Goal: Task Accomplishment & Management: Use online tool/utility

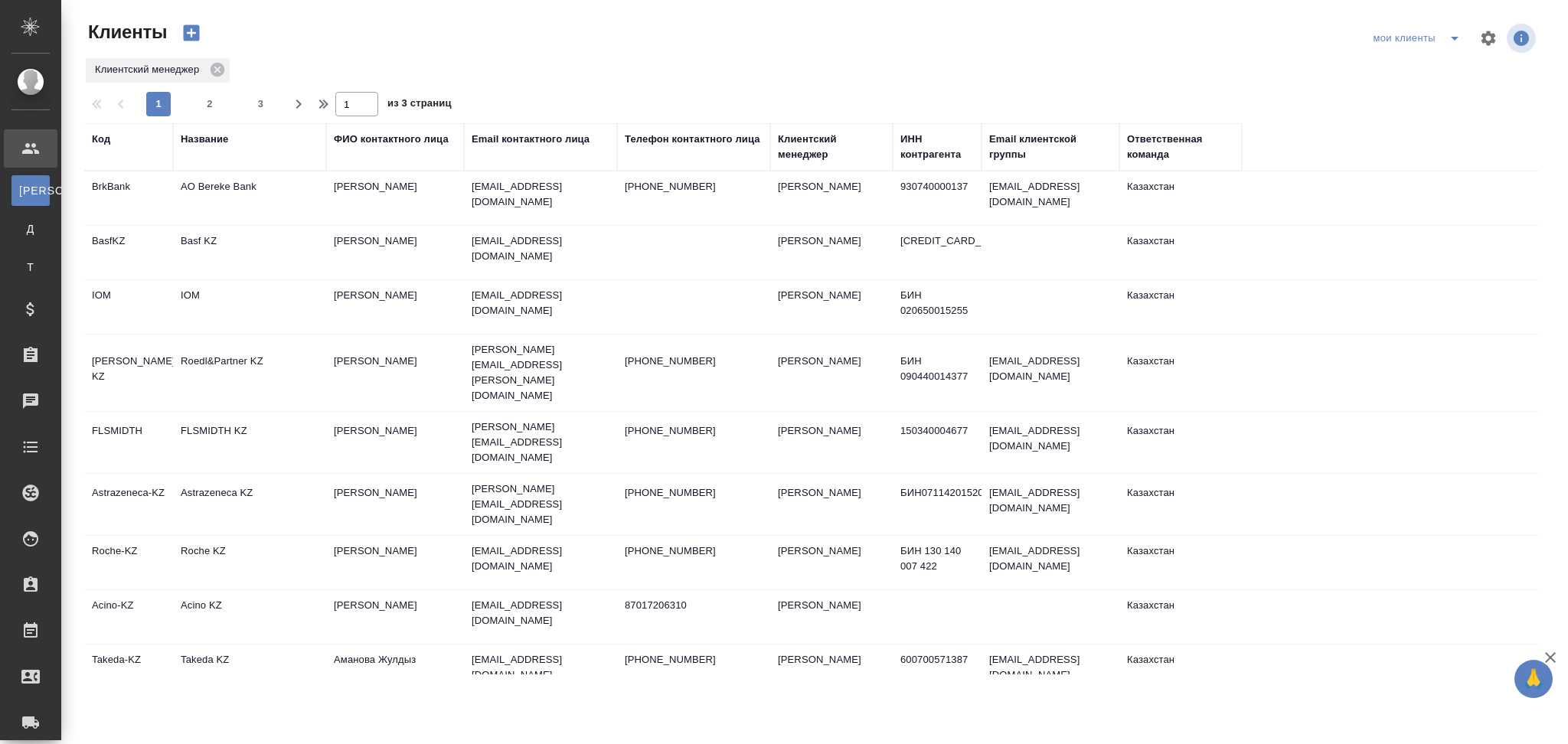
select select "RU"
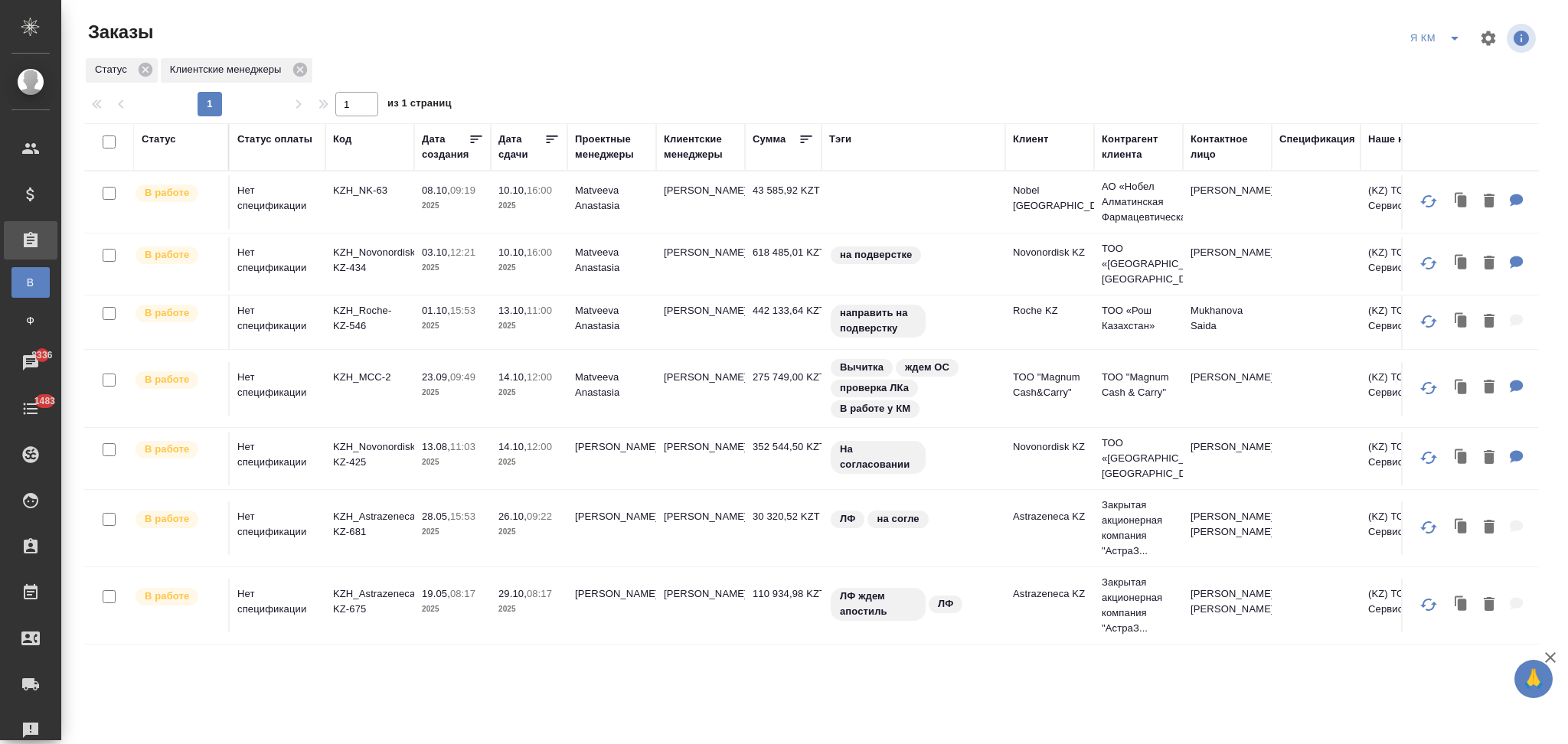
scroll to position [2, 0]
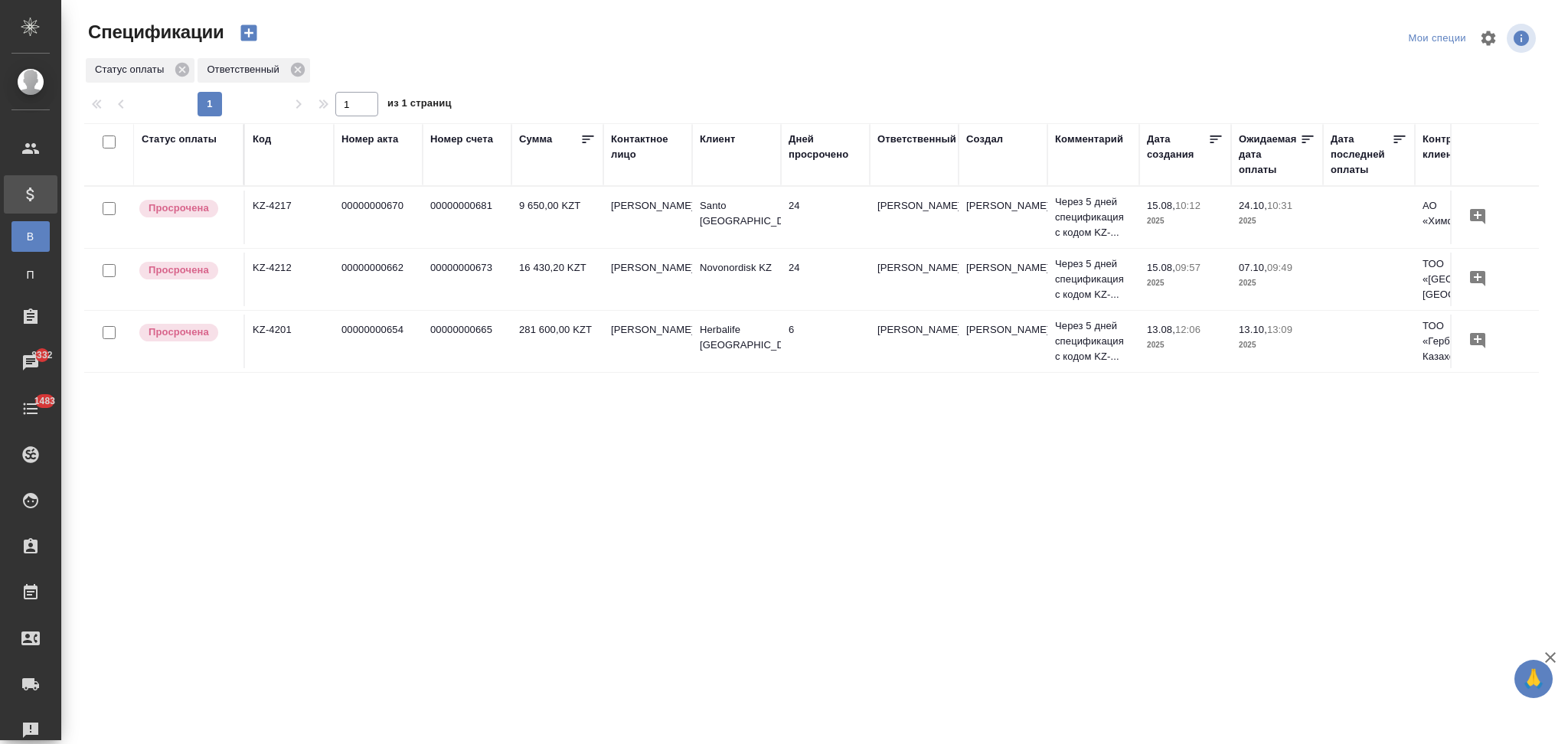
click at [388, 139] on div "Номер акта" at bounding box center [369, 140] width 57 height 15
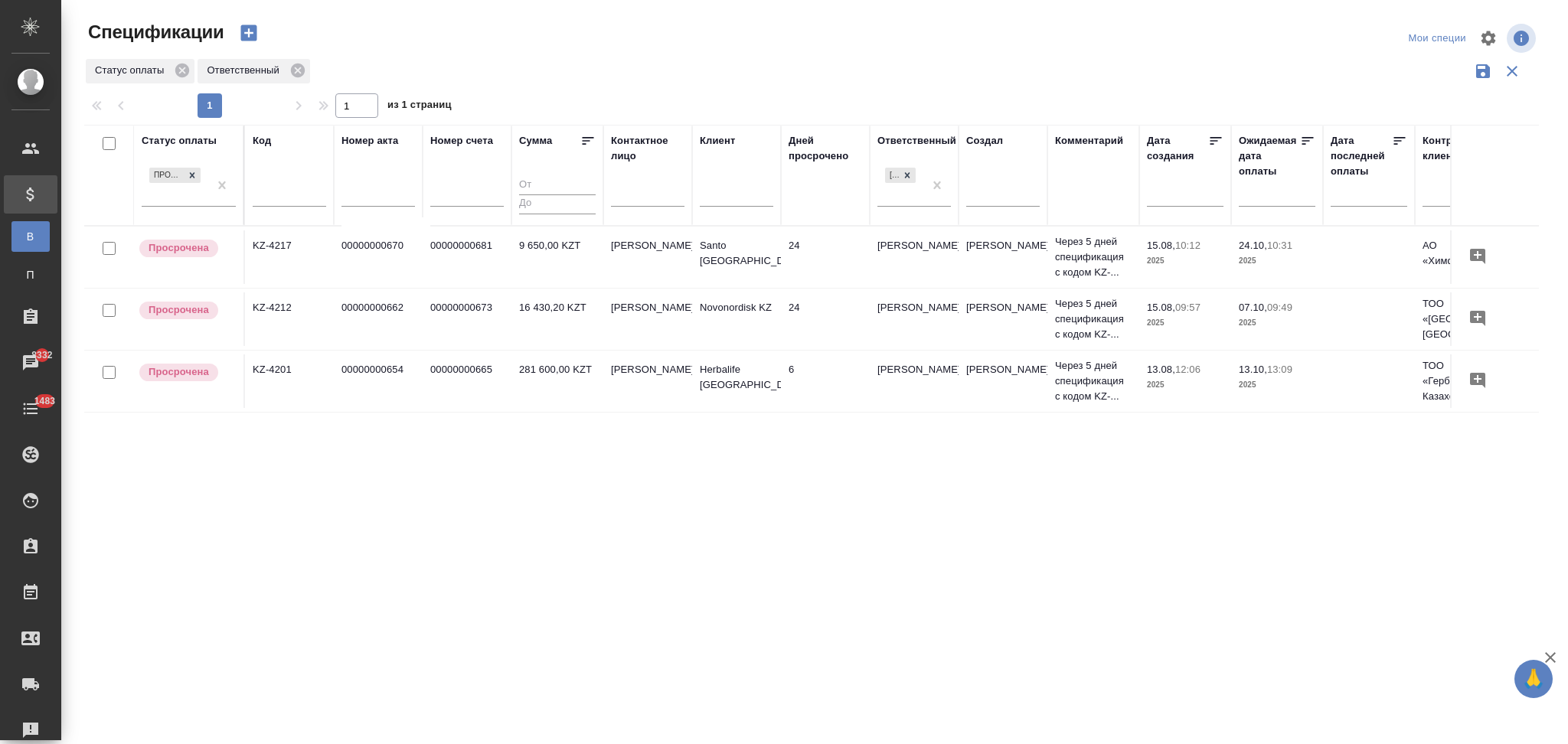
click at [370, 204] on input "text" at bounding box center [378, 196] width 73 height 20
click at [375, 237] on div "Не указано" at bounding box center [391, 243] width 91 height 35
type input "Не указано"
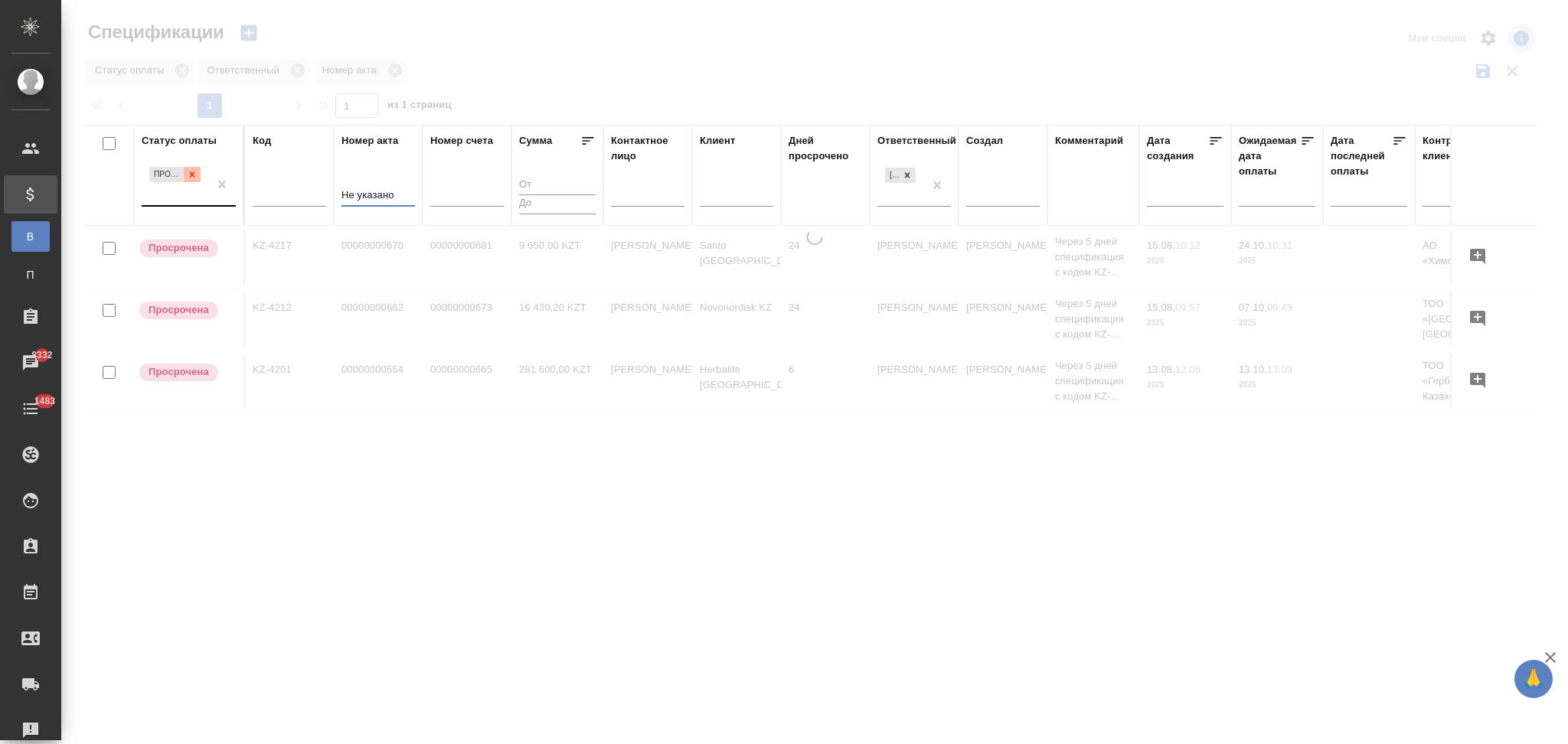
click at [192, 175] on icon at bounding box center [193, 174] width 6 height 6
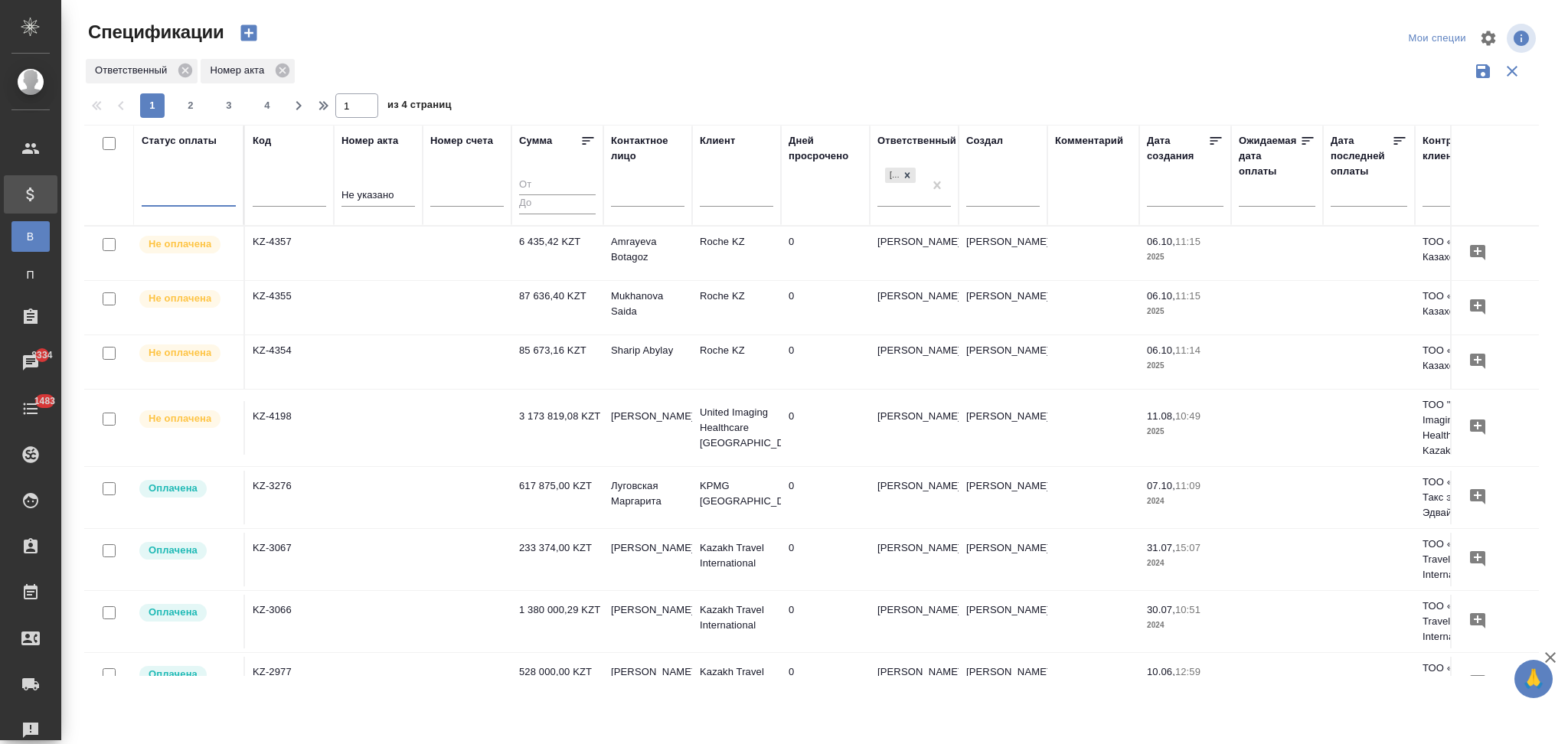
click at [326, 349] on td "KZ-4354" at bounding box center [289, 363] width 89 height 54
click at [327, 349] on td "KZ-4354" at bounding box center [289, 363] width 89 height 54
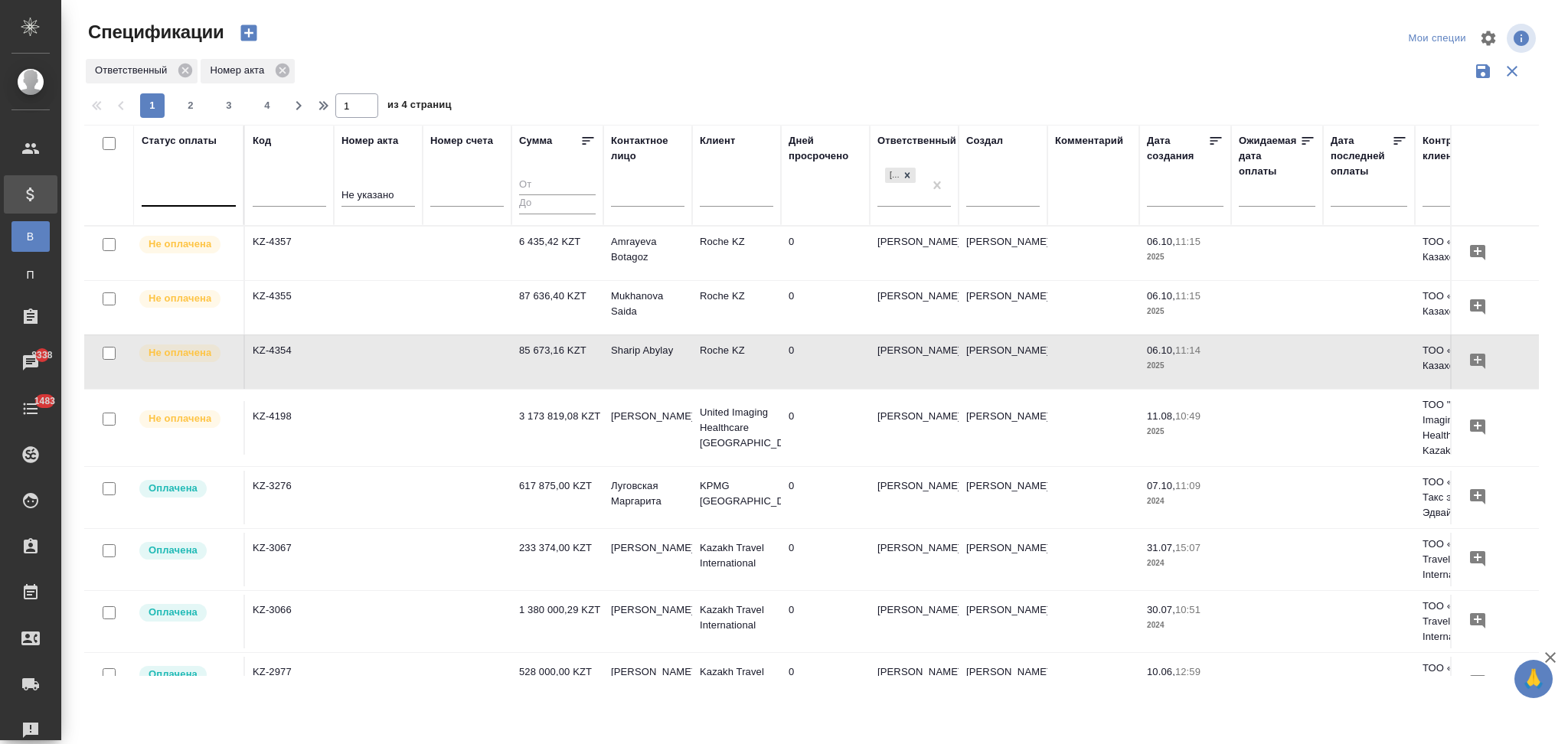
click at [419, 289] on td at bounding box center [379, 308] width 89 height 54
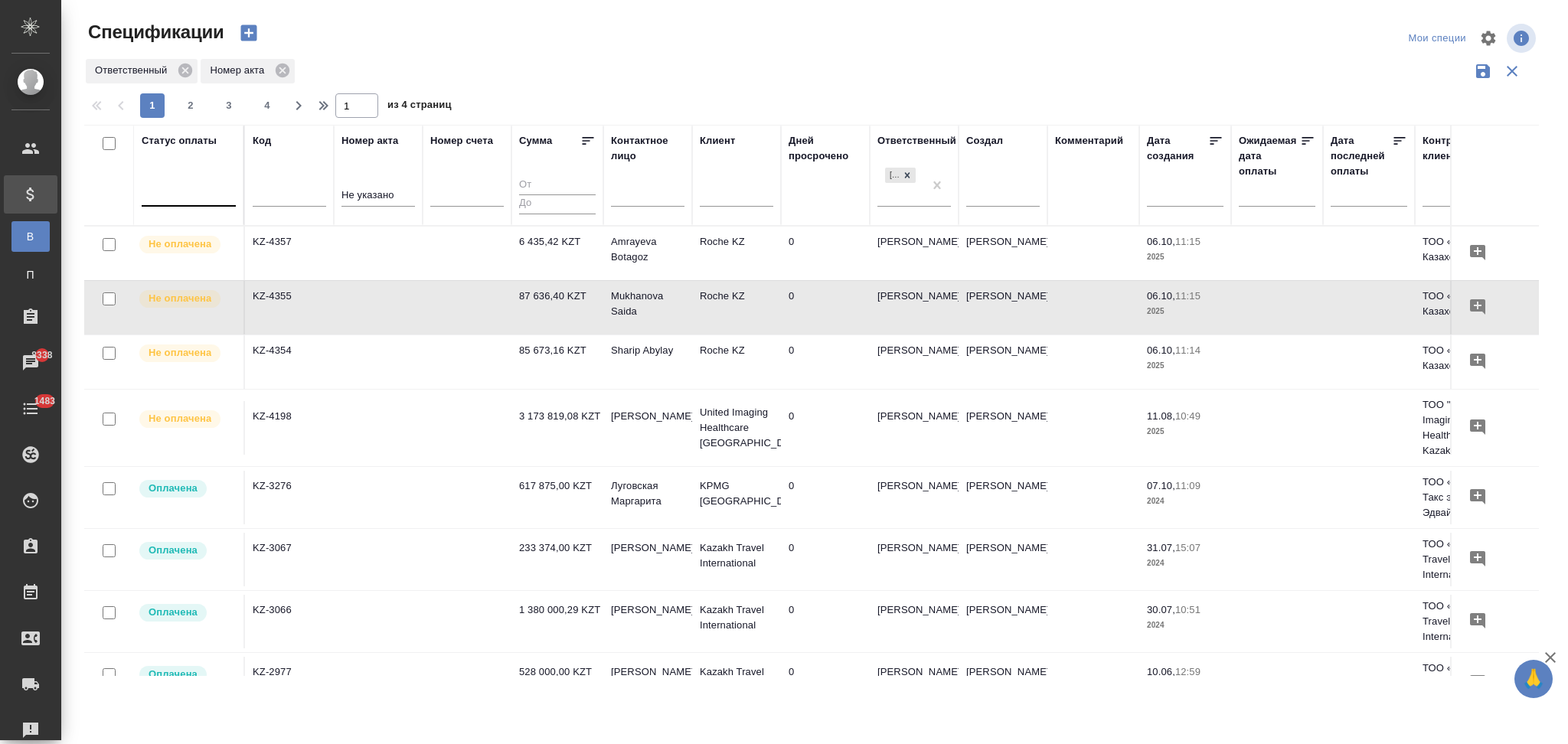
click at [410, 246] on td at bounding box center [379, 254] width 89 height 54
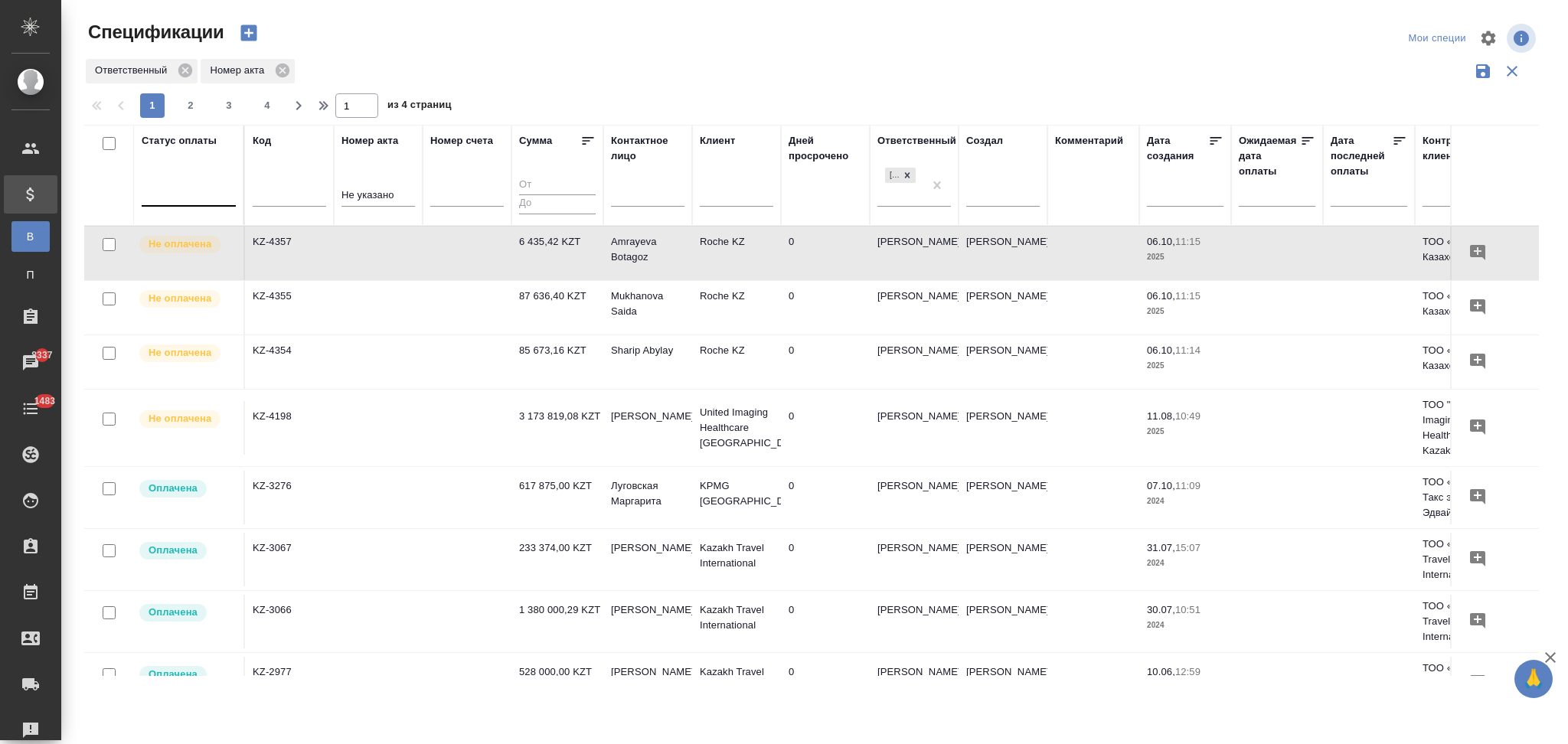
click at [450, 357] on td at bounding box center [467, 363] width 89 height 54
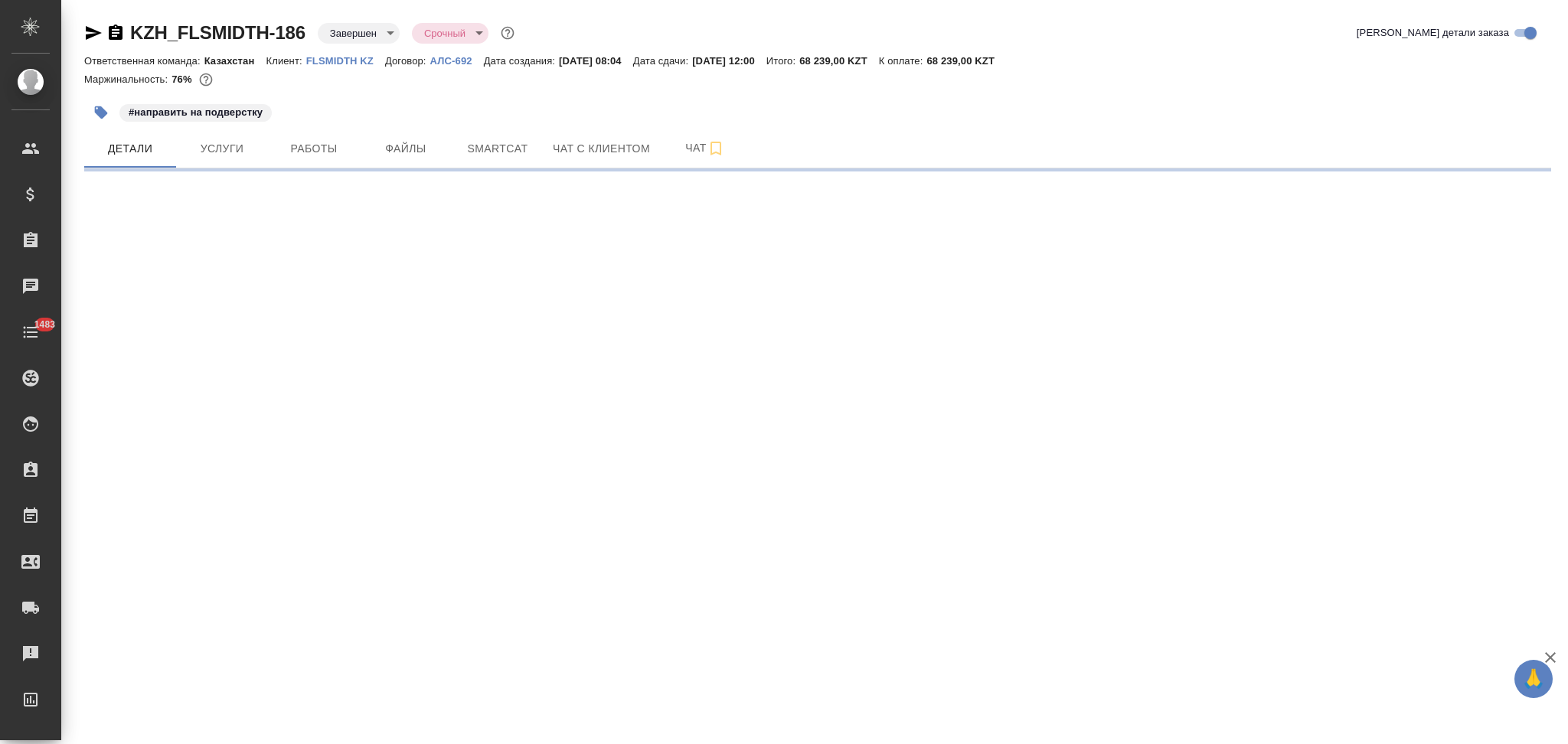
select select "RU"
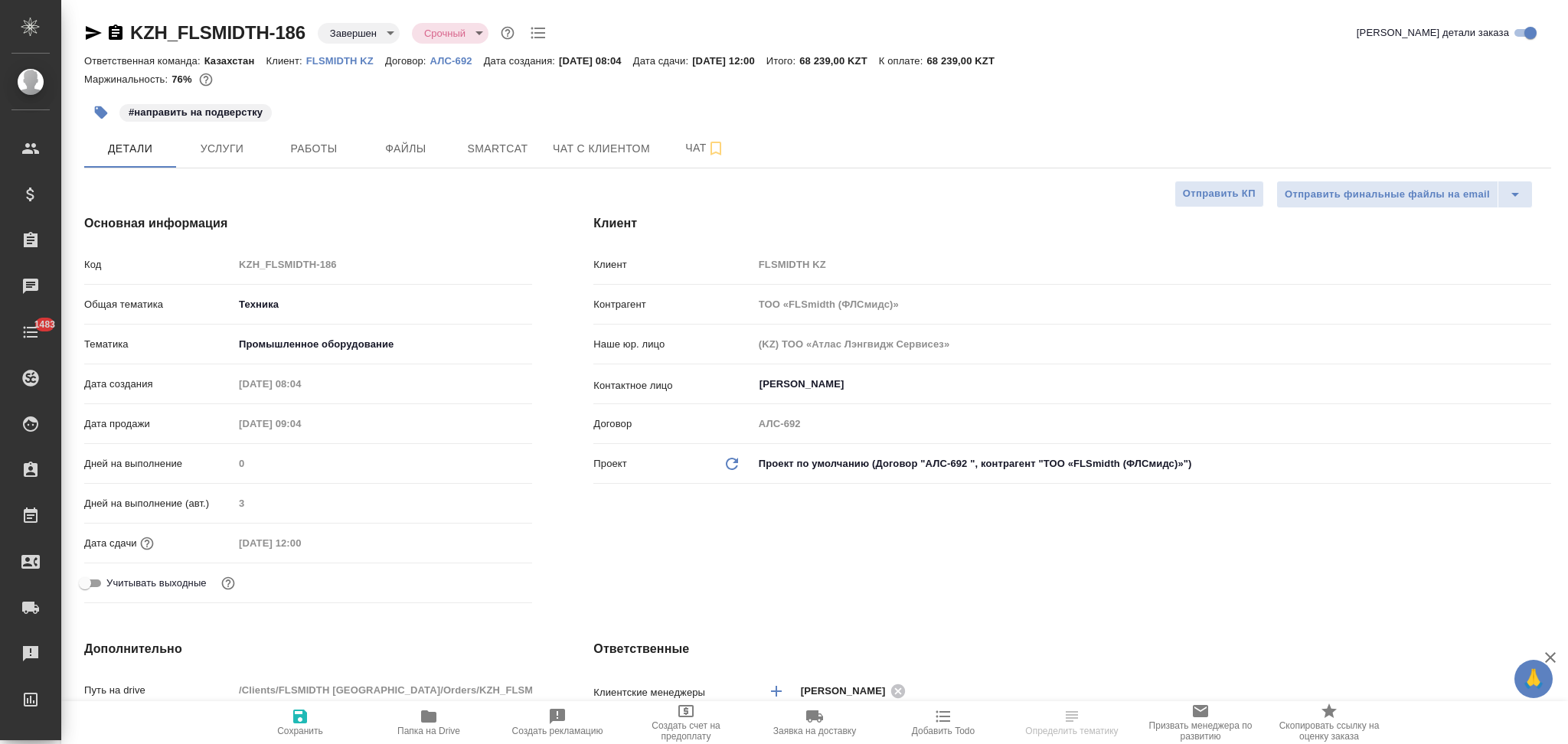
type textarea "x"
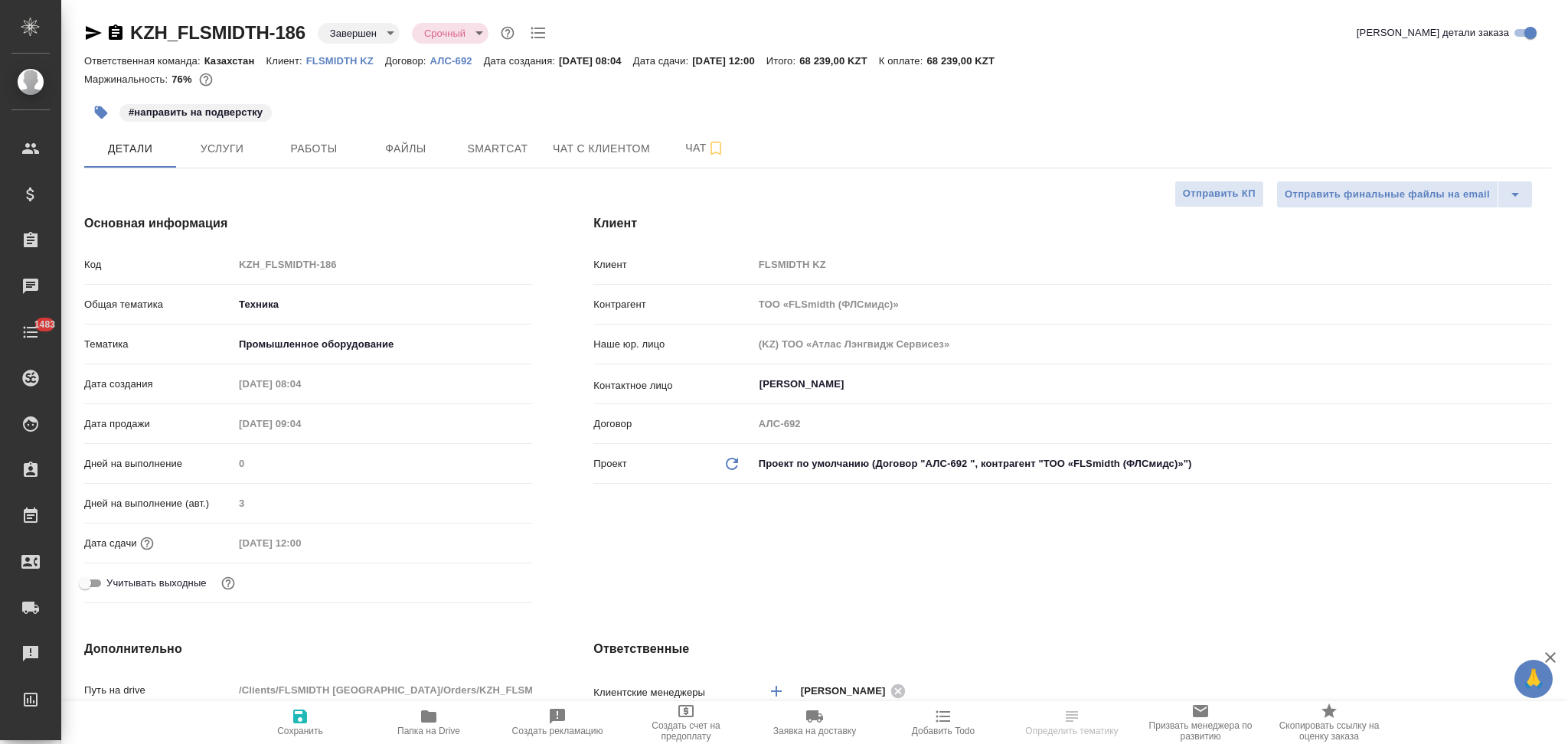
type textarea "x"
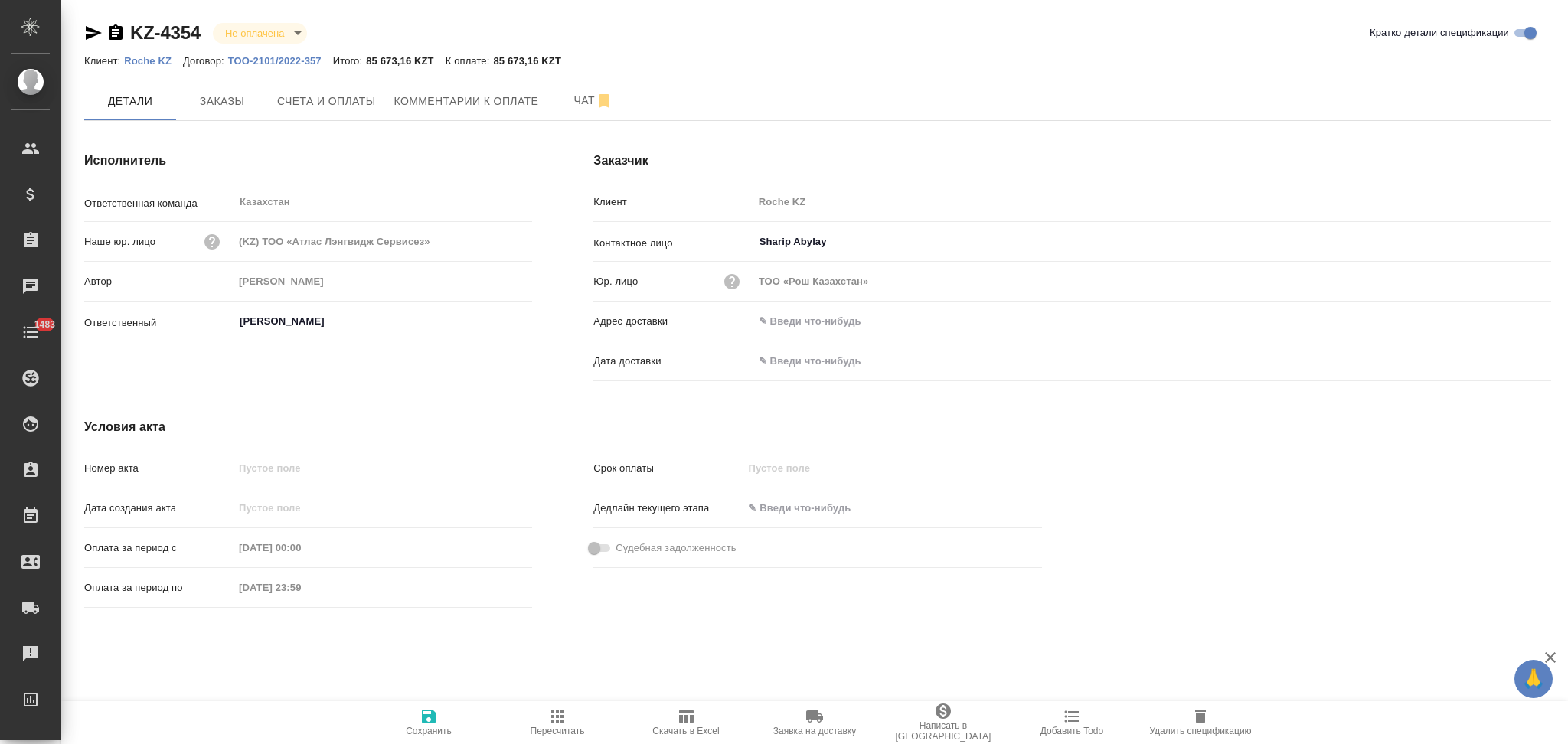
click at [149, 63] on p "Roche KZ" at bounding box center [153, 60] width 59 height 11
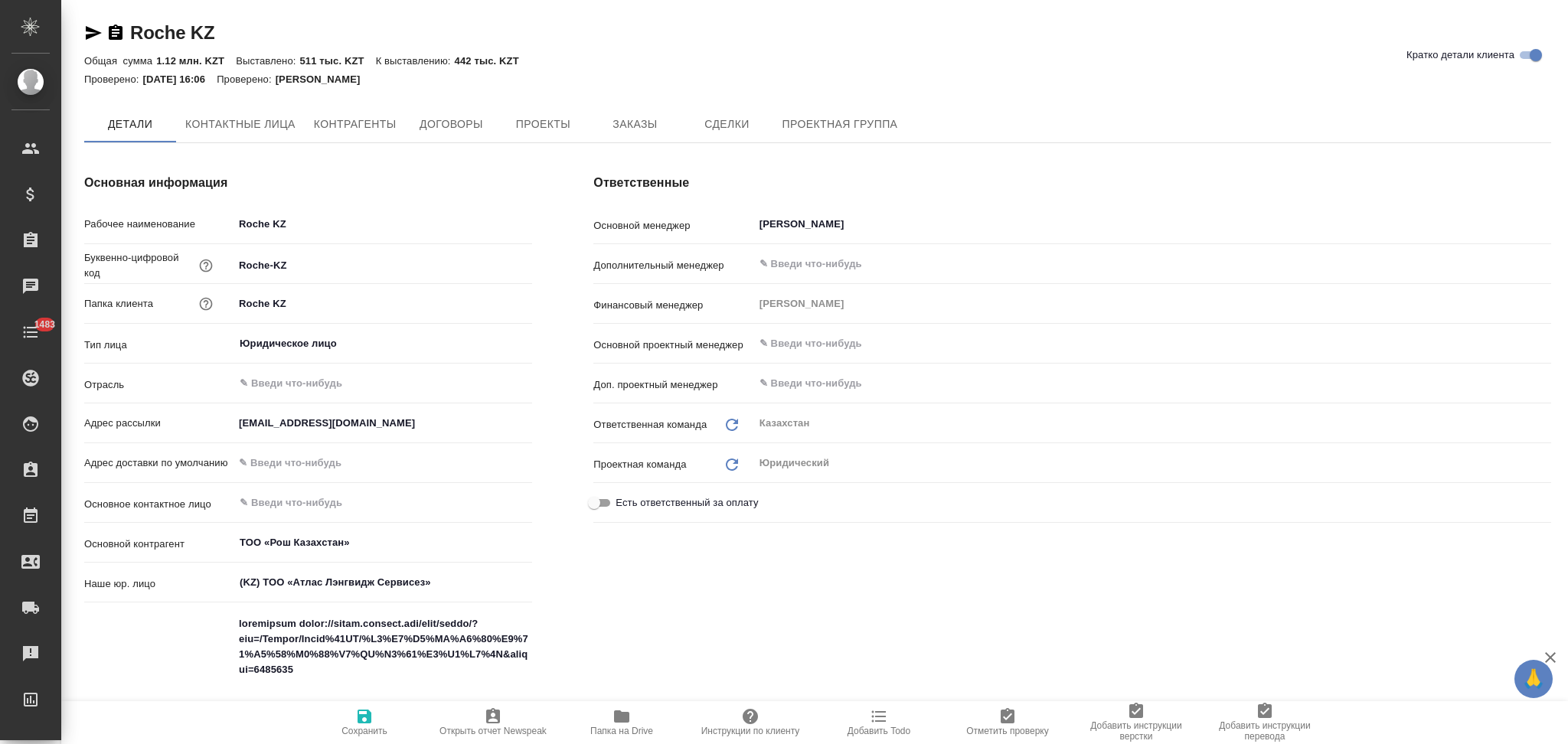
type textarea "x"
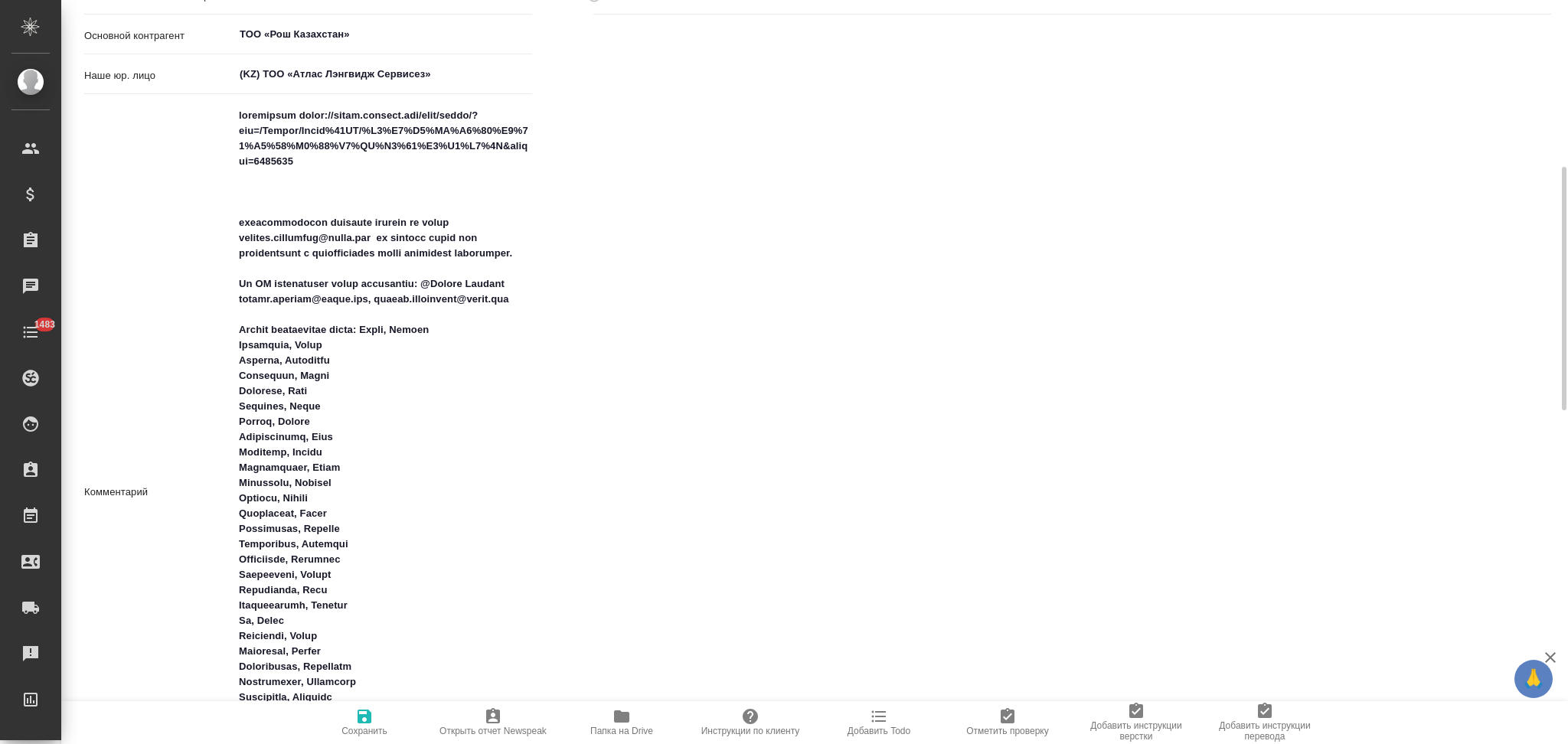
type textarea "x"
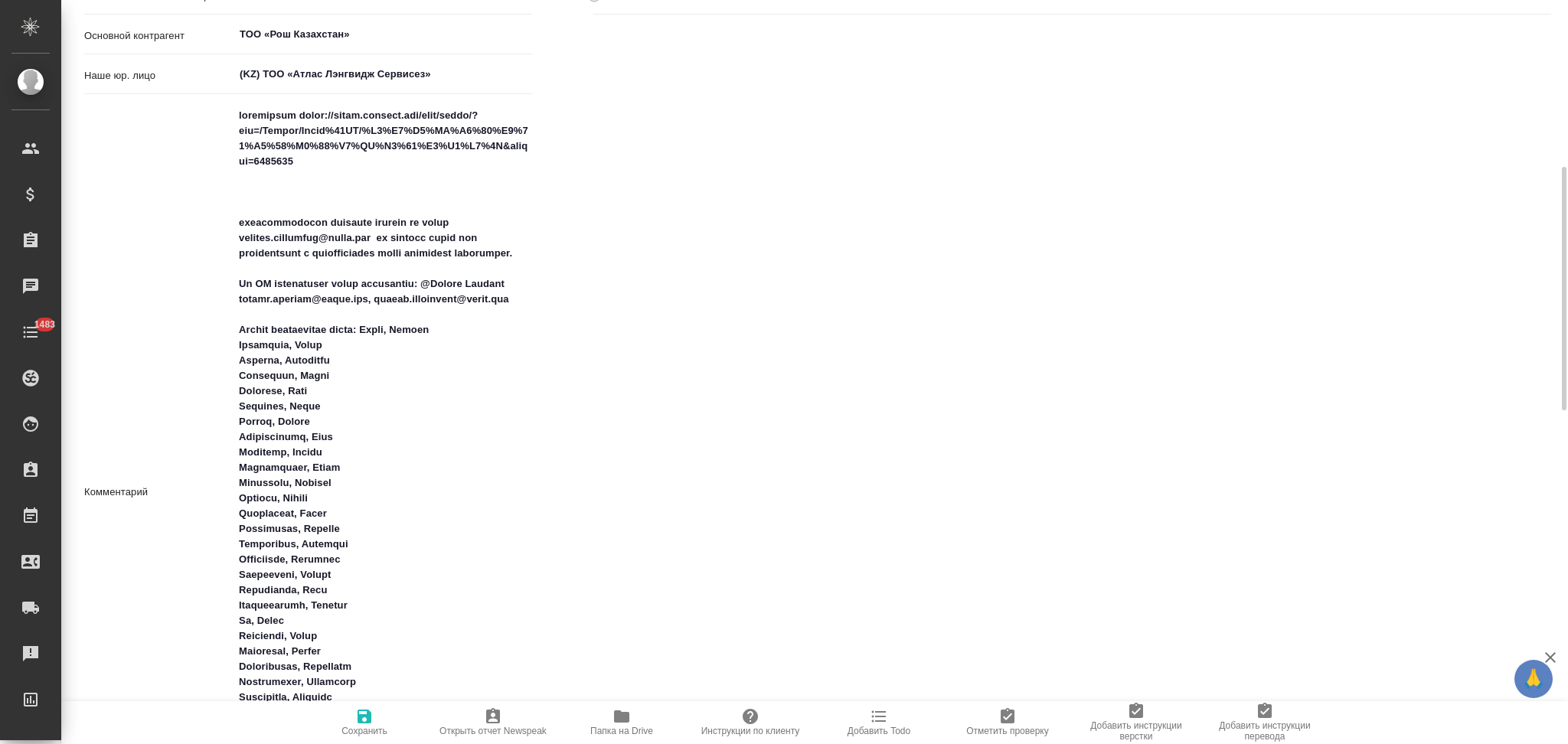
type textarea "x"
drag, startPoint x: 445, startPoint y: 297, endPoint x: 533, endPoint y: 296, distance: 88.0
click at [533, 296] on div "Основная информация Рабочее наименование Roche KZ Буквенно-цифровой код Roche-K…" at bounding box center [309, 325] width 510 height 1381
type textarea "x"
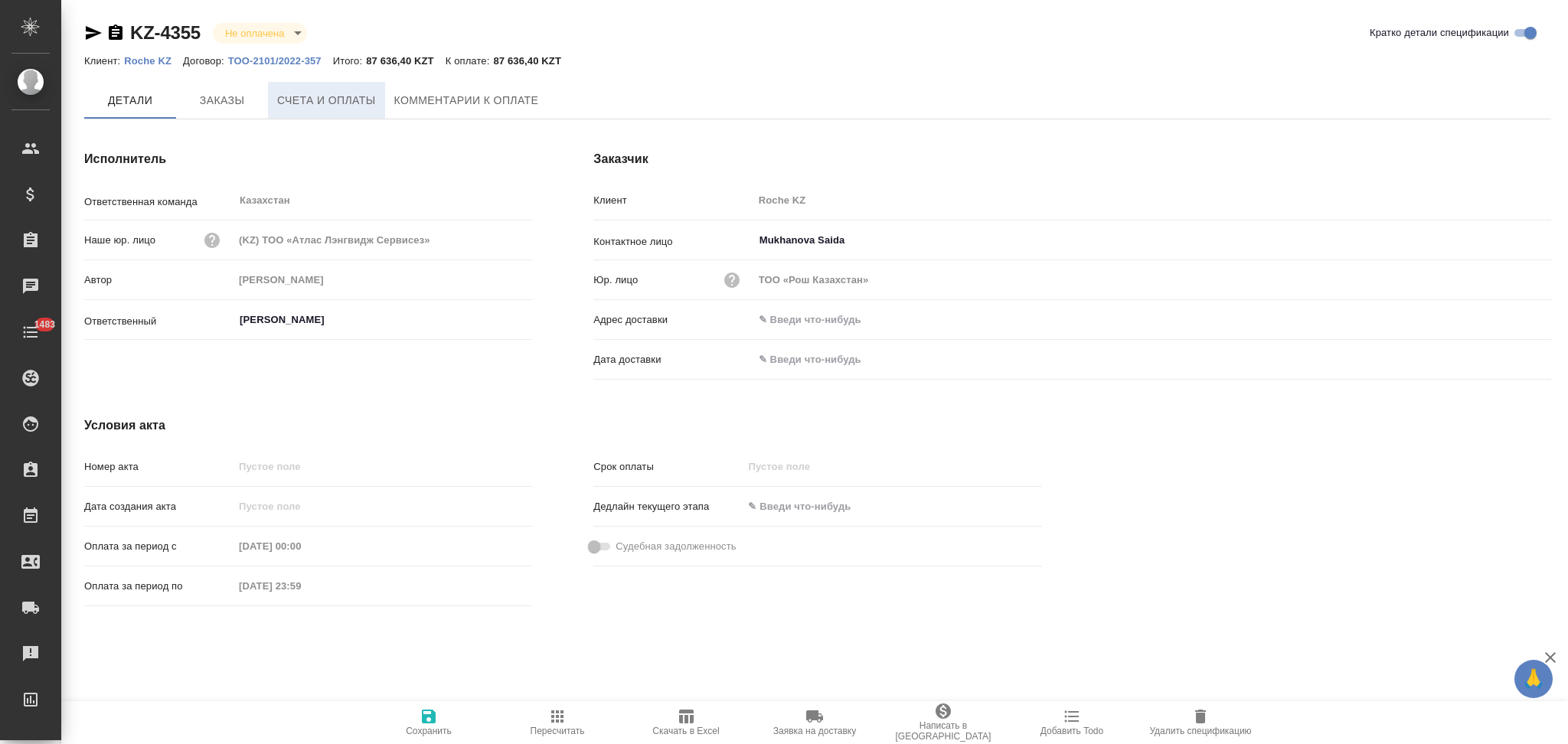
click at [362, 100] on span "Счета и оплаты" at bounding box center [326, 100] width 99 height 20
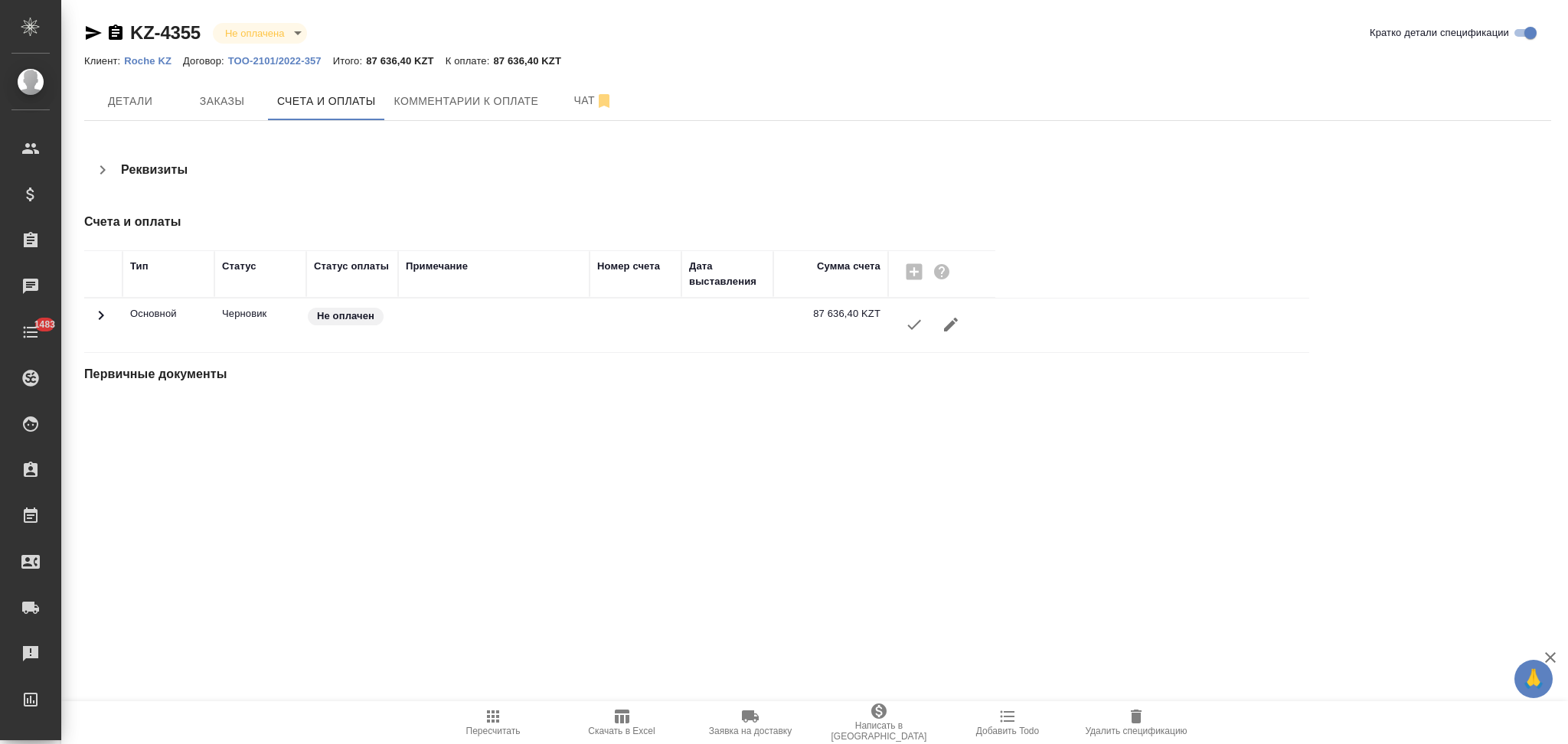
click at [913, 335] on button "button" at bounding box center [914, 325] width 37 height 37
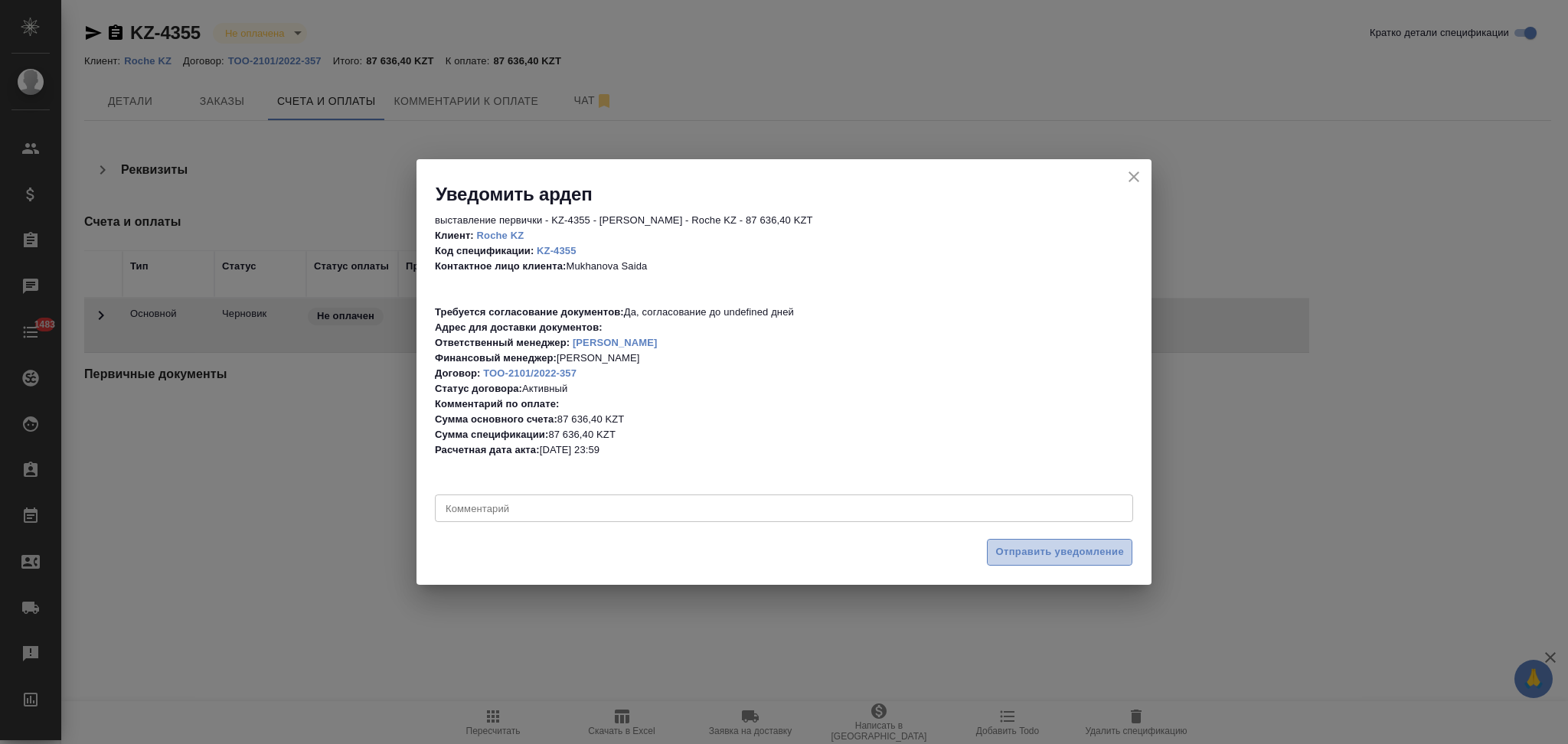
click at [994, 544] on button "Отправить уведомление" at bounding box center [1059, 552] width 145 height 27
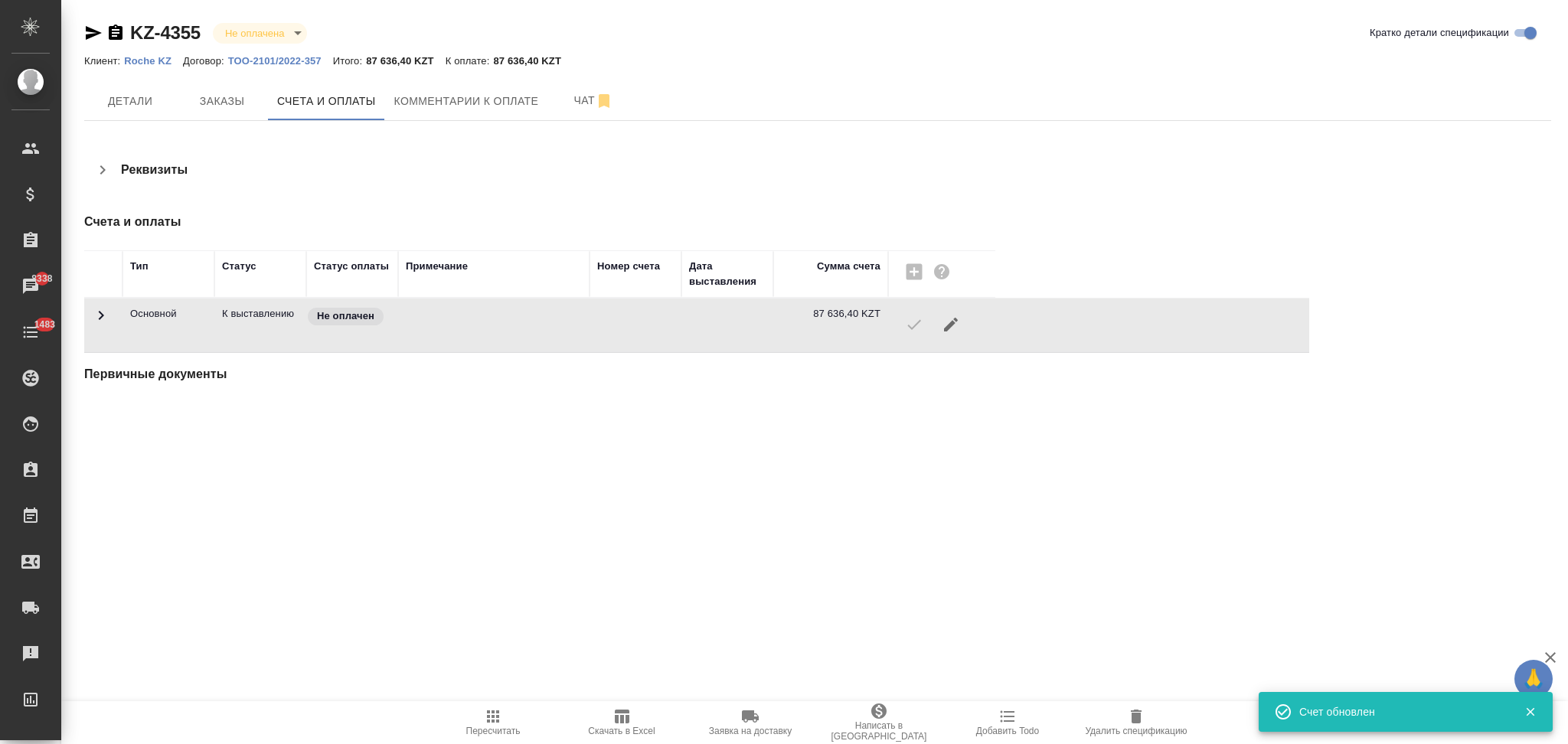
click at [92, 39] on icon "button" at bounding box center [94, 33] width 19 height 19
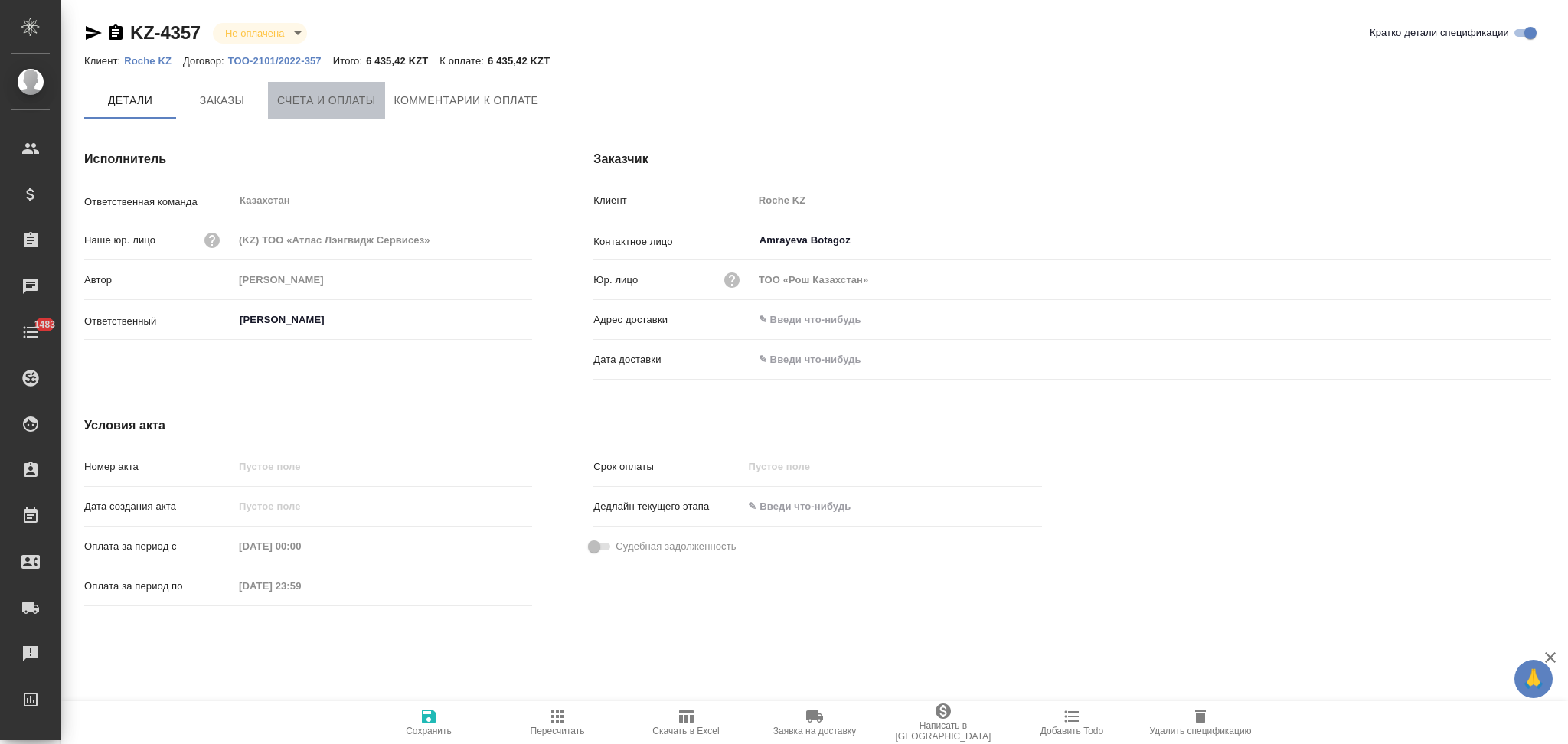
click at [338, 101] on span "Счета и оплаты" at bounding box center [326, 100] width 99 height 20
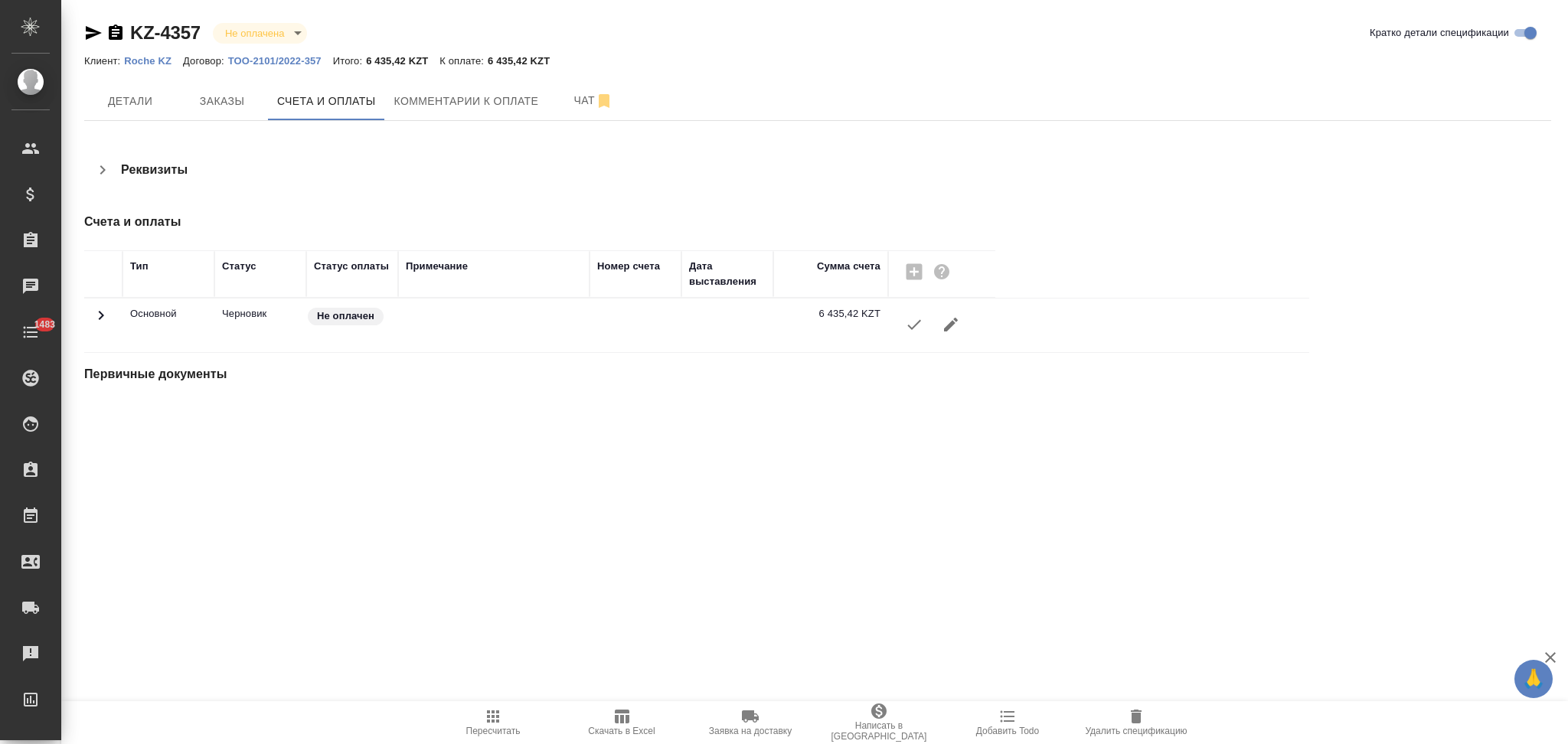
click at [916, 323] on icon "button" at bounding box center [914, 325] width 19 height 19
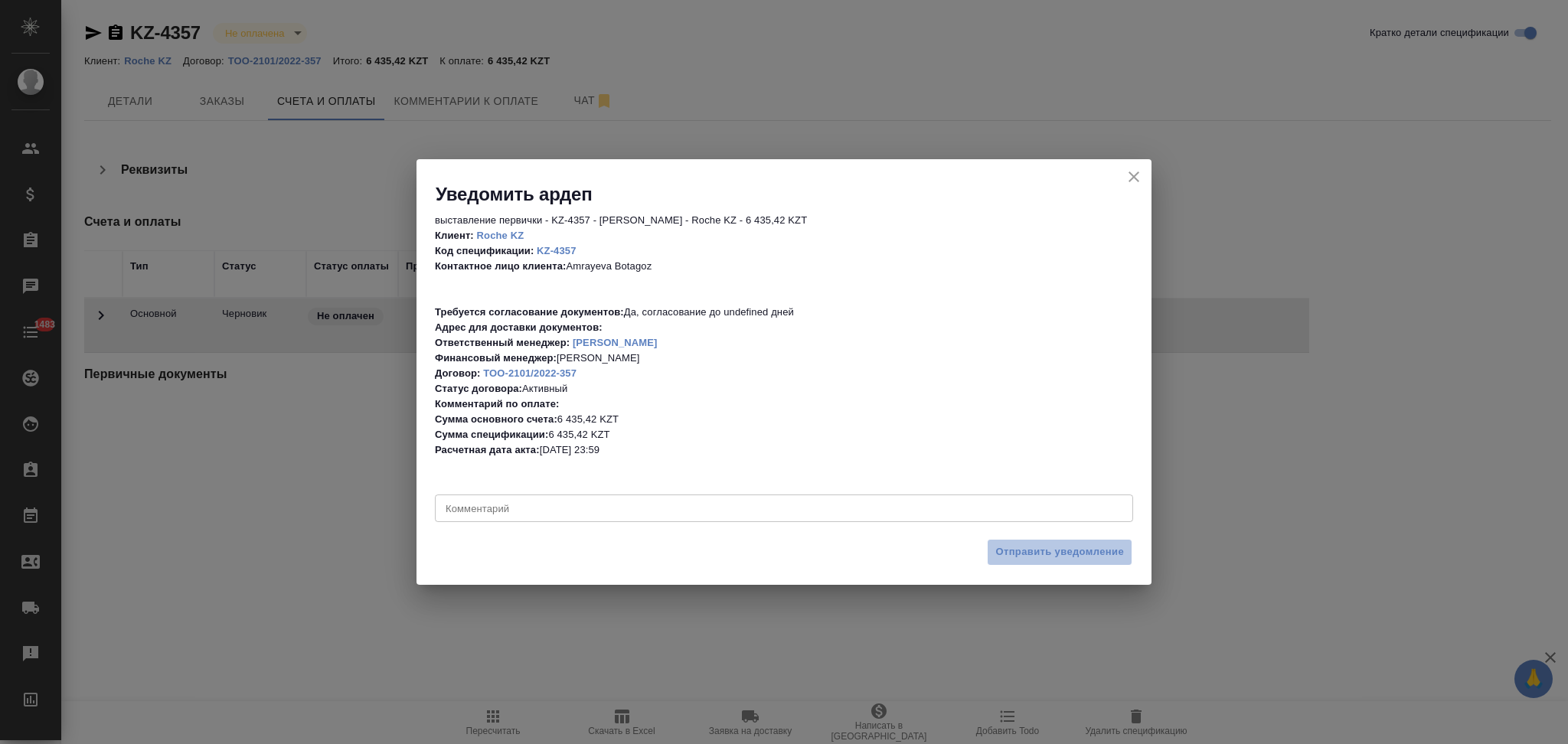
drag, startPoint x: 992, startPoint y: 548, endPoint x: 846, endPoint y: 467, distance: 167.0
click at [992, 551] on button "Отправить уведомление" at bounding box center [1059, 552] width 145 height 27
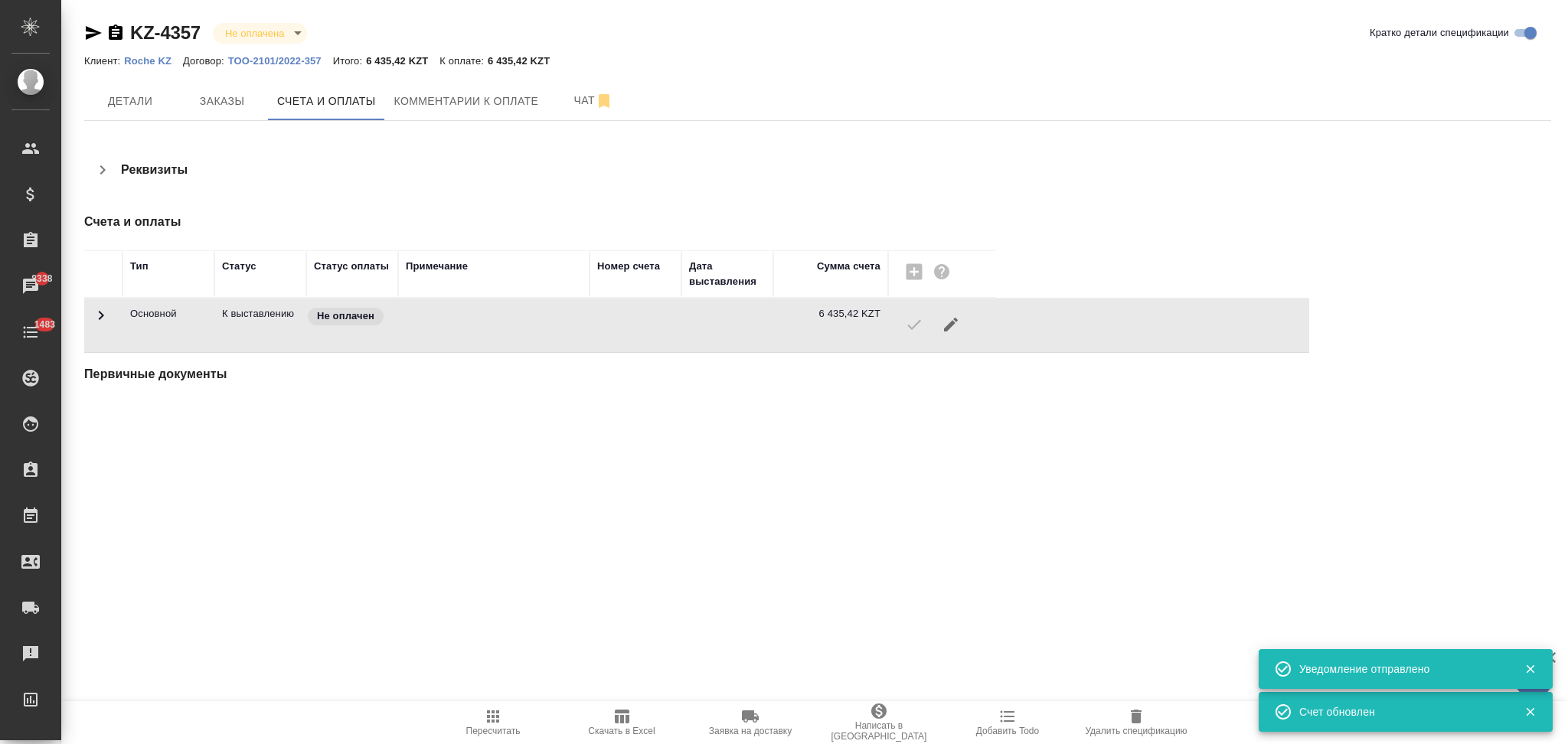
click at [92, 32] on icon "button" at bounding box center [93, 33] width 16 height 14
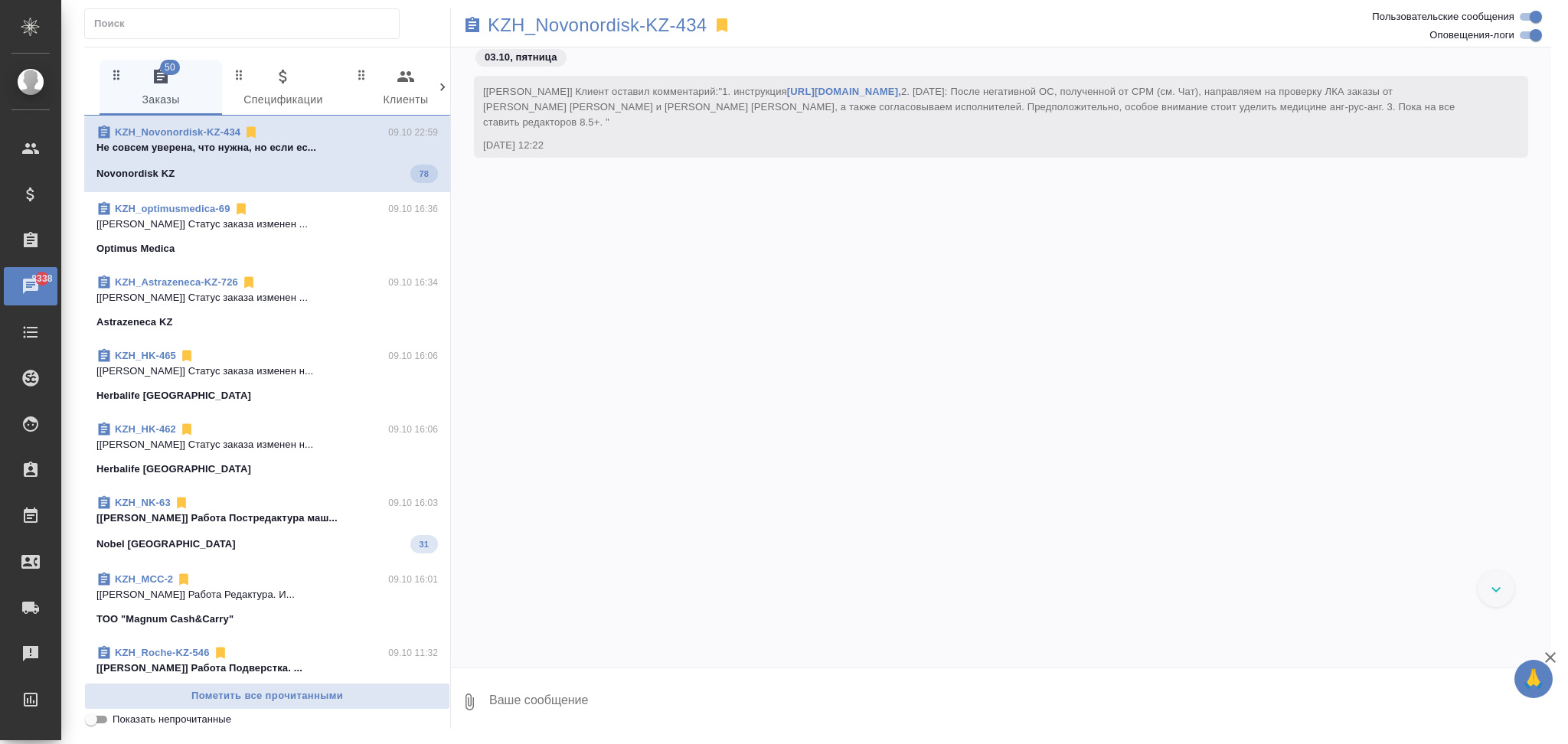
scroll to position [13645, 0]
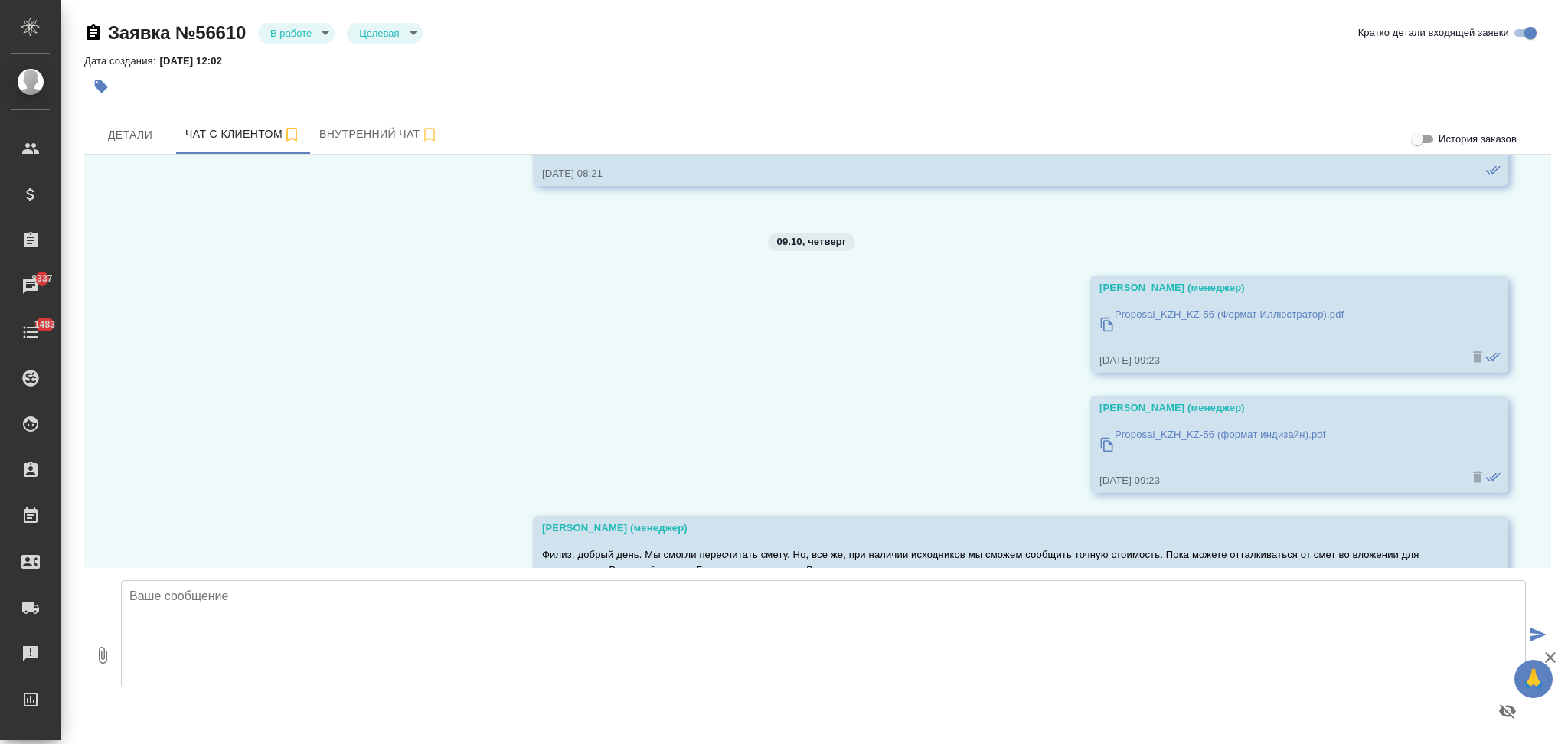
scroll to position [4850, 0]
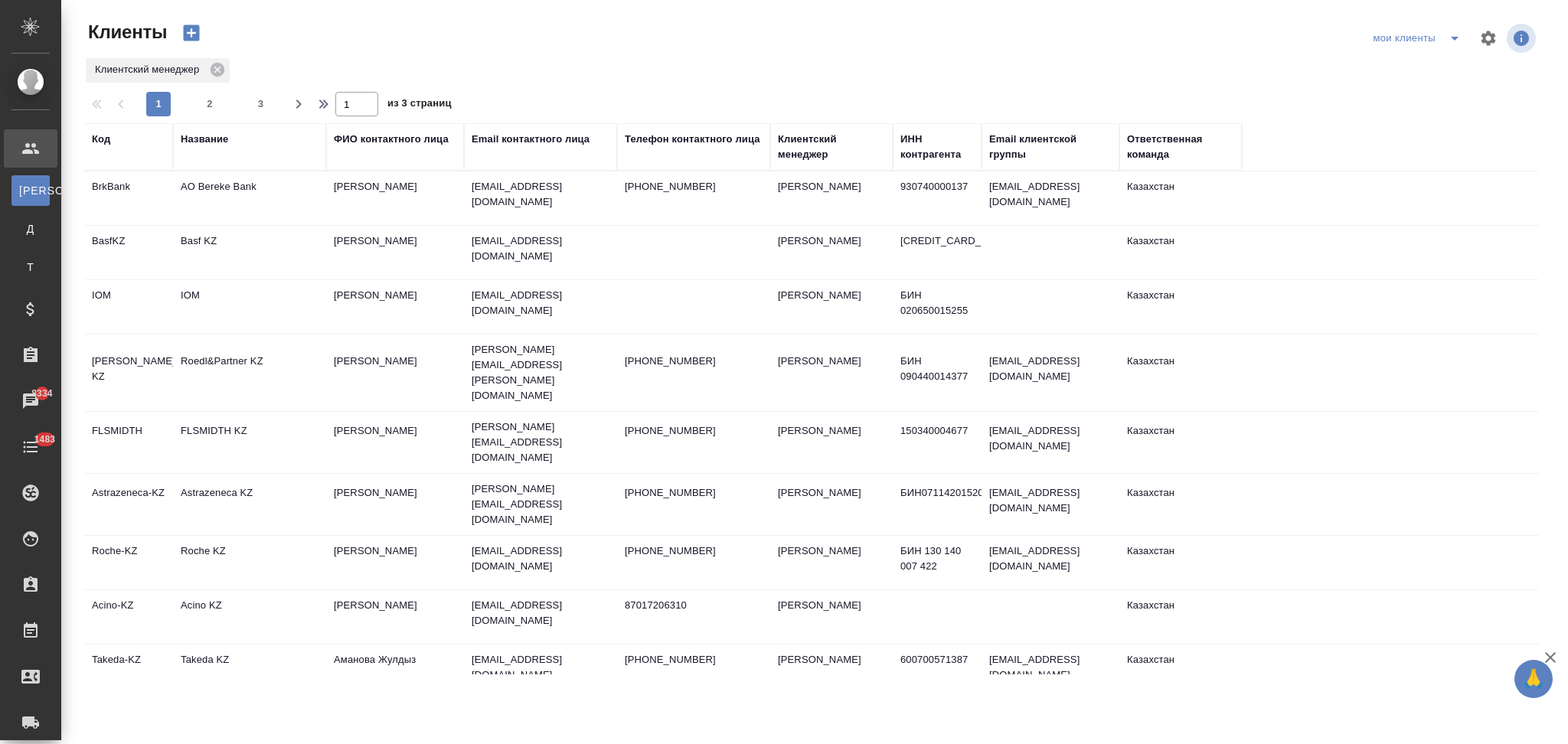
select select "RU"
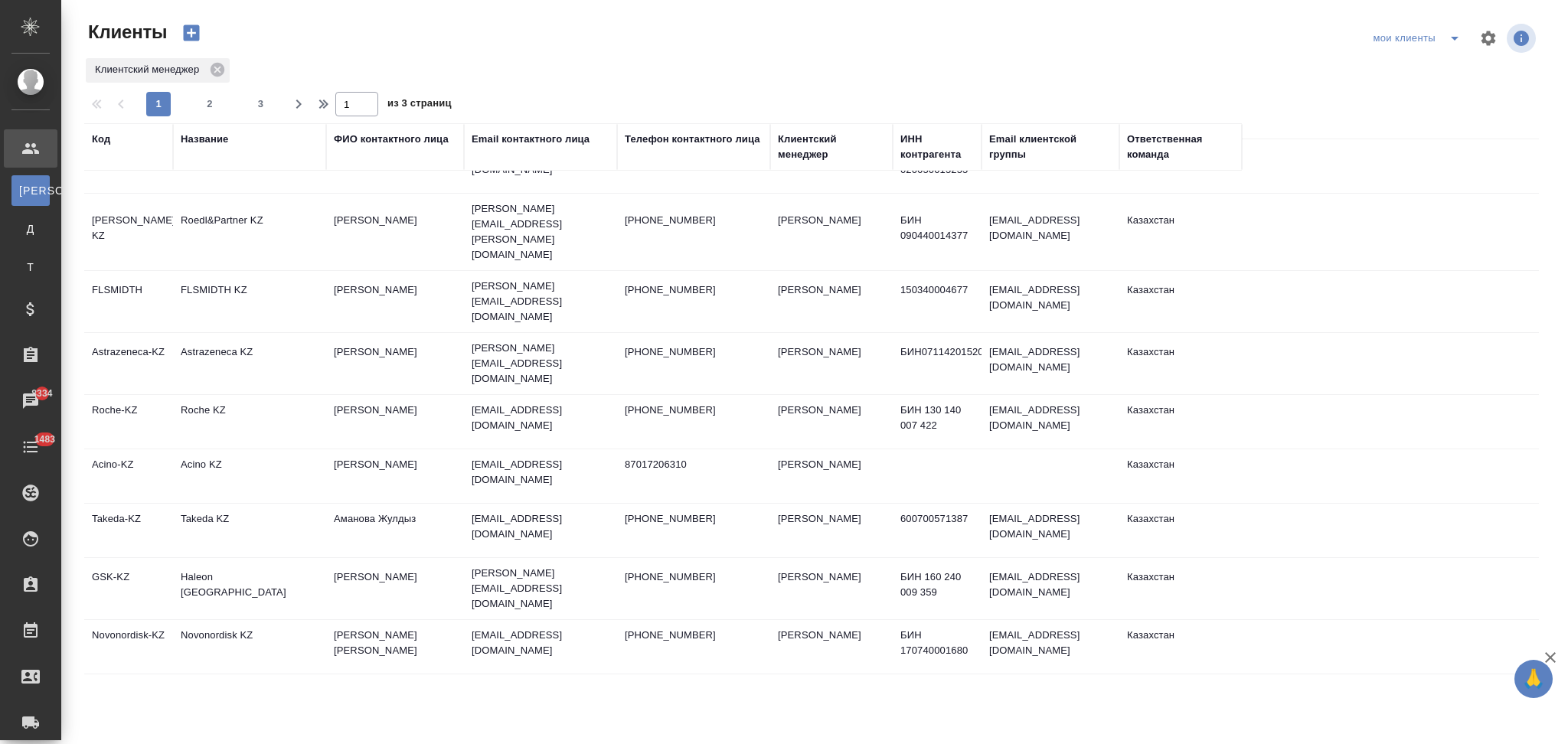
scroll to position [204, 0]
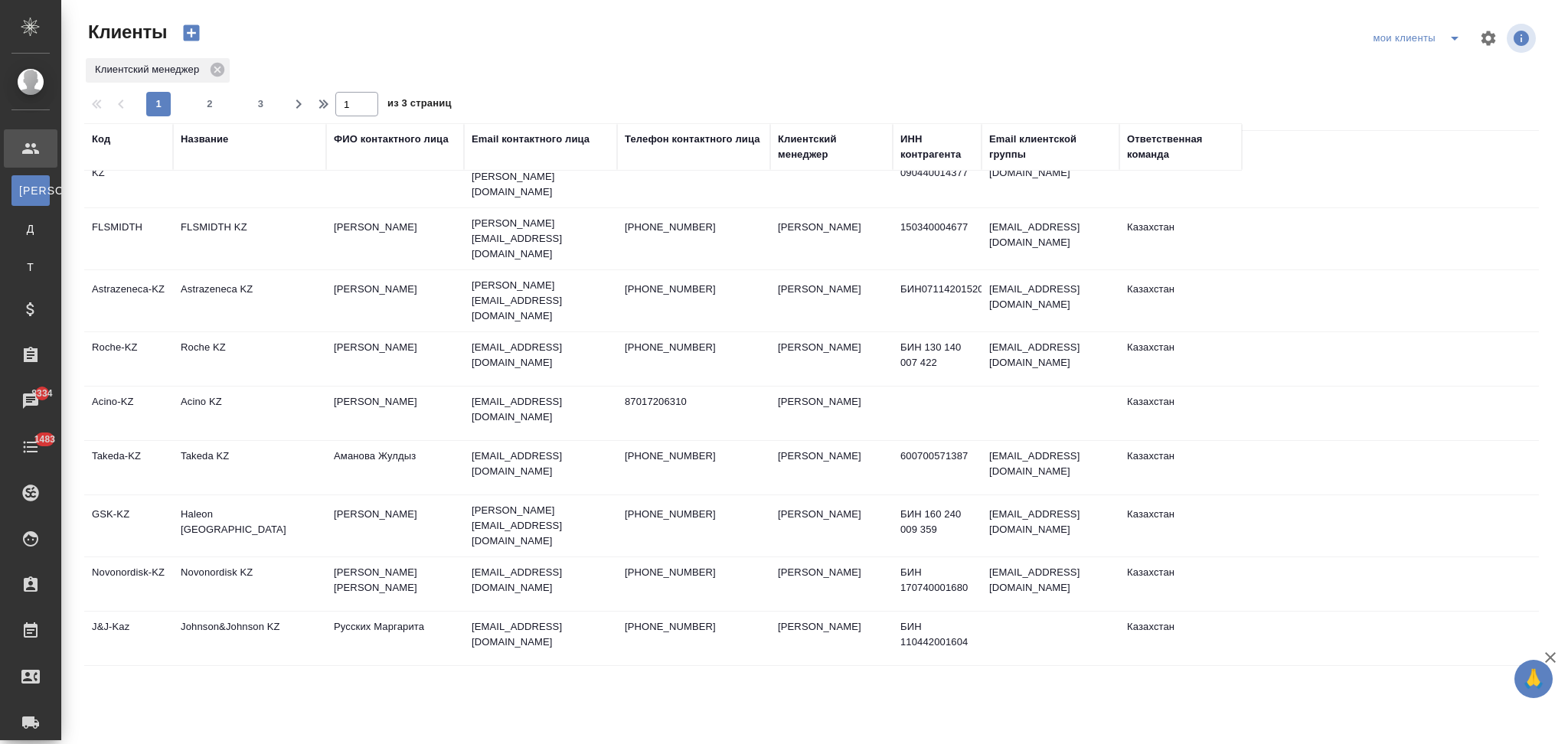
click at [287, 499] on td "Haleon [GEOGRAPHIC_DATA]" at bounding box center [249, 526] width 153 height 54
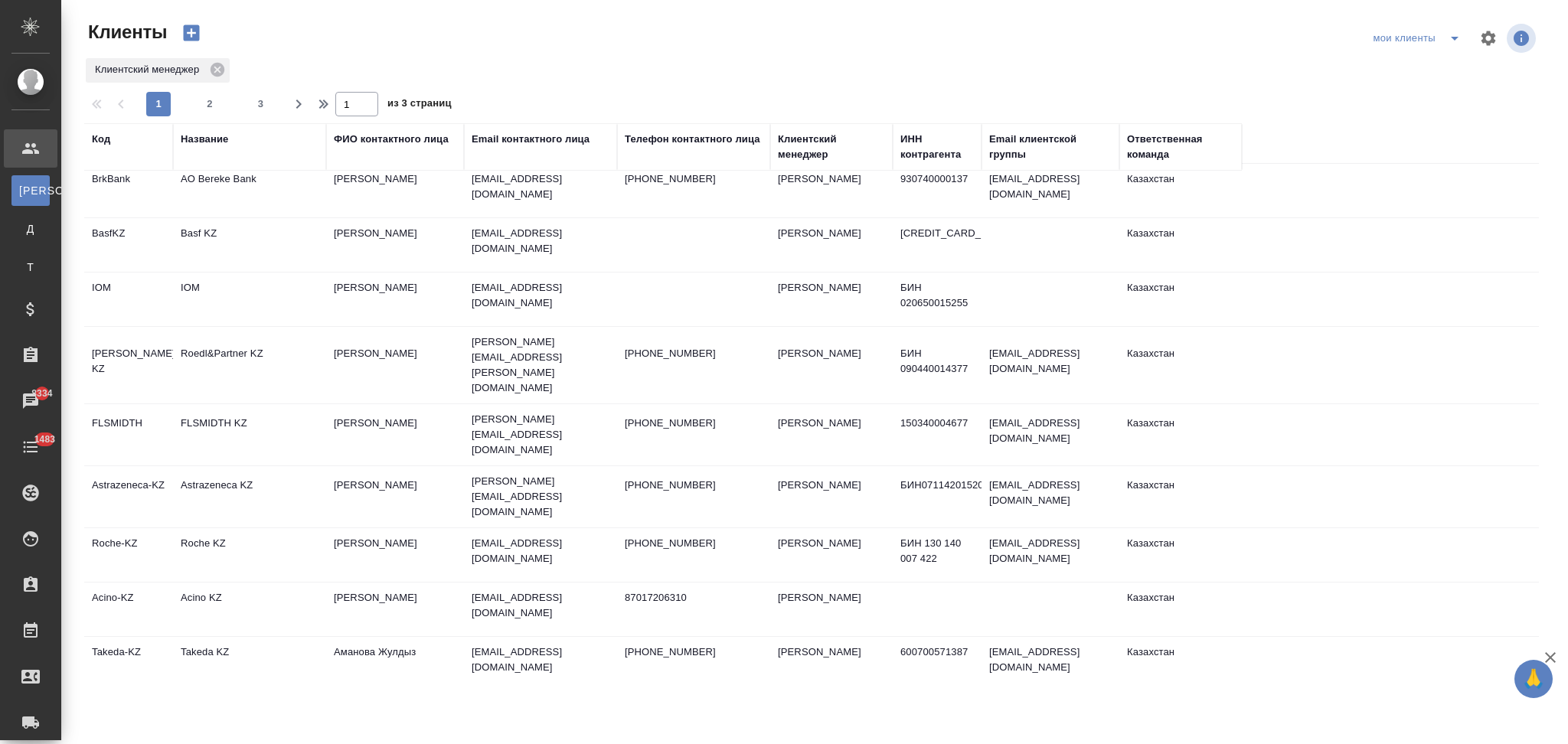
scroll to position [0, 0]
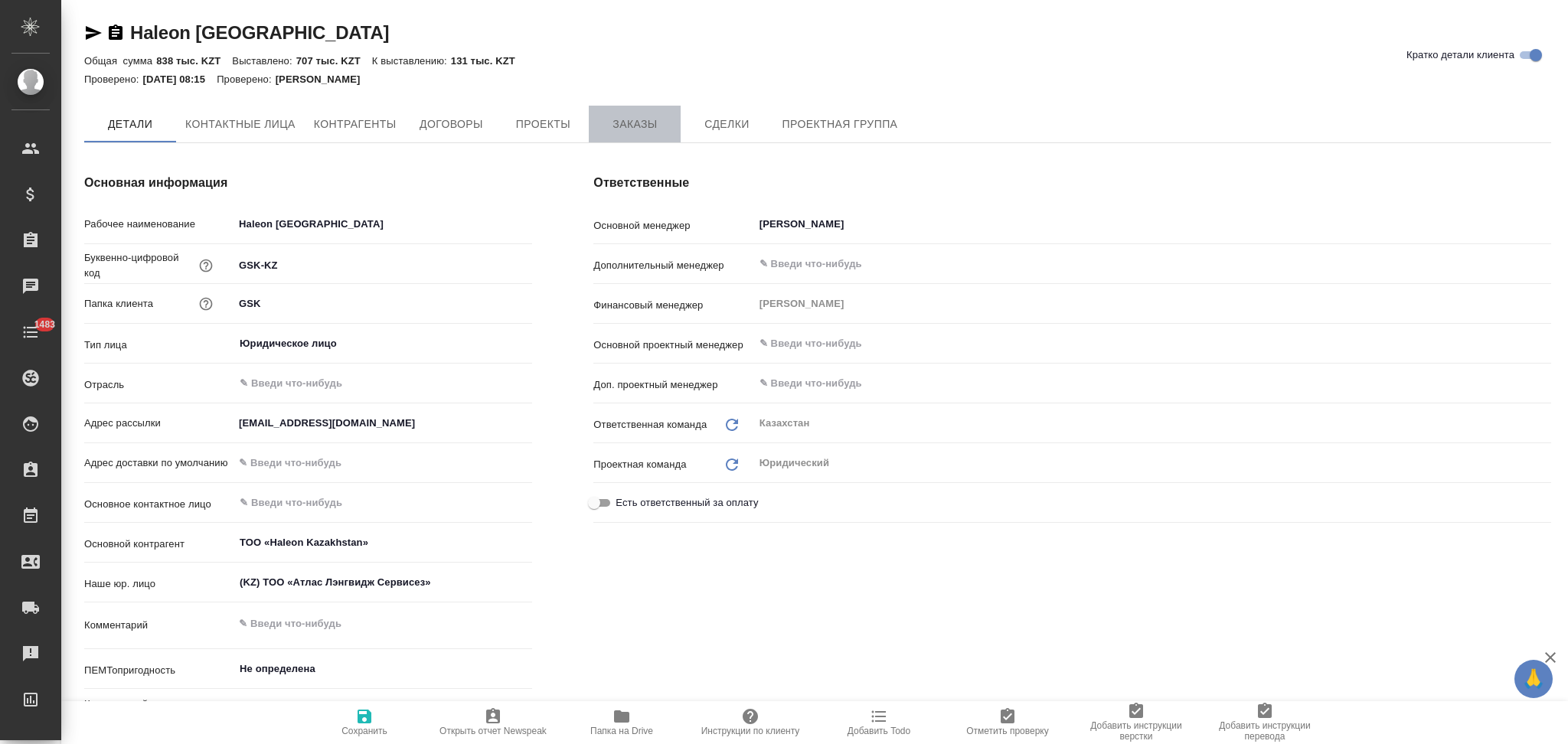
click at [631, 120] on span "Заказы" at bounding box center [634, 124] width 73 height 20
type textarea "x"
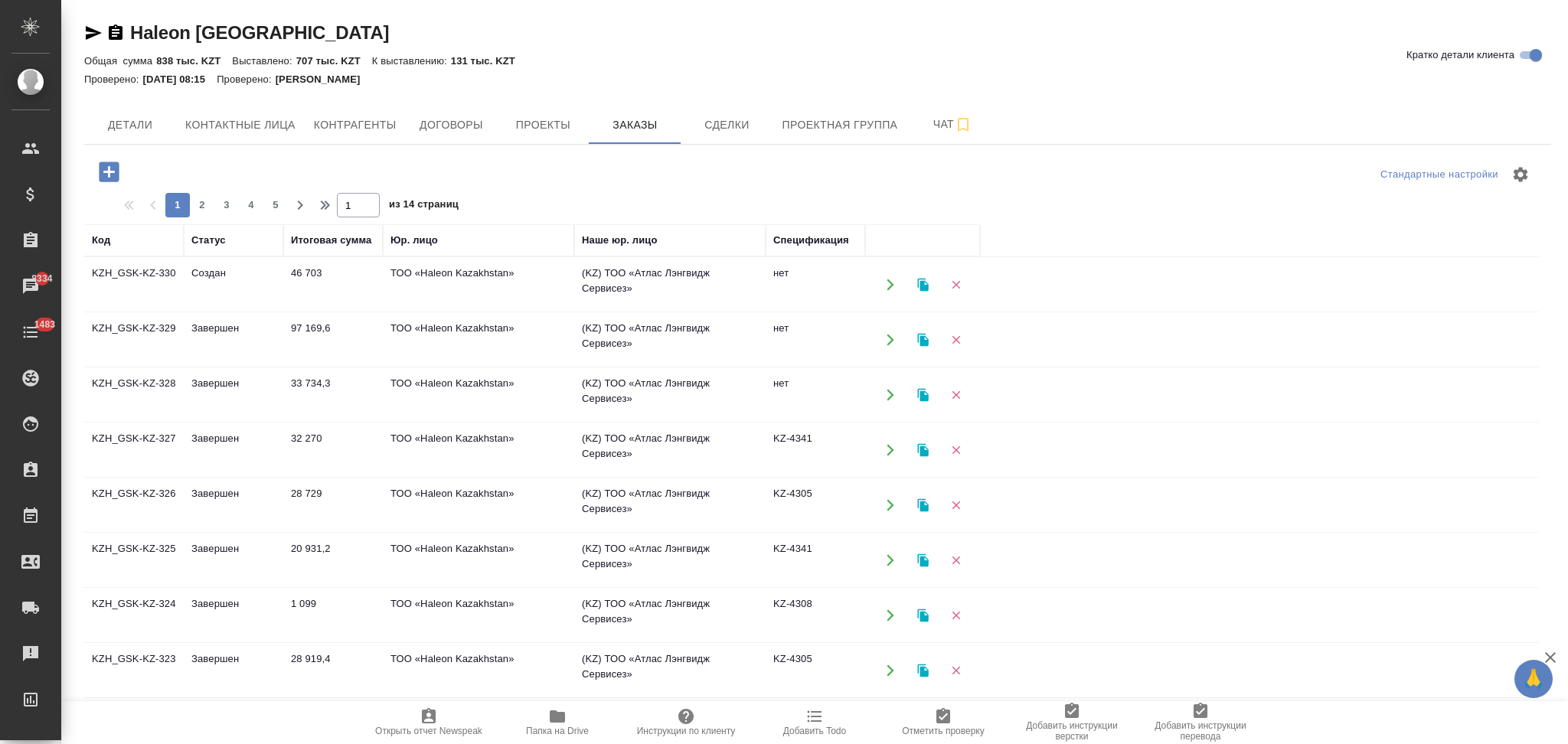
click at [884, 281] on icon "button" at bounding box center [890, 285] width 14 height 14
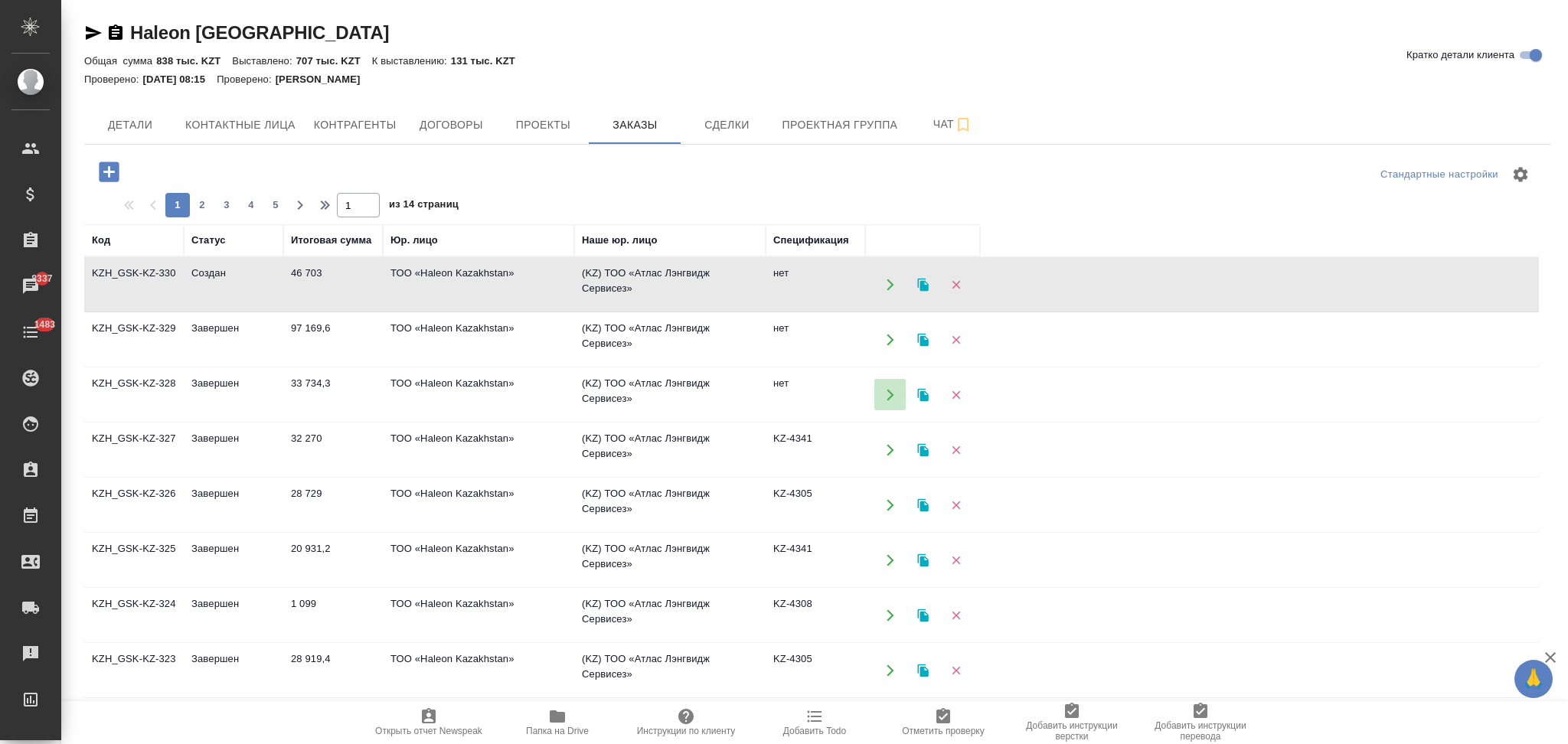
click at [884, 392] on icon "button" at bounding box center [890, 394] width 14 height 14
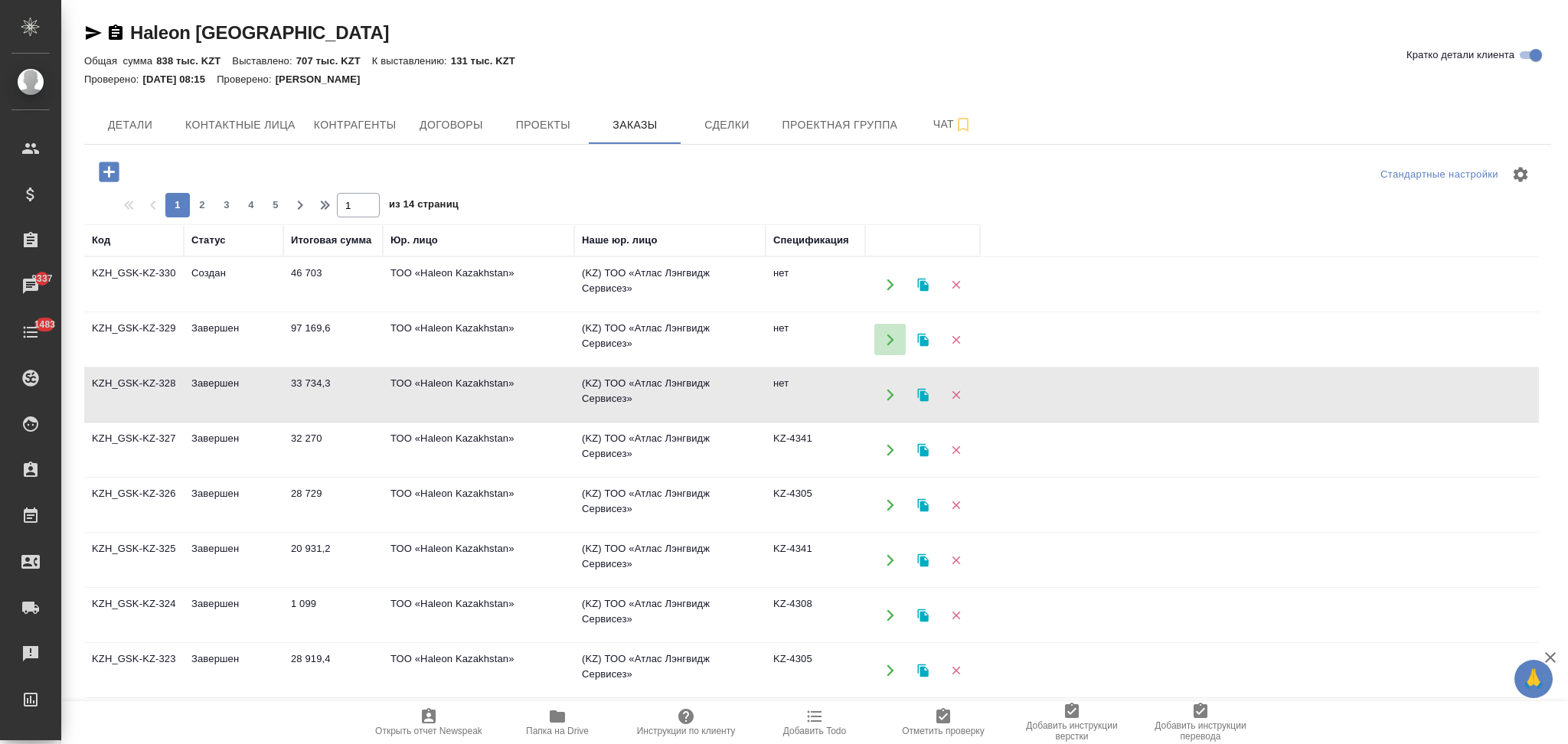
click at [886, 336] on icon "button" at bounding box center [890, 339] width 14 height 14
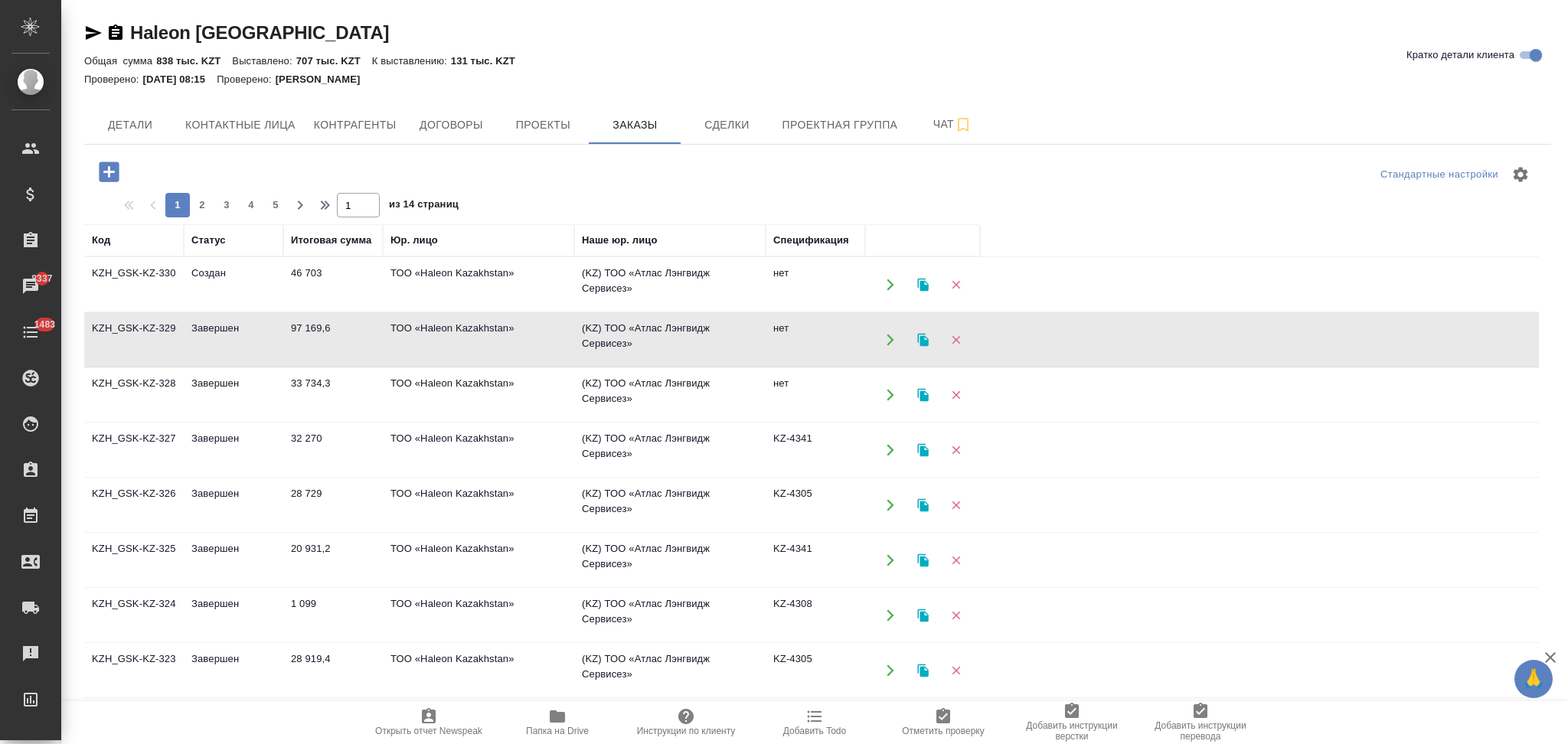
click at [928, 340] on icon "button" at bounding box center [924, 339] width 14 height 14
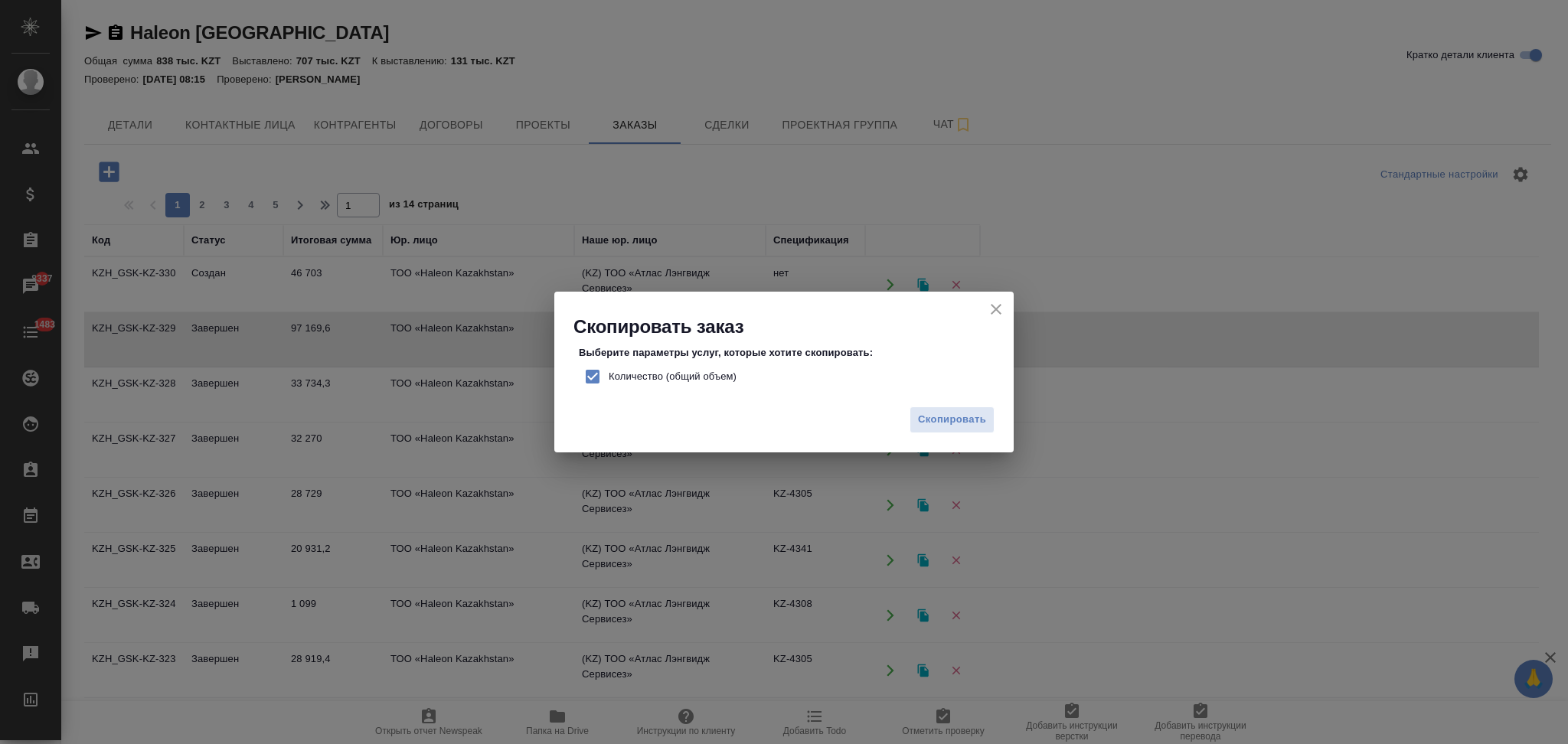
click at [586, 378] on input "Количество (общий объем)" at bounding box center [592, 377] width 33 height 33
checkbox input "false"
click at [943, 418] on span "Скопировать" at bounding box center [951, 419] width 68 height 18
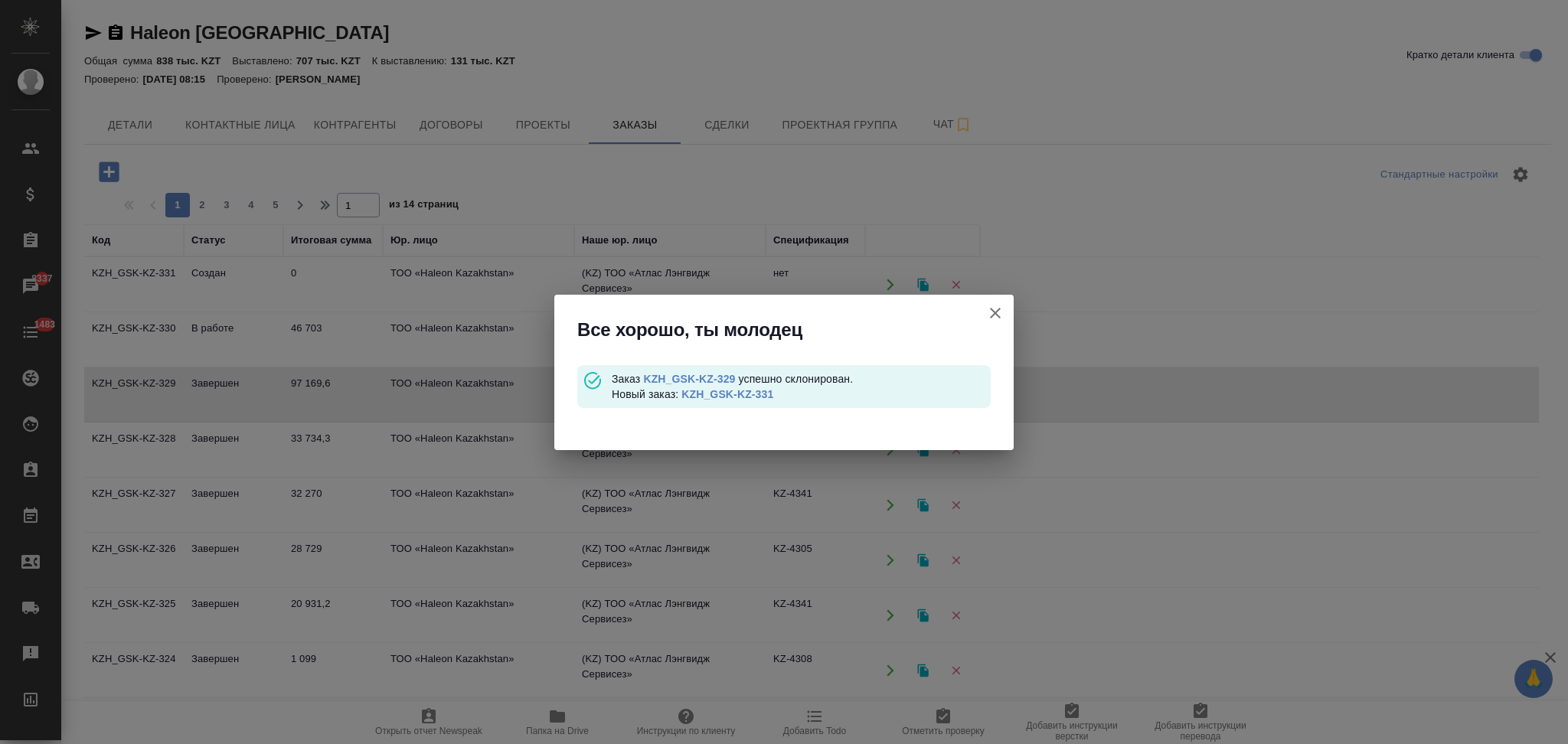
click at [712, 395] on link "KZH_GSK-KZ-331" at bounding box center [727, 393] width 92 height 12
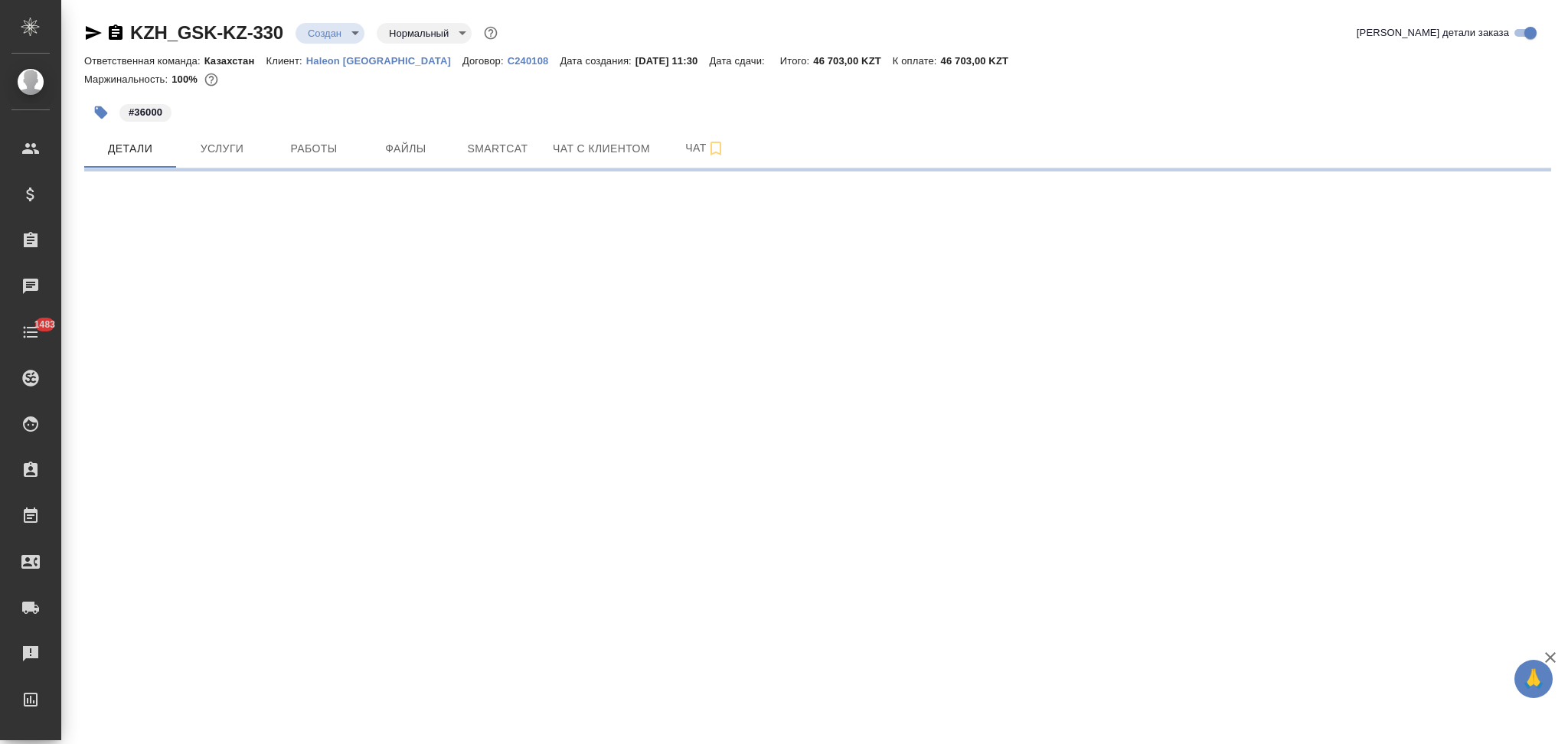
select select "RU"
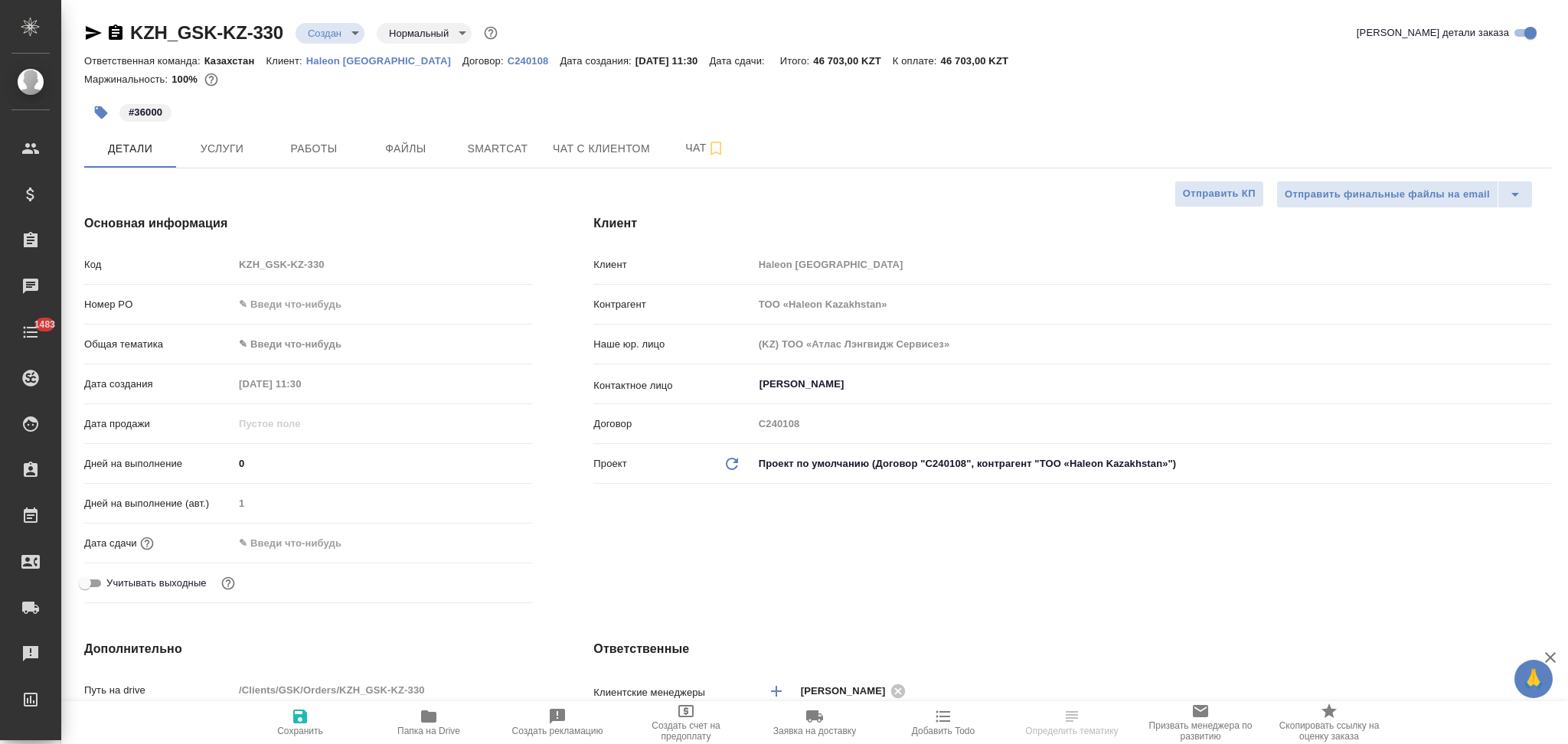
type textarea "x"
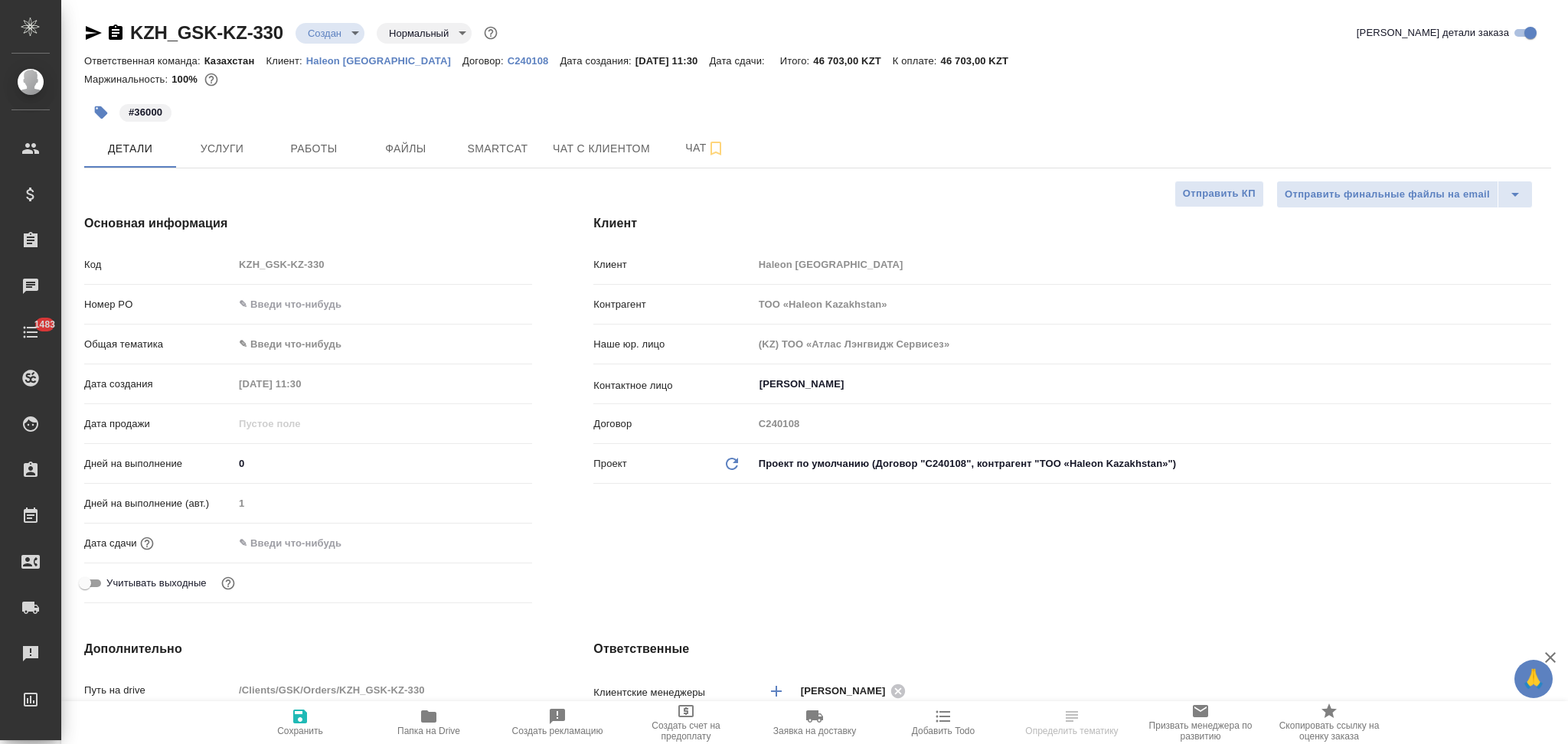
type textarea "x"
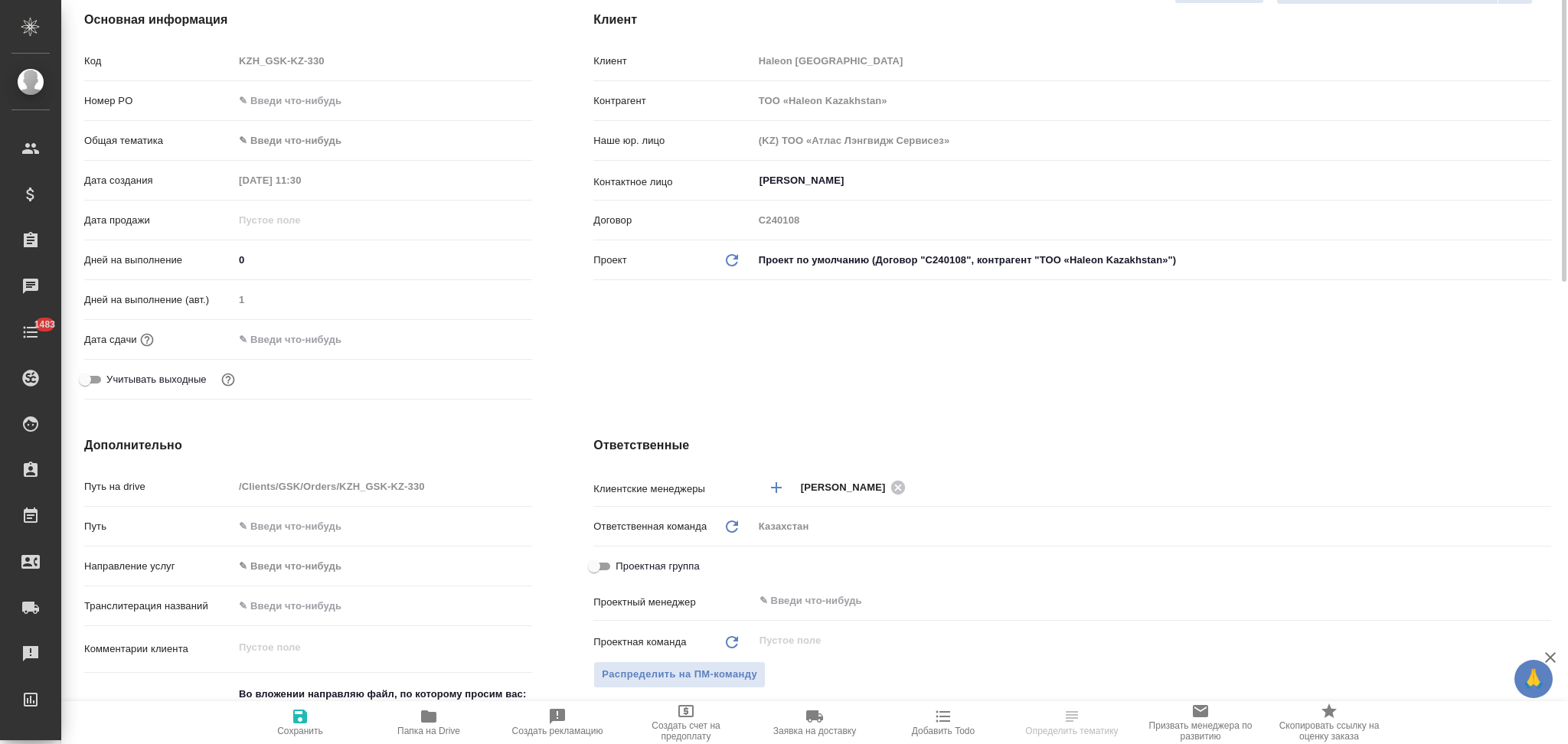
scroll to position [306, 0]
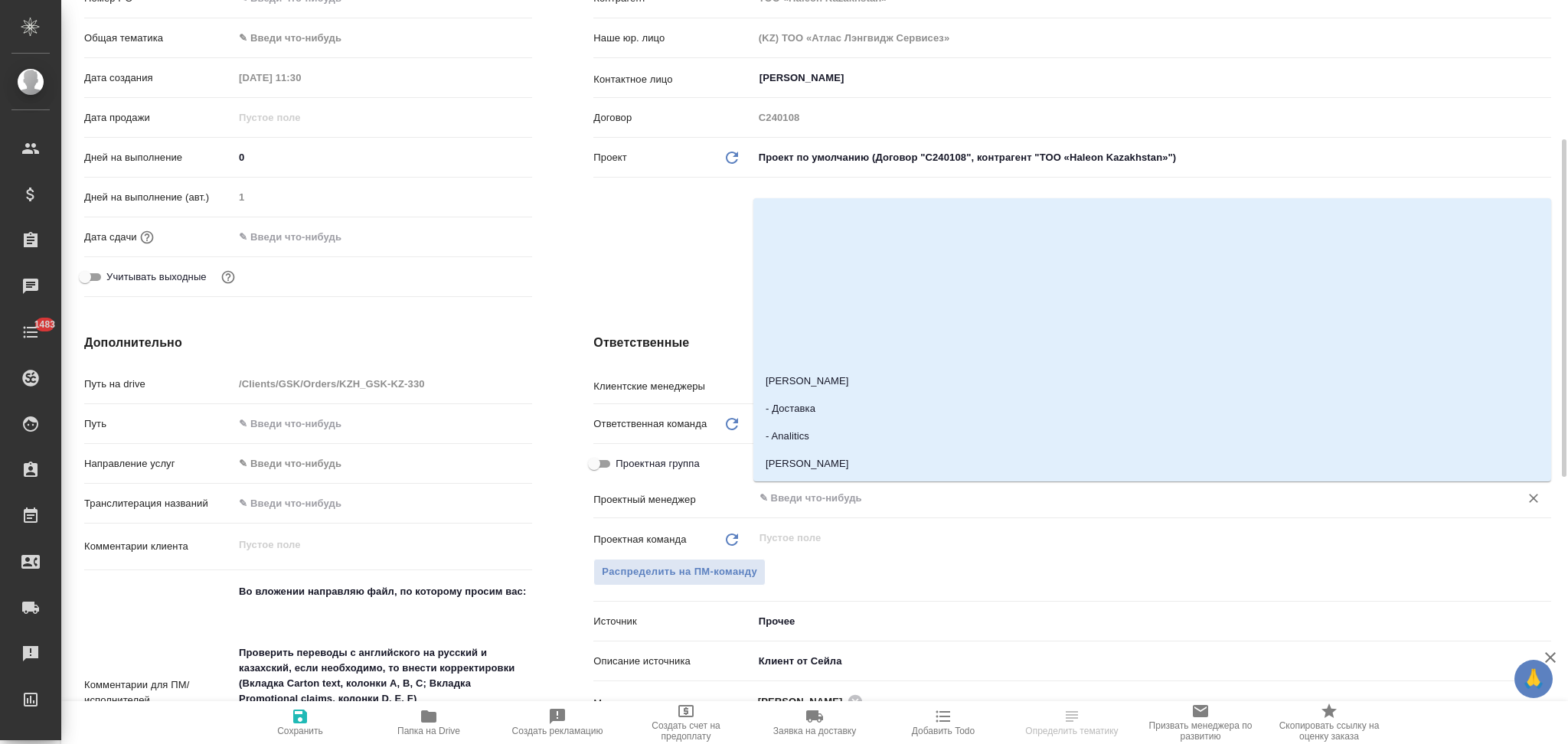
click at [791, 503] on input "text" at bounding box center [1126, 498] width 737 height 19
type input "асл"
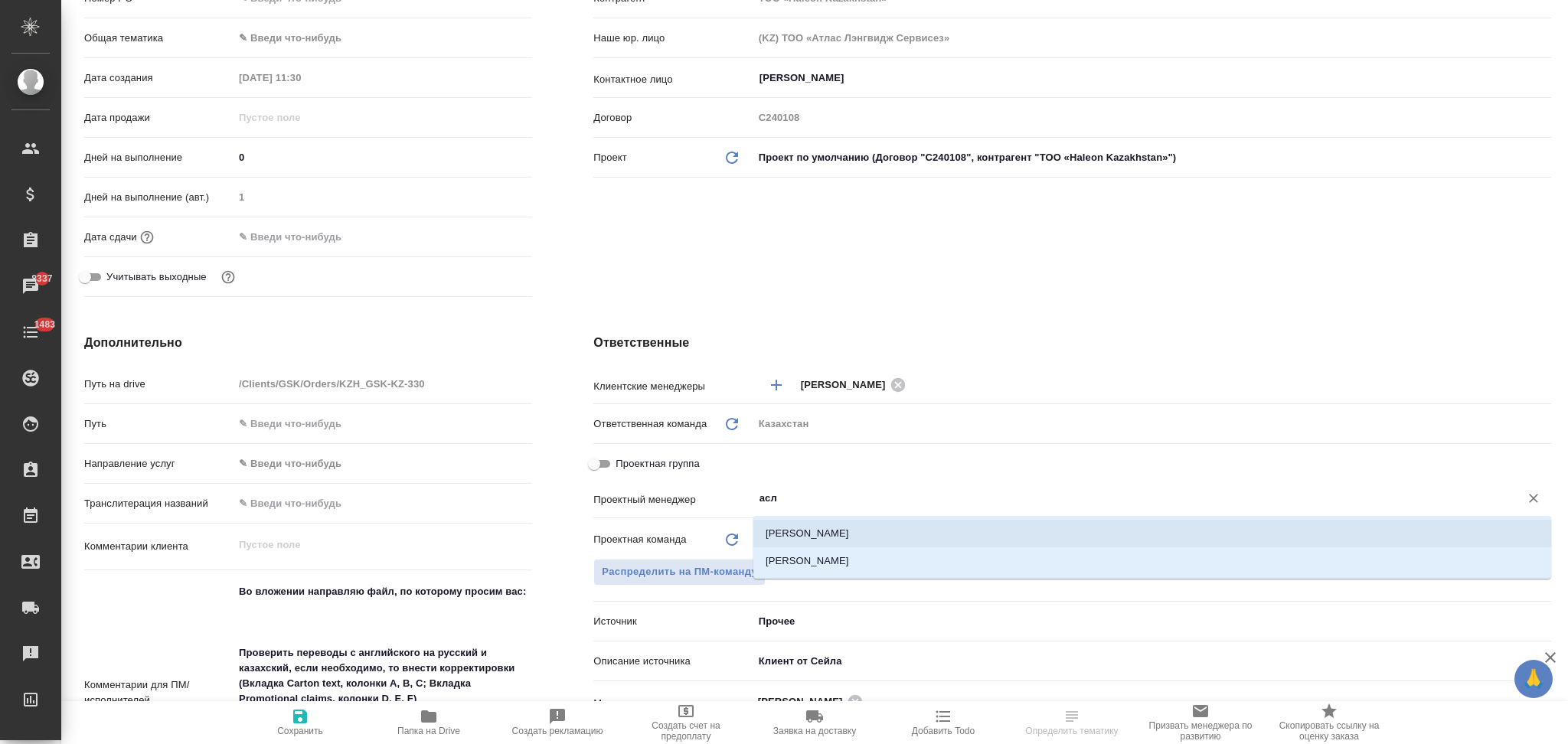
click at [794, 540] on li "[PERSON_NAME]" at bounding box center [1152, 534] width 798 height 28
type textarea "x"
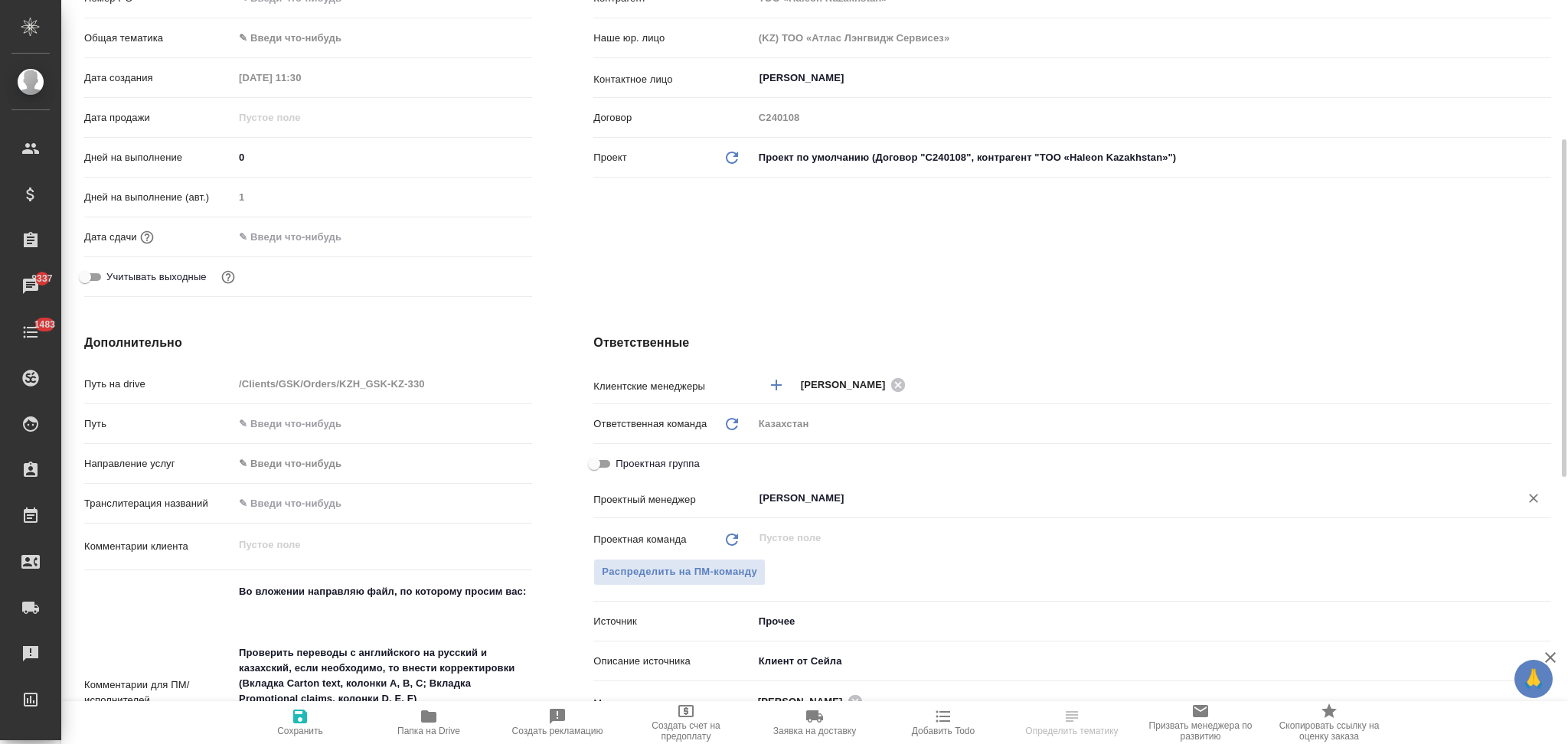
type input "[PERSON_NAME]"
click at [299, 721] on icon "button" at bounding box center [300, 717] width 19 height 19
type textarea "x"
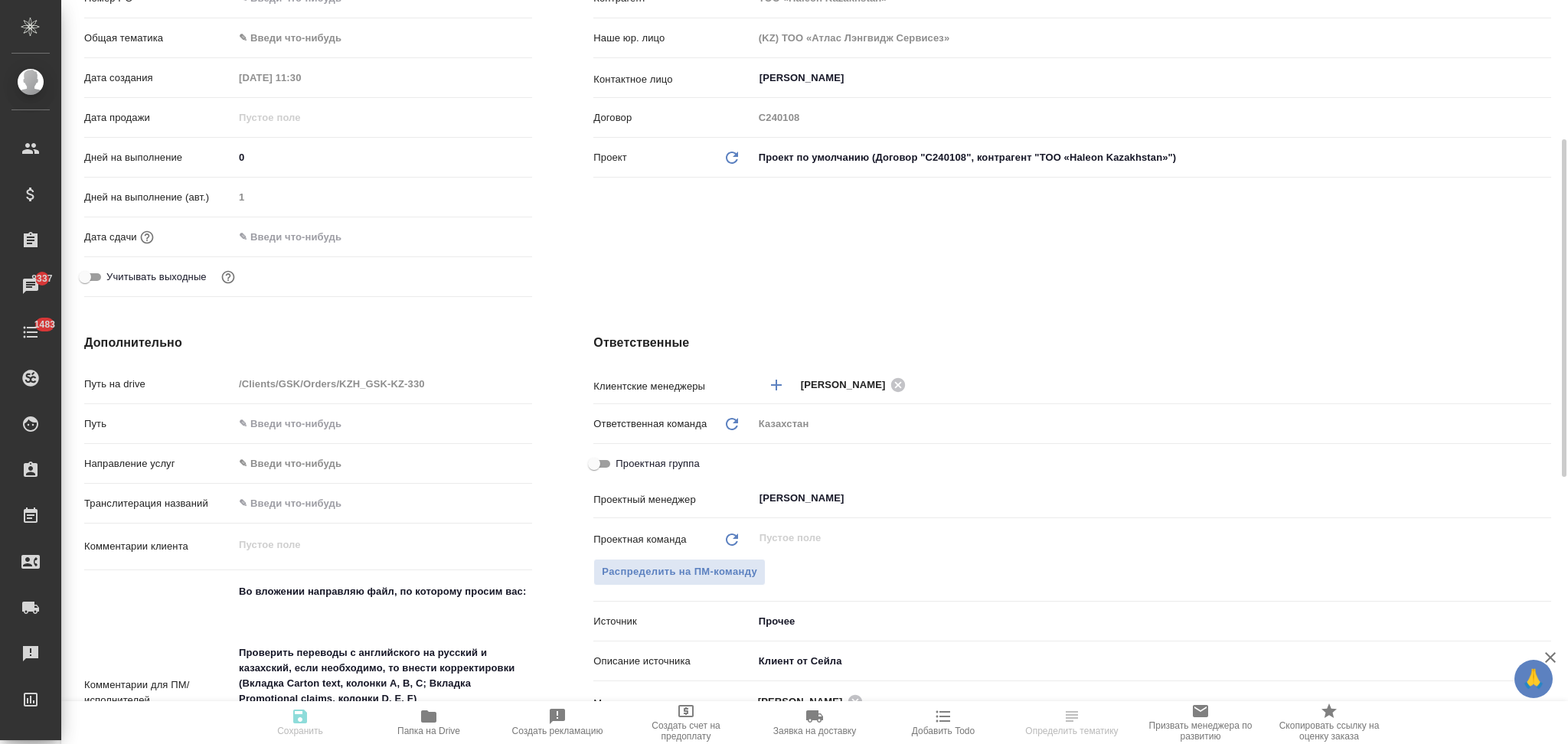
type textarea "x"
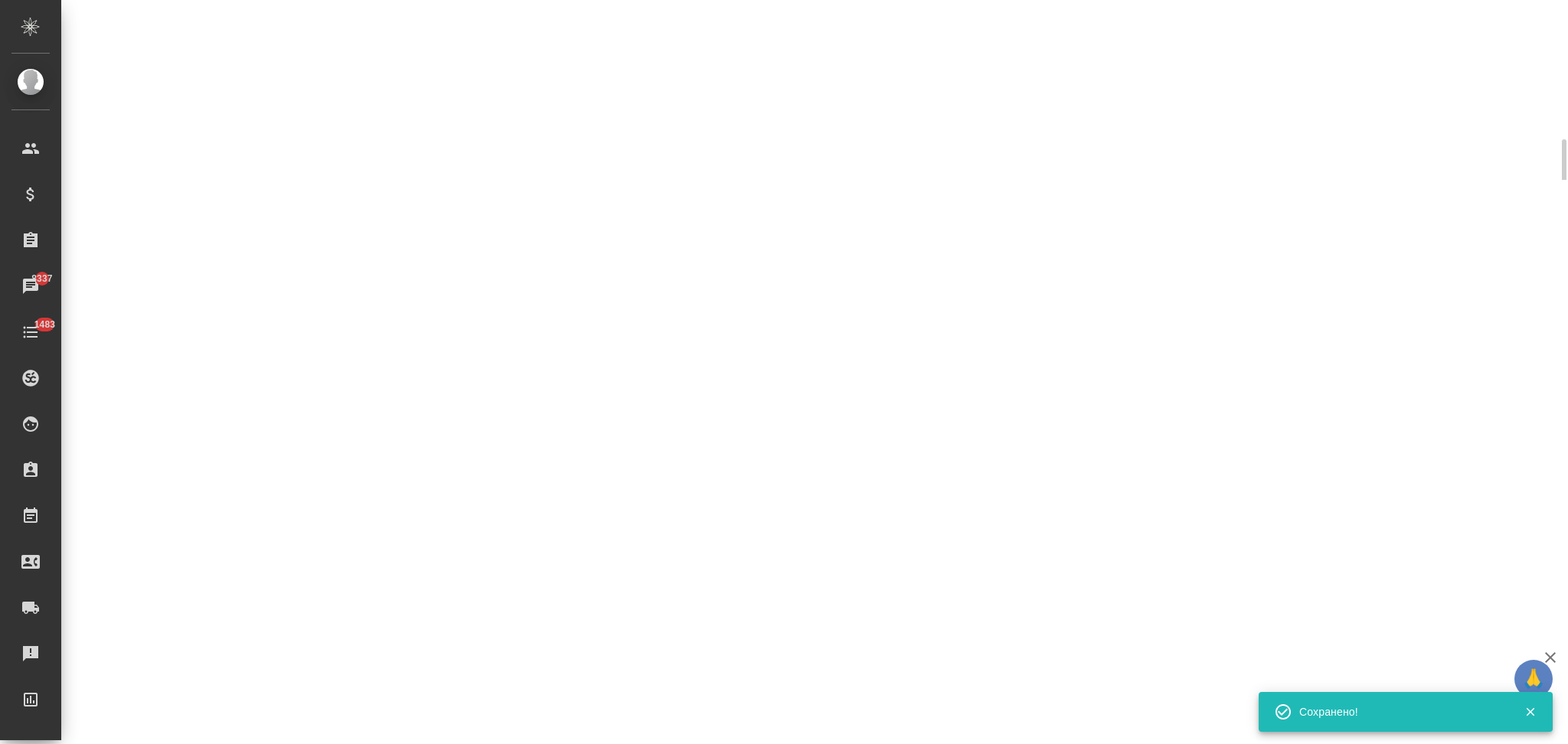
select select "RU"
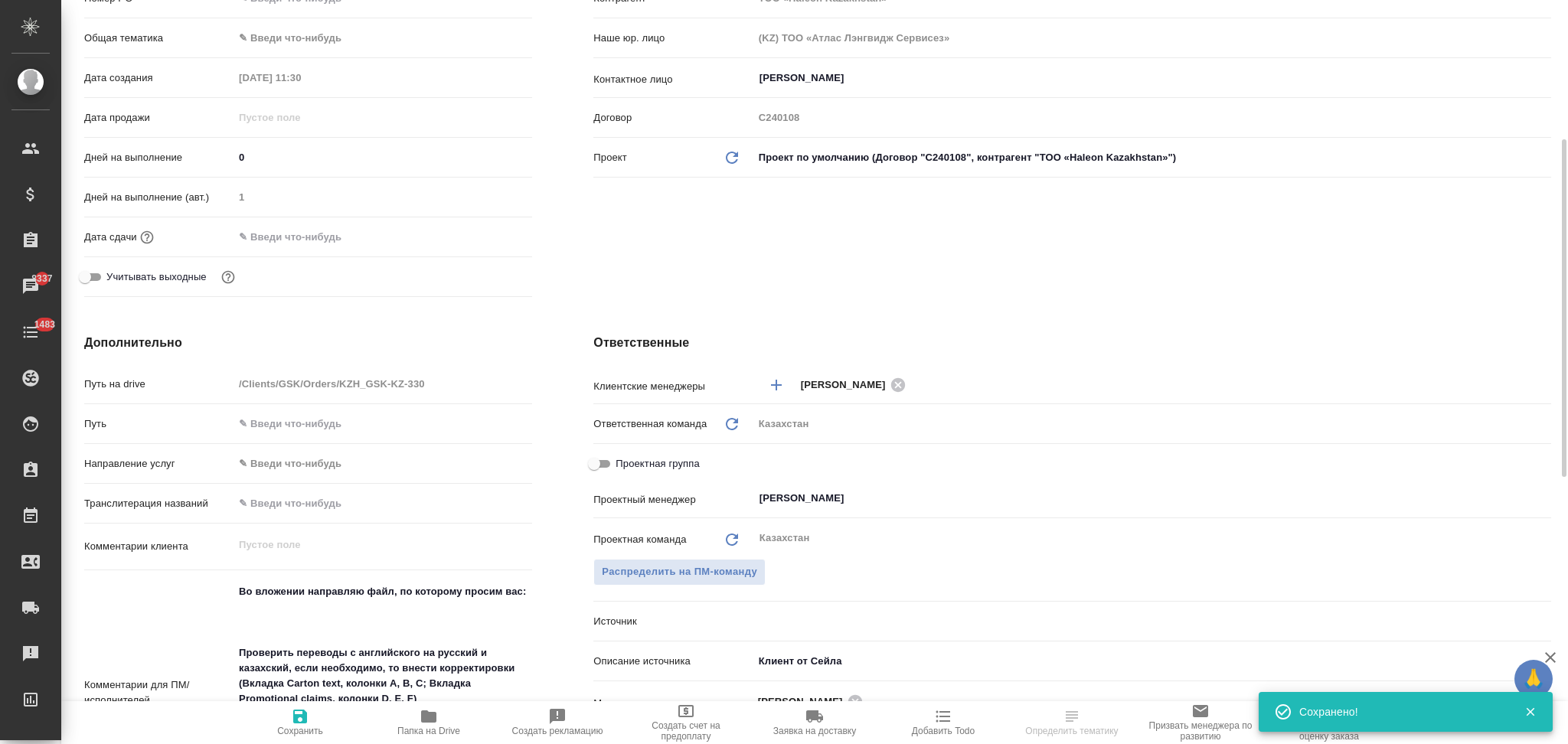
type textarea "x"
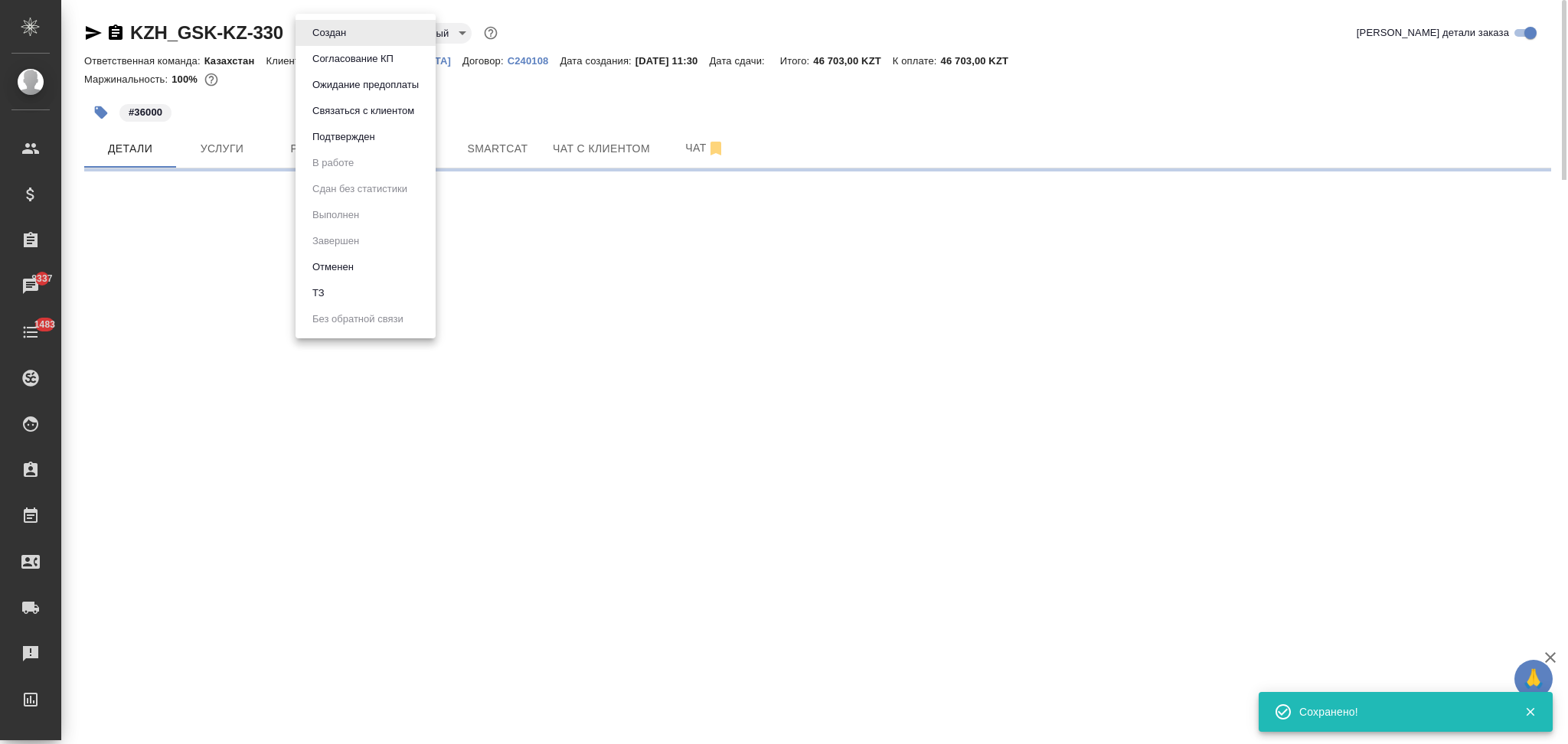
click at [318, 36] on body "🙏 .cls-1 fill:#fff; AWATERA Aslanukova Sati Клиенты Спецификации Заказы 8337 Ча…" at bounding box center [784, 372] width 1568 height 744
select select "RU"
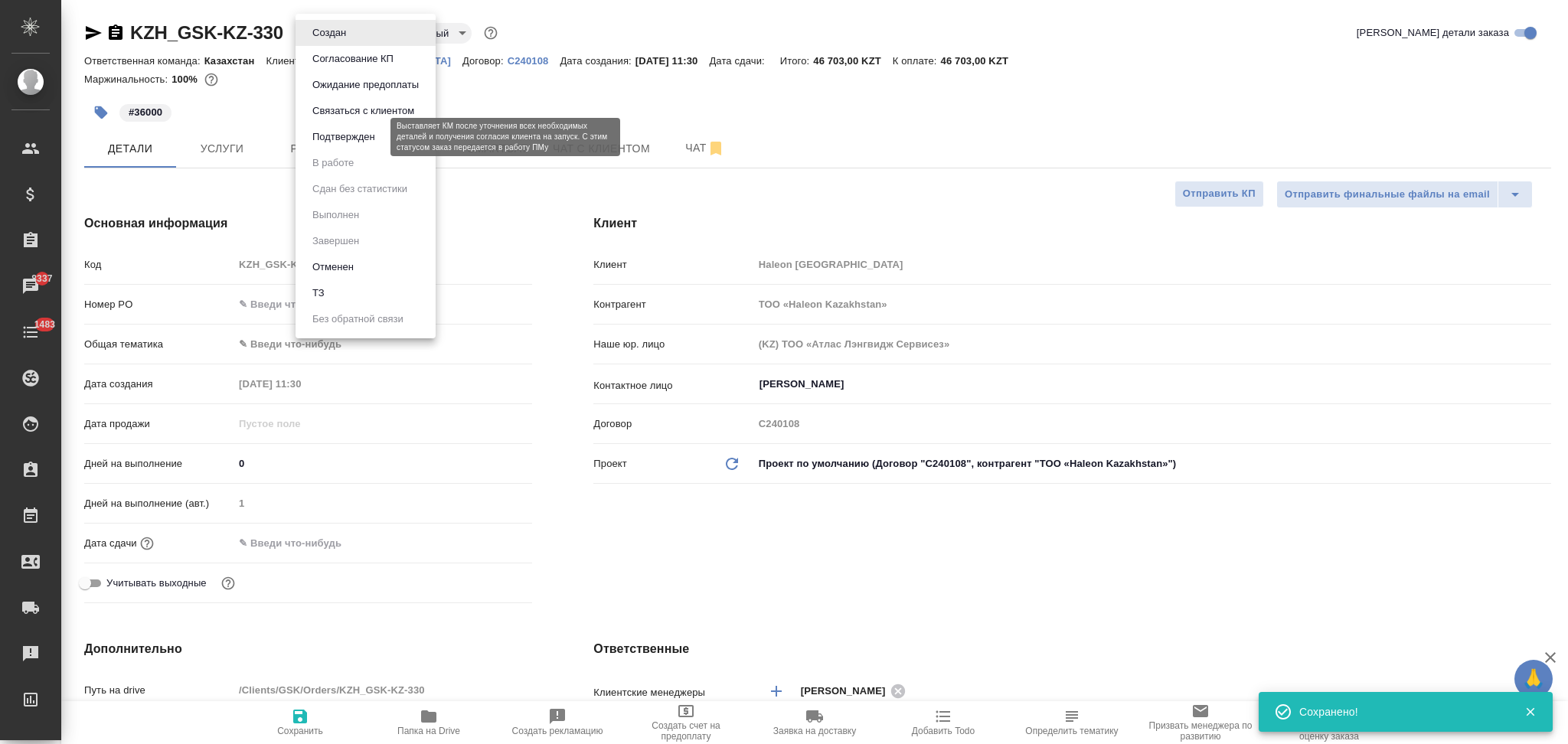
type textarea "x"
click at [338, 132] on button "Подтвержден" at bounding box center [343, 137] width 72 height 17
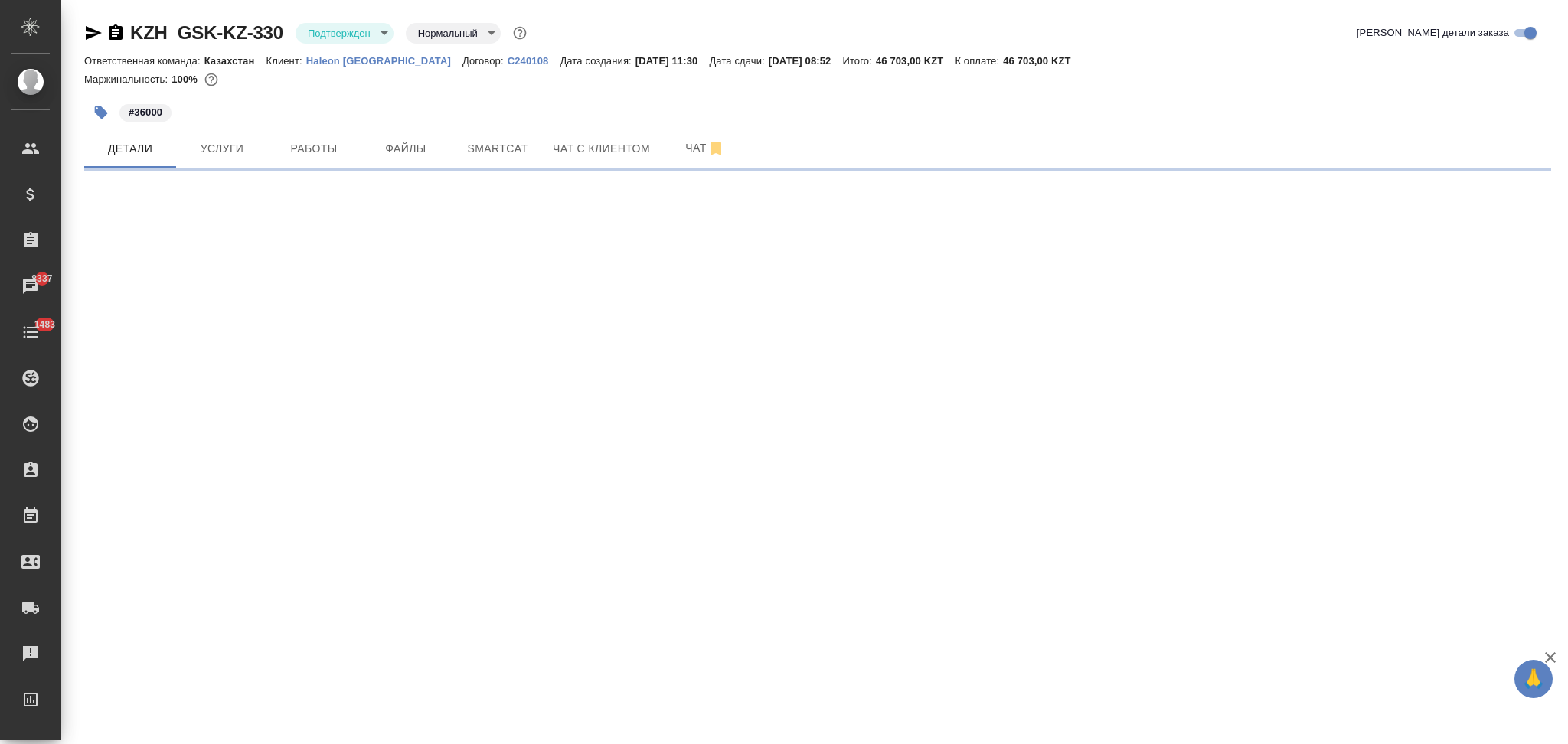
select select "RU"
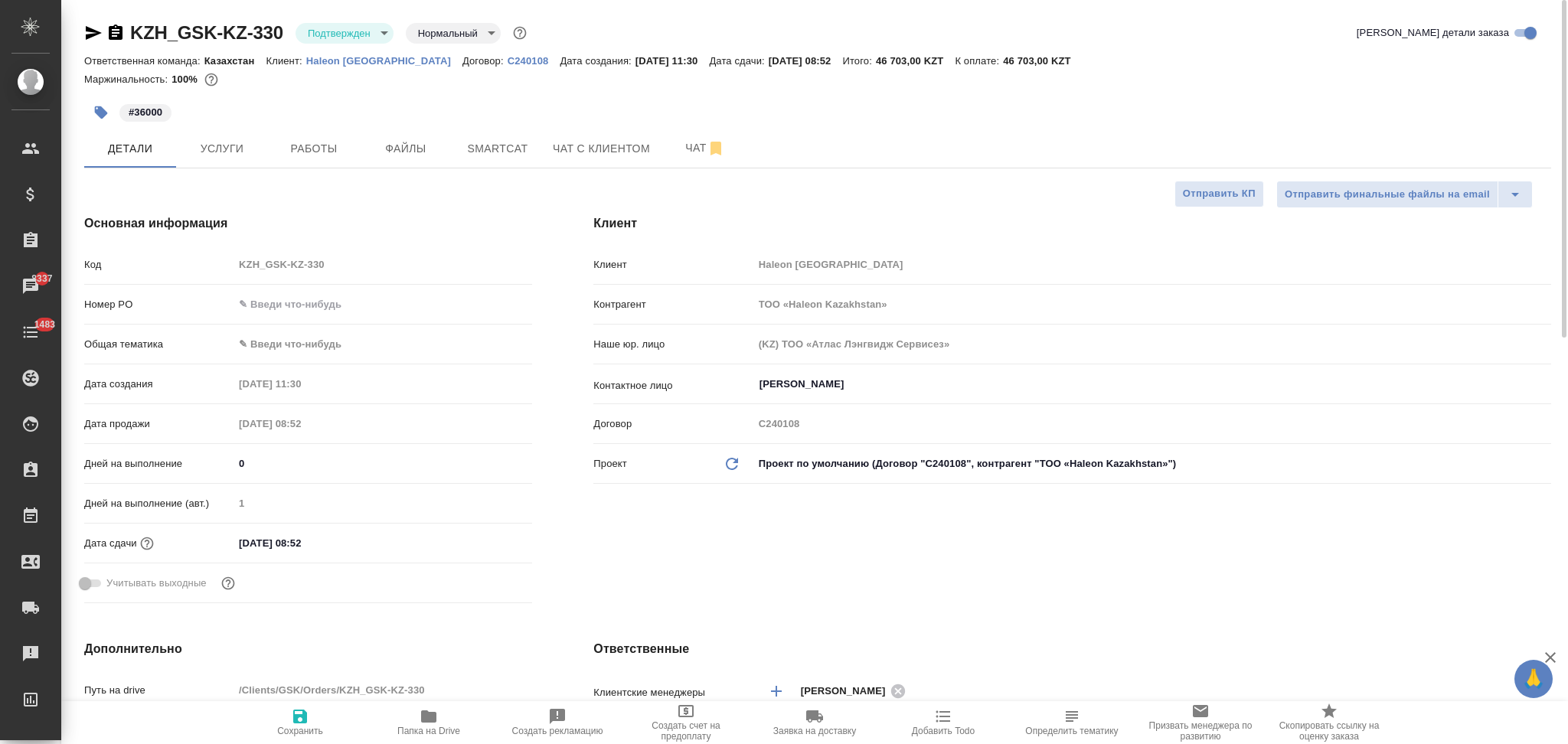
type textarea "x"
click at [323, 31] on body "🙏 .cls-1 fill:#fff; AWATERA Aslanukova Sati Клиенты Спецификации Заказы 8337 Ча…" at bounding box center [784, 372] width 1568 height 744
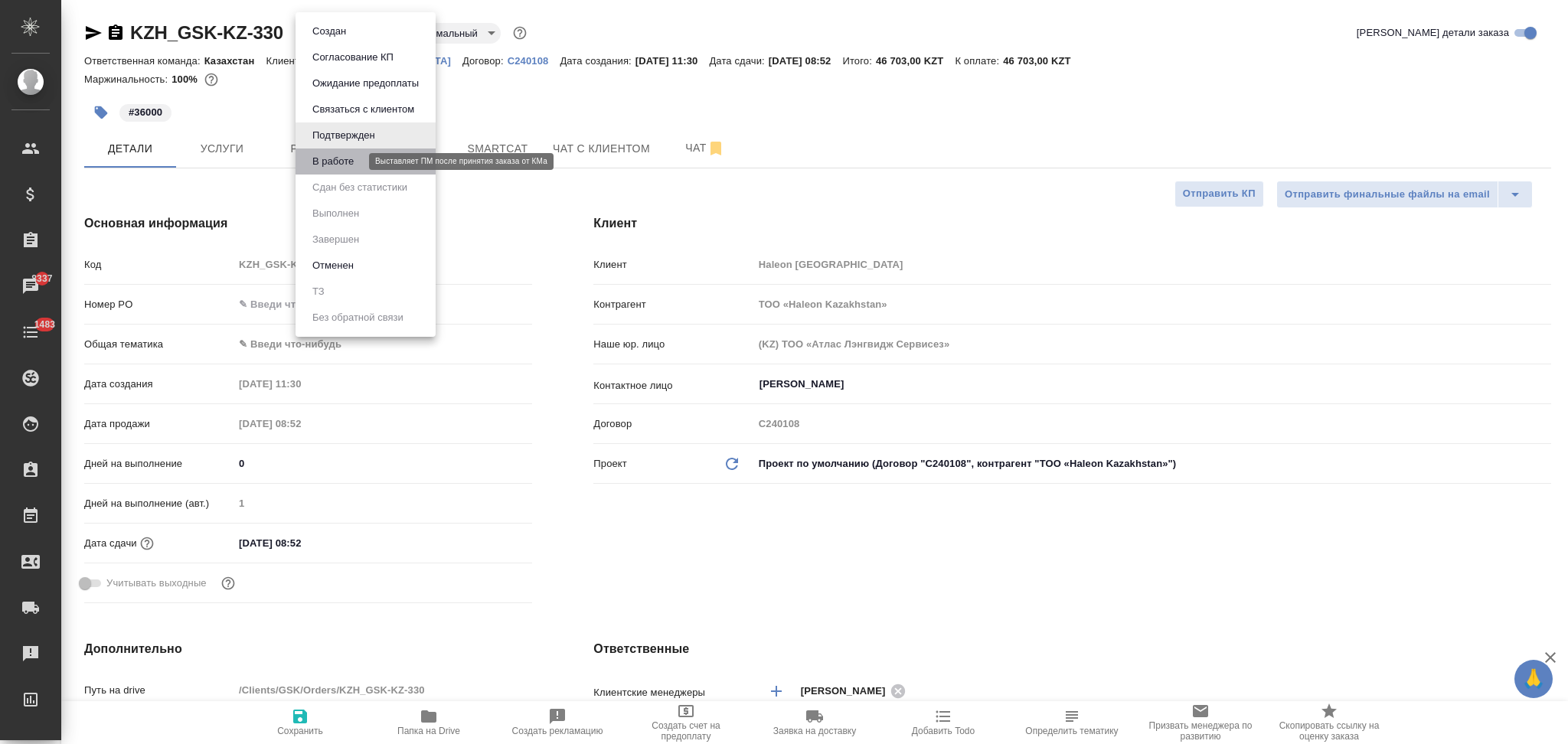
click at [340, 154] on button "В работе" at bounding box center [333, 162] width 50 height 17
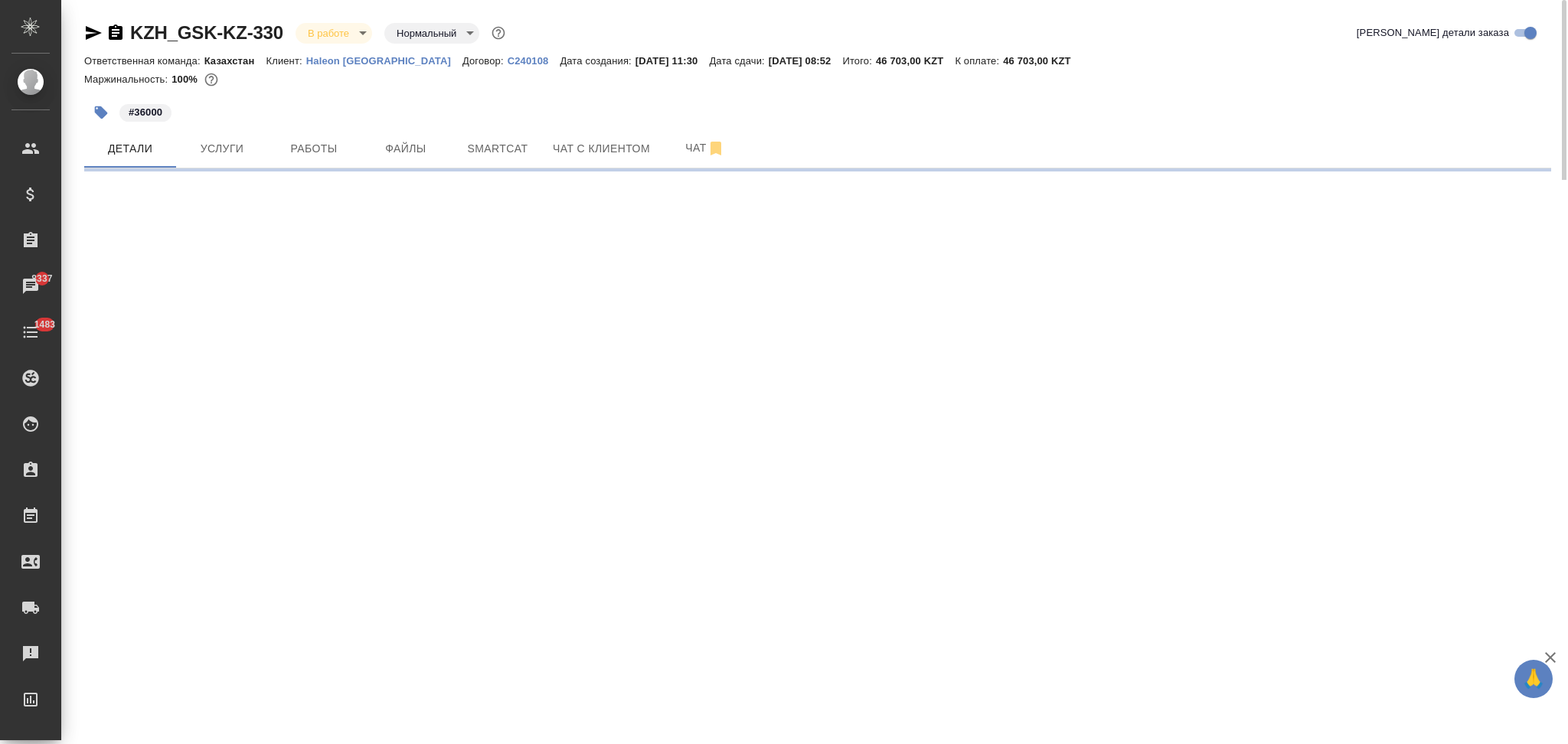
select select "RU"
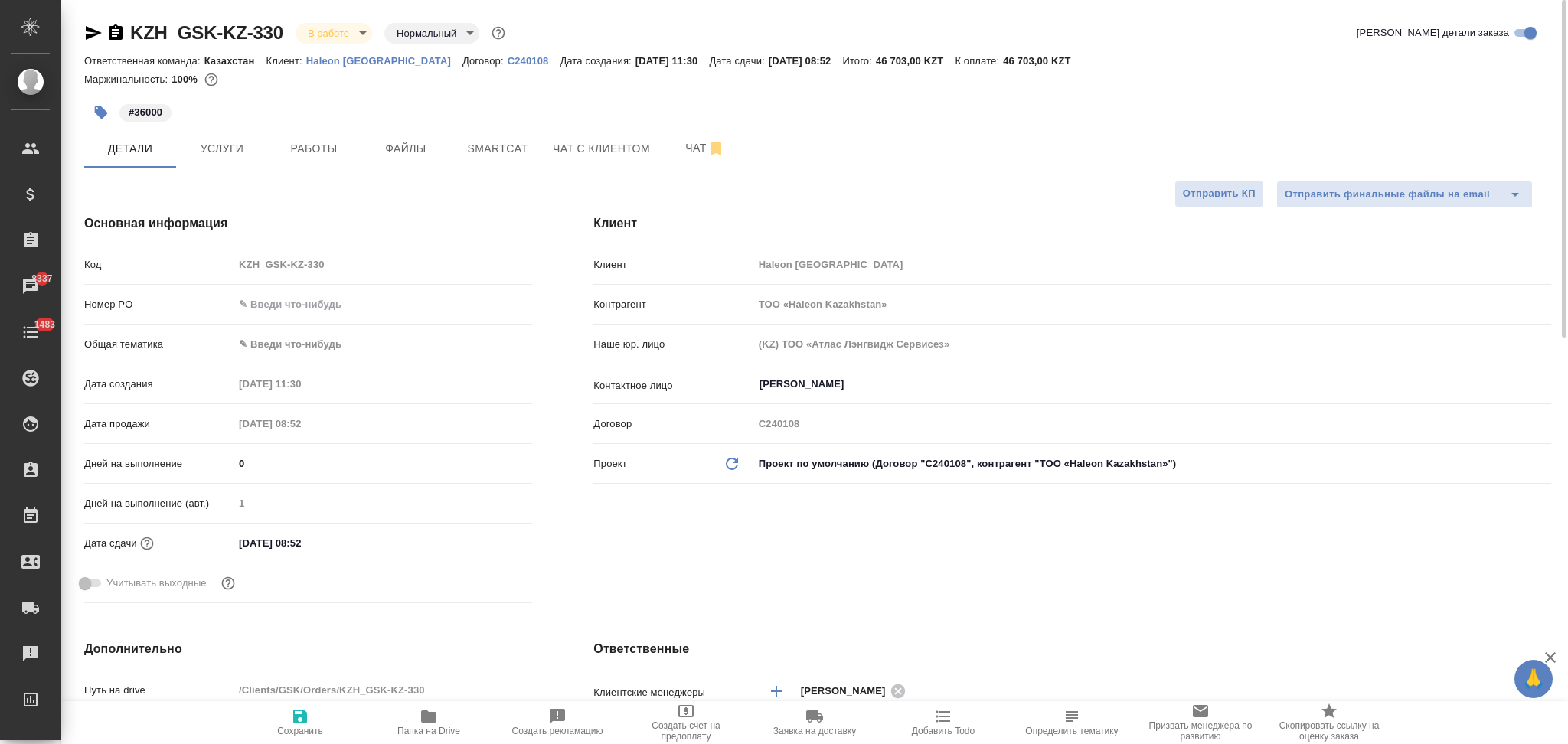
type textarea "x"
click at [109, 32] on icon "button" at bounding box center [115, 32] width 14 height 15
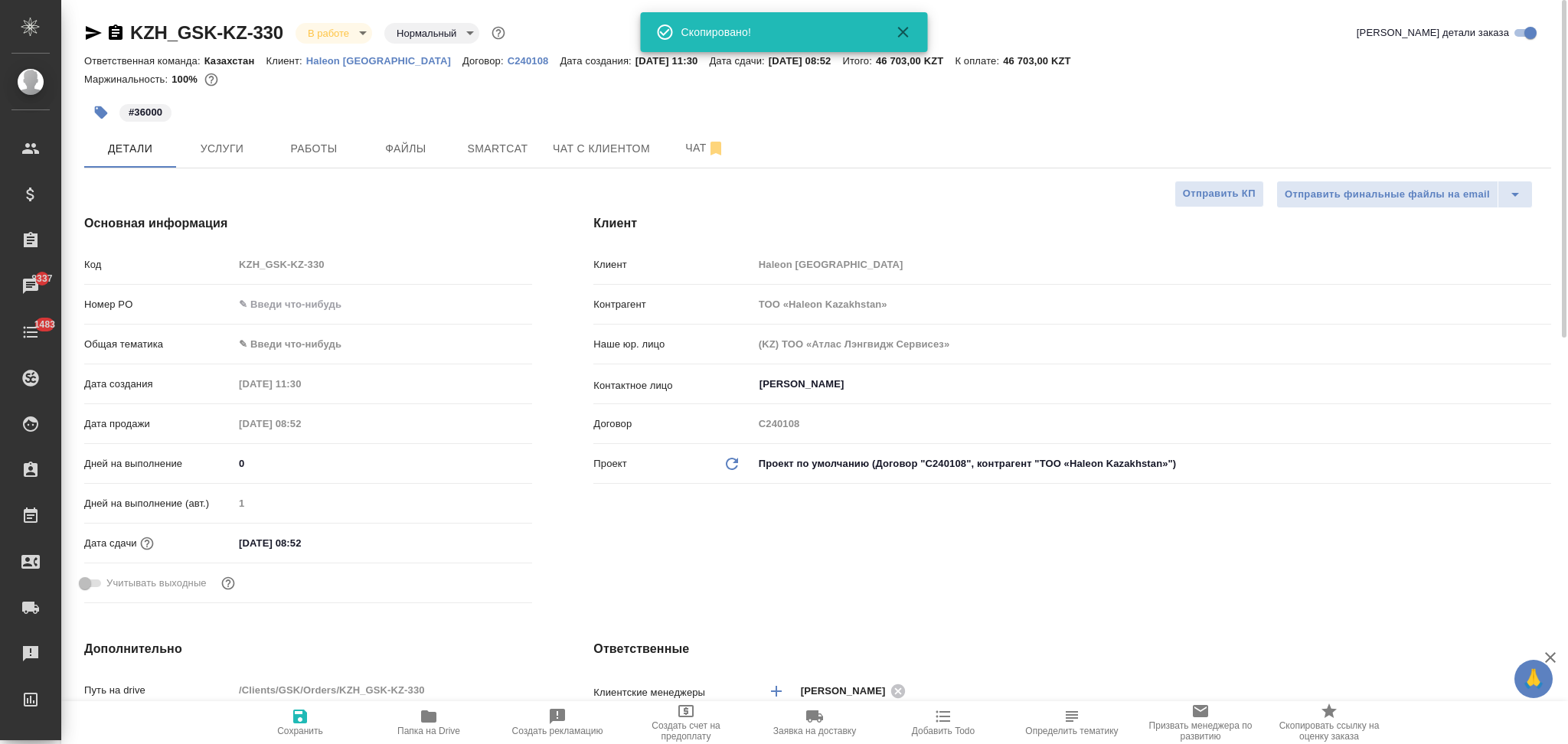
type textarea "x"
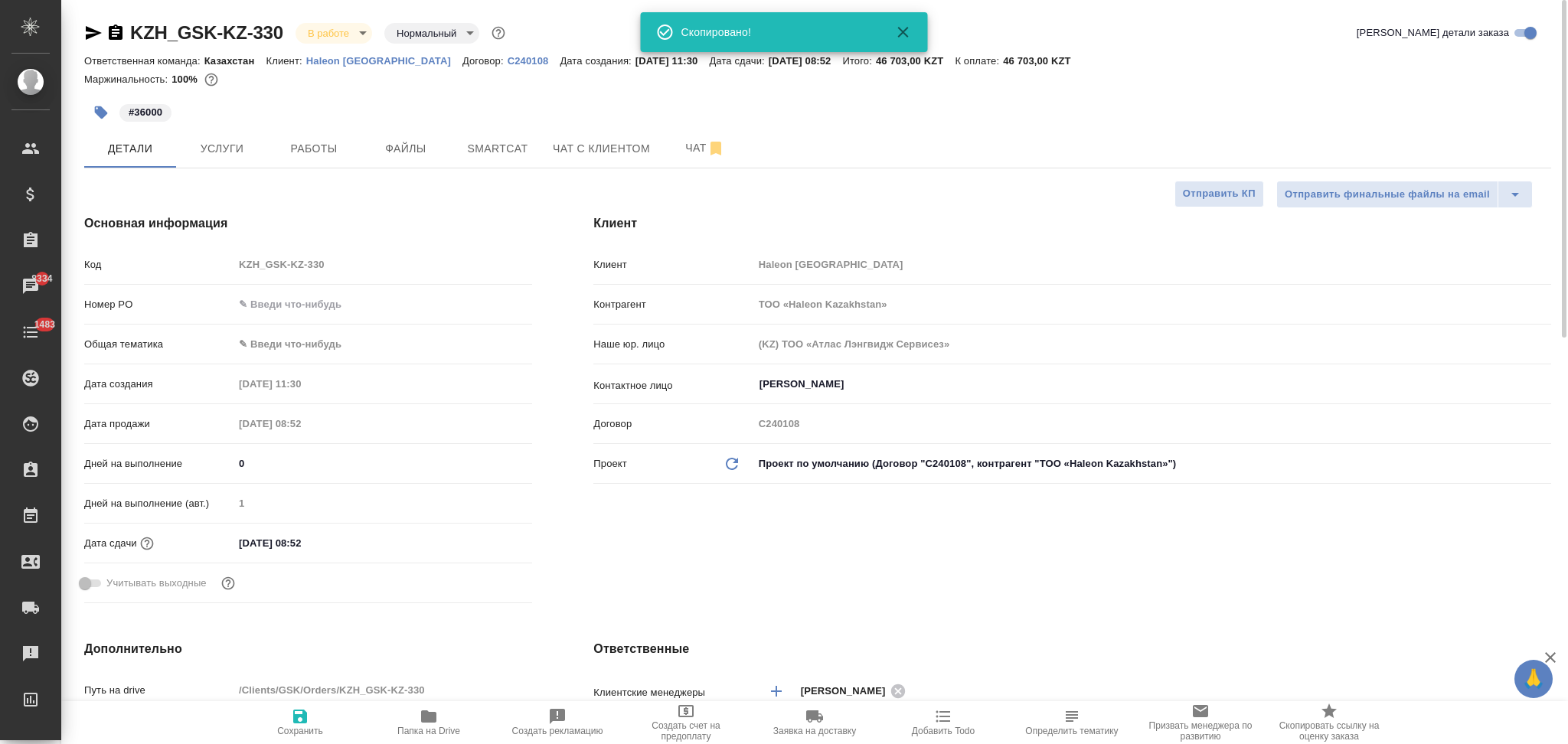
type textarea "x"
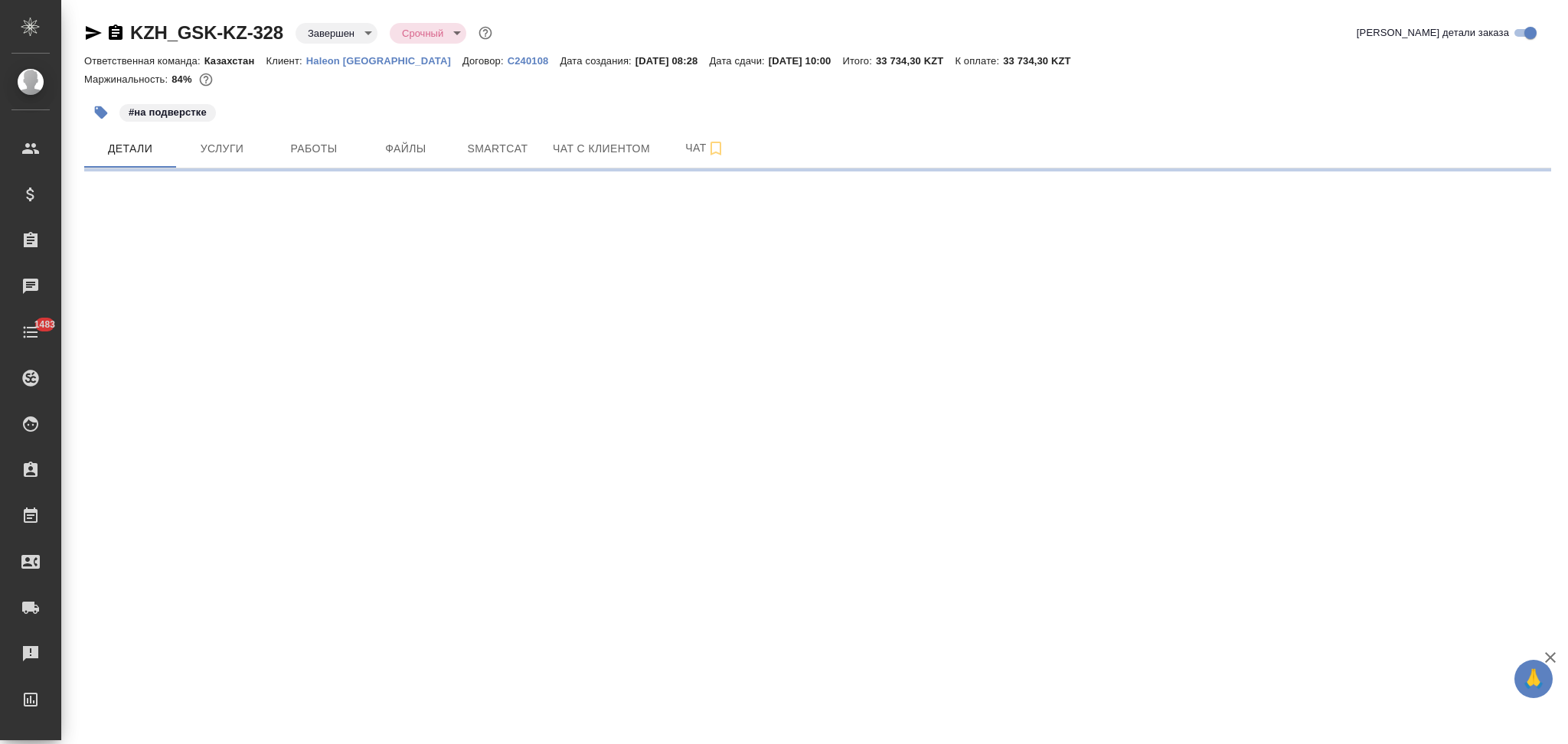
select select "RU"
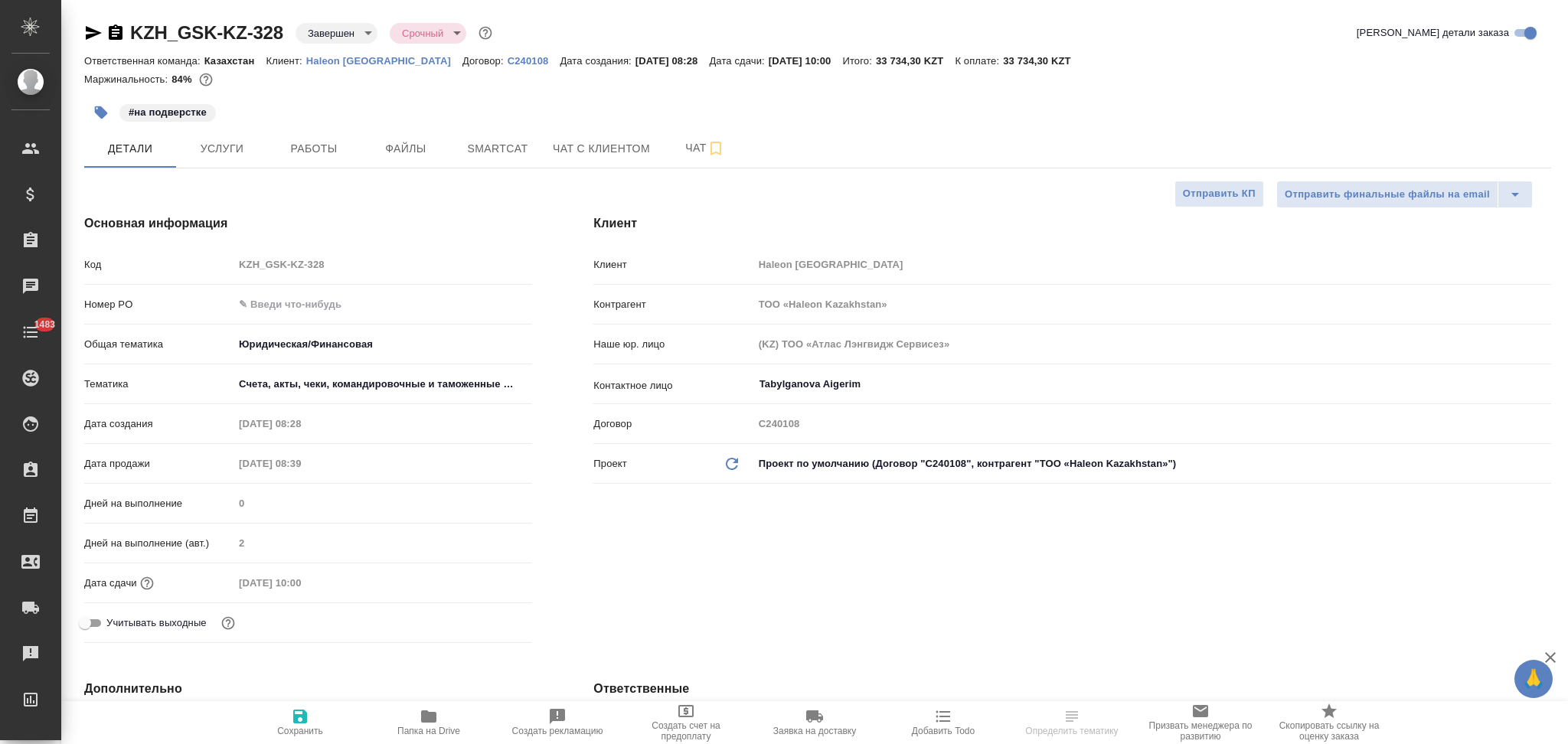
type textarea "x"
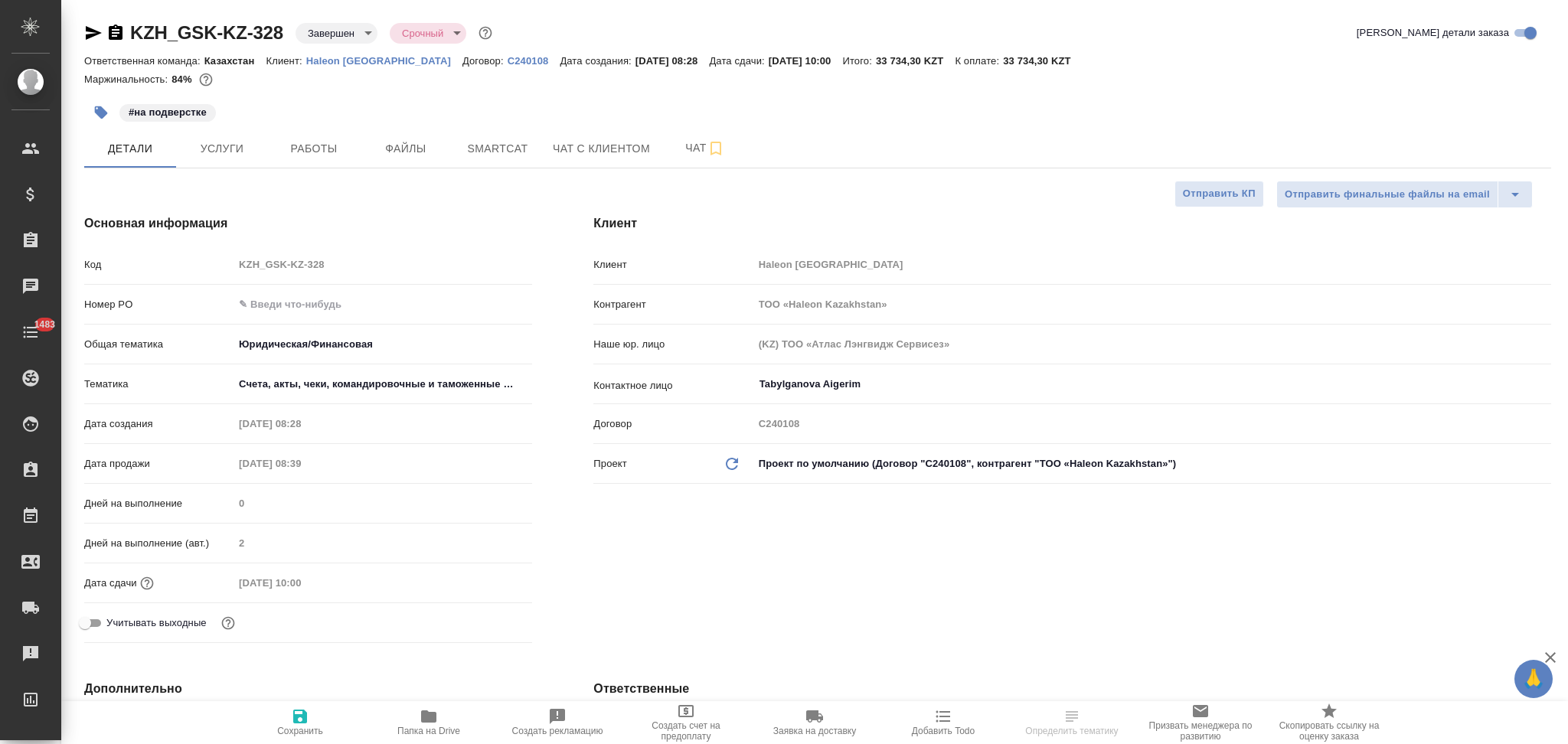
type textarea "x"
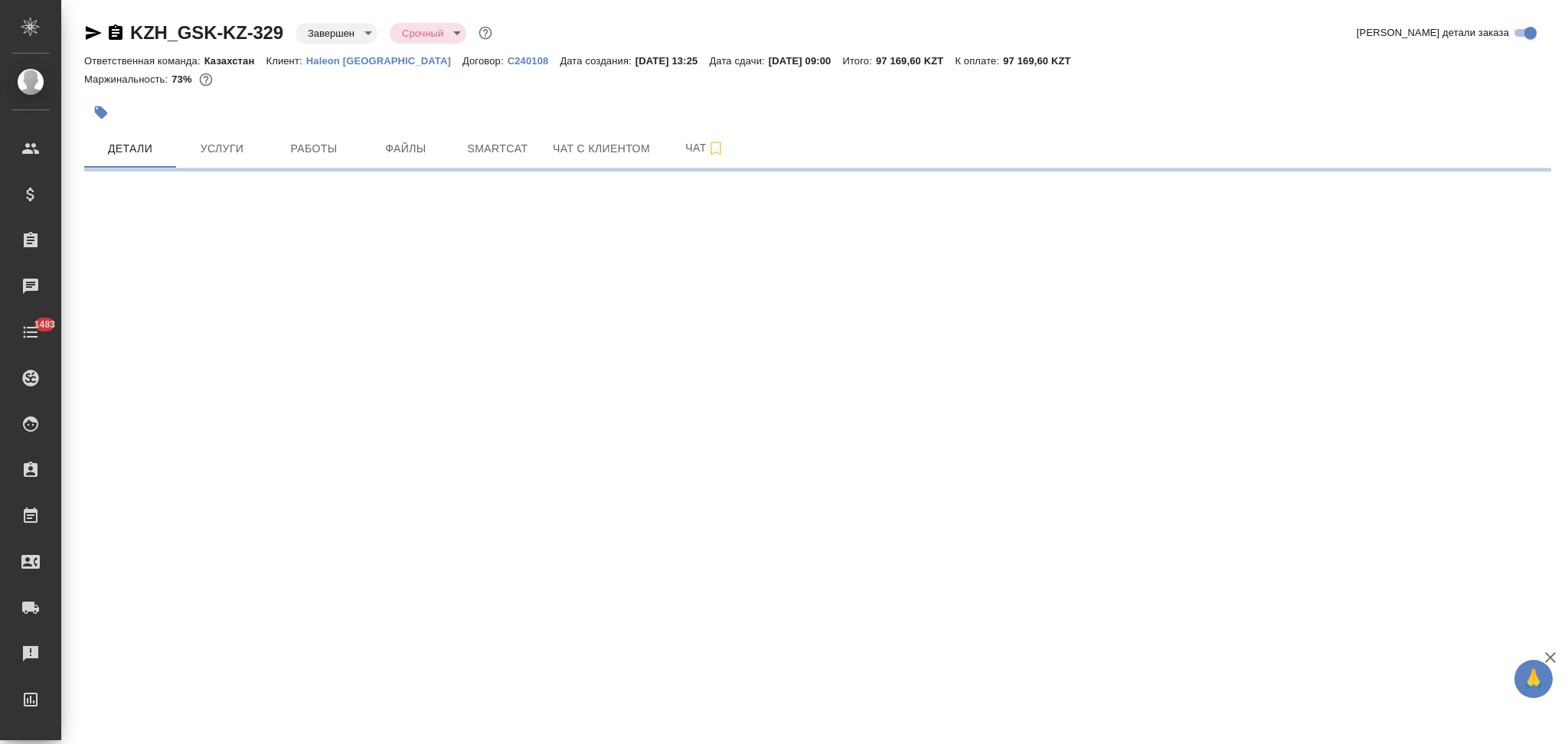
select select "RU"
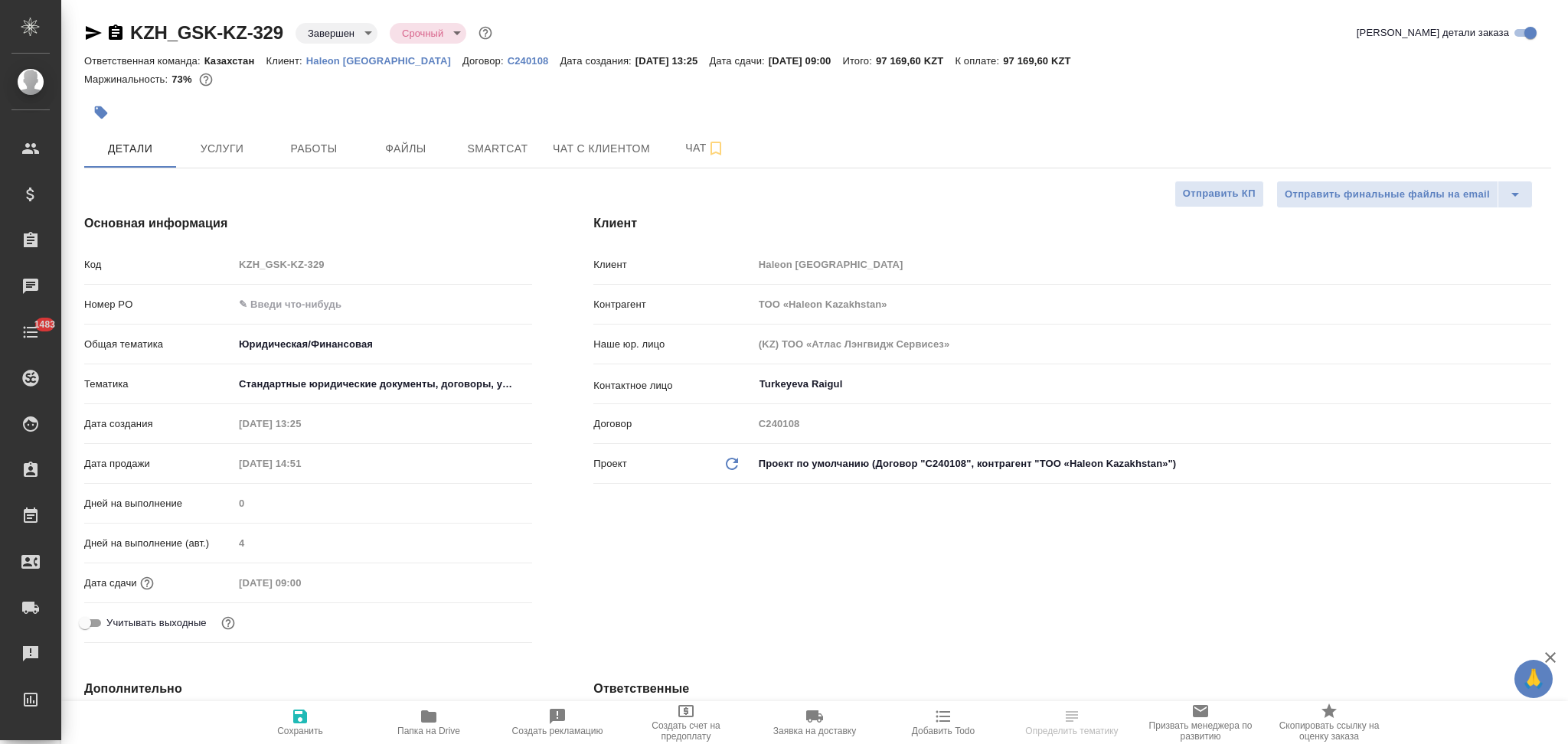
type textarea "x"
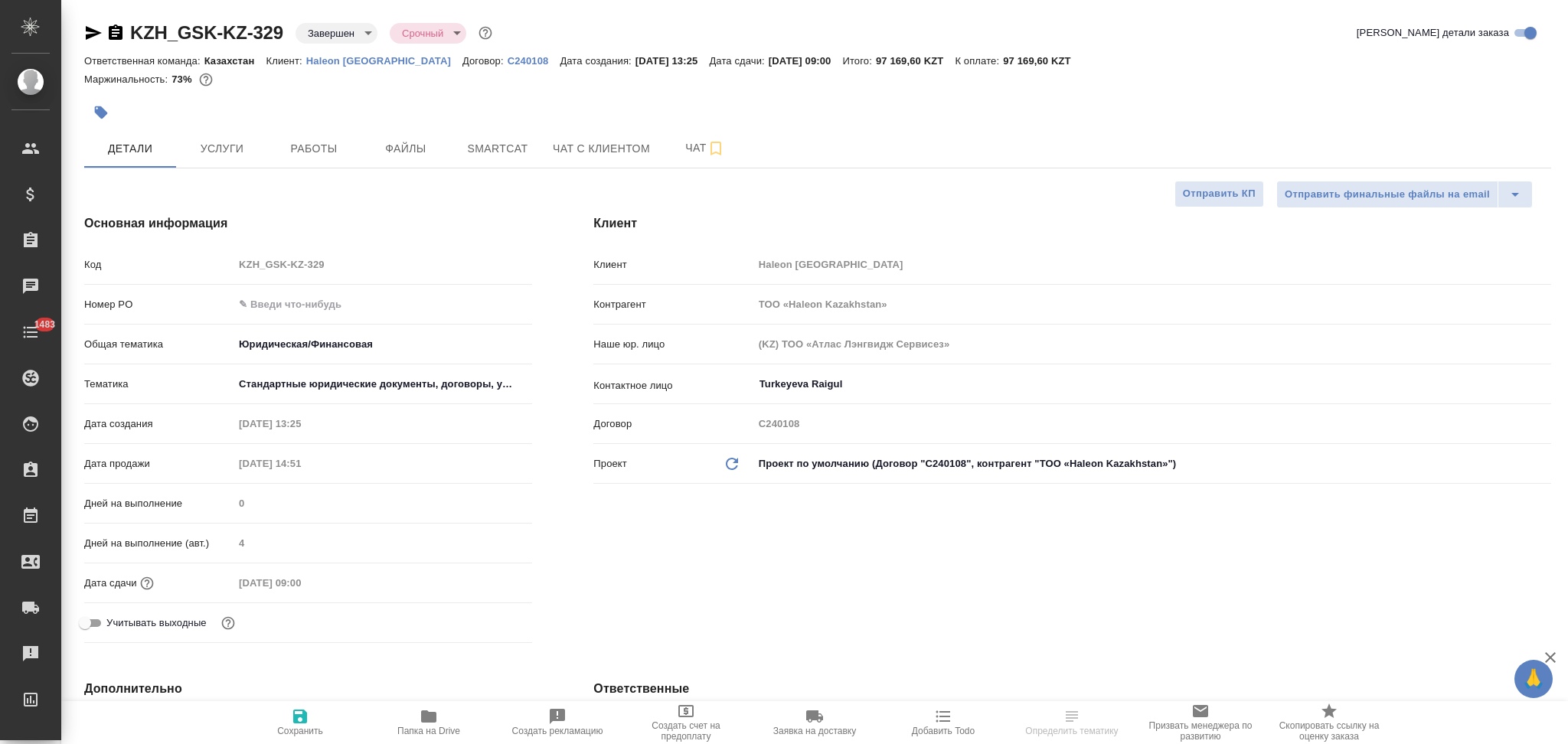
type textarea "x"
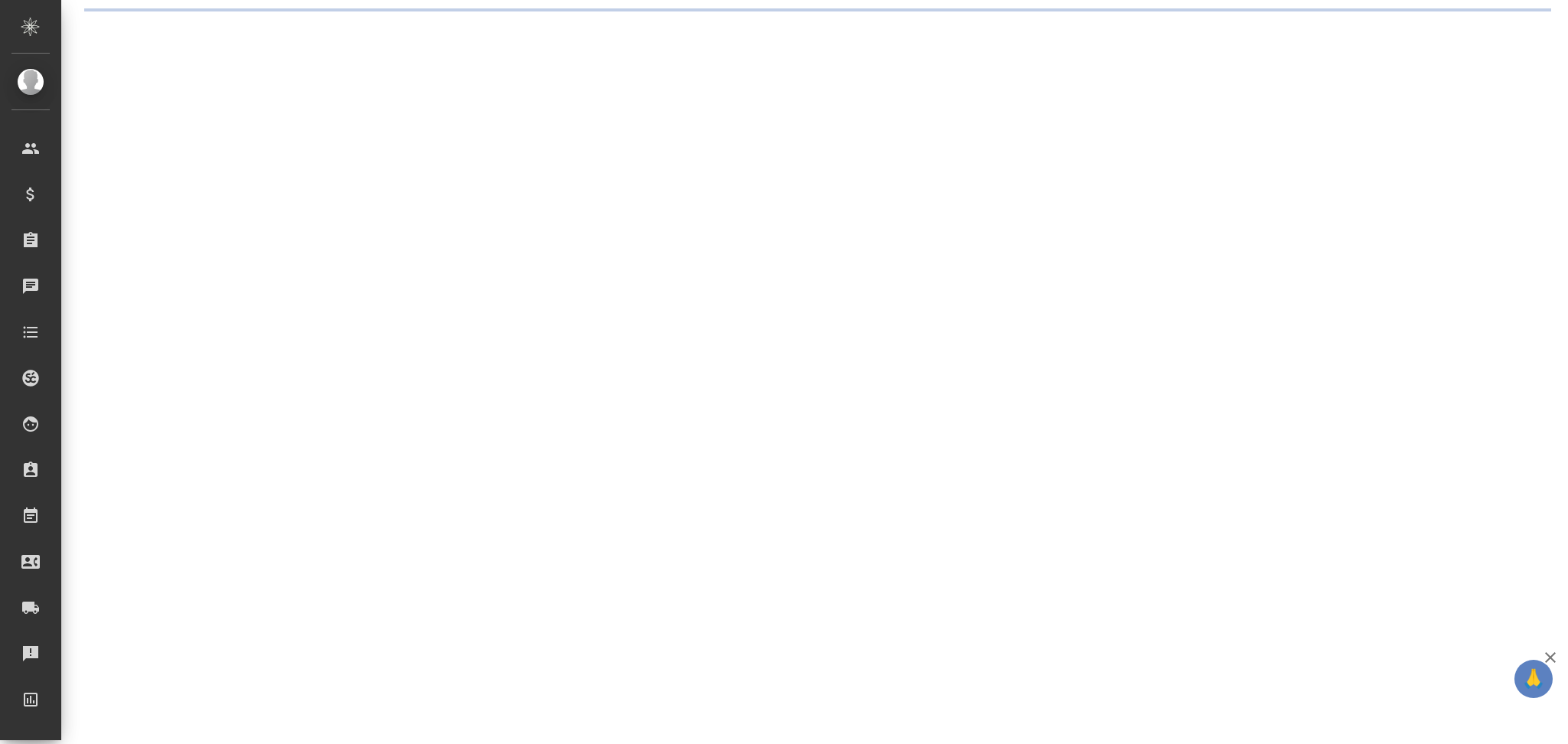
select select "RU"
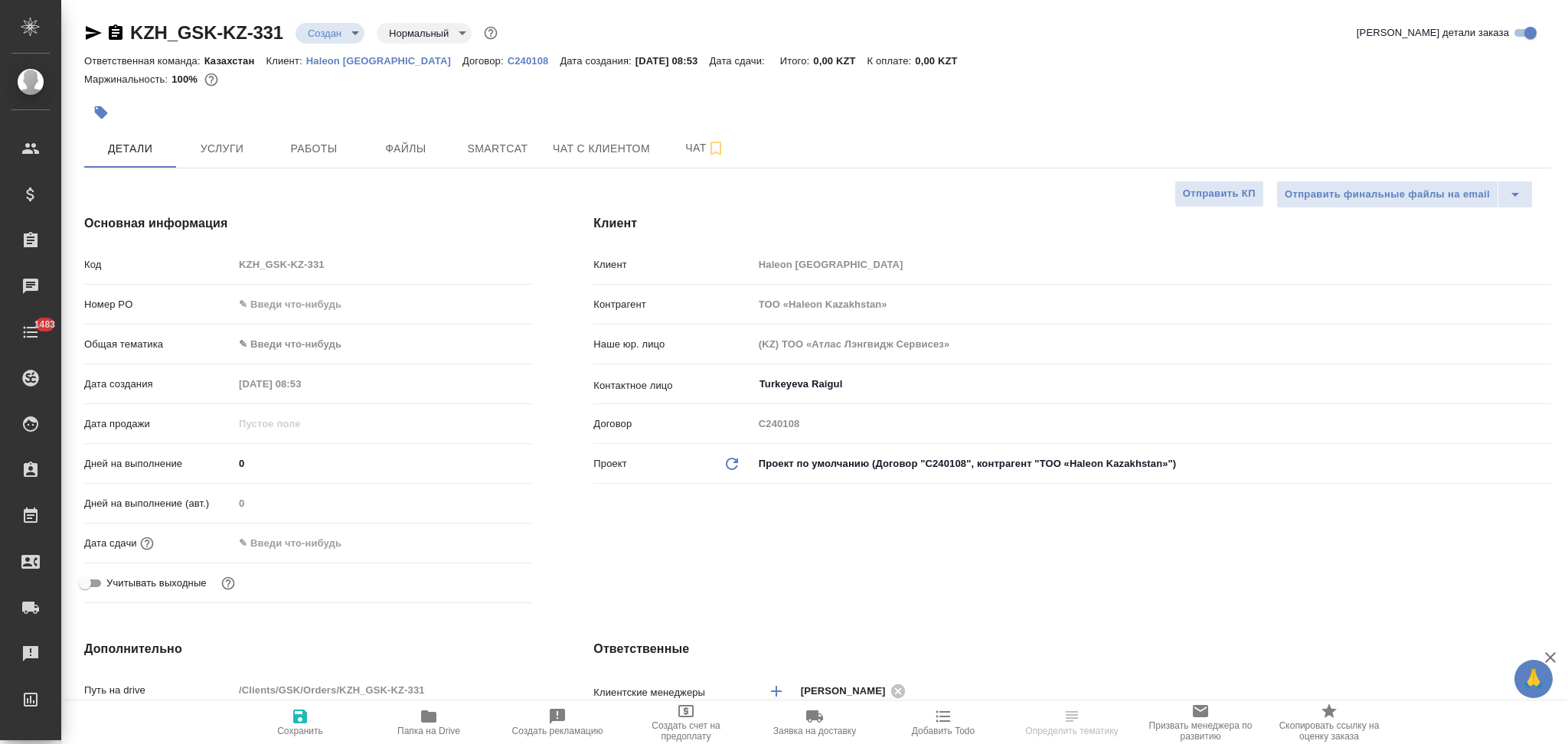
click at [401, 147] on span "Файлы" at bounding box center [405, 149] width 73 height 20
type textarea "x"
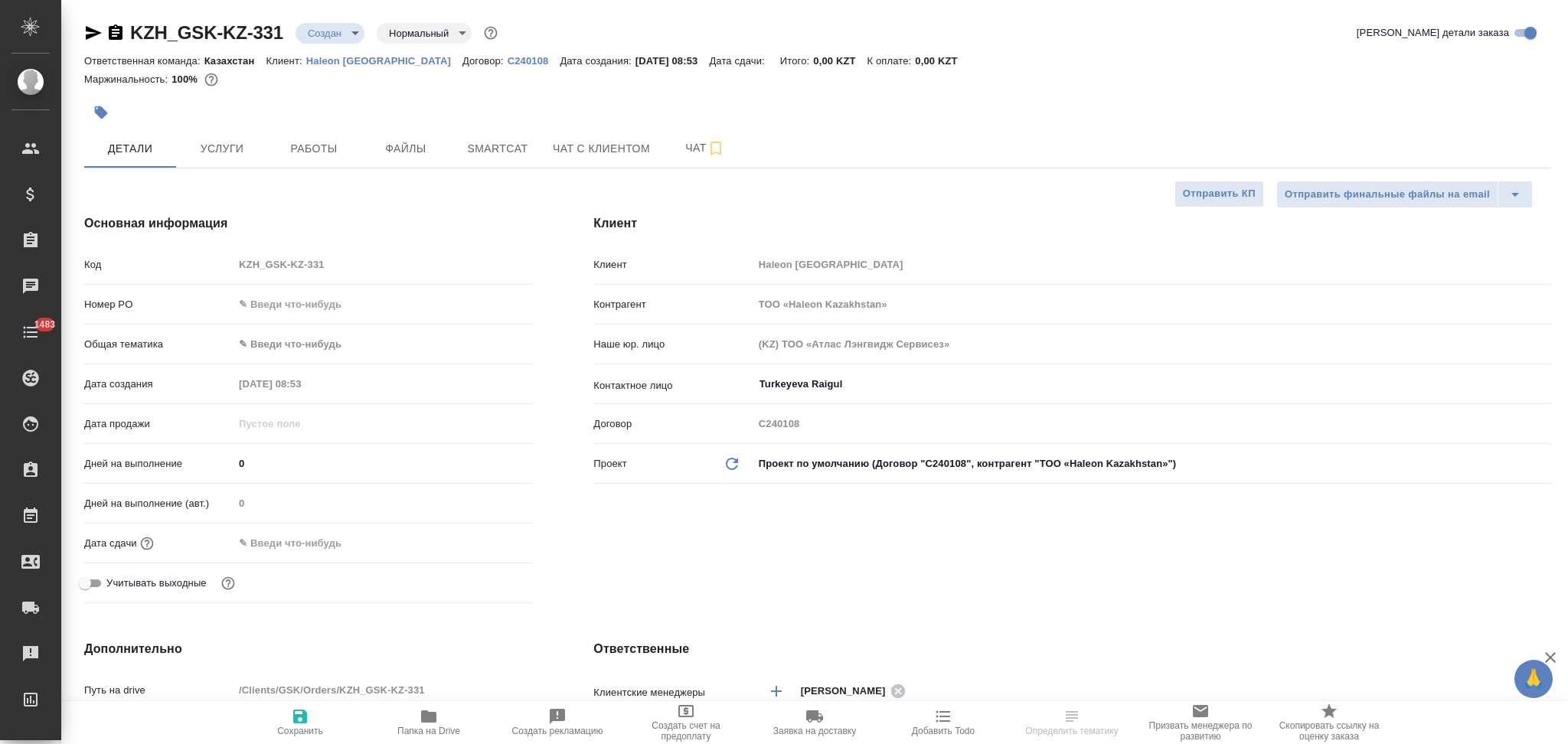
type textarea "x"
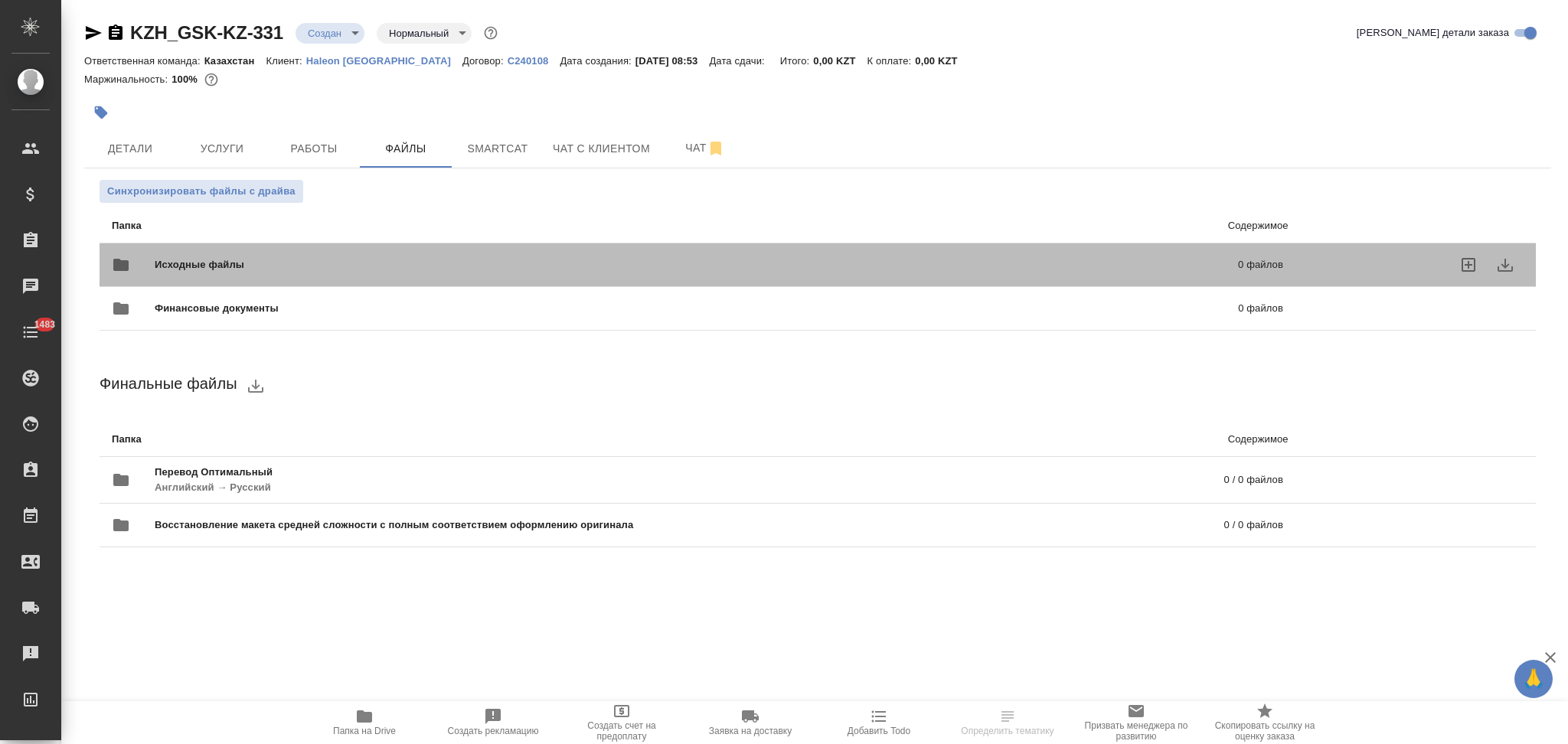
click at [299, 254] on div "Исходные файлы 0 файлов" at bounding box center [698, 265] width 1172 height 37
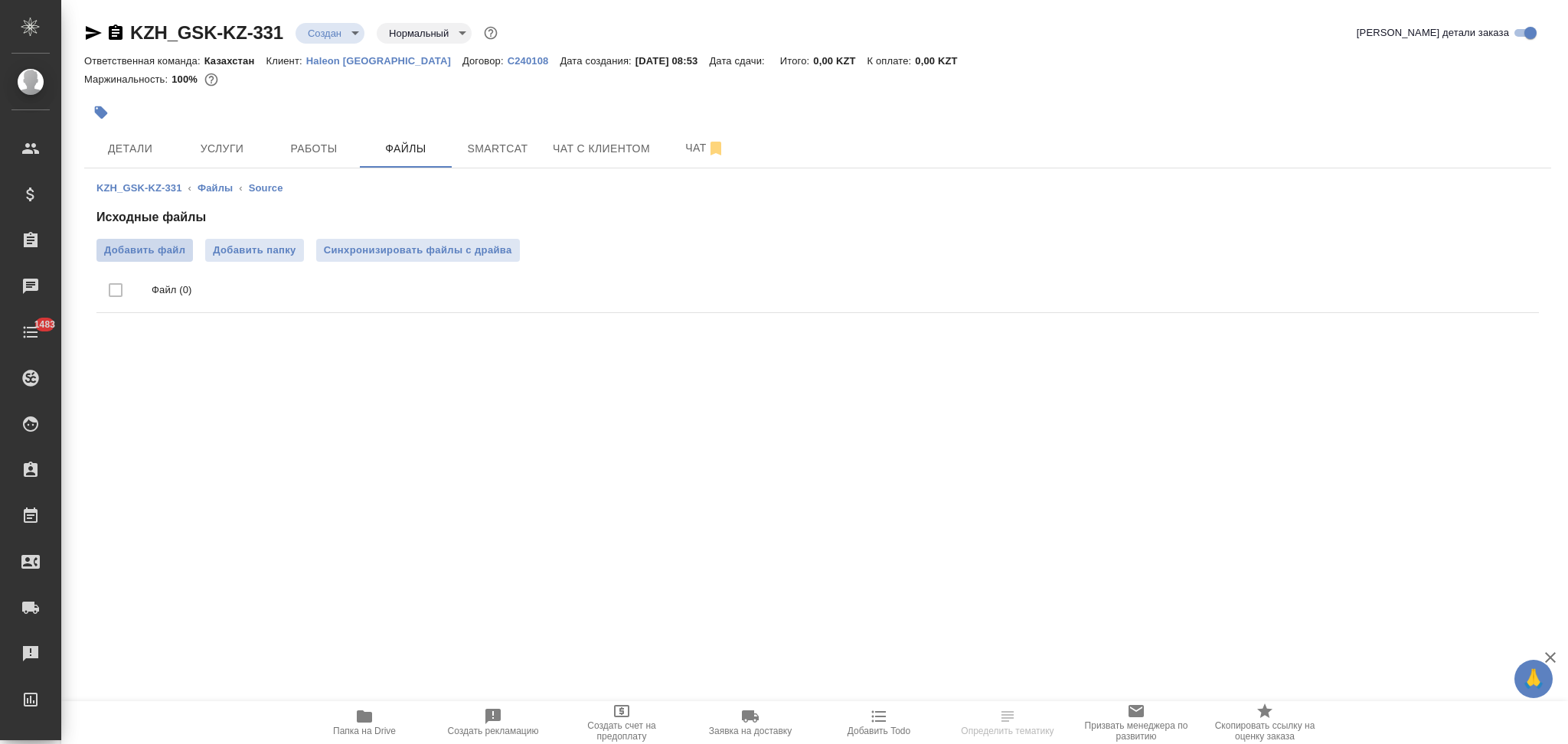
click at [164, 249] on span "Добавить файл" at bounding box center [144, 250] width 81 height 15
click at [0, 0] on input "Добавить файл" at bounding box center [0, 0] width 0 height 0
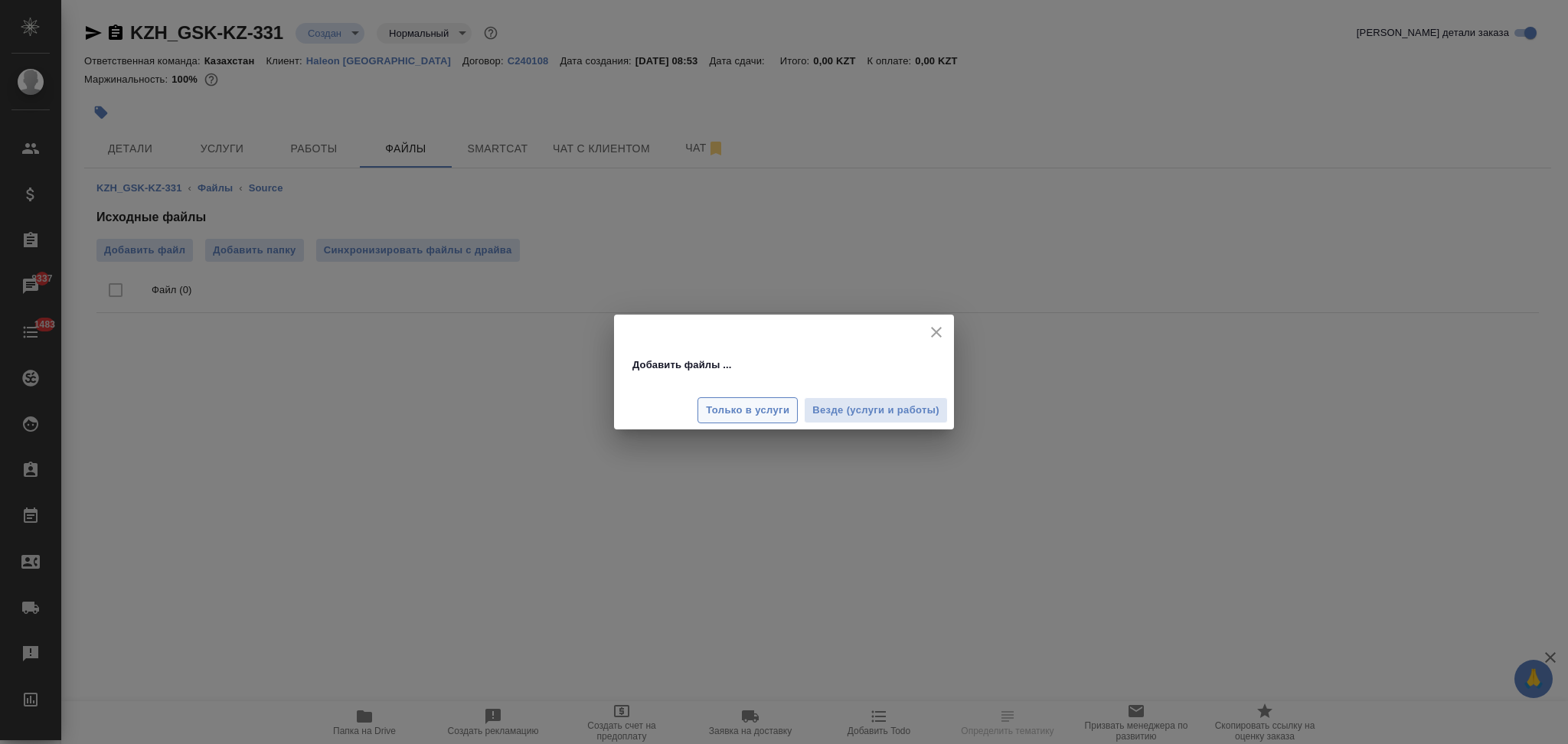
click at [732, 409] on span "Только в услуги" at bounding box center [748, 410] width 84 height 18
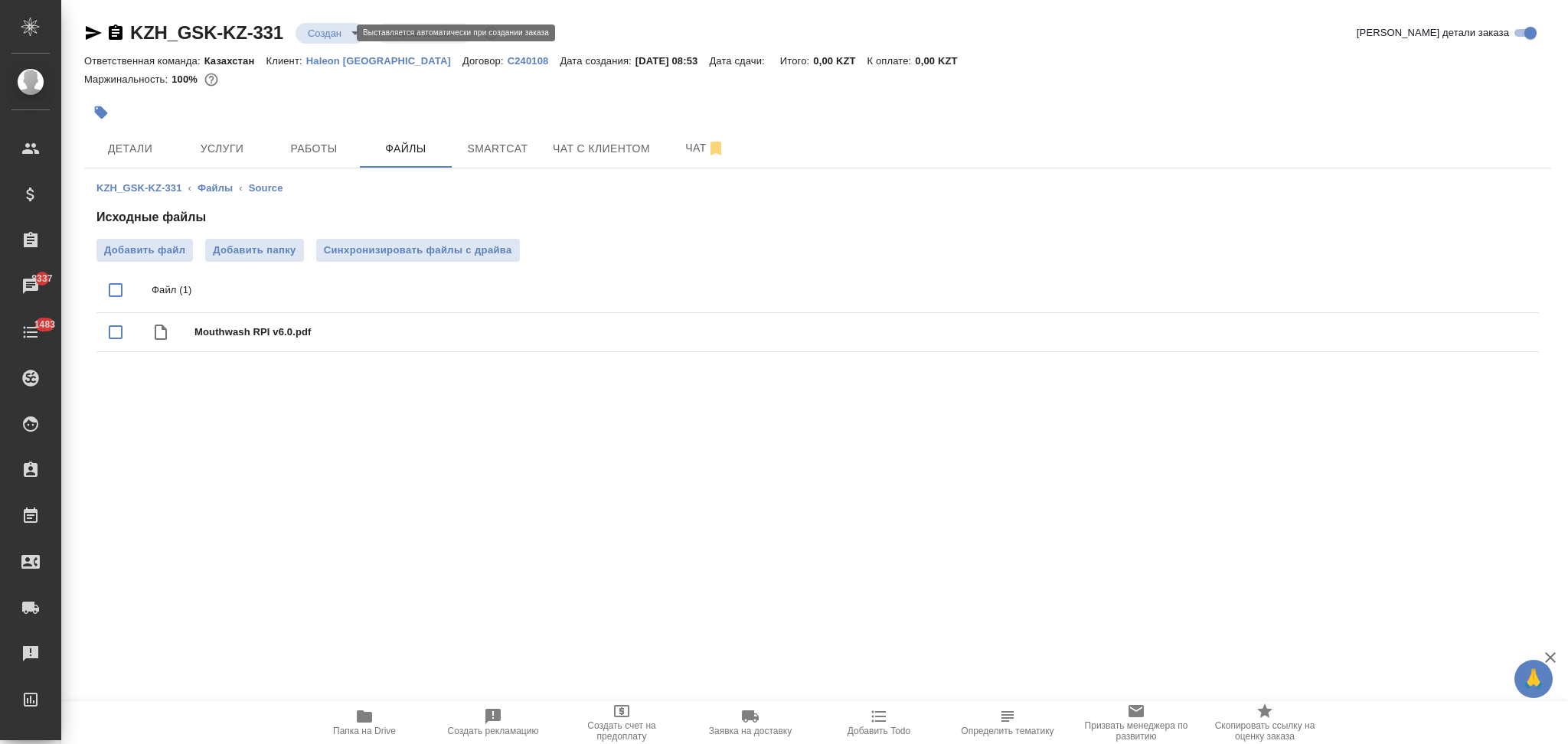
click at [312, 29] on body "🙏 .cls-1 fill:#fff; AWATERA Aslanukova Sati Клиенты Спецификации Заказы 8337 Ча…" at bounding box center [784, 372] width 1568 height 744
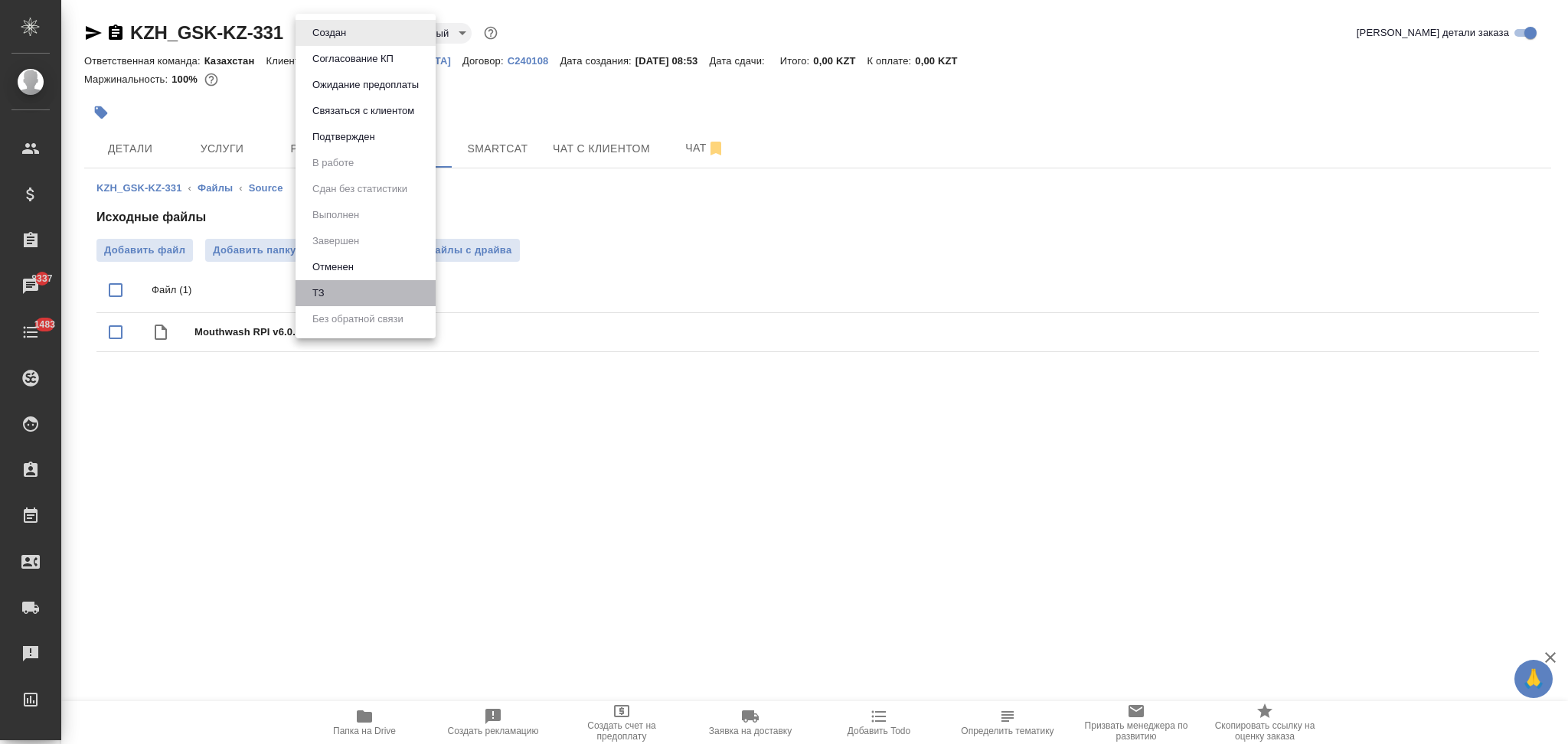
click at [334, 294] on li "ТЗ" at bounding box center [365, 293] width 140 height 26
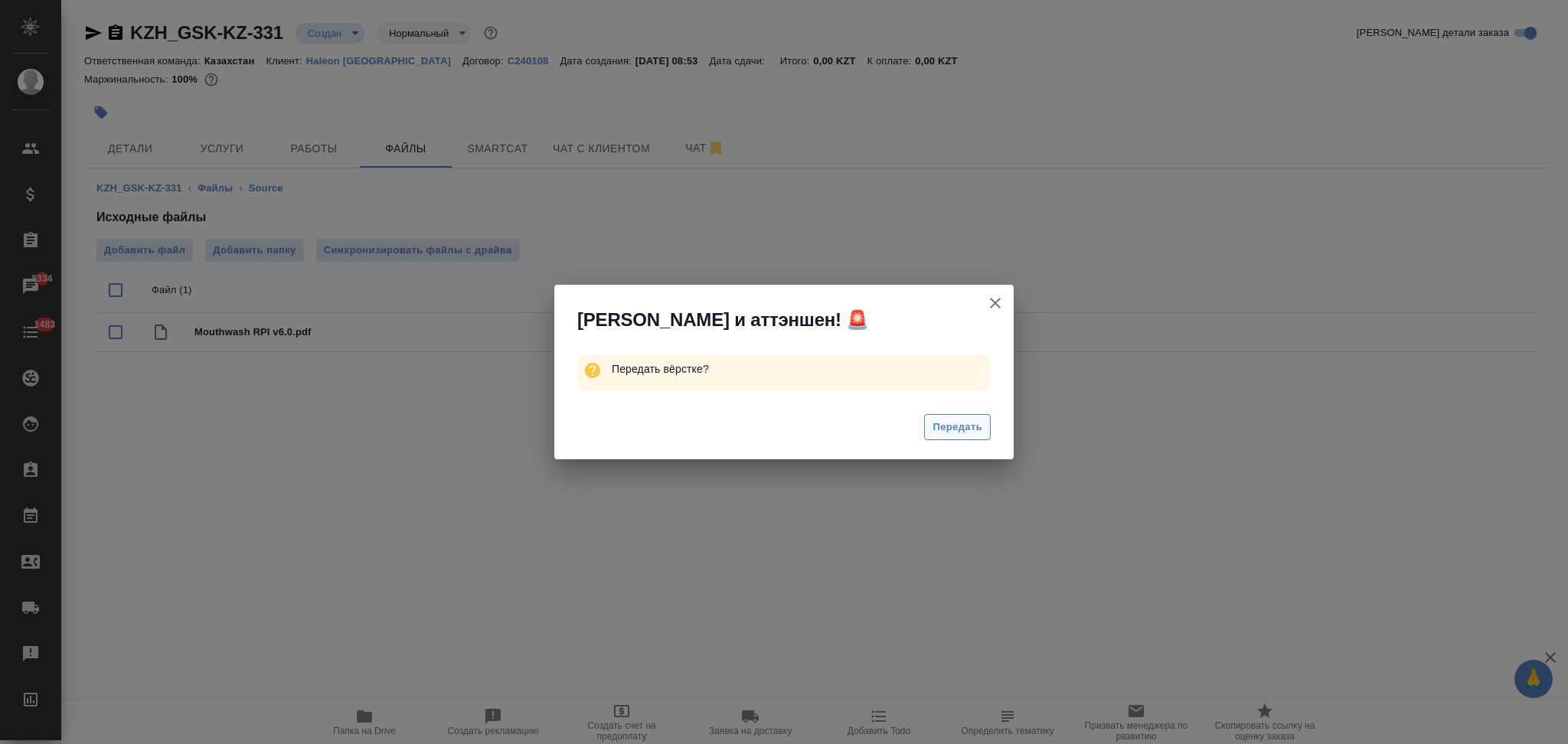
click at [982, 433] on button "Передать" at bounding box center [958, 427] width 67 height 27
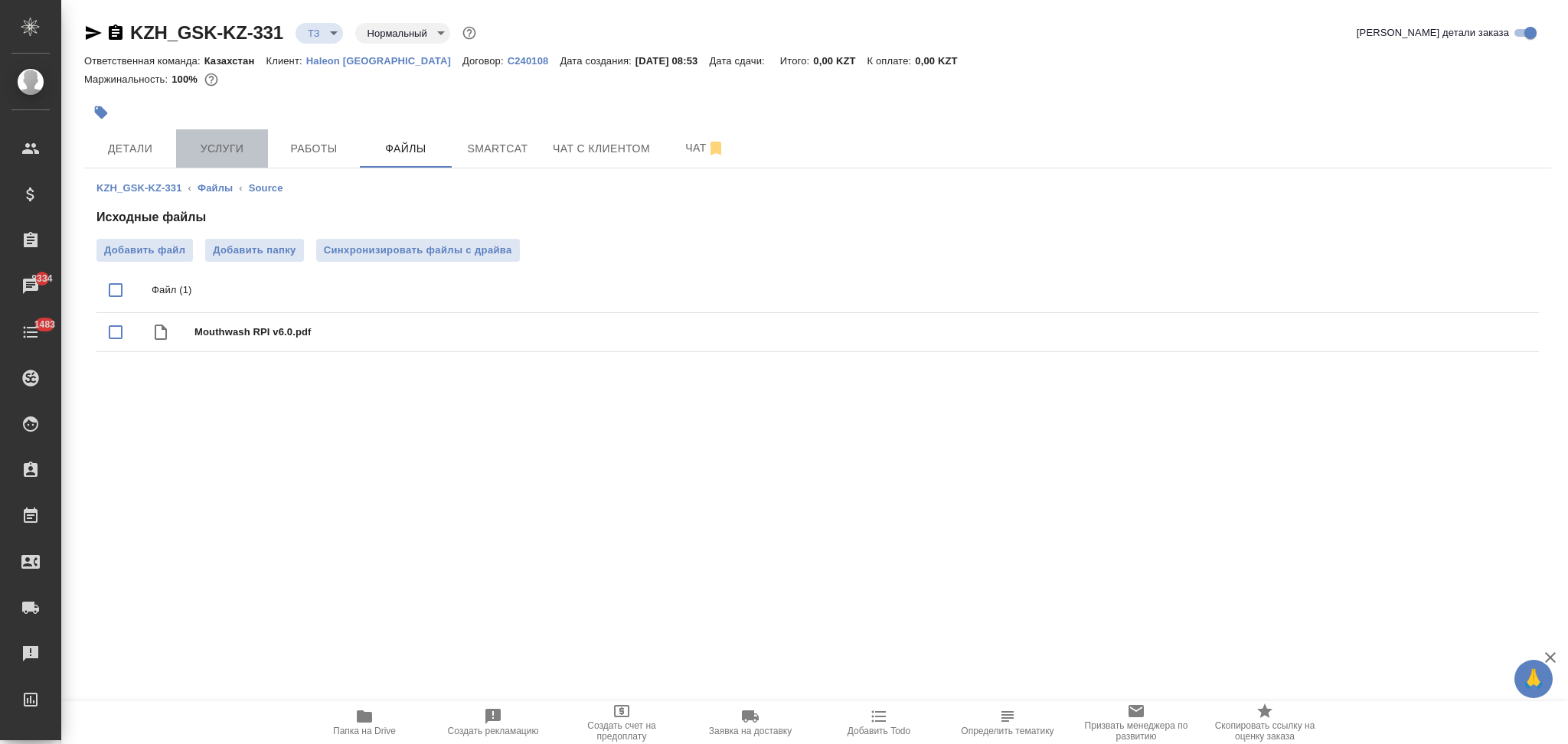
click at [233, 152] on span "Услуги" at bounding box center [221, 149] width 73 height 20
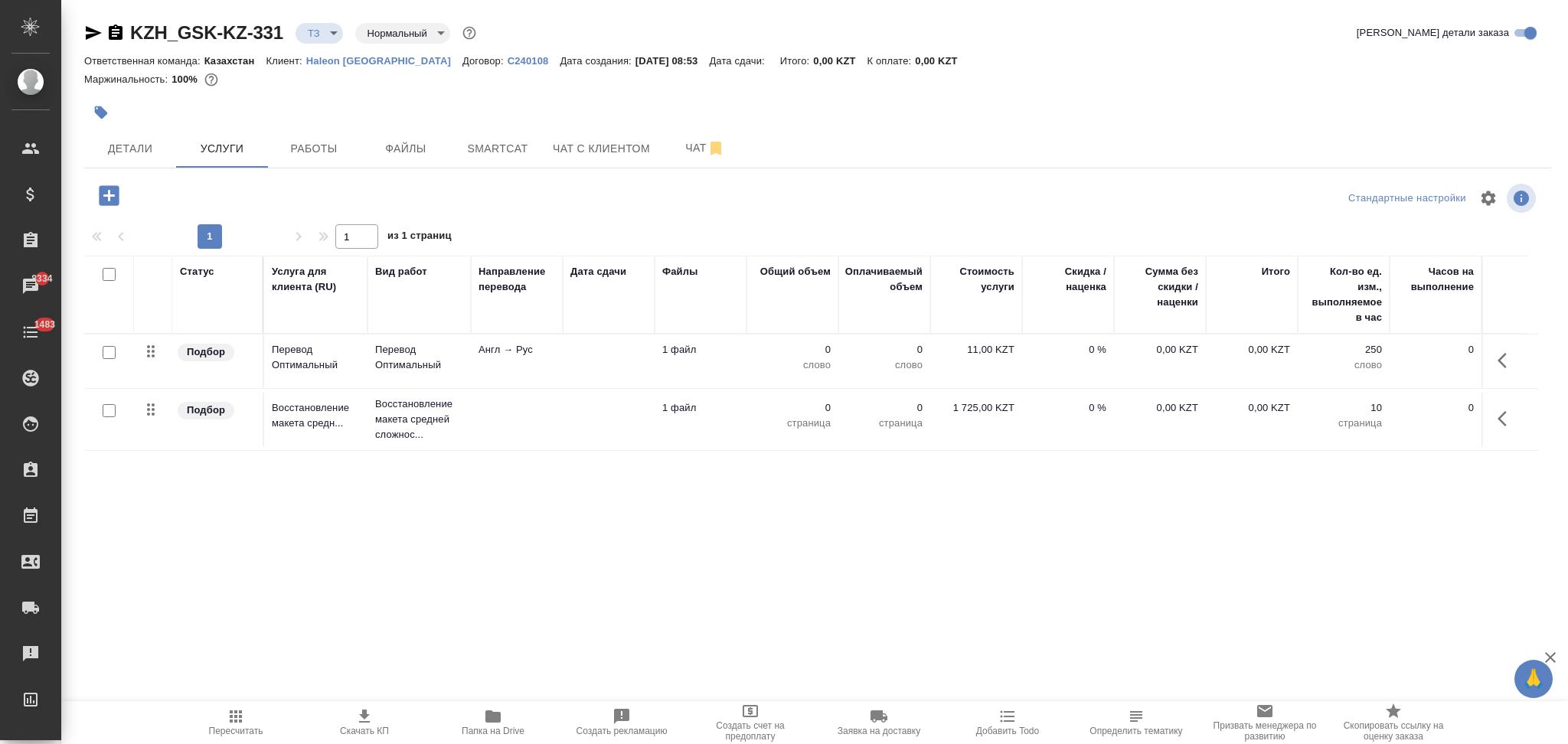
click at [111, 351] on input "checkbox" at bounding box center [109, 352] width 13 height 13
checkbox input "true"
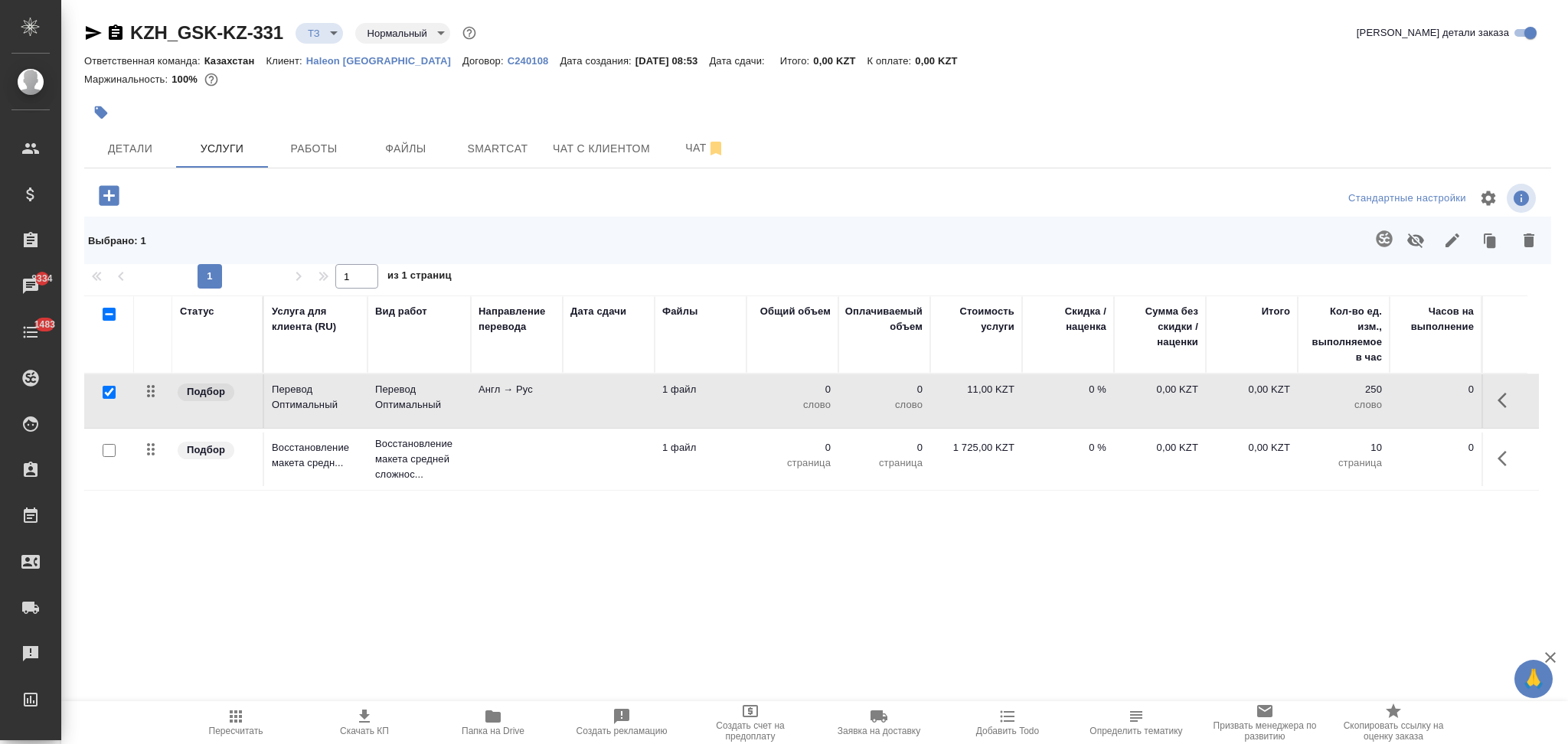
click at [1389, 227] on button "button" at bounding box center [1385, 239] width 37 height 37
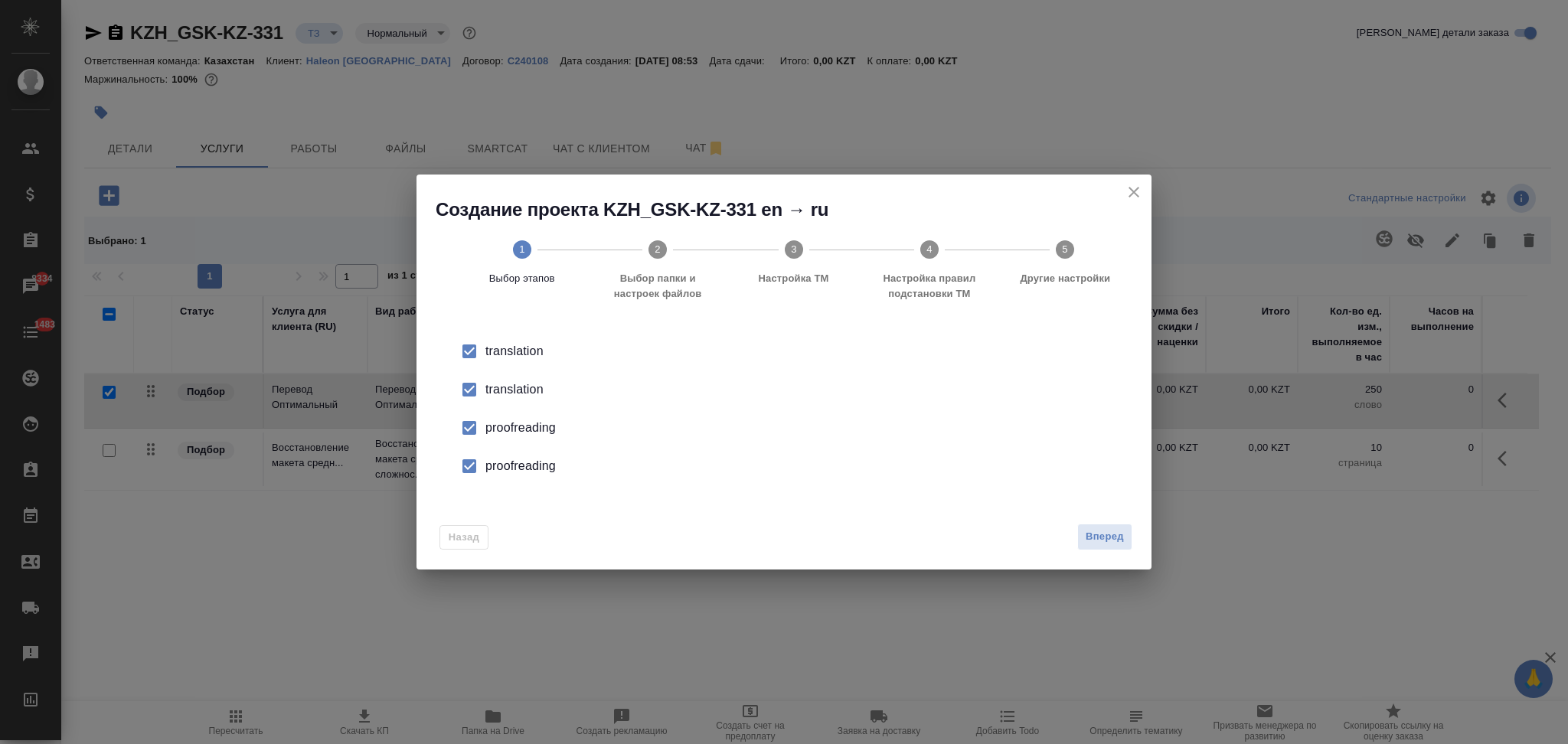
click at [518, 390] on div "translation" at bounding box center [800, 390] width 630 height 19
click at [516, 432] on div "proofreading" at bounding box center [800, 428] width 630 height 19
click at [512, 458] on div "proofreading" at bounding box center [800, 467] width 630 height 19
click at [1105, 534] on span "Вперед" at bounding box center [1104, 537] width 38 height 18
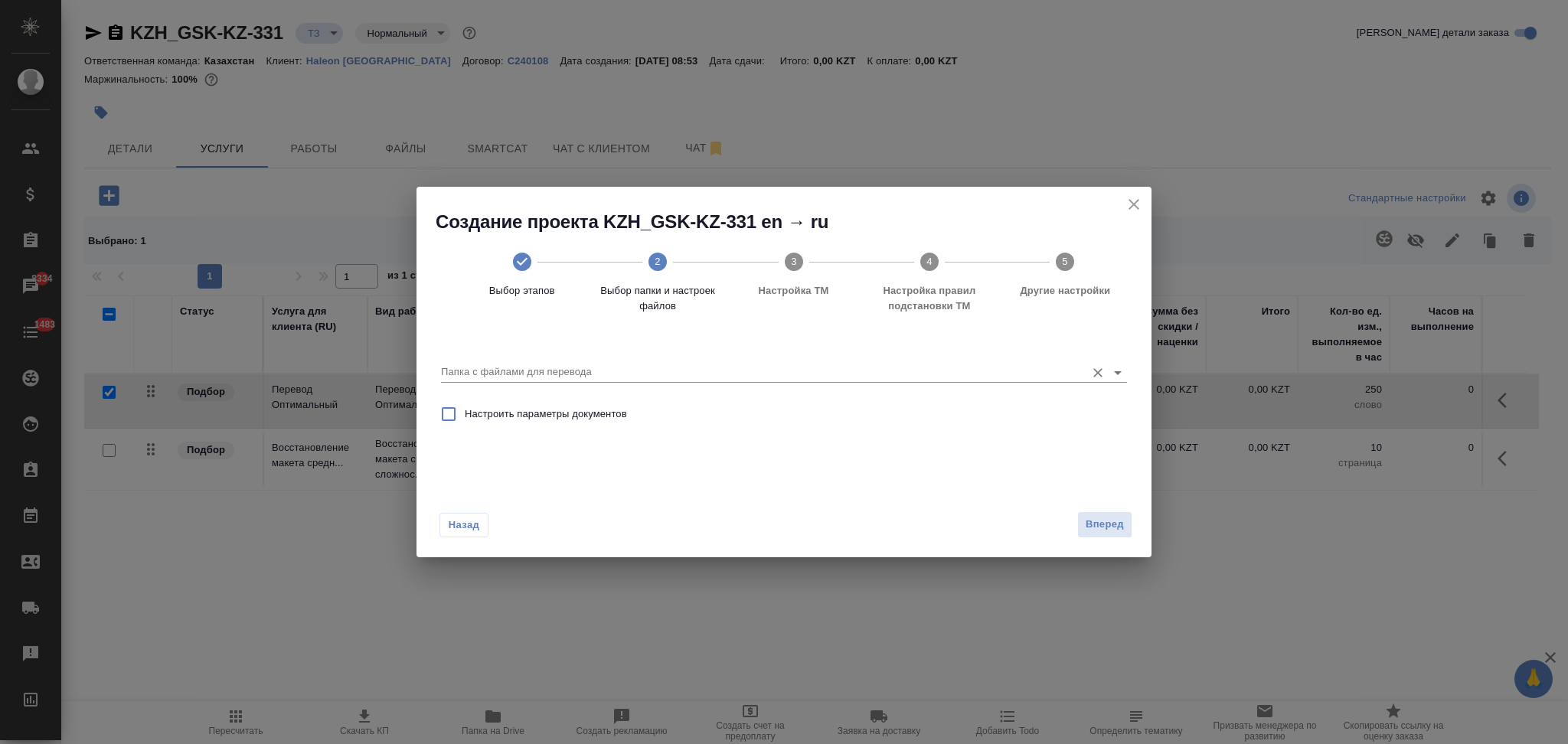
click at [579, 367] on input "Папка с файлами для перевода" at bounding box center [759, 372] width 637 height 19
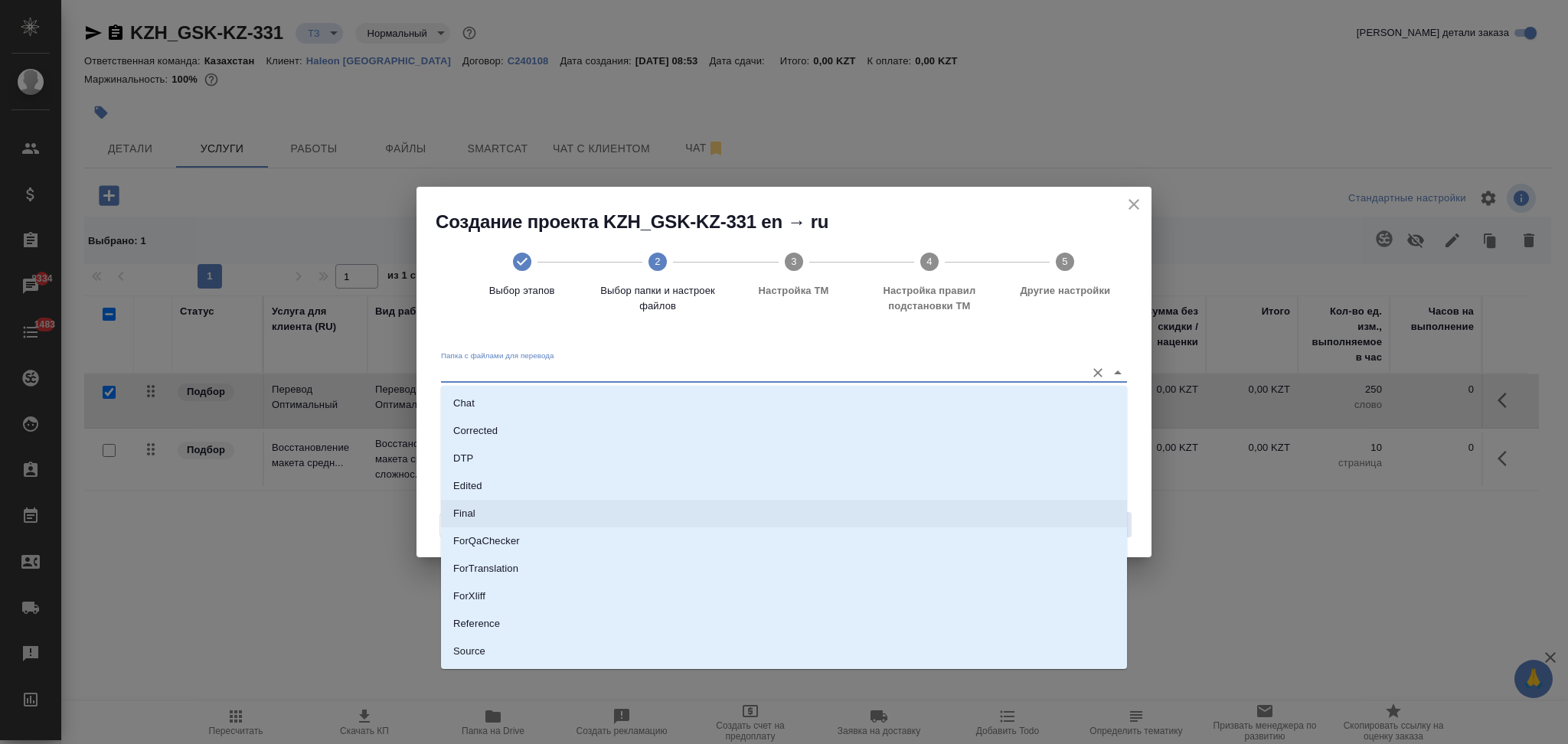
scroll to position [106, 0]
click at [506, 591] on li "Source" at bounding box center [784, 601] width 686 height 28
type input "Source"
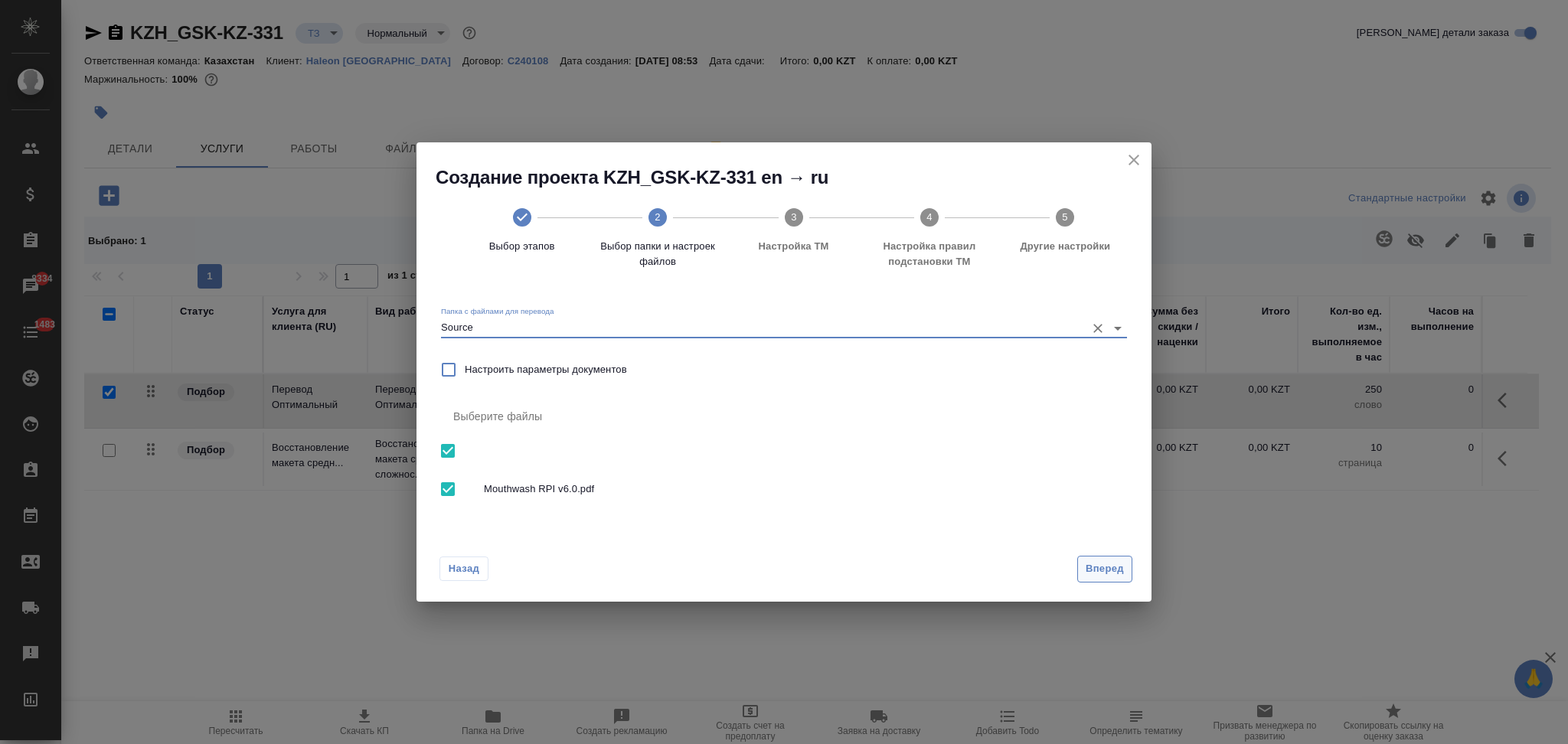
click at [1093, 559] on button "Вперед" at bounding box center [1104, 569] width 55 height 27
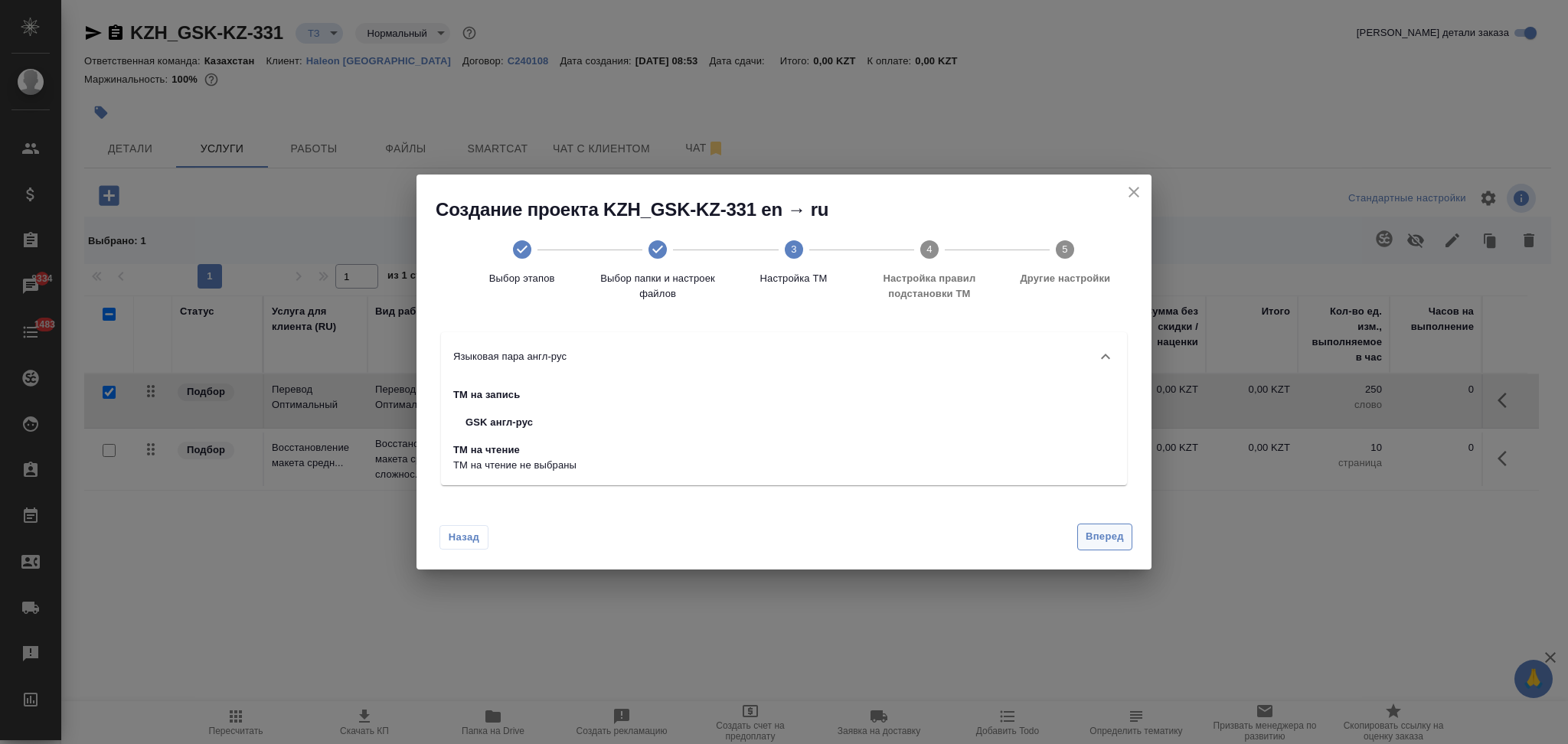
click at [1089, 538] on span "Вперед" at bounding box center [1104, 537] width 38 height 18
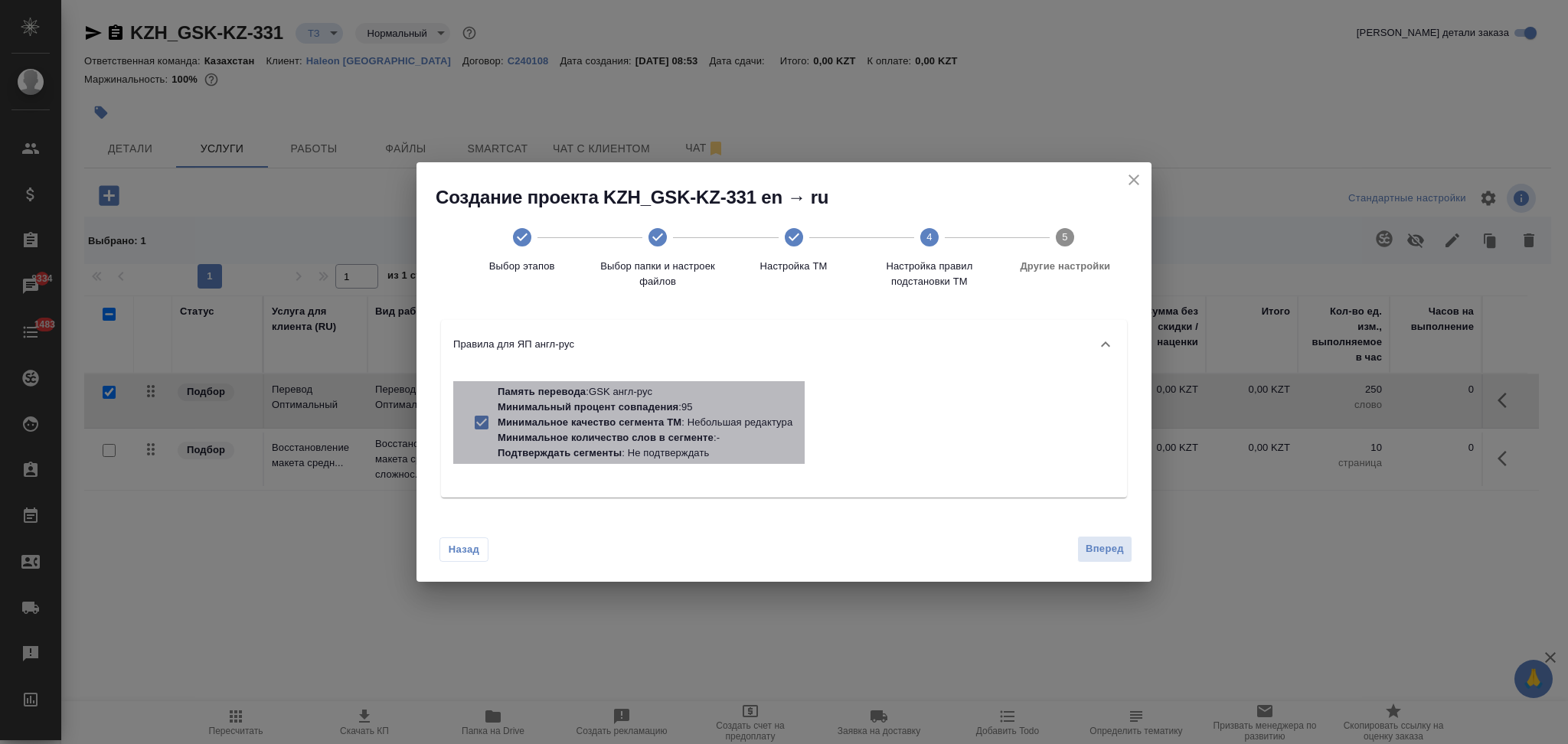
click at [705, 430] on p "Минимальное качество сегмента ТМ : Небольшая редактура" at bounding box center [644, 422] width 295 height 15
checkbox input "false"
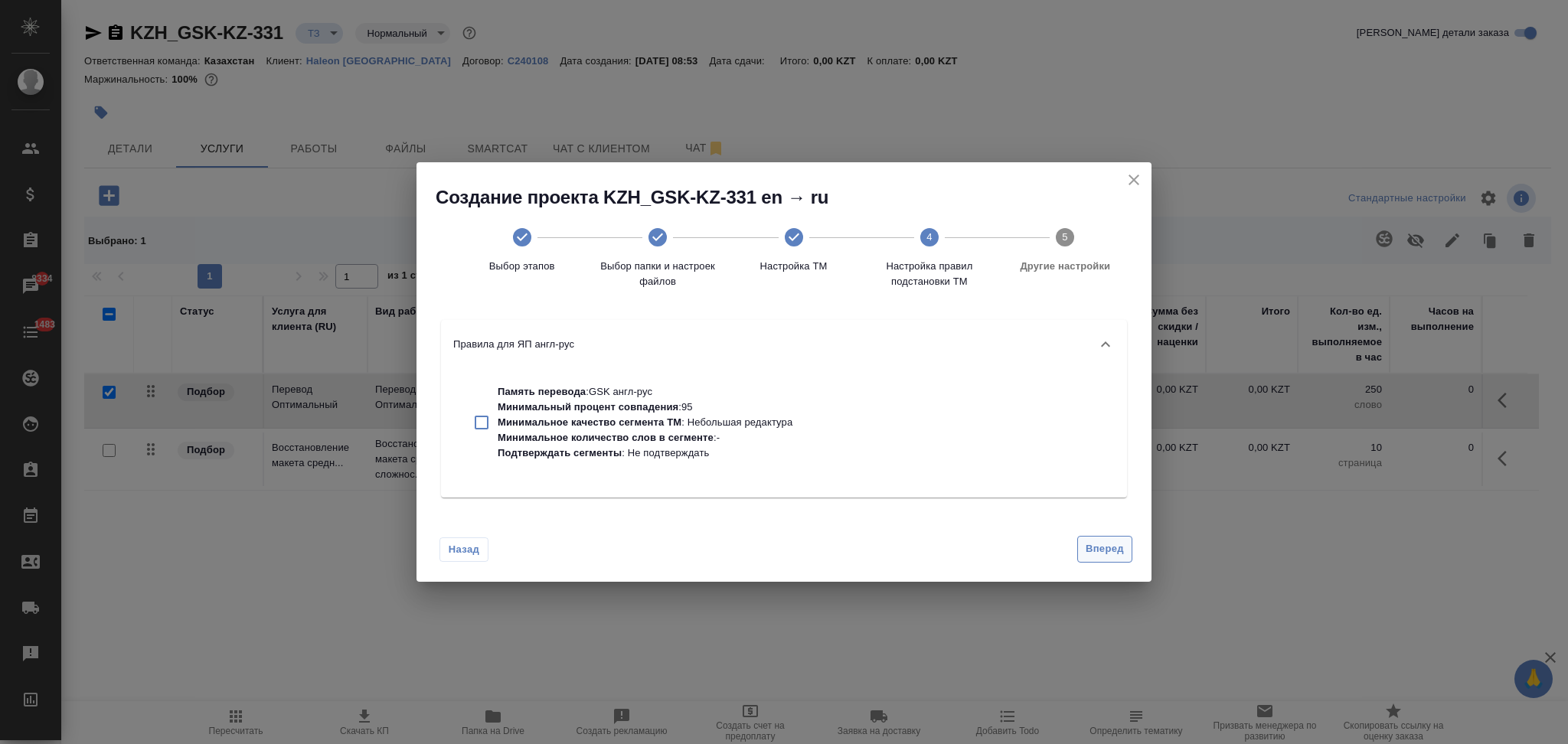
click at [1088, 549] on span "Вперед" at bounding box center [1104, 549] width 38 height 18
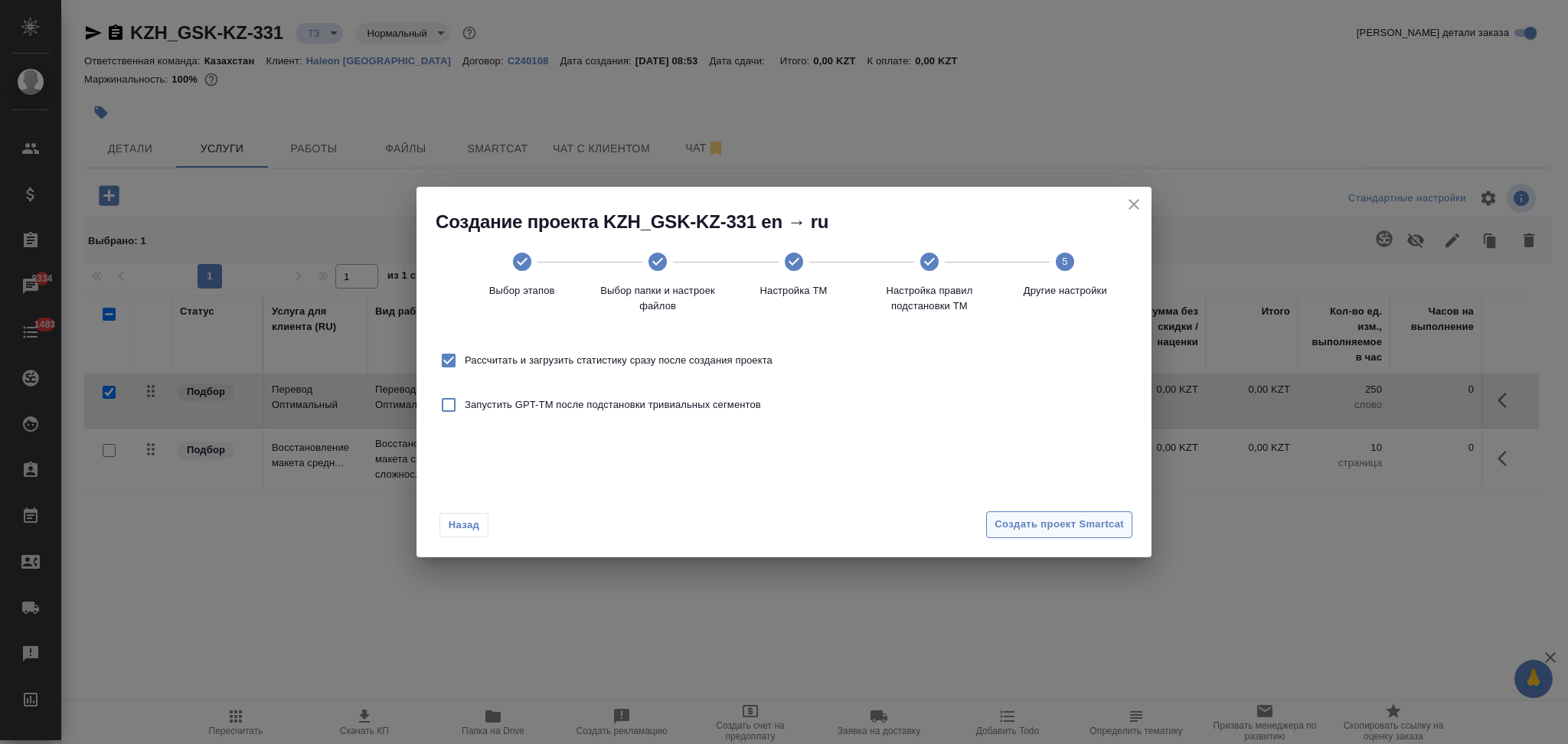
click at [1022, 526] on span "Создать проект Smartcat" at bounding box center [1058, 525] width 129 height 18
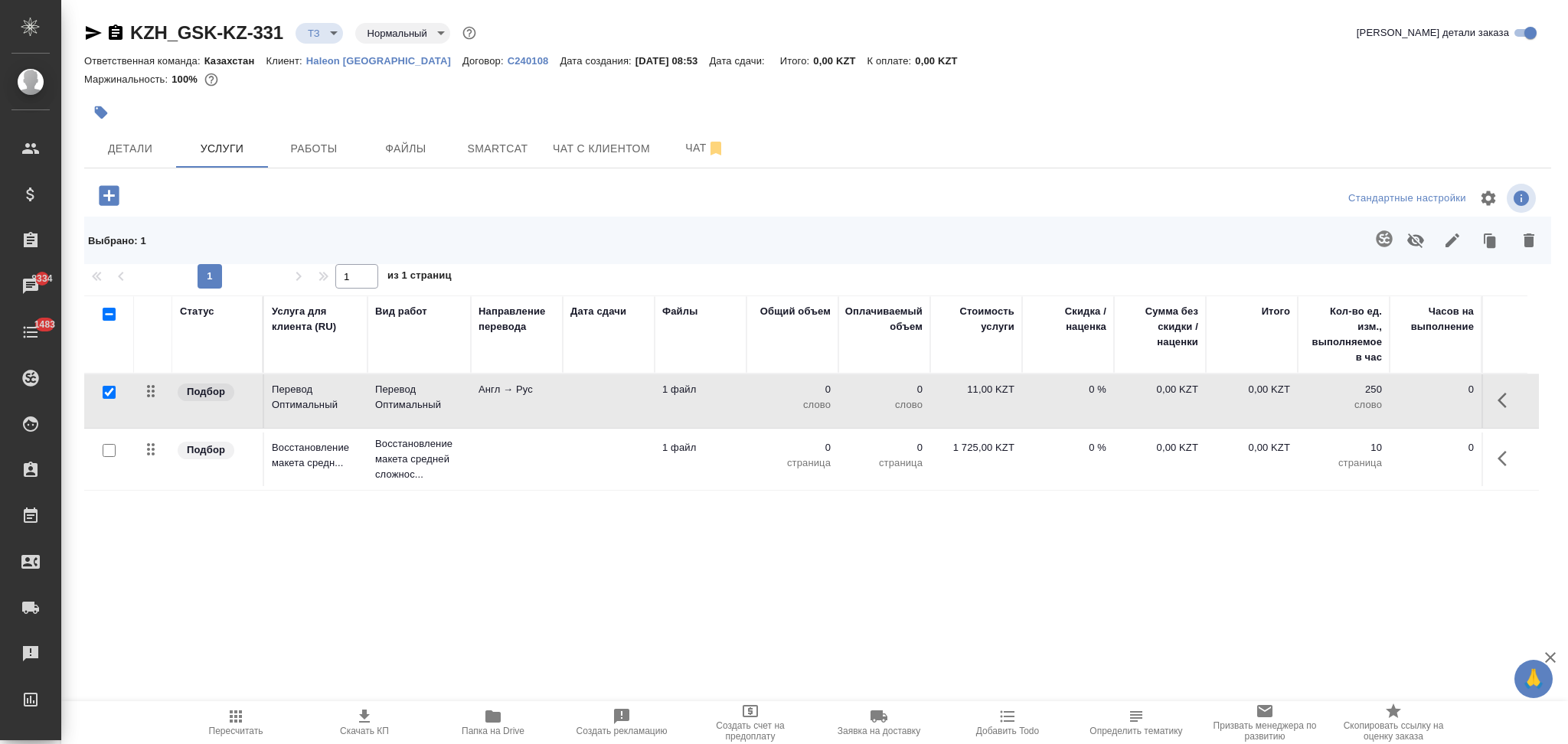
click at [534, 461] on td at bounding box center [516, 459] width 92 height 54
click at [538, 461] on td at bounding box center [516, 459] width 92 height 54
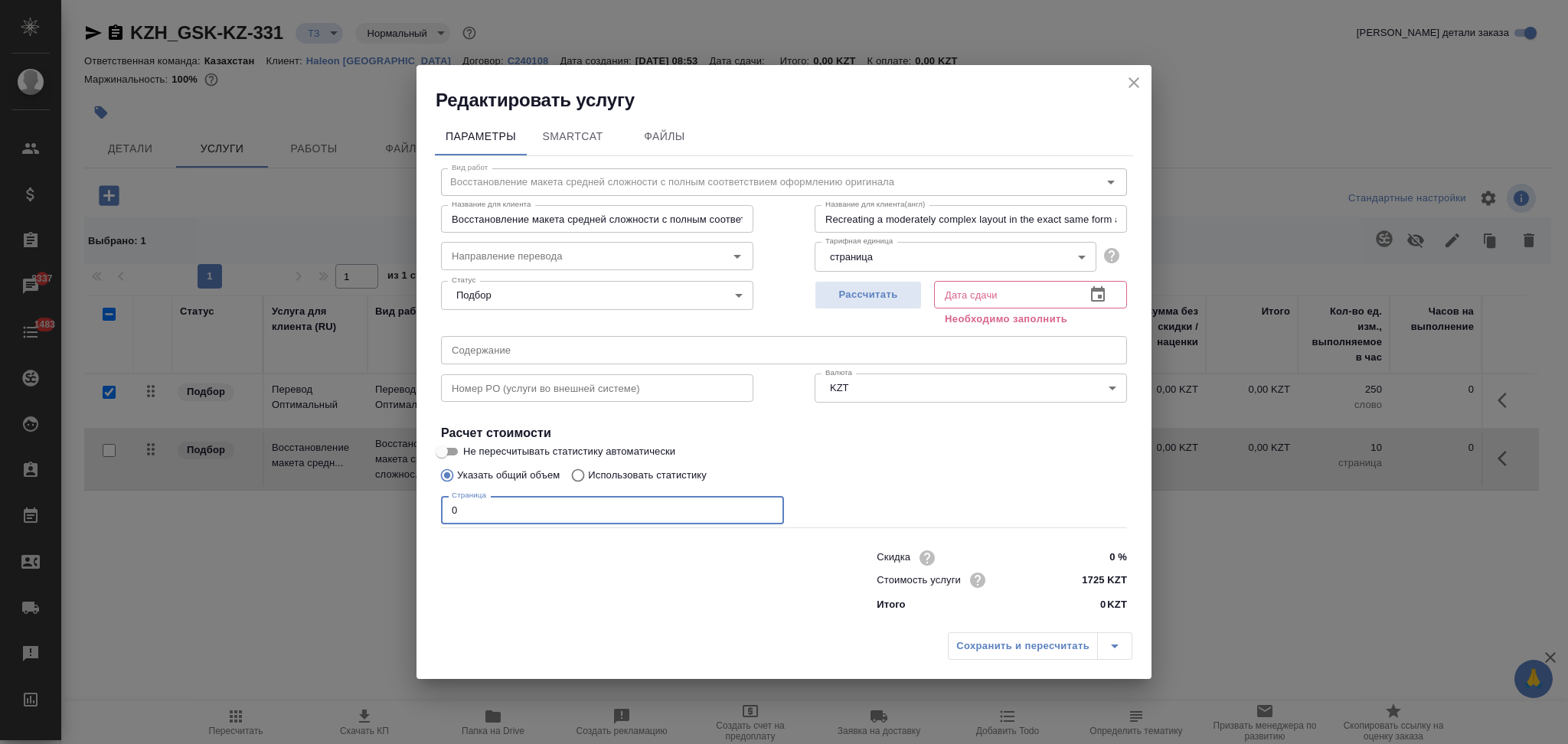
drag, startPoint x: 492, startPoint y: 512, endPoint x: 314, endPoint y: 531, distance: 179.0
click at [314, 531] on div "Редактировать услугу Параметры SmartCat Файлы Вид работ Восстановление макета с…" at bounding box center [784, 372] width 1568 height 744
type input "5"
click at [853, 297] on span "Рассчитать" at bounding box center [868, 295] width 90 height 18
type input "10.10.2025 10:30"
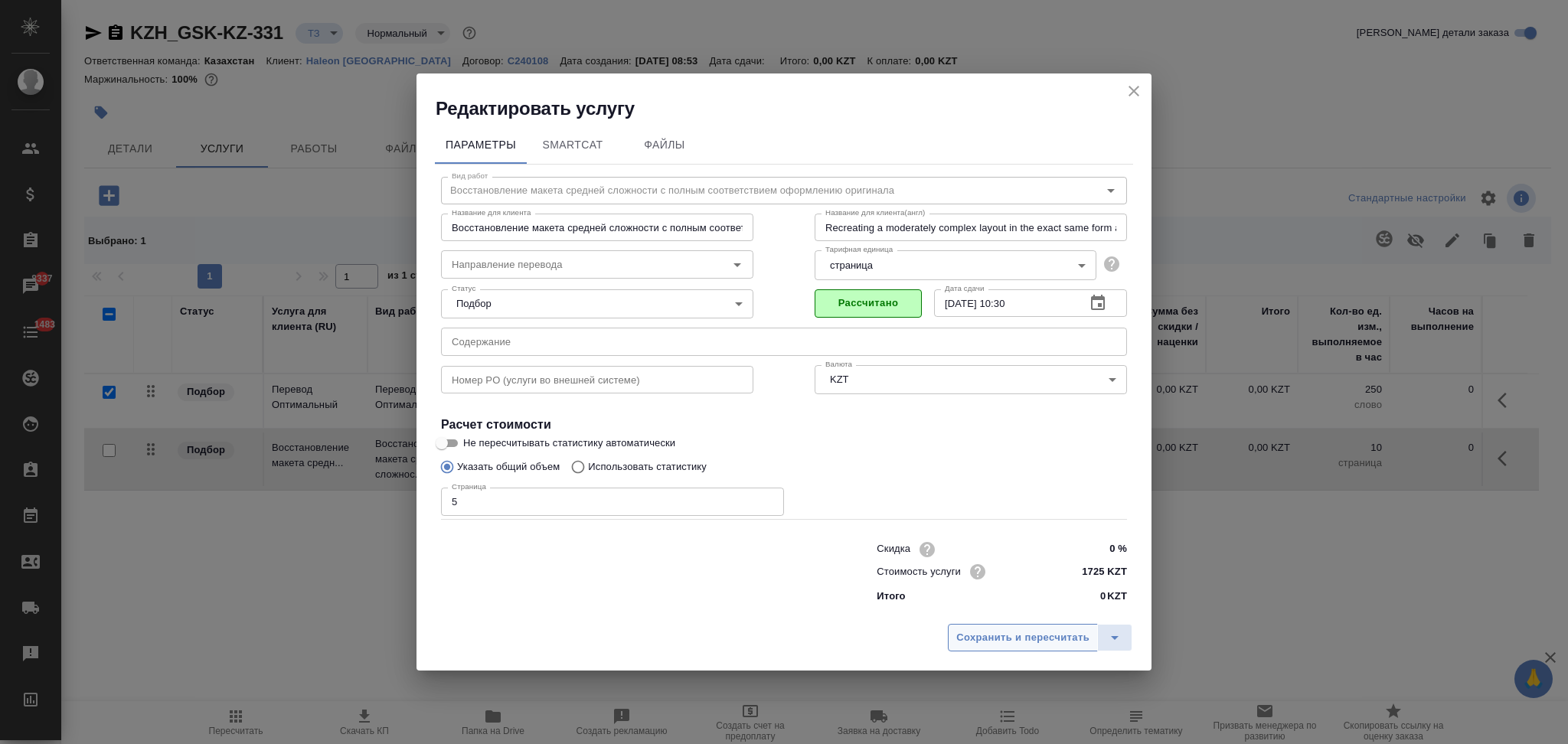
click at [985, 643] on span "Сохранить и пересчитать" at bounding box center [1022, 638] width 133 height 18
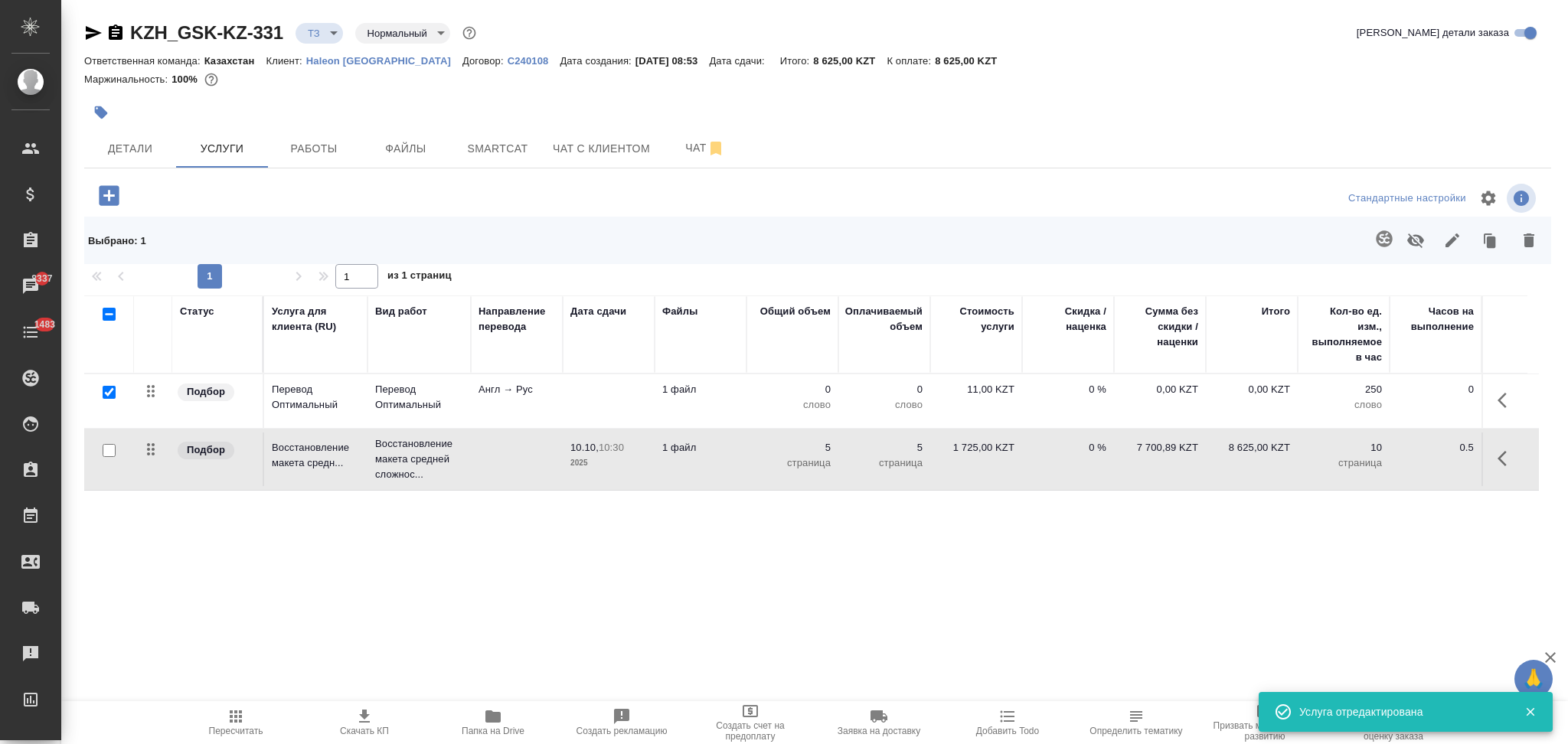
click at [606, 401] on td at bounding box center [608, 402] width 92 height 54
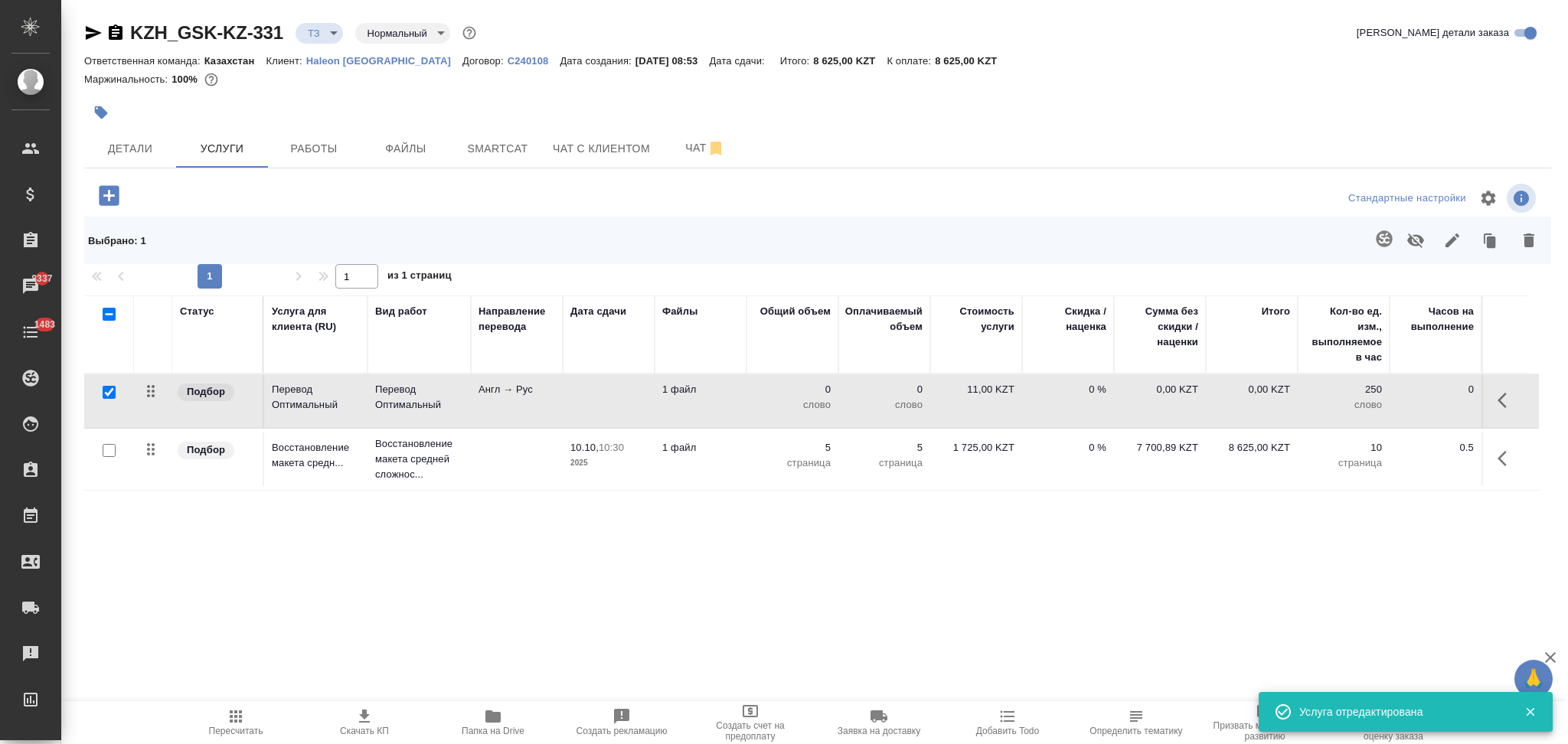
click at [606, 401] on td at bounding box center [608, 402] width 92 height 54
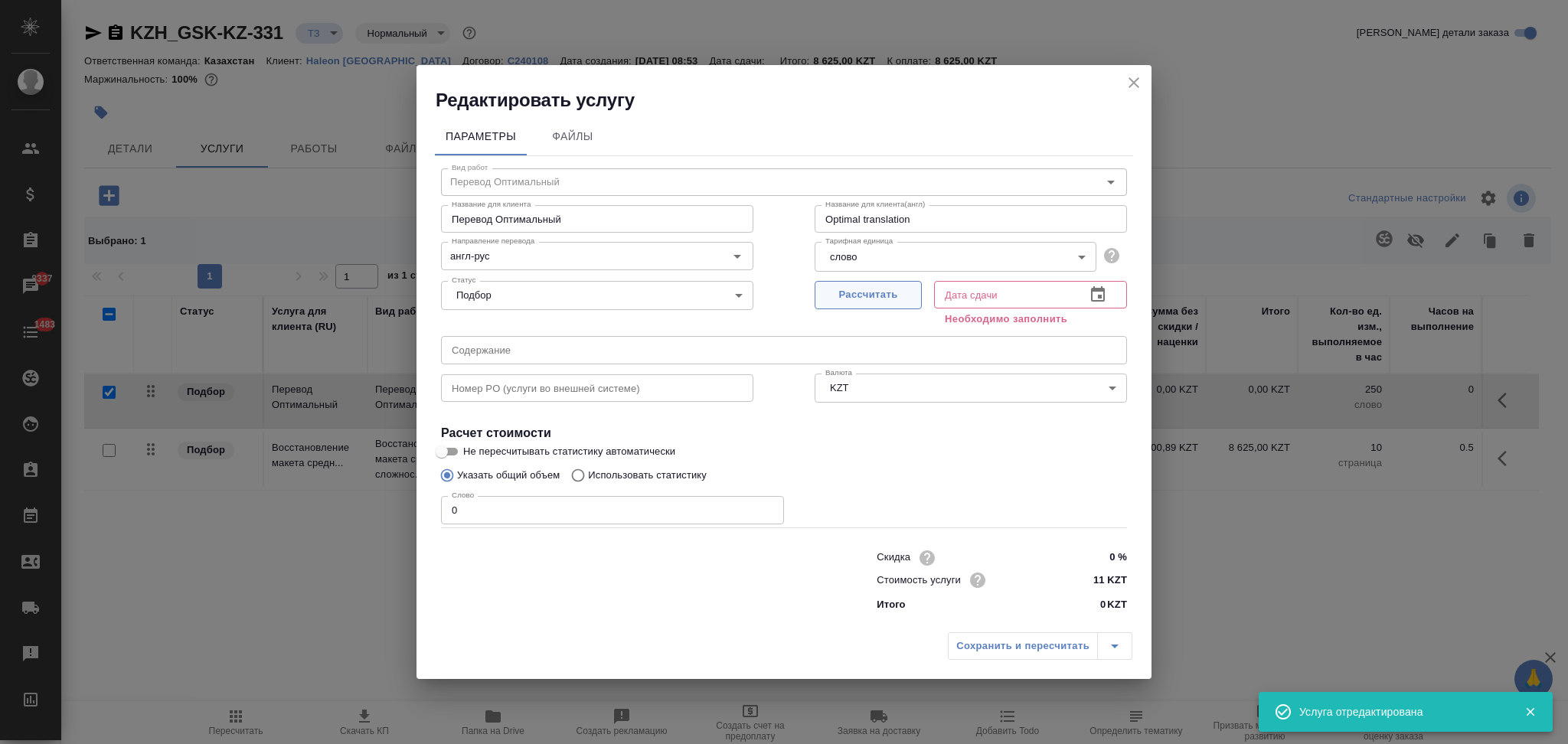
drag, startPoint x: 854, startPoint y: 293, endPoint x: 845, endPoint y: 299, distance: 10.8
click at [853, 293] on span "Рассчитать" at bounding box center [868, 295] width 90 height 18
type input "10.10.2025 08:56"
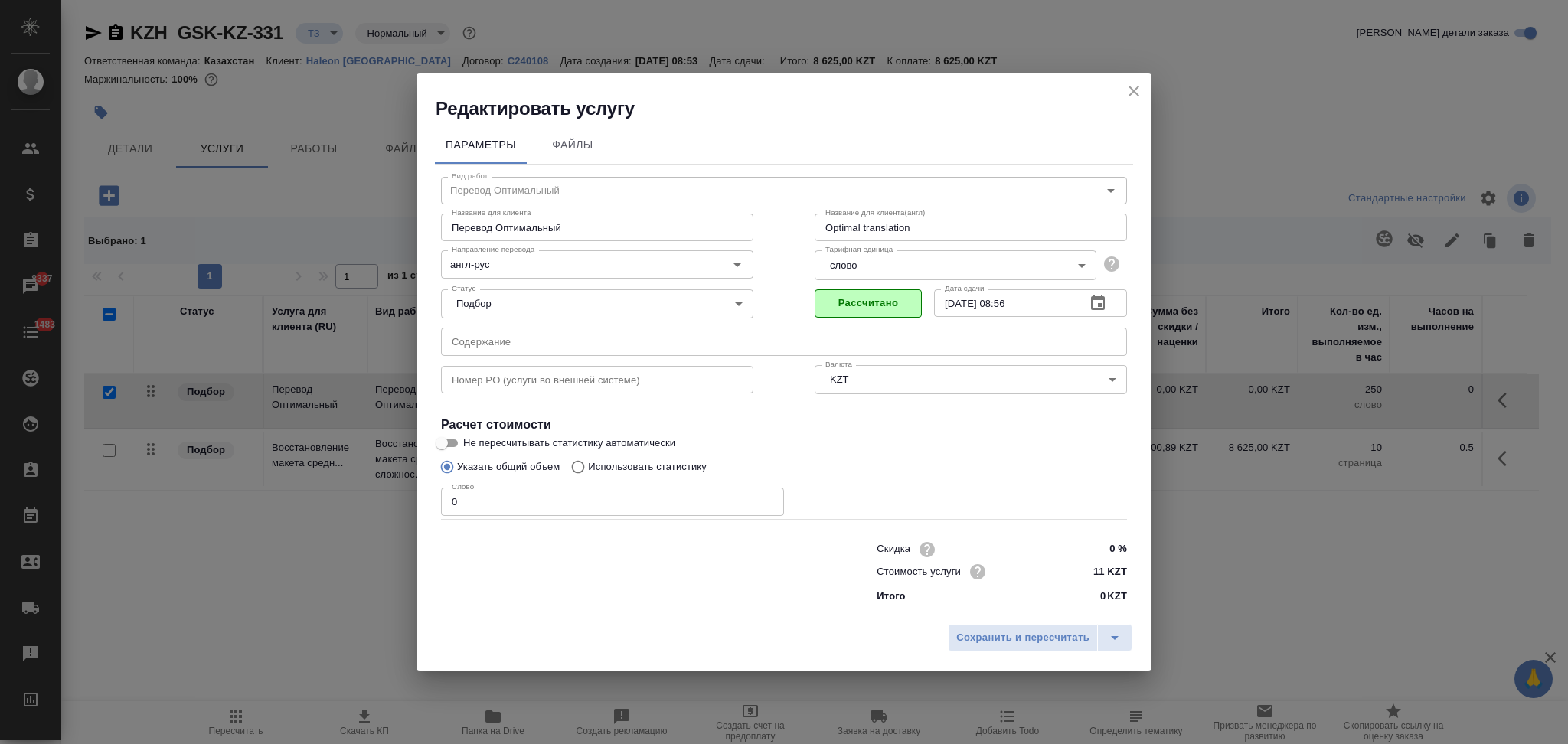
click at [450, 438] on input "Не пересчитывать статистику автоматически" at bounding box center [441, 444] width 55 height 19
checkbox input "true"
click at [589, 471] on p "Использовать статистику" at bounding box center [647, 467] width 119 height 15
click at [588, 471] on input "Использовать статистику" at bounding box center [576, 467] width 24 height 29
radio input "true"
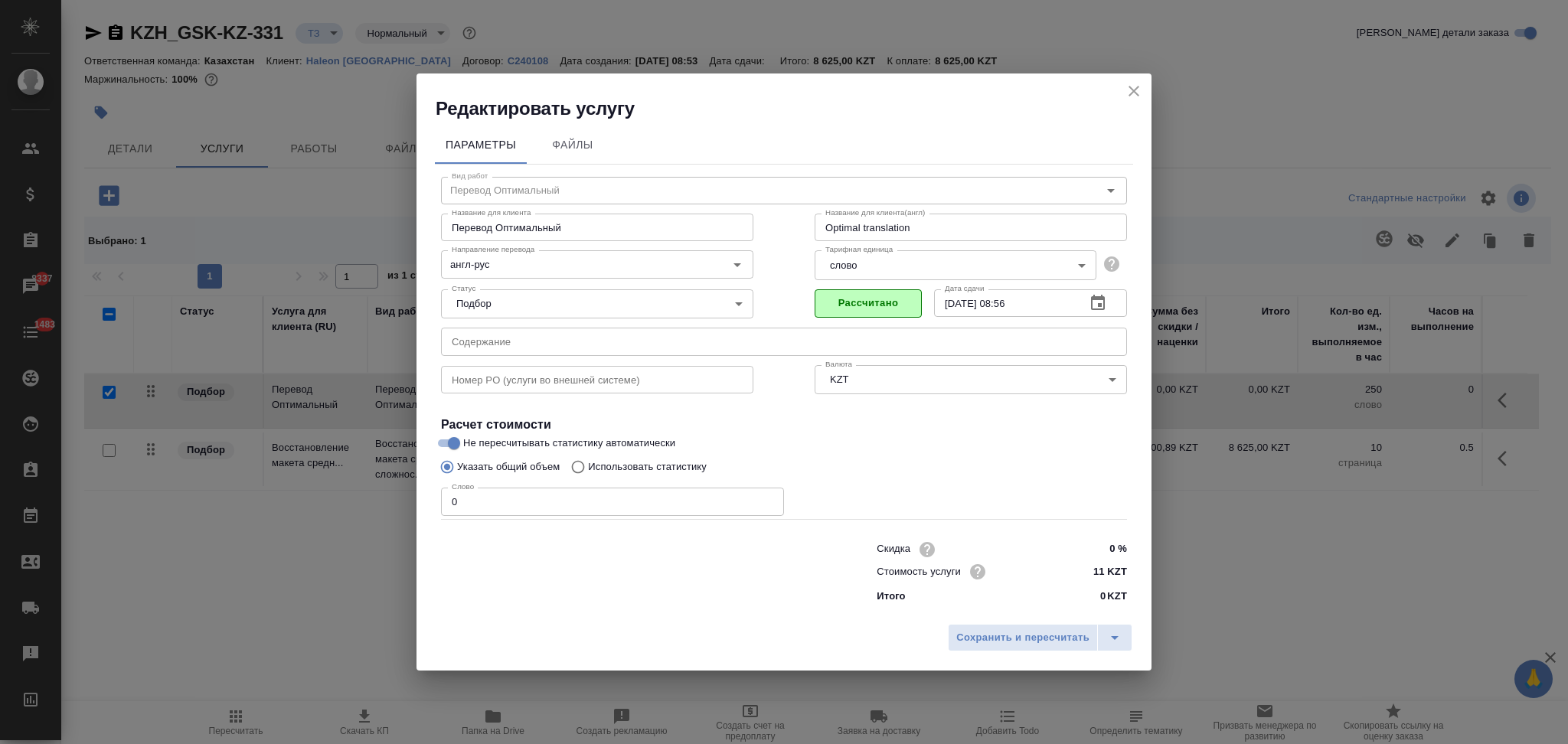
radio input "false"
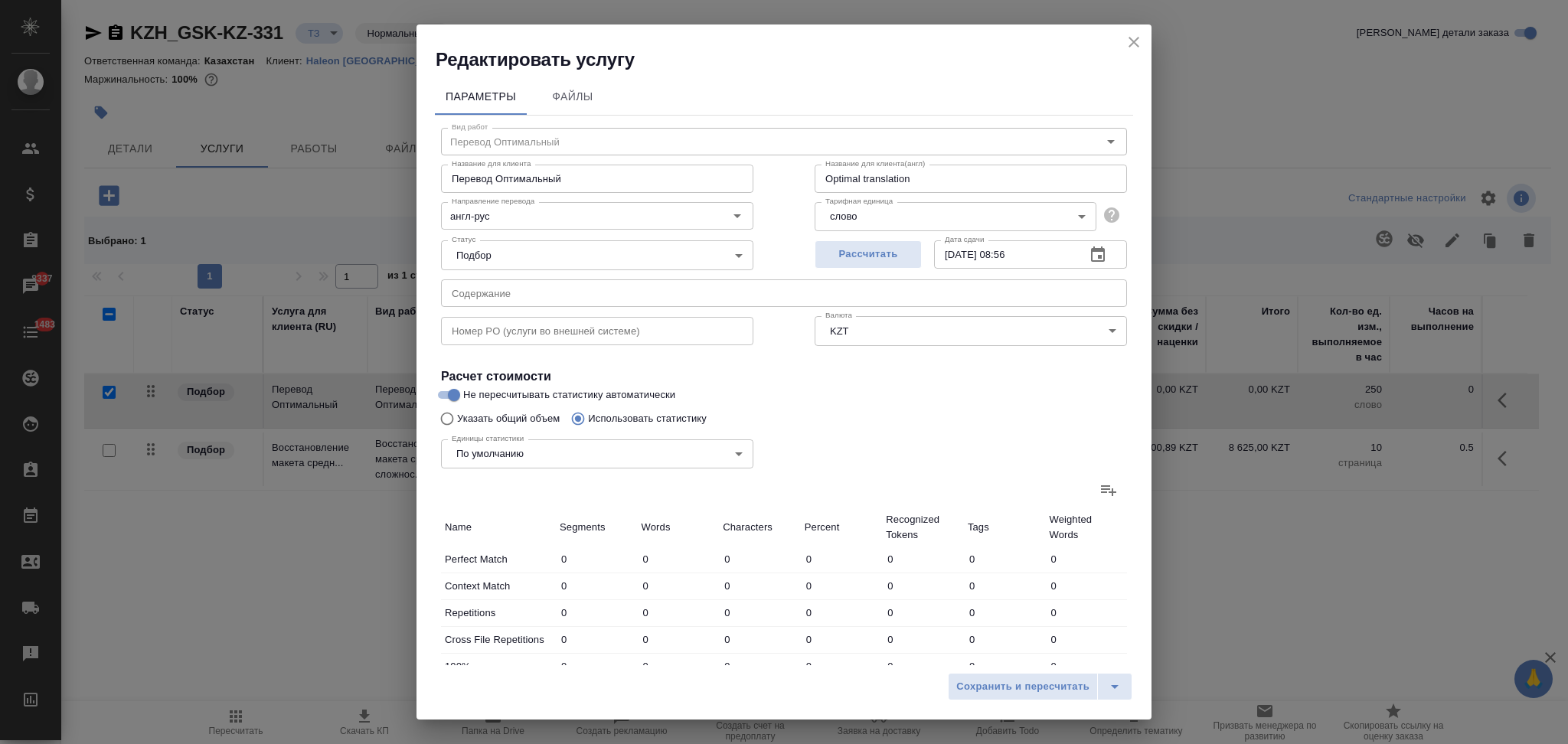
click at [1101, 485] on icon at bounding box center [1109, 491] width 15 height 11
click at [0, 0] on input "file" at bounding box center [0, 0] width 0 height 0
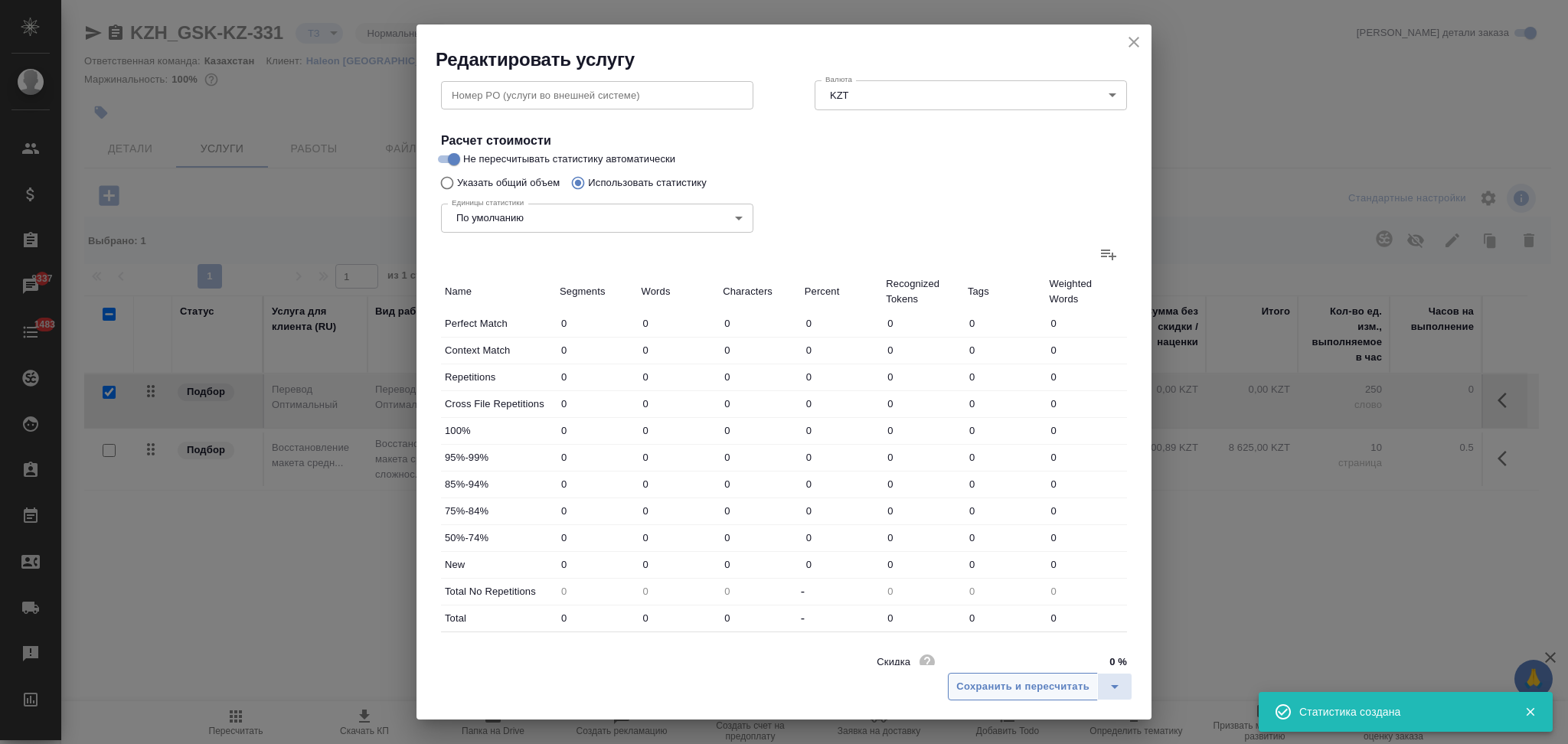
type input "9"
type input "43"
type input "285"
type input "5"
type input "6"
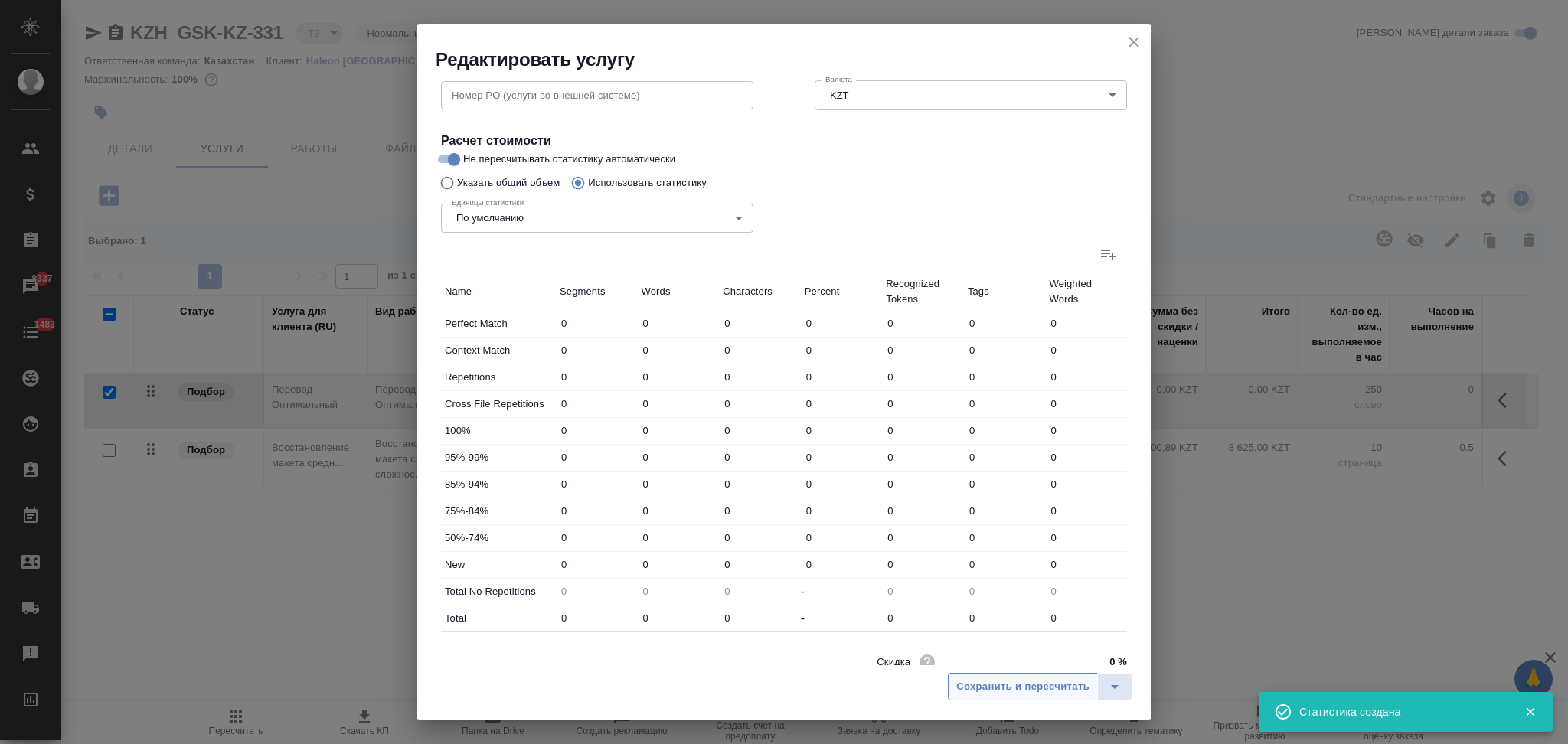
type input "23"
type input "4"
type input "7"
type input "62"
type input "4"
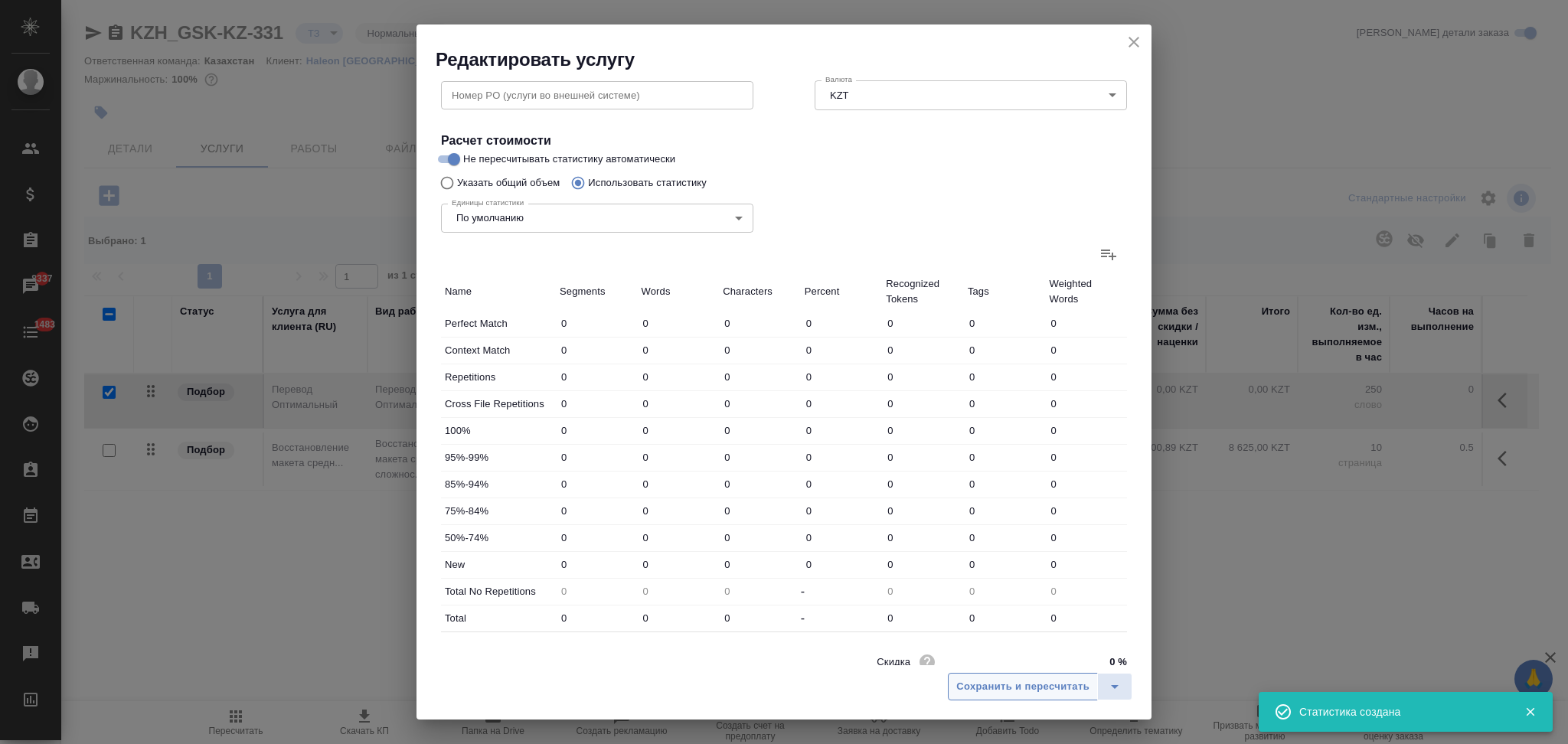
type input "21"
type input "128"
type input "114"
type input "785"
type input "5387"
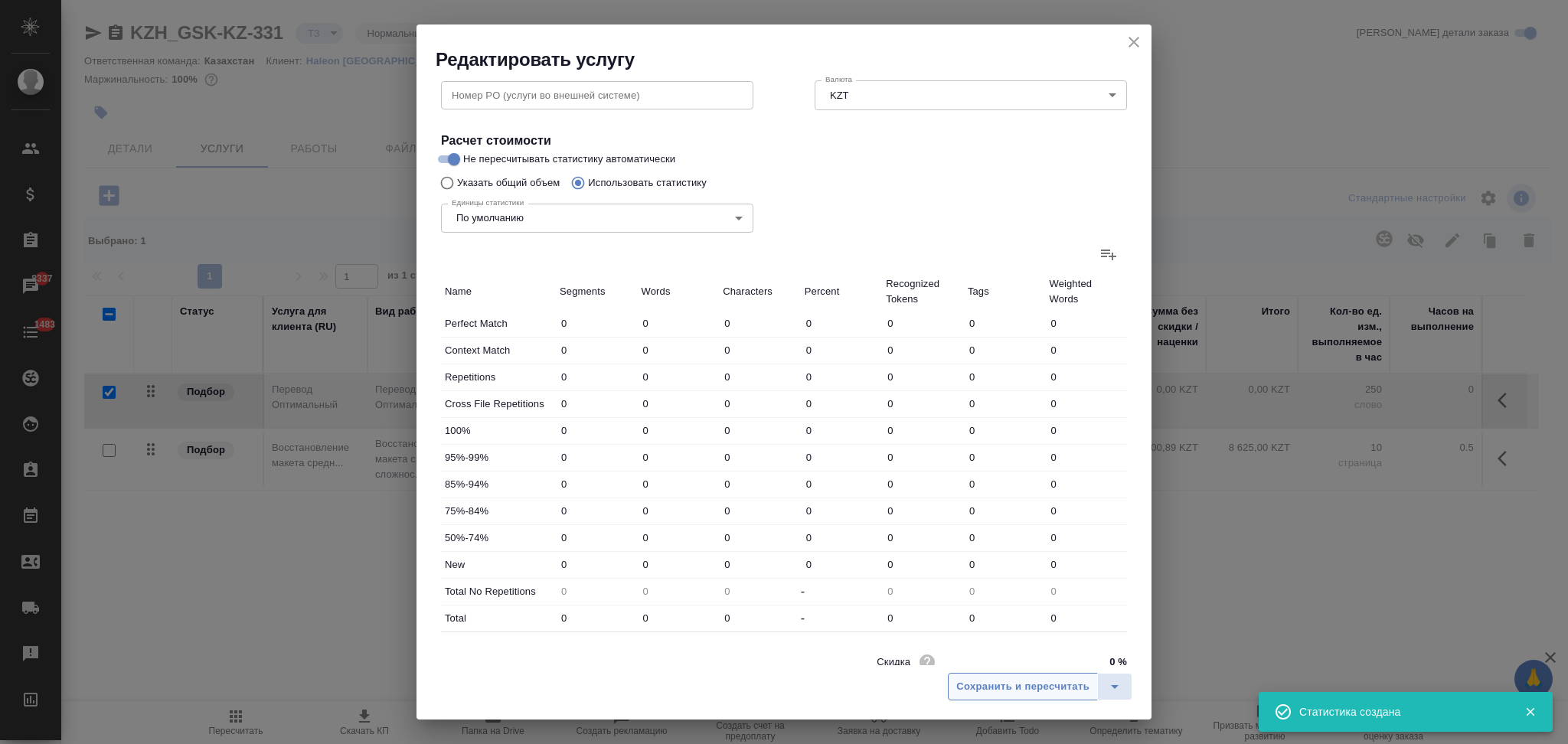
type input "127"
type input "819"
type input "5600"
type input "136"
type input "862"
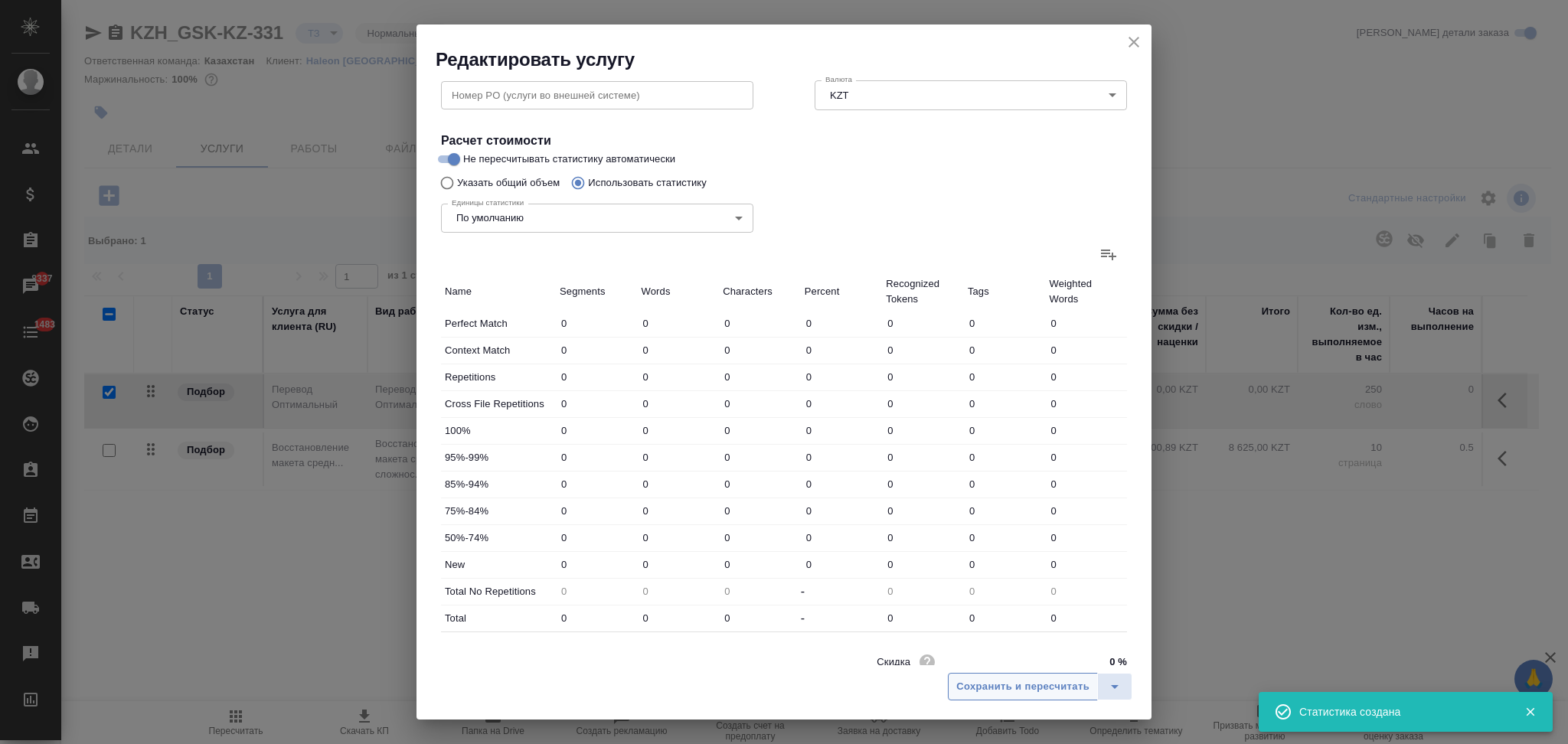
type input "5885"
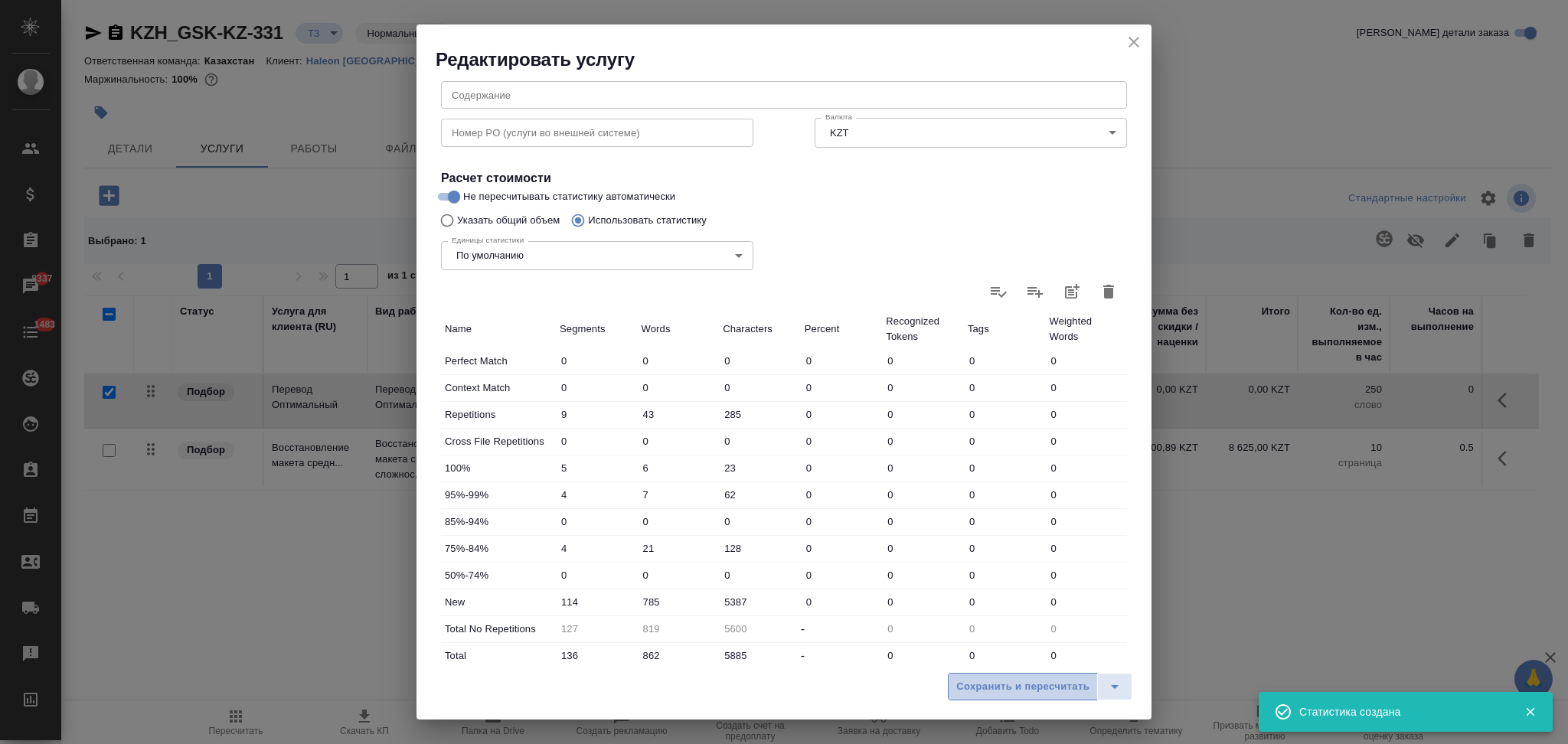
click at [983, 687] on span "Сохранить и пересчитать" at bounding box center [1022, 686] width 133 height 18
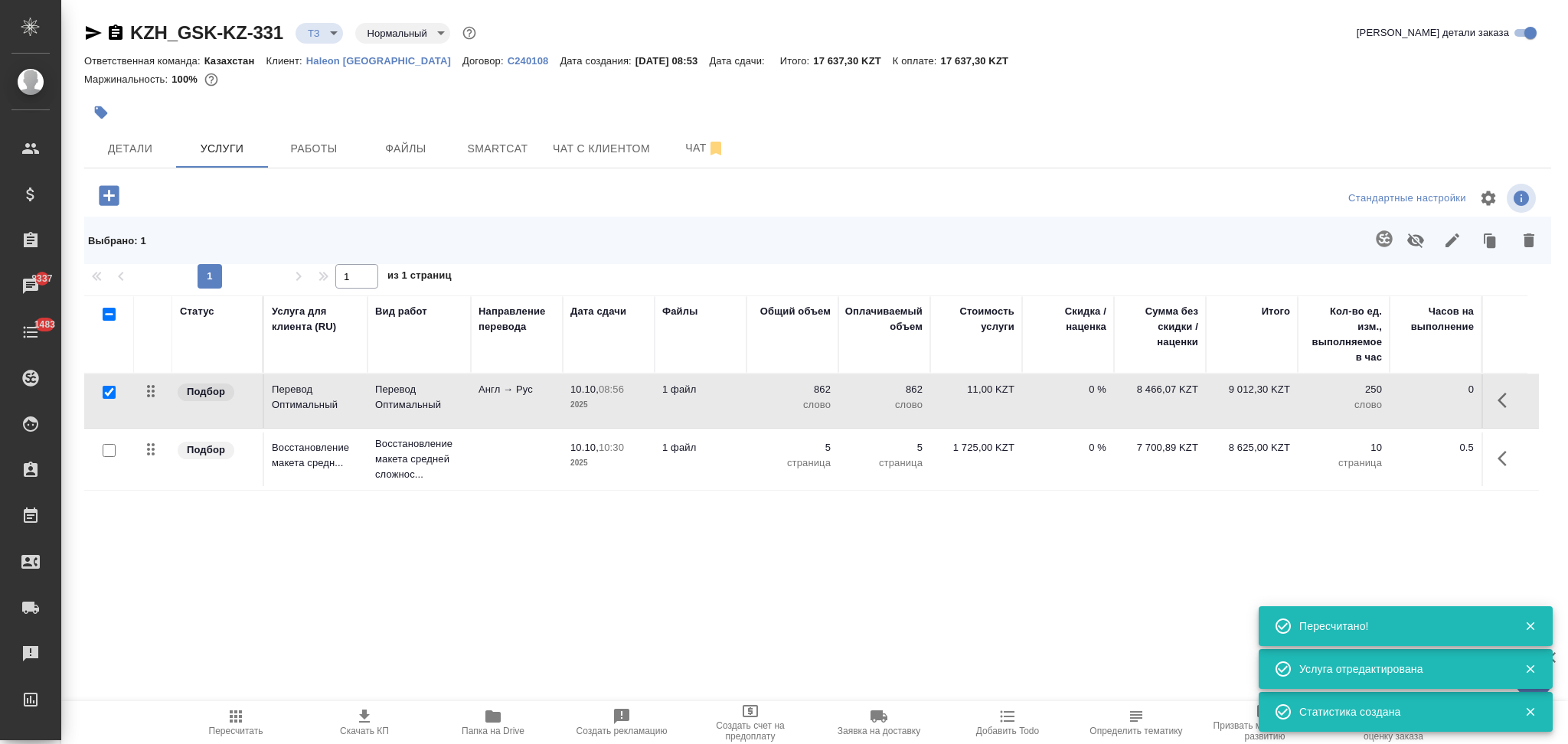
click at [363, 723] on icon "button" at bounding box center [365, 716] width 11 height 13
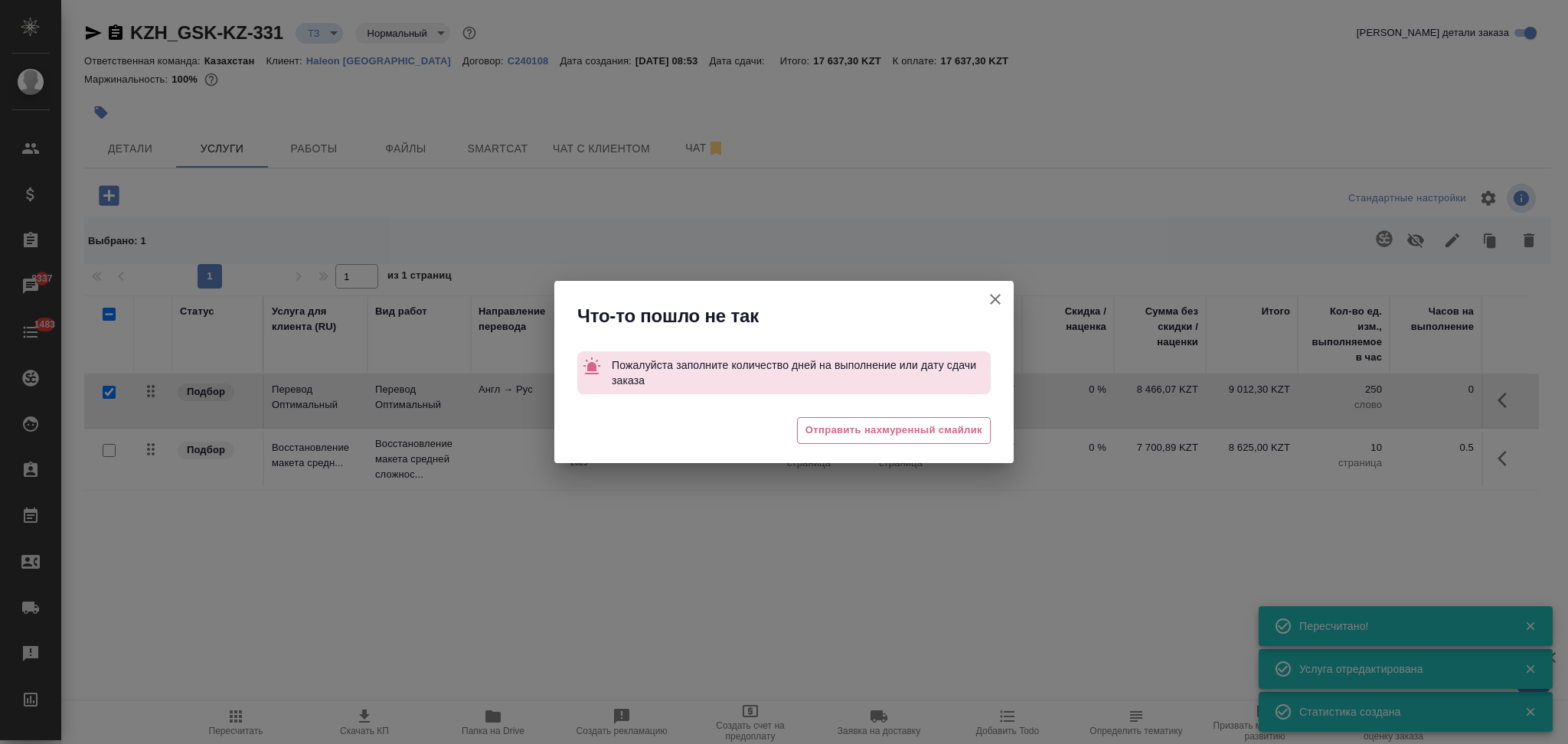
click at [999, 295] on icon "button" at bounding box center [995, 299] width 19 height 19
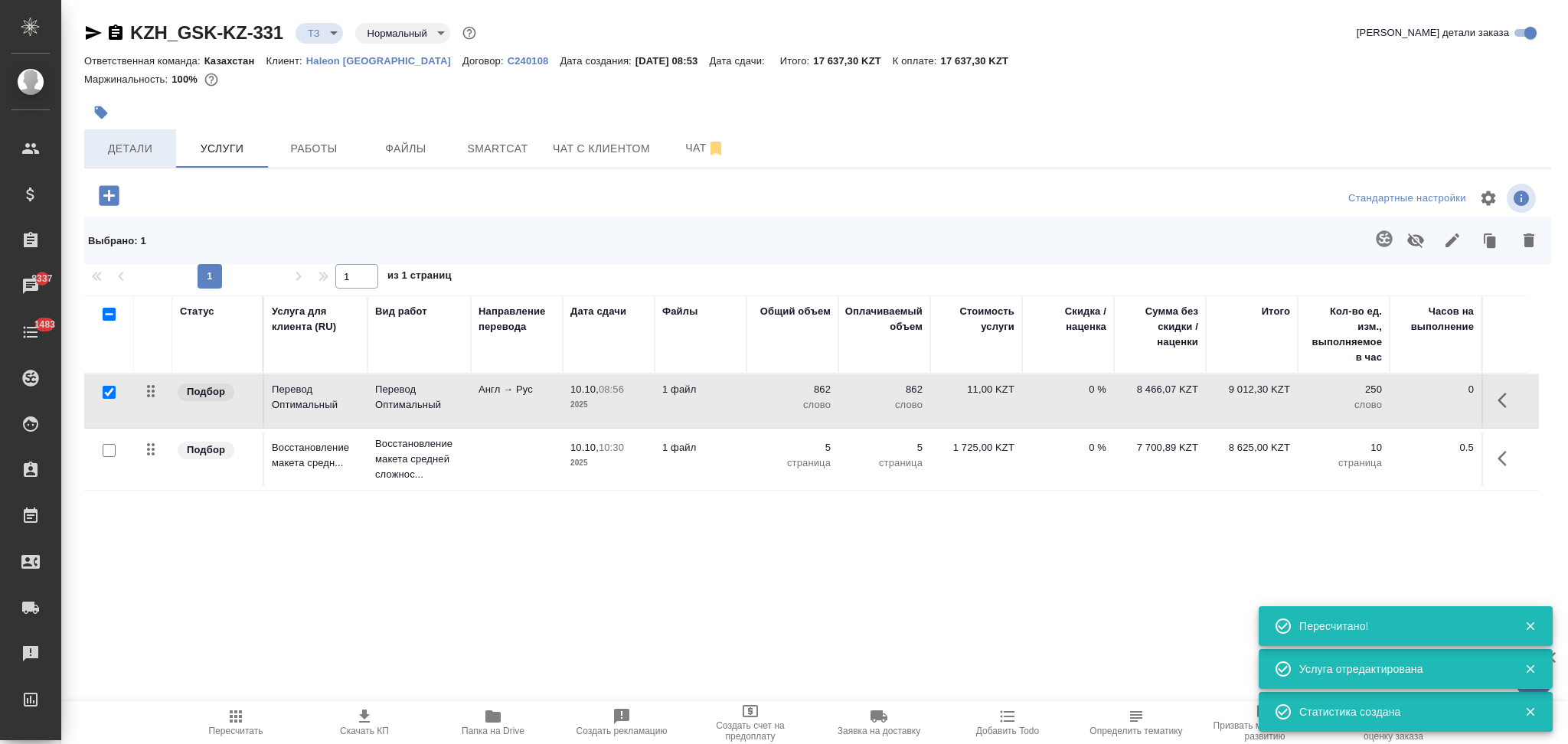
click at [150, 150] on span "Детали" at bounding box center [129, 149] width 73 height 20
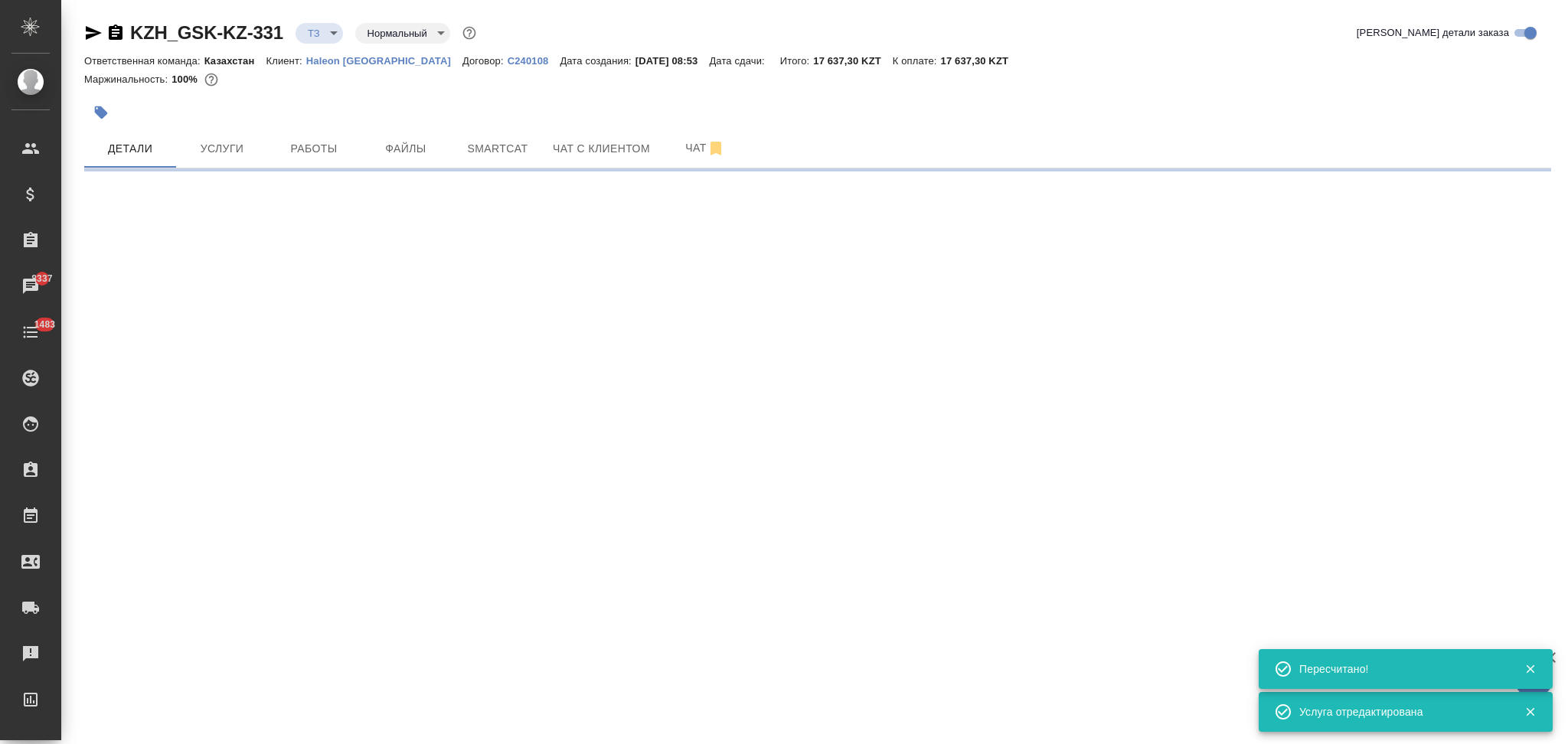
select select "RU"
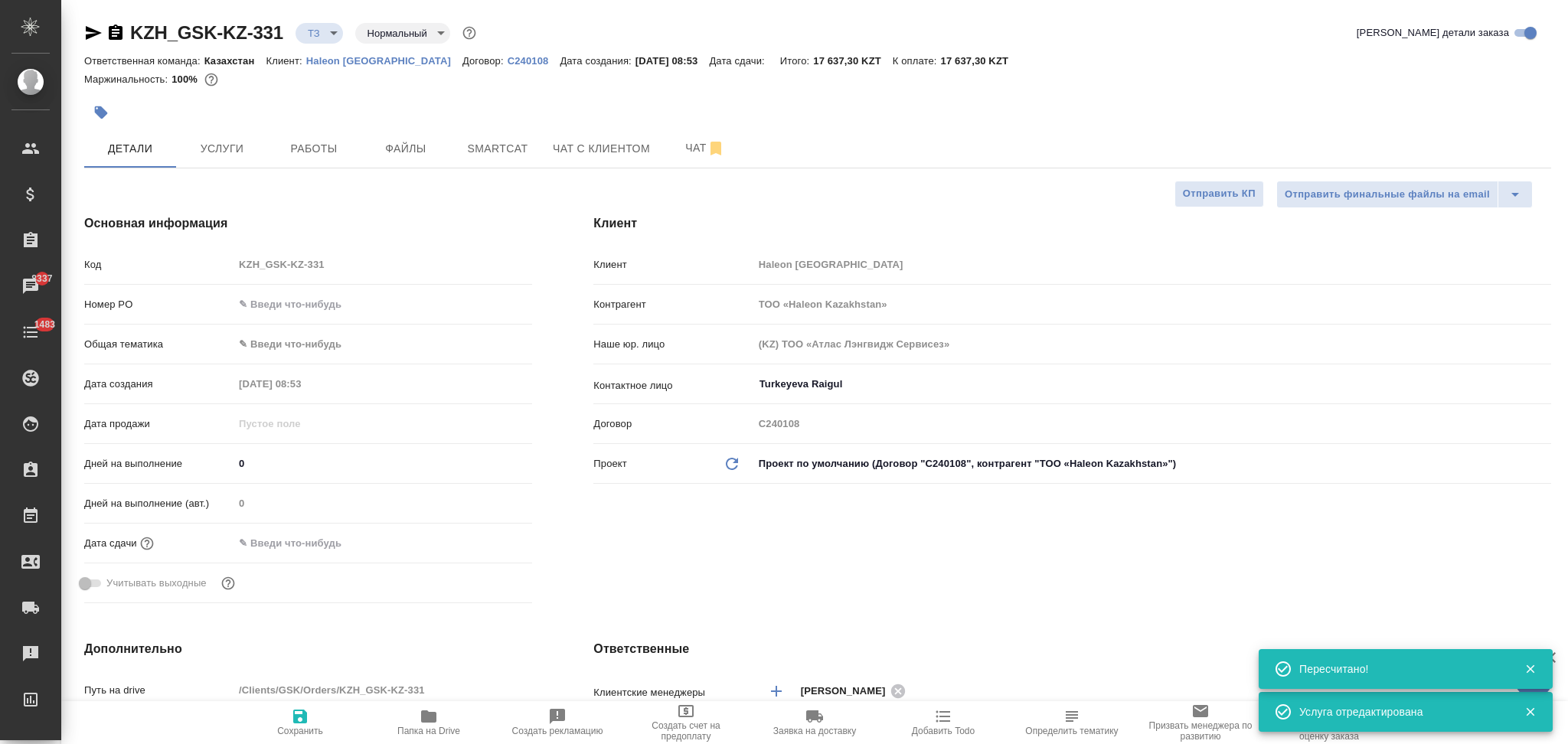
type textarea "x"
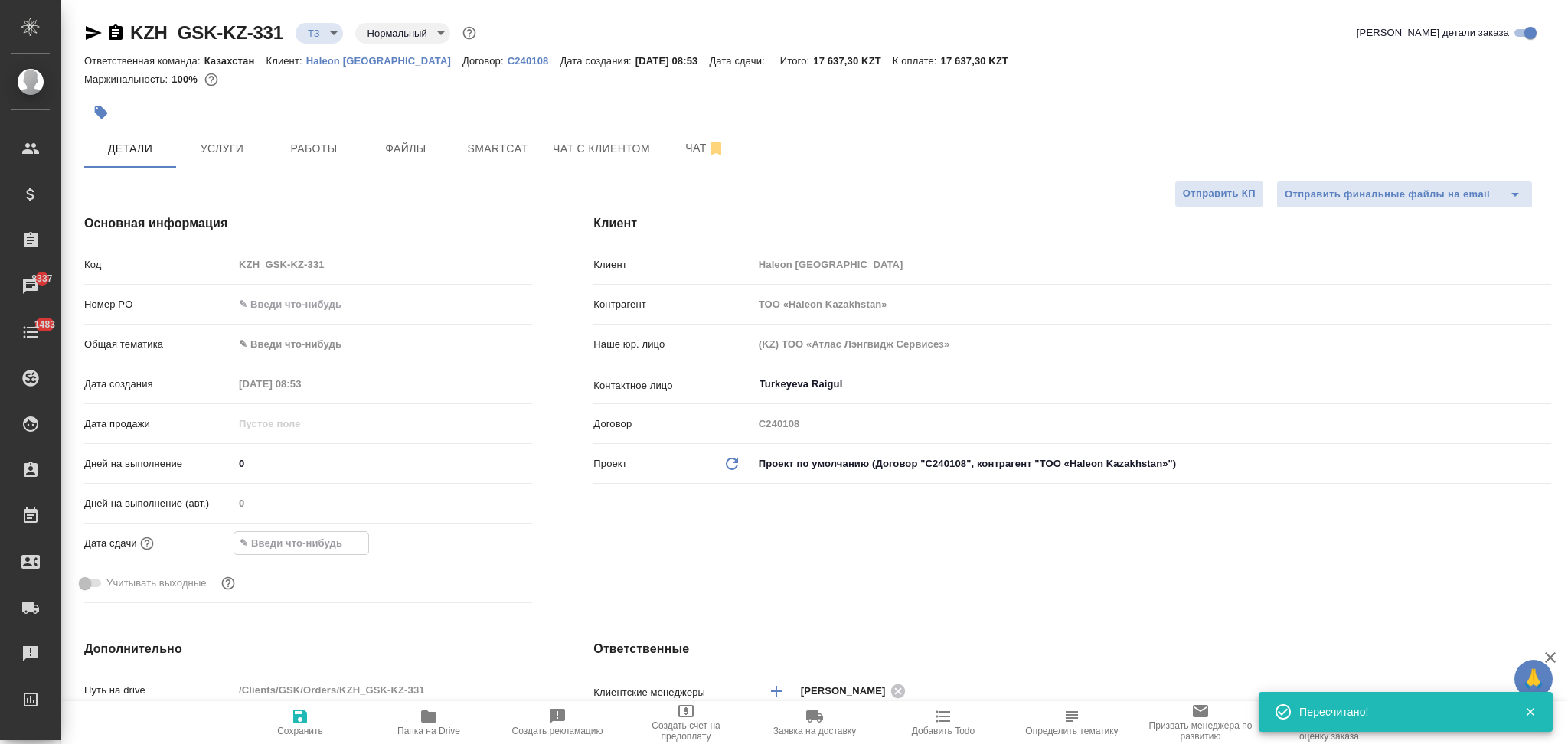
click at [302, 532] on input "text" at bounding box center [301, 543] width 134 height 22
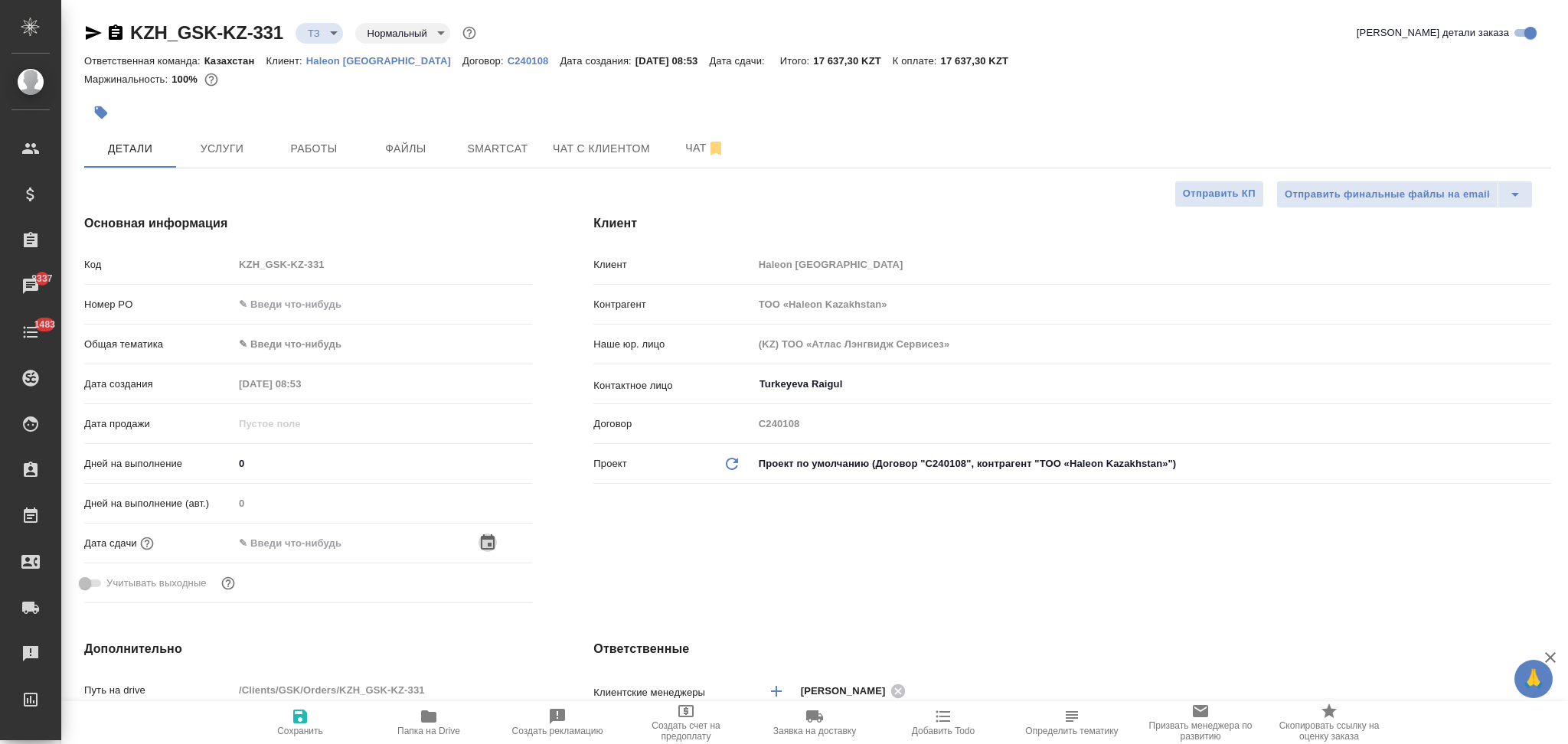
click at [487, 545] on icon "button" at bounding box center [487, 542] width 14 height 15
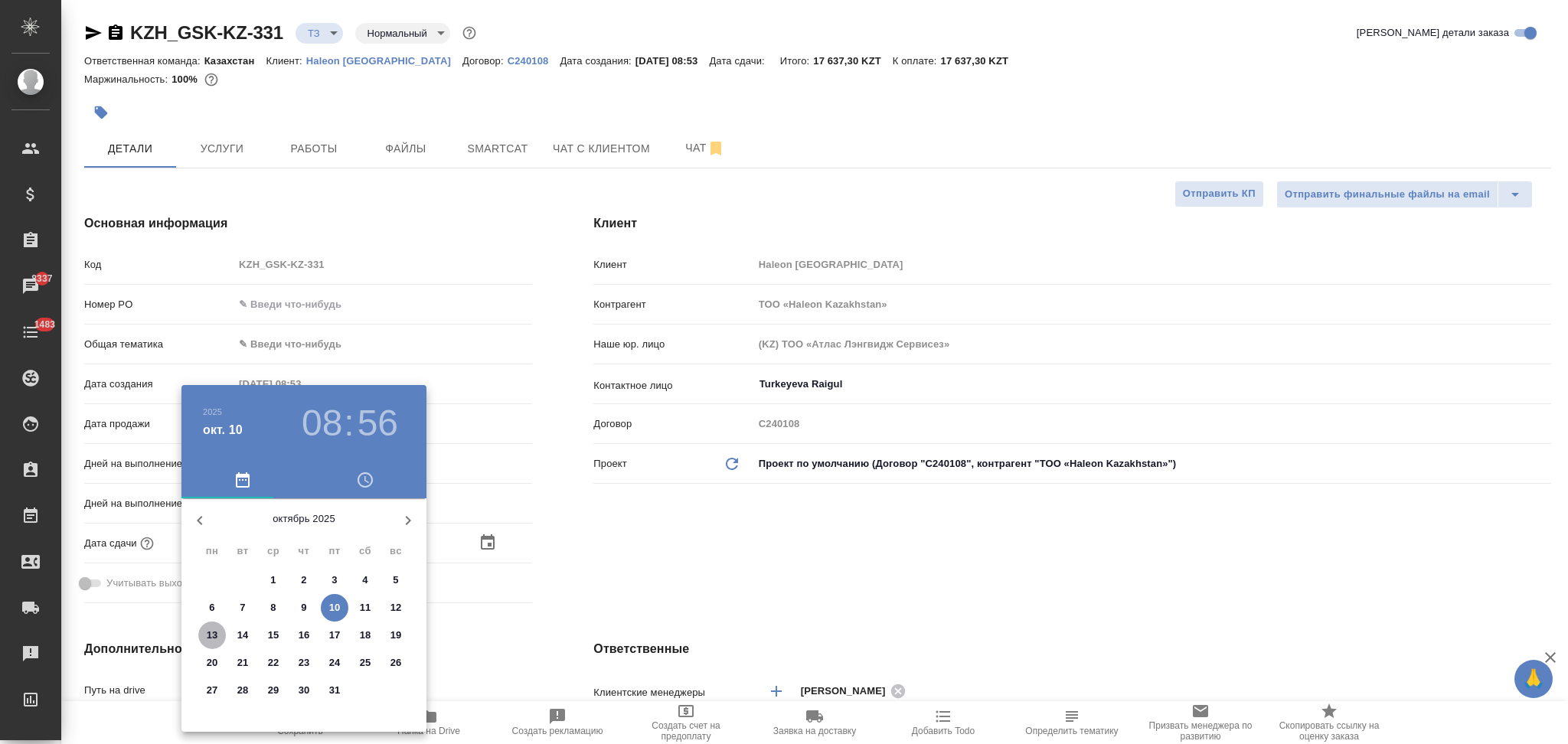
click at [210, 640] on p "13" at bounding box center [212, 635] width 11 height 15
type input "13.10.2025 08:56"
type textarea "x"
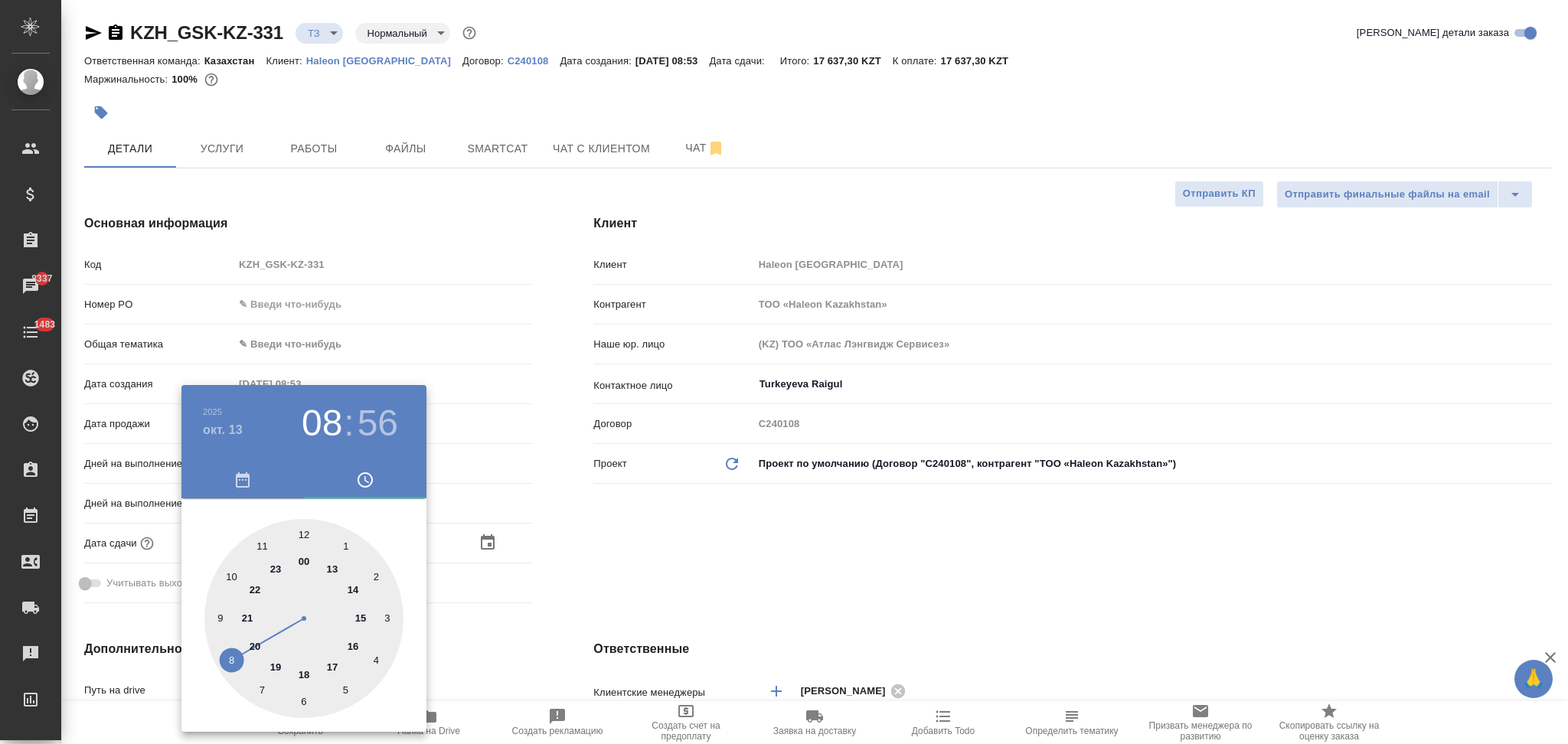
click at [219, 618] on div at bounding box center [304, 618] width 199 height 199
type input "13.10.2025 09:56"
type textarea "x"
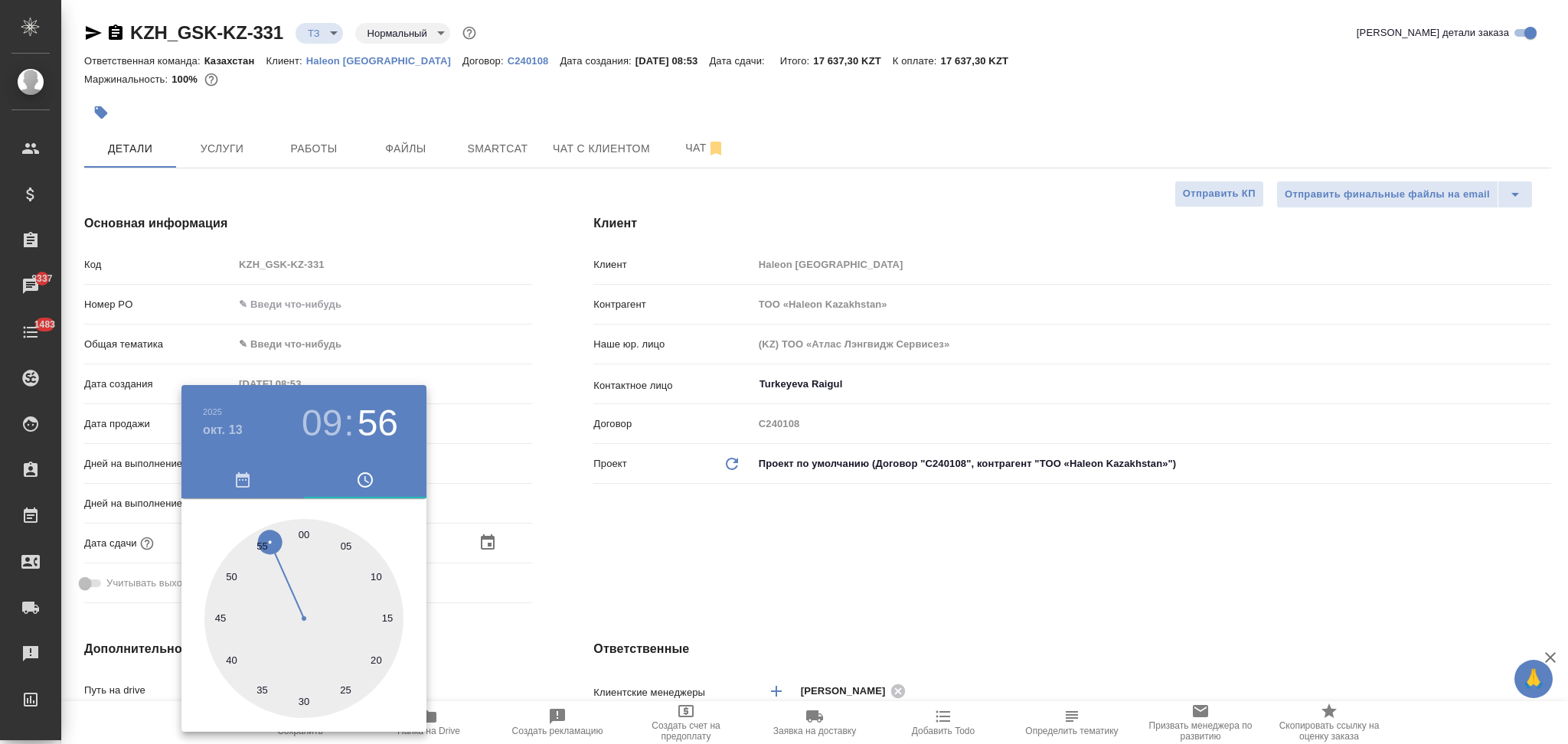
drag, startPoint x: 302, startPoint y: 697, endPoint x: 310, endPoint y: 692, distance: 9.4
click at [301, 697] on div at bounding box center [304, 618] width 199 height 199
type input "13.10.2025 09:30"
type textarea "x"
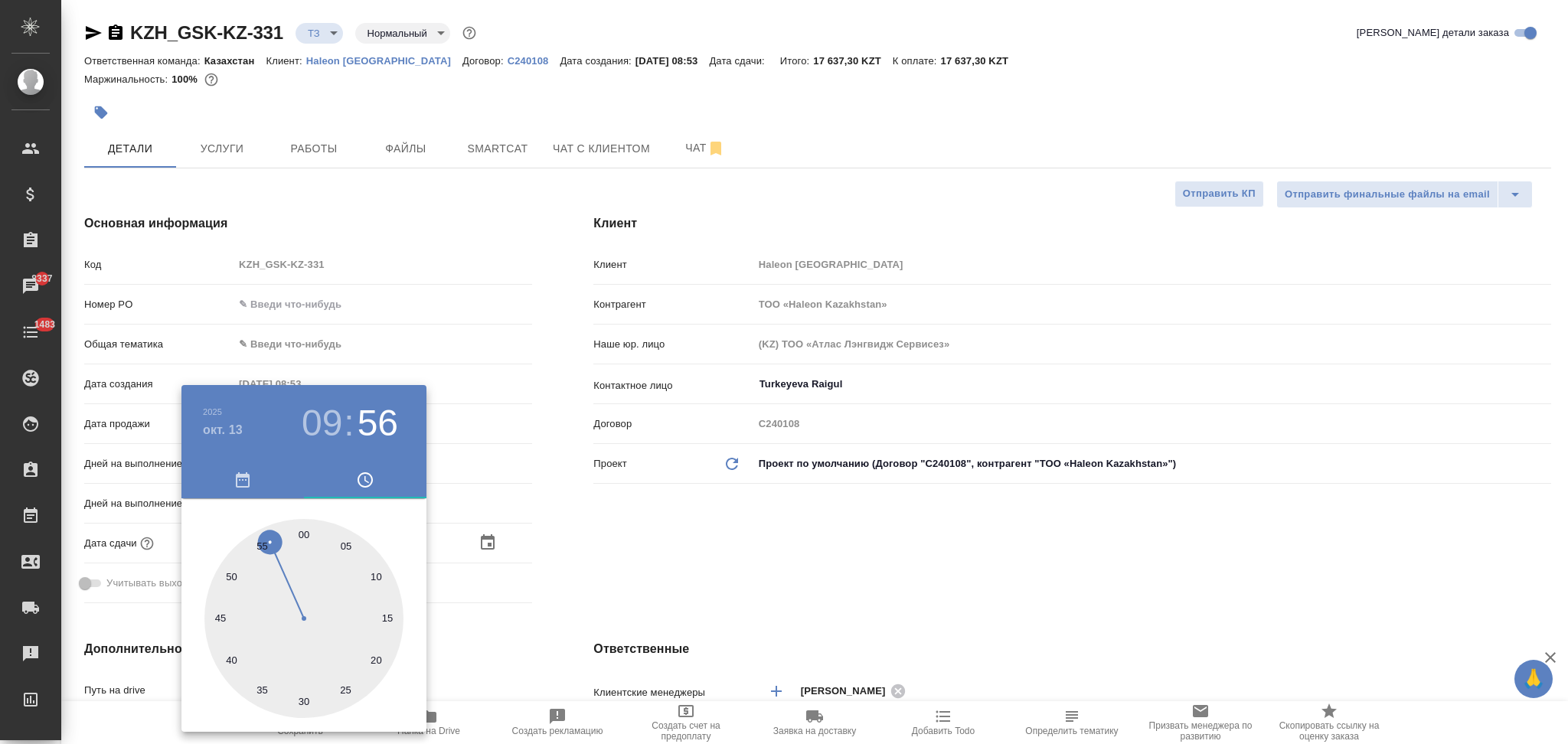
type textarea "x"
click at [583, 570] on div at bounding box center [784, 372] width 1568 height 744
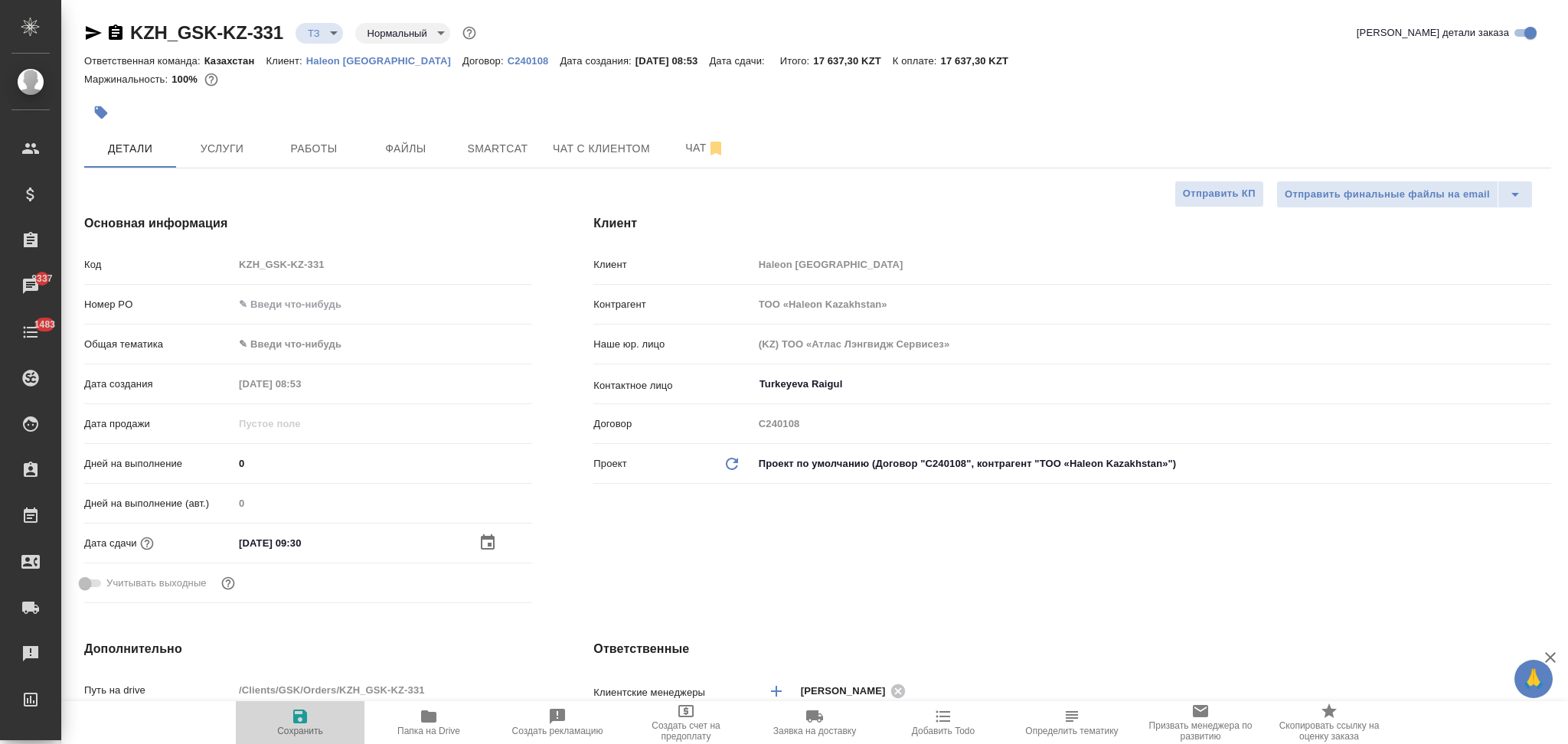
click at [300, 722] on icon "button" at bounding box center [300, 717] width 19 height 19
type textarea "x"
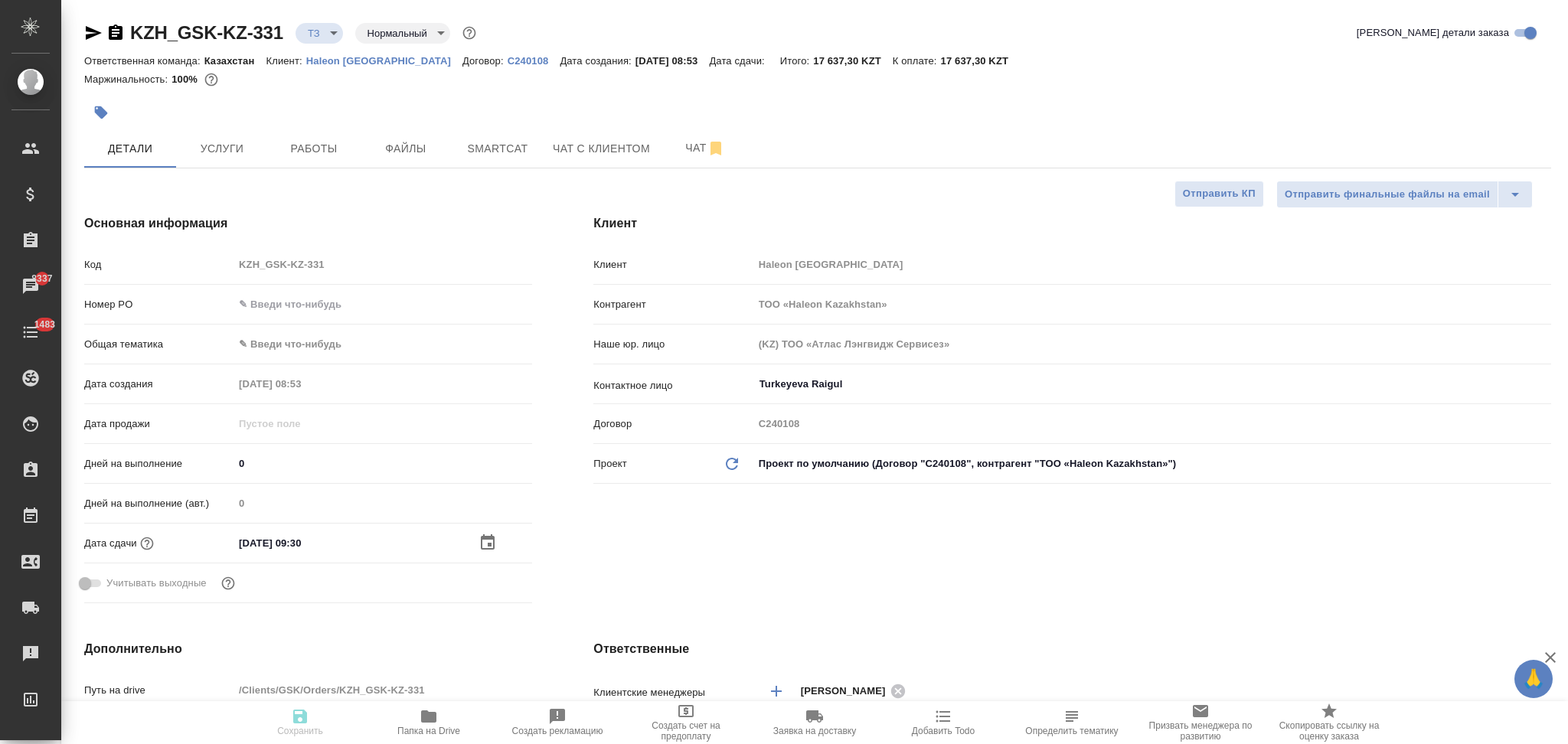
type textarea "x"
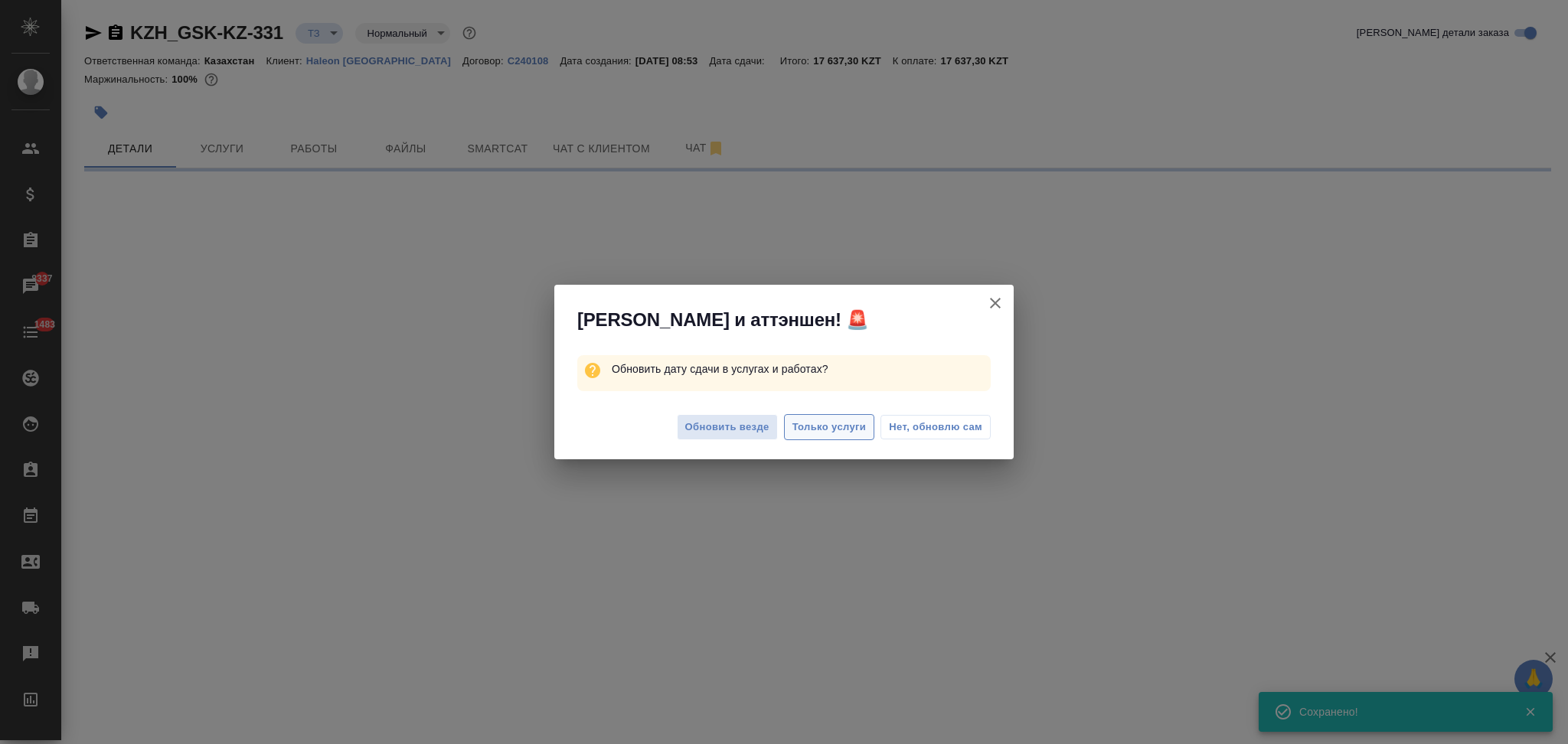
click at [840, 424] on span "Только услуги" at bounding box center [830, 427] width 74 height 18
select select "RU"
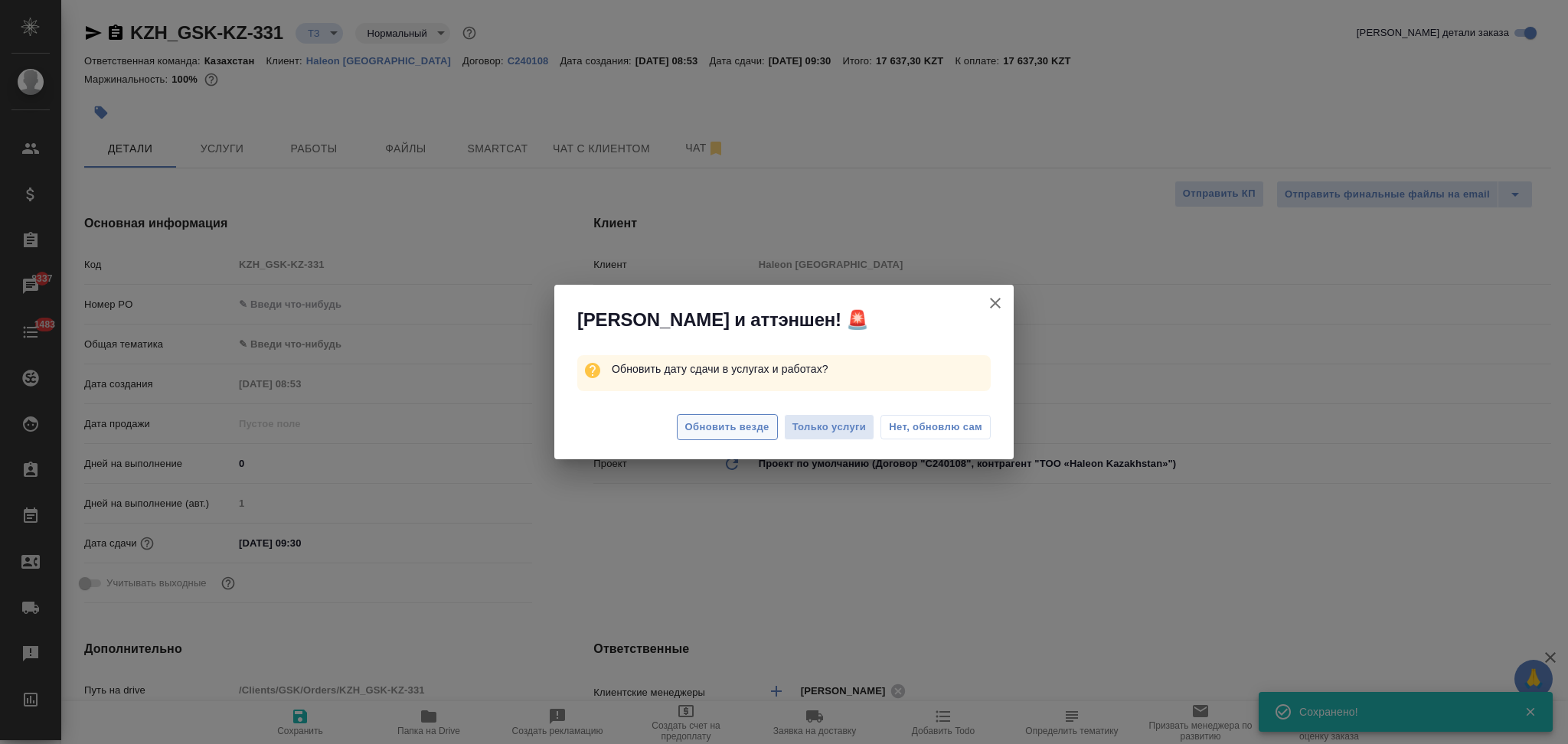
type textarea "x"
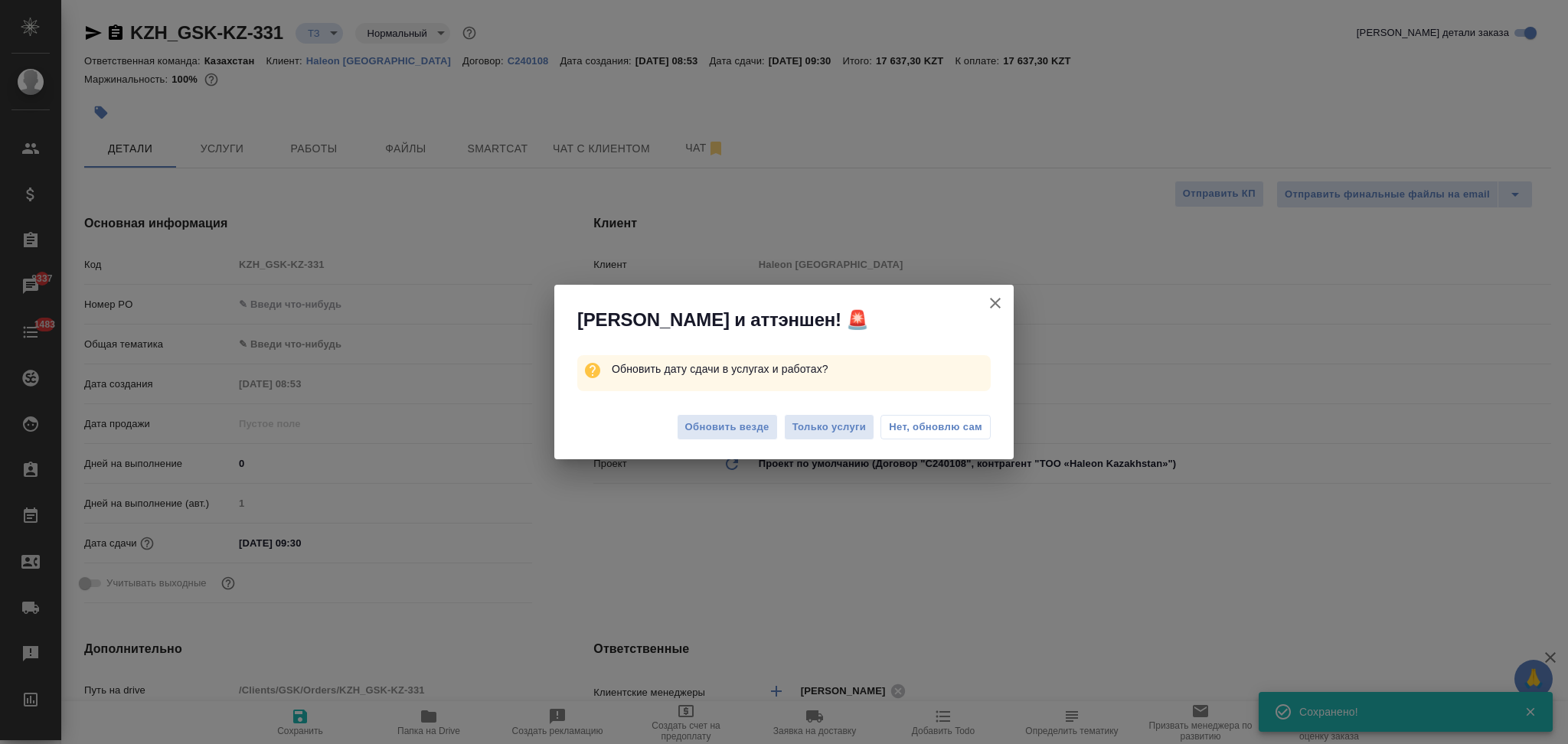
type textarea "x"
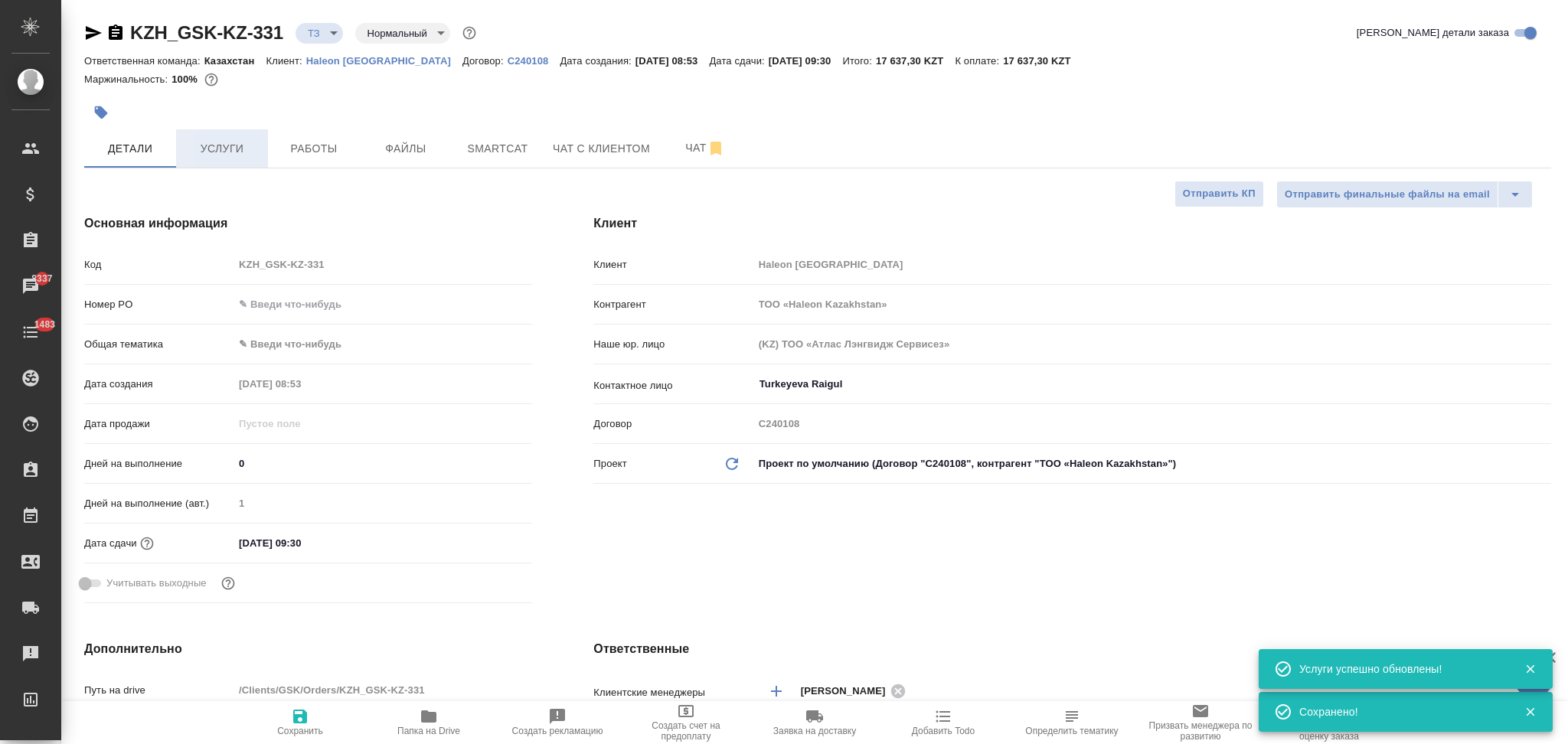
click at [244, 159] on button "Услуги" at bounding box center [221, 148] width 92 height 38
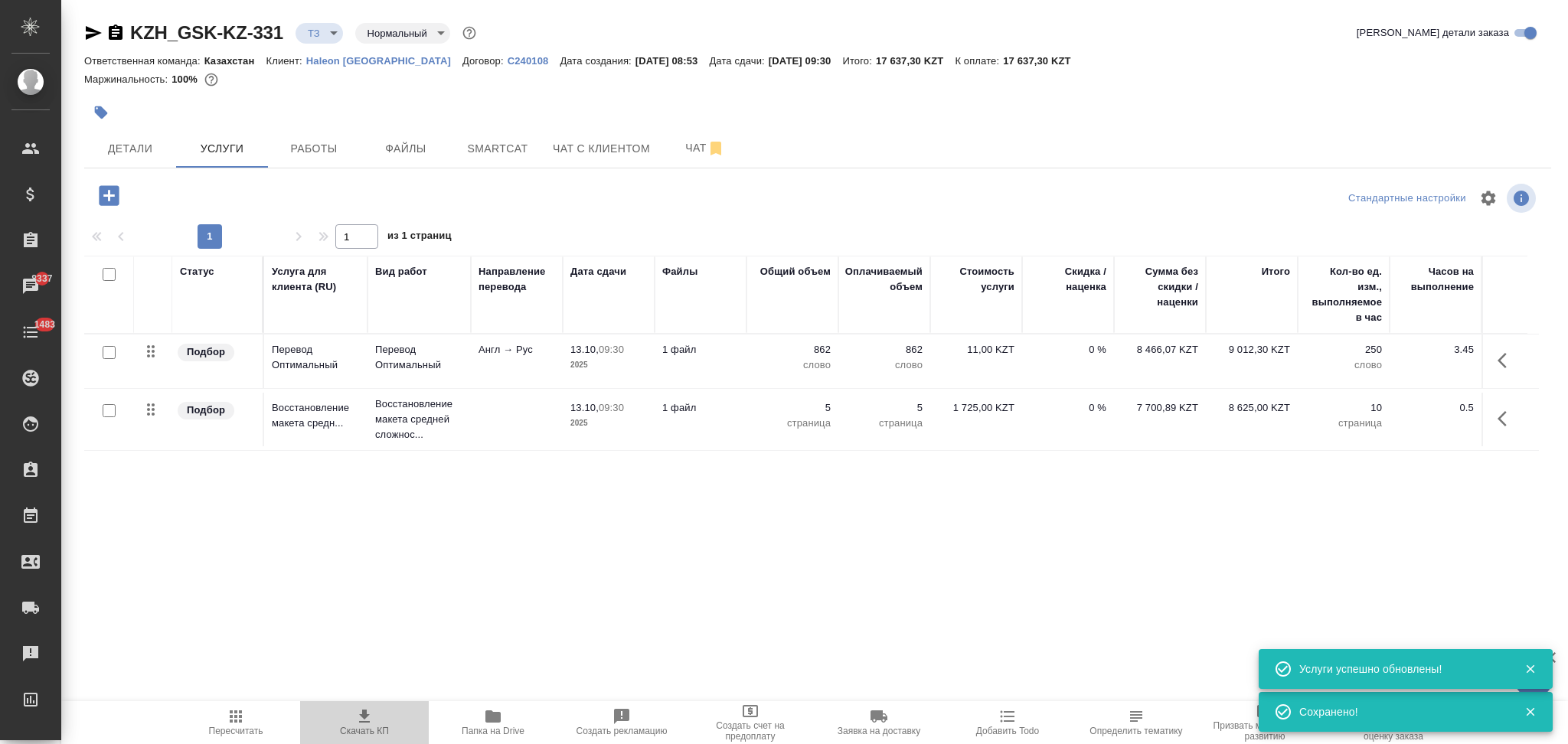
click at [367, 726] on span "Скачать КП" at bounding box center [365, 722] width 111 height 29
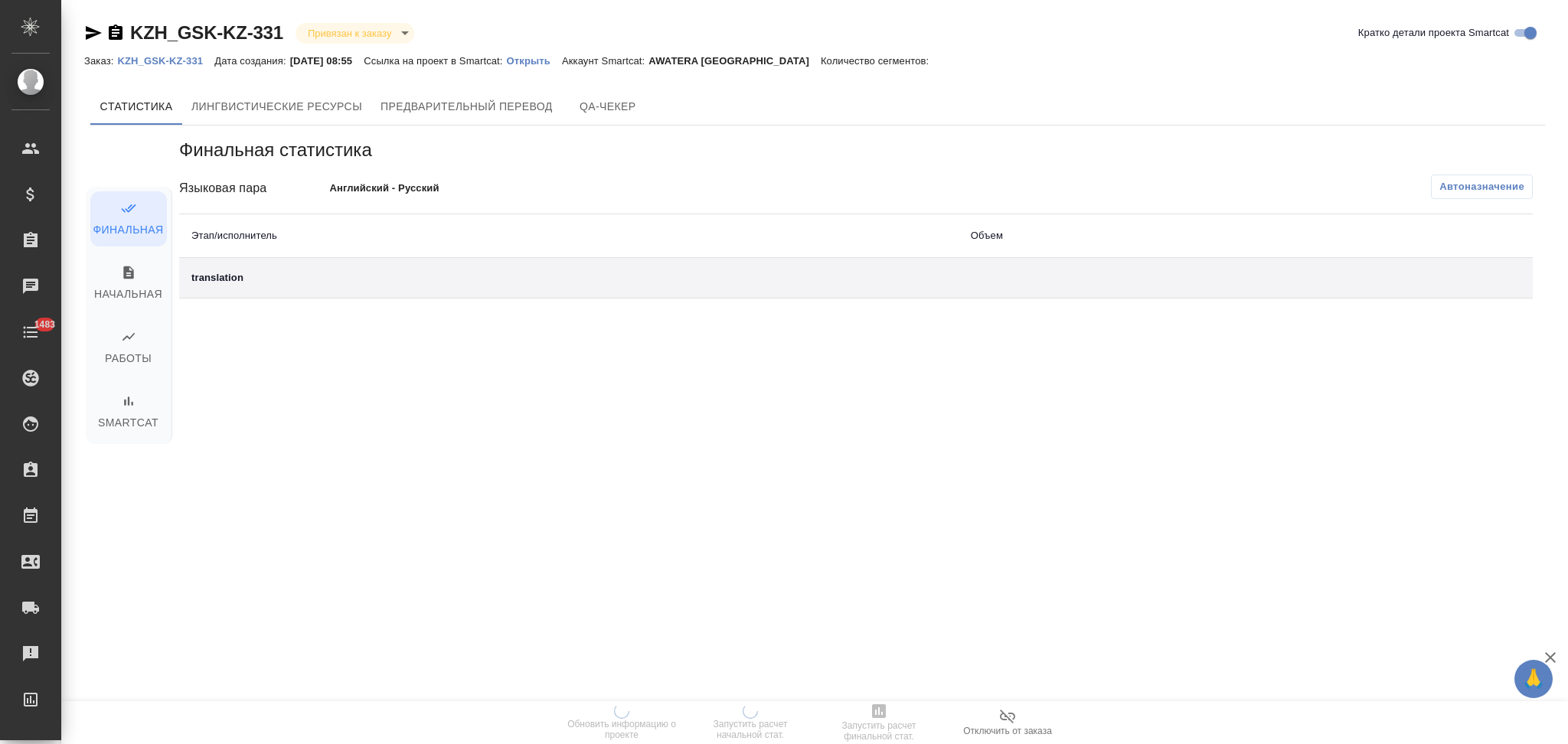
click at [547, 60] on p "Открыть" at bounding box center [534, 60] width 55 height 11
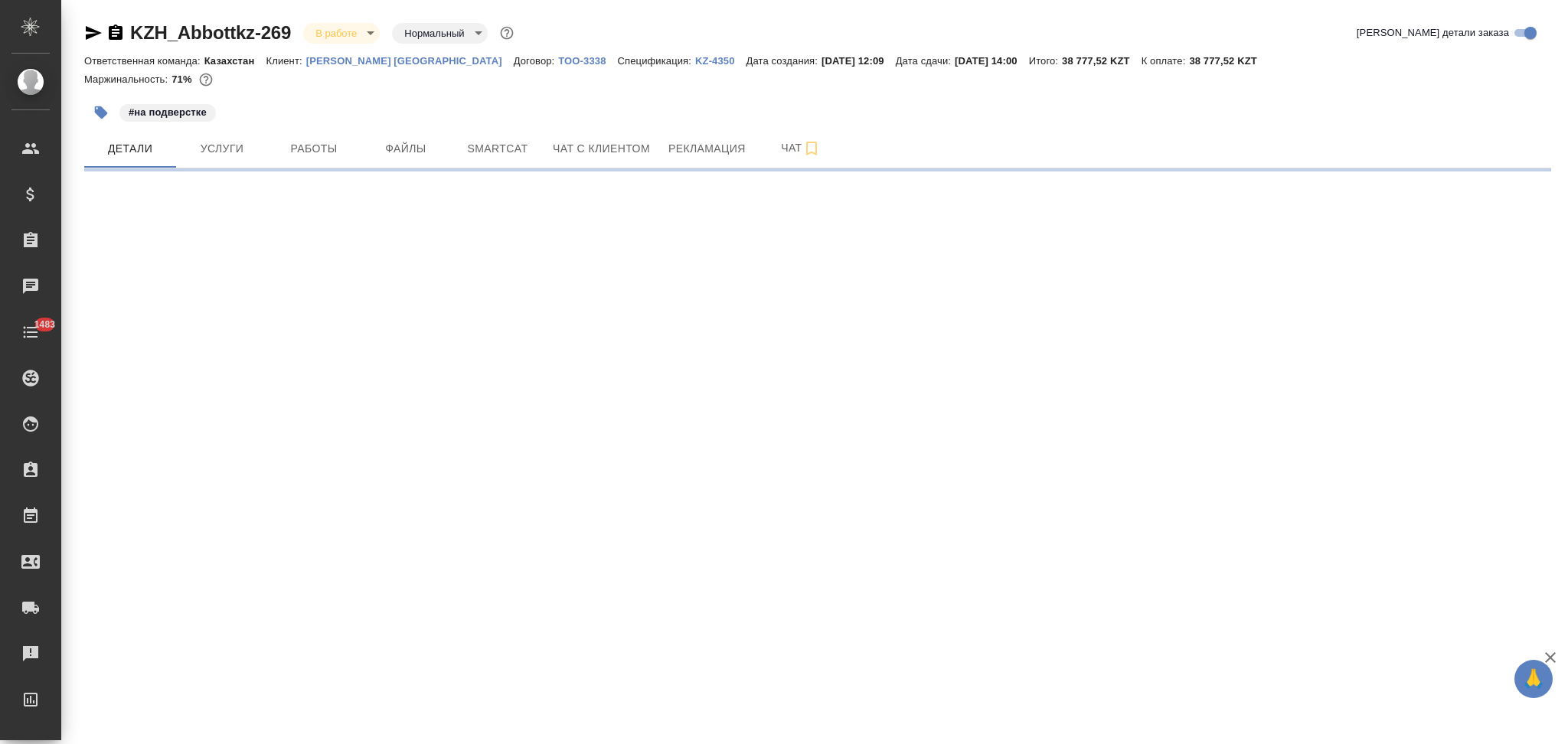
select select "RU"
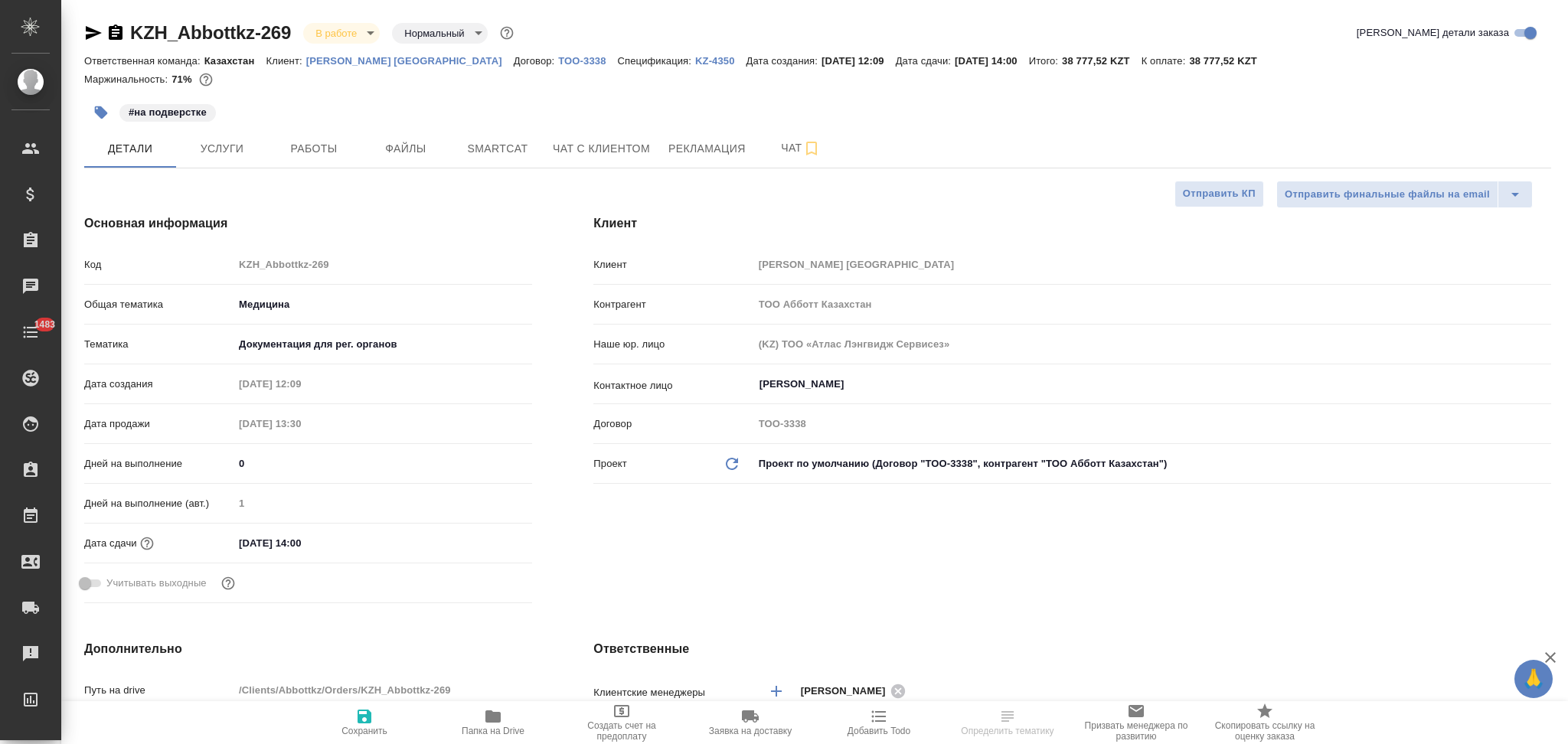
type textarea "x"
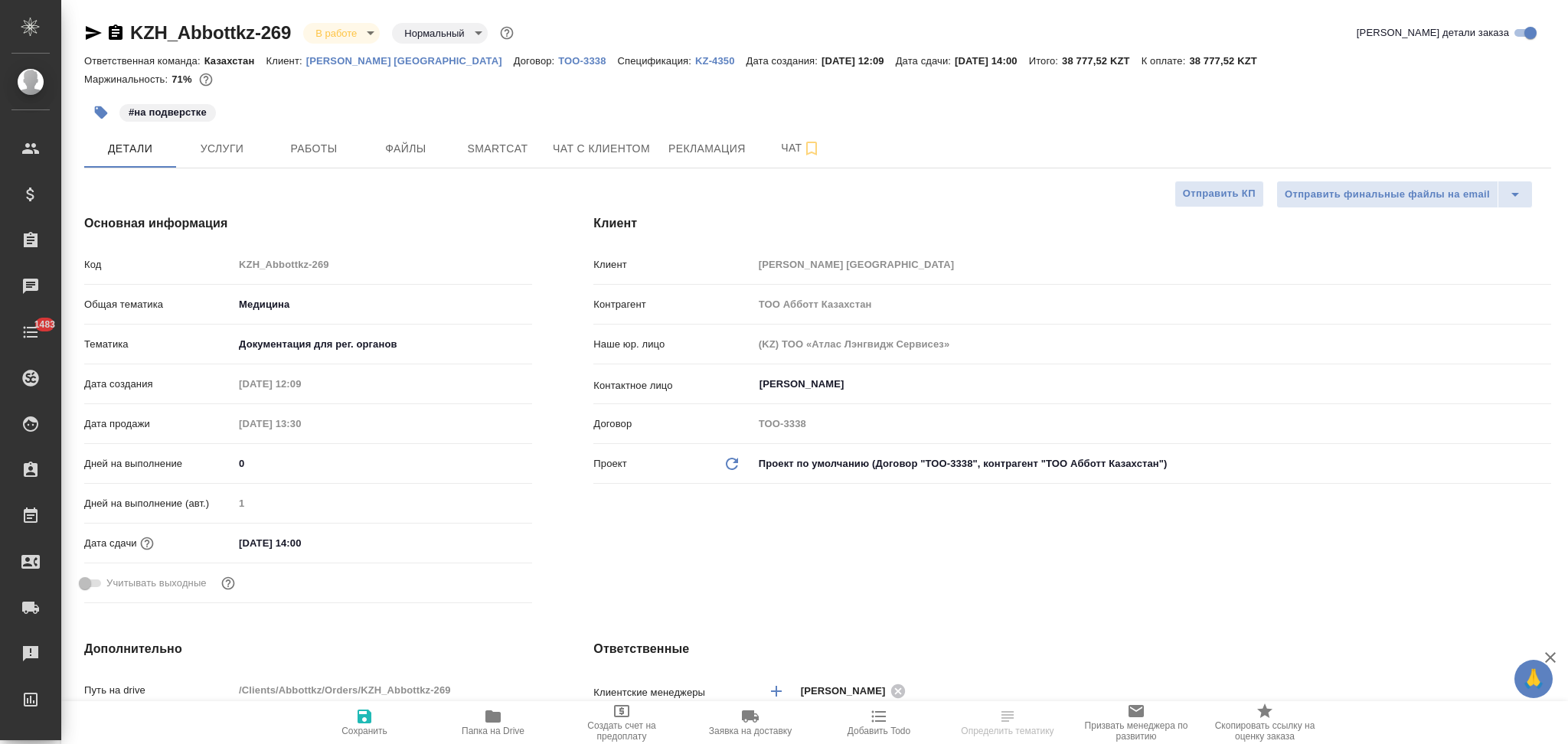
type textarea "x"
click at [224, 153] on span "Услуги" at bounding box center [221, 149] width 73 height 20
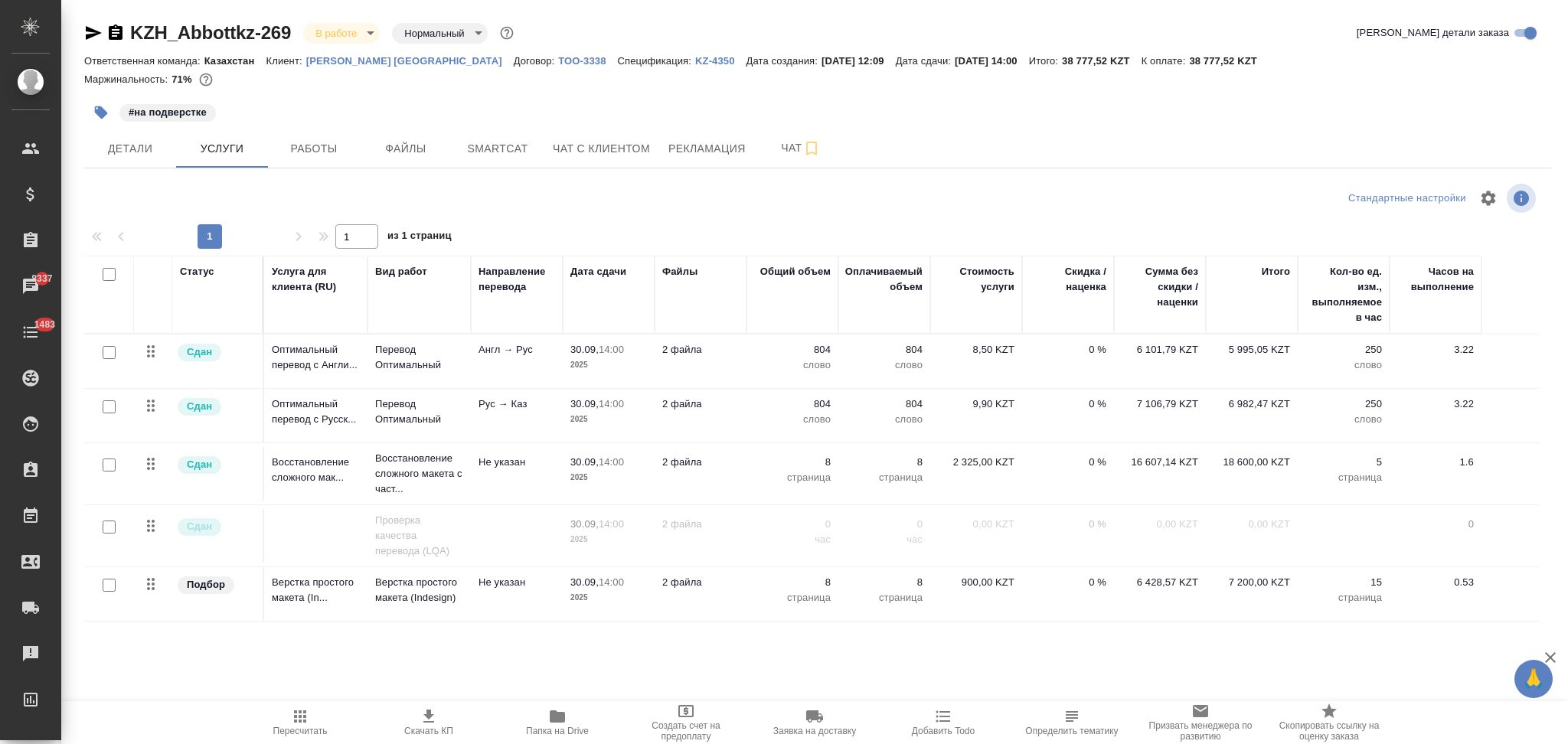
click at [696, 59] on p "KZ-4350" at bounding box center [721, 60] width 51 height 11
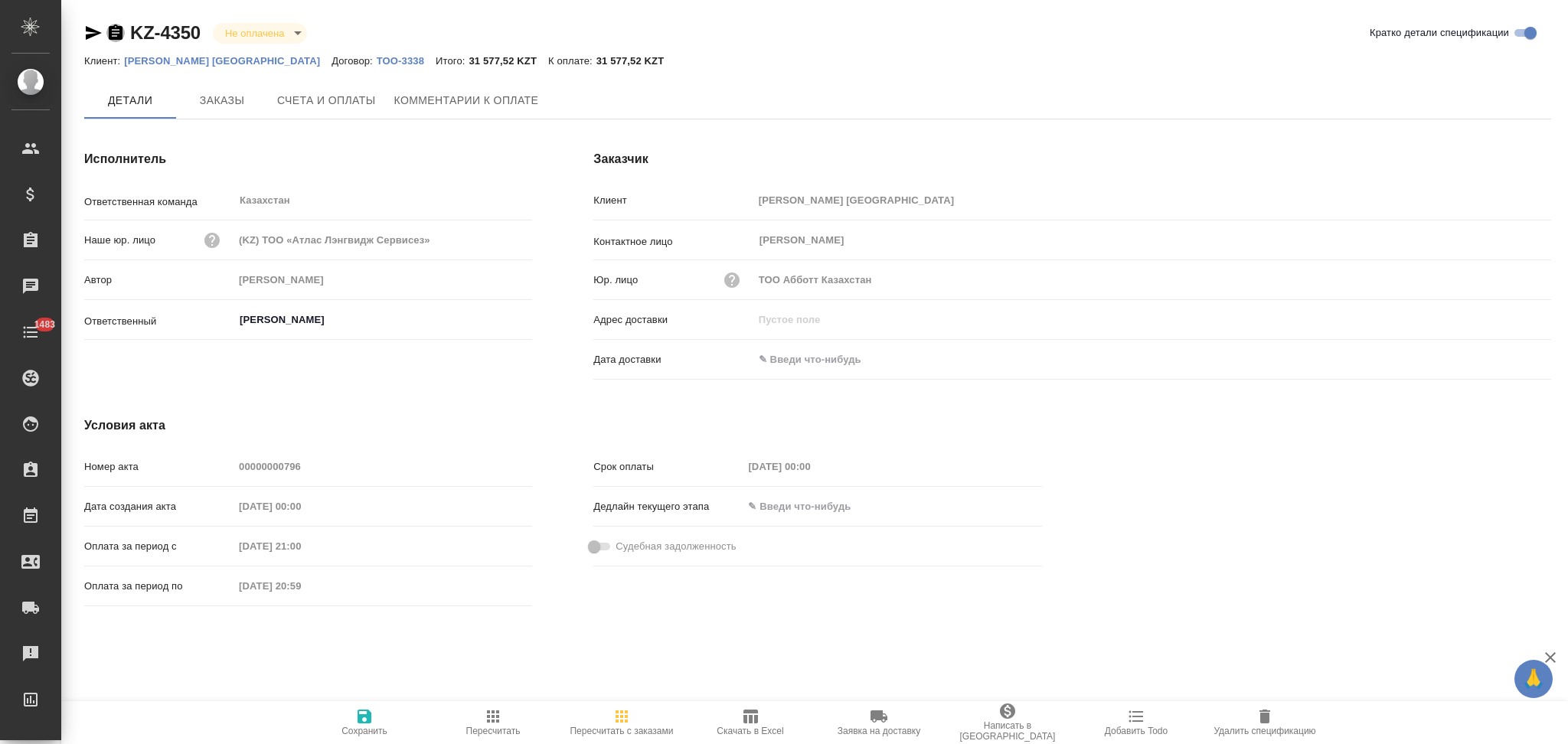
click at [114, 29] on icon "button" at bounding box center [115, 33] width 19 height 19
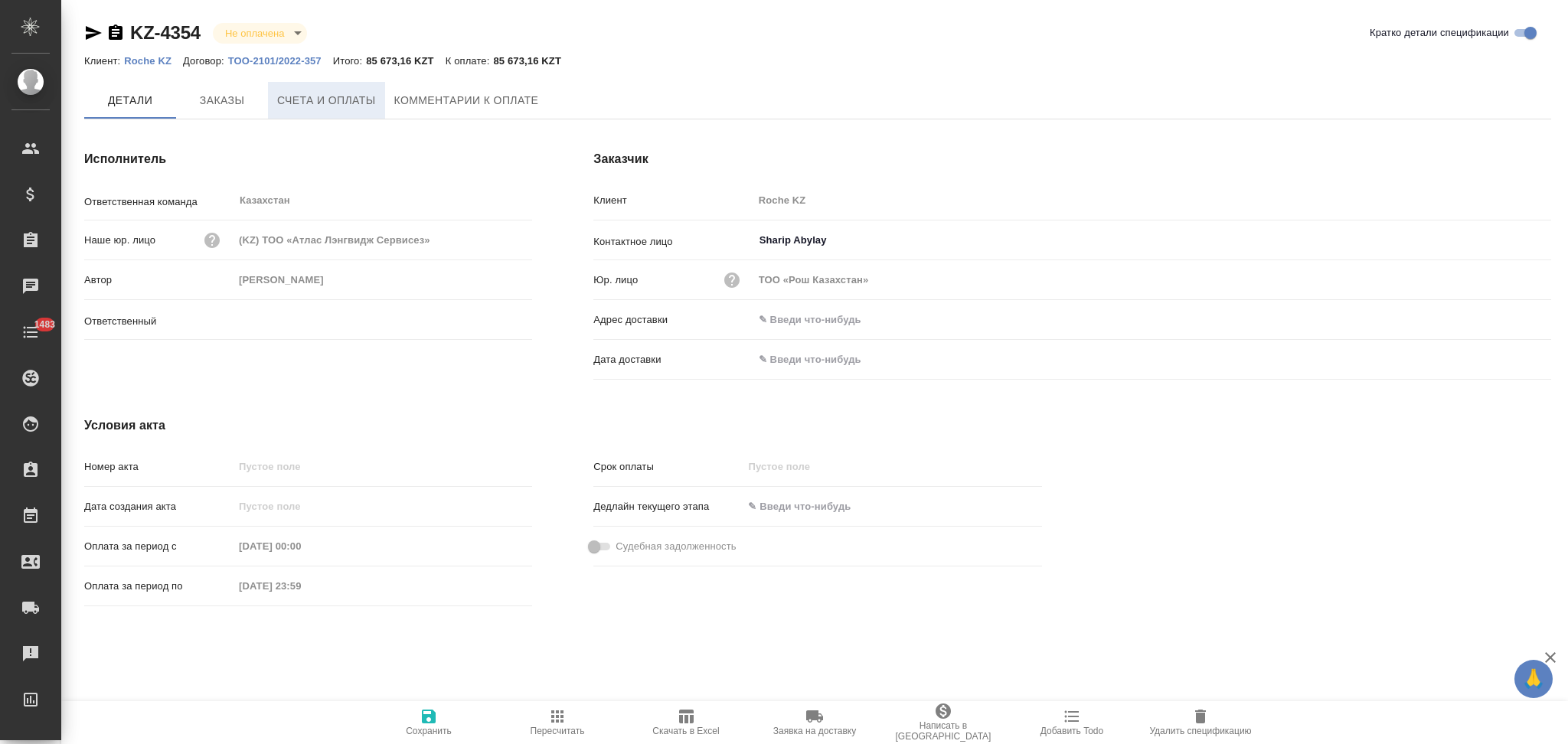
click at [308, 93] on span "Счета и оплаты" at bounding box center [326, 100] width 99 height 20
type input "[PERSON_NAME]"
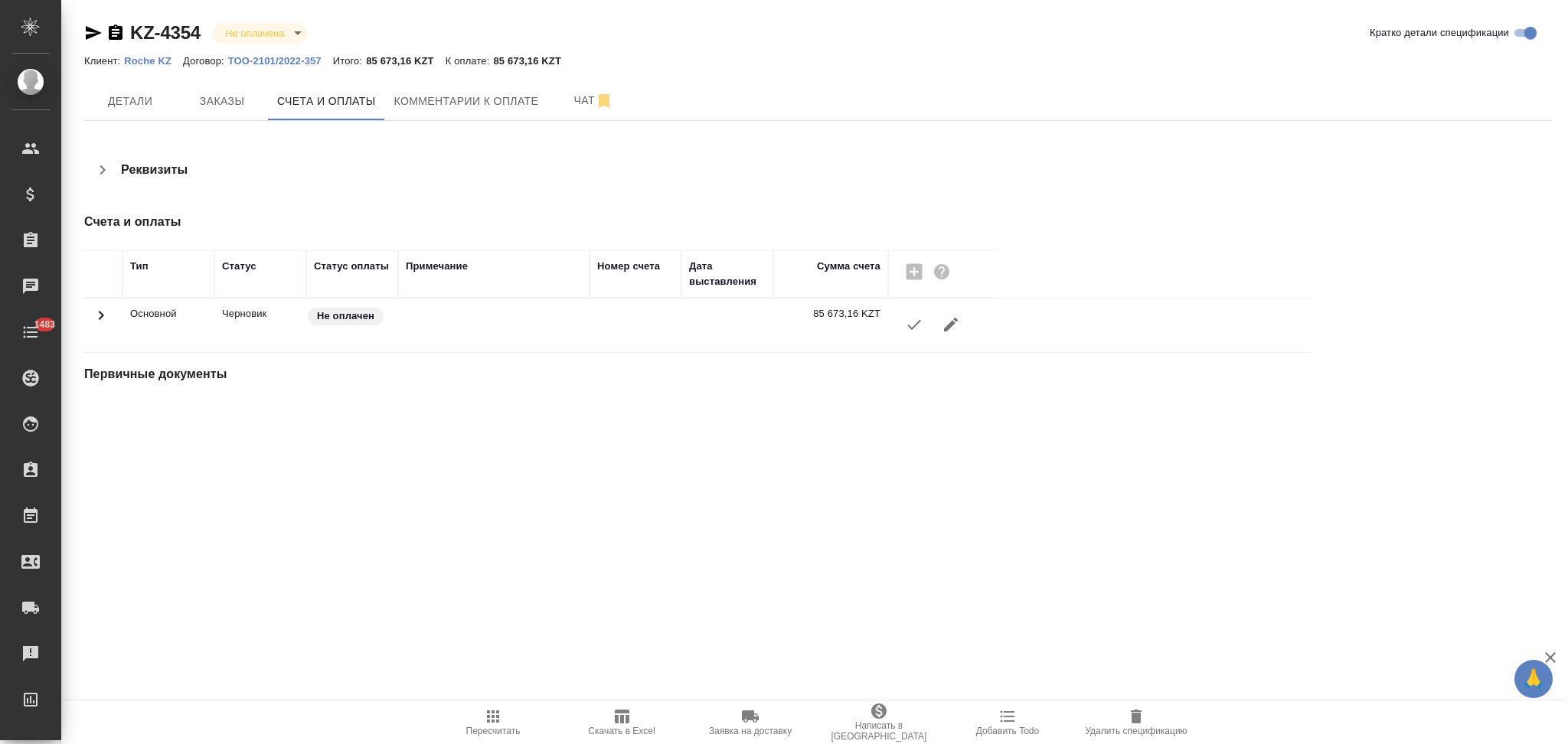
click at [910, 327] on icon "button" at bounding box center [914, 325] width 14 height 10
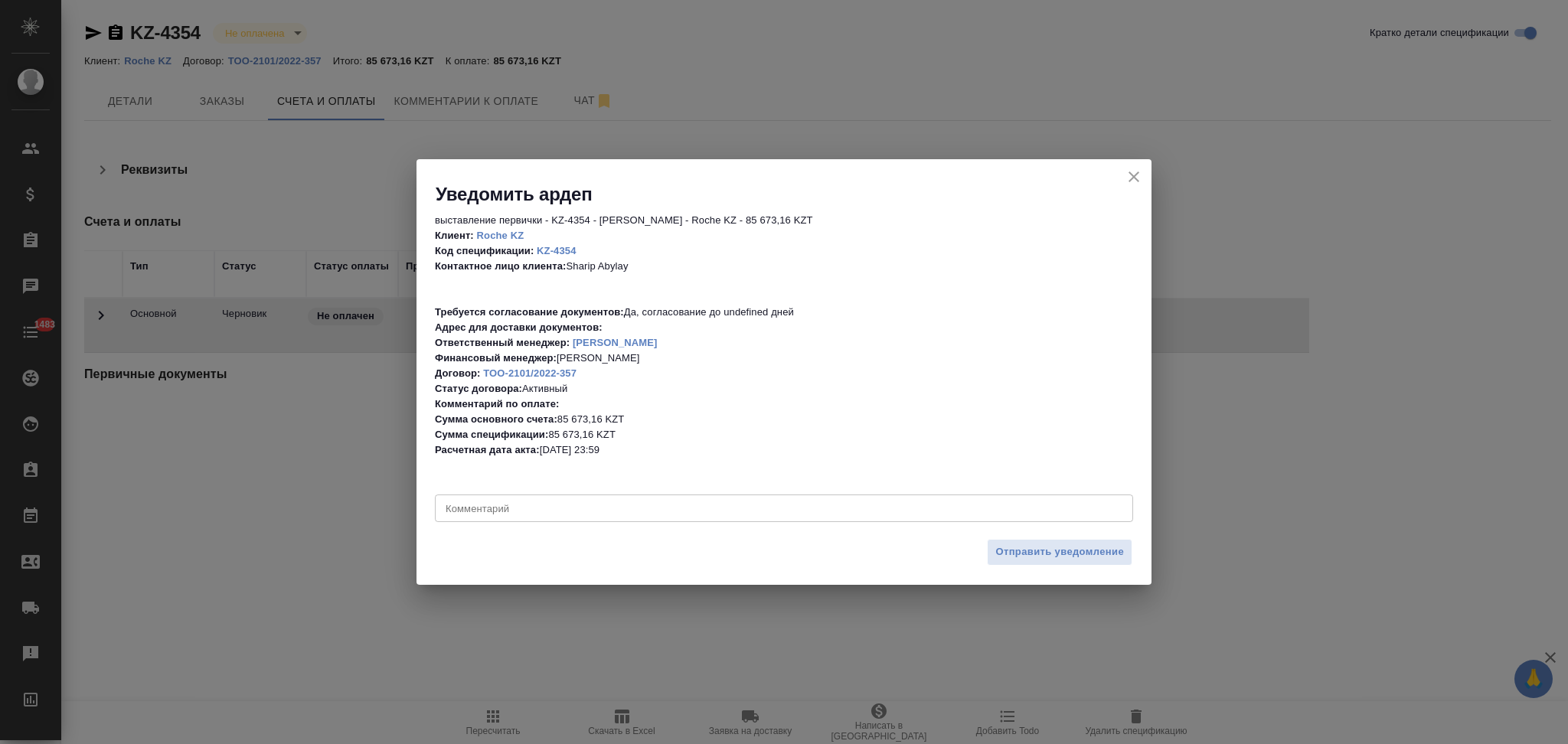
click at [1021, 568] on div "Отправить уведомление" at bounding box center [784, 558] width 735 height 54
click at [1017, 558] on span "Отправить уведомление" at bounding box center [1059, 552] width 128 height 18
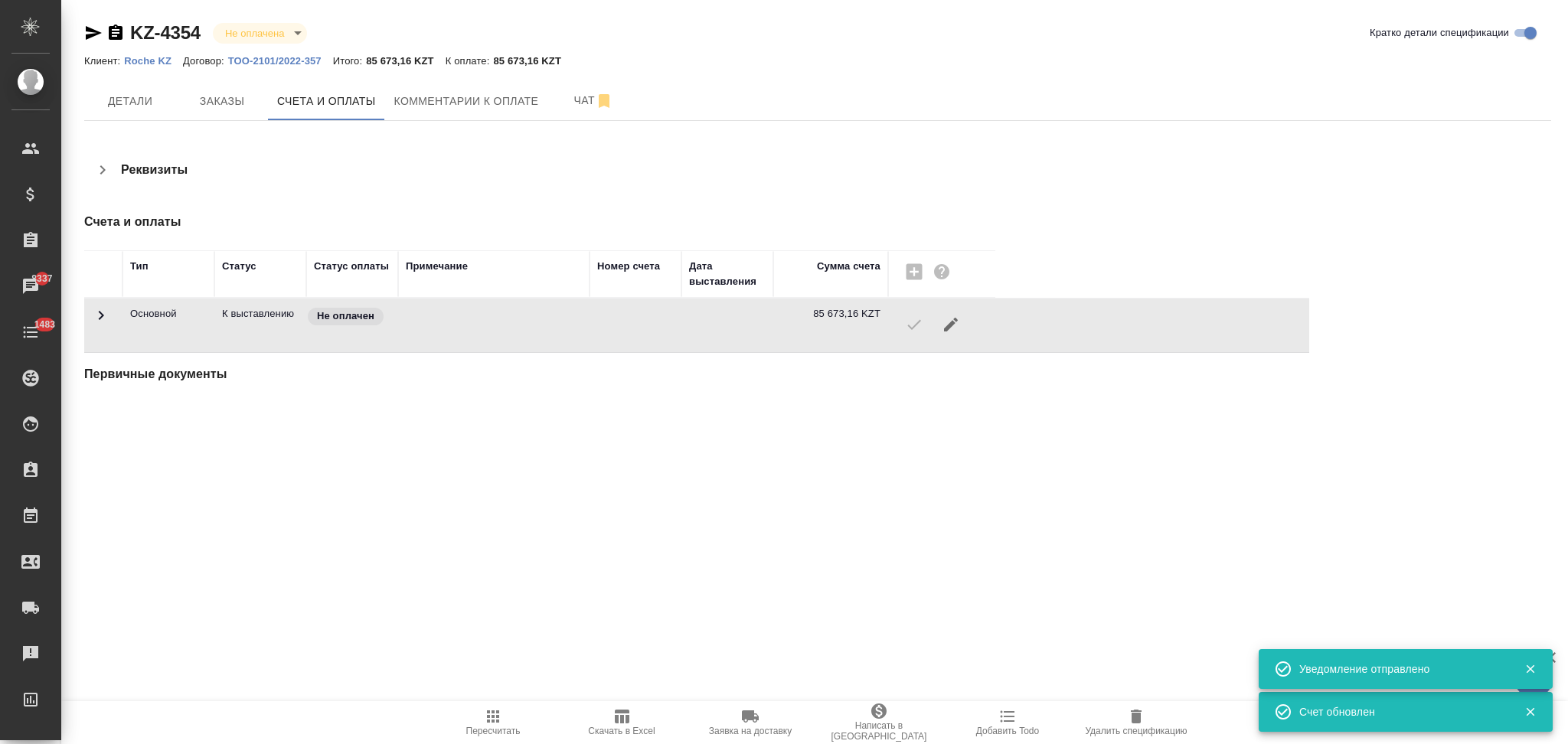
click at [93, 33] on icon "button" at bounding box center [93, 33] width 16 height 14
click at [141, 92] on span "Детали" at bounding box center [129, 101] width 73 height 20
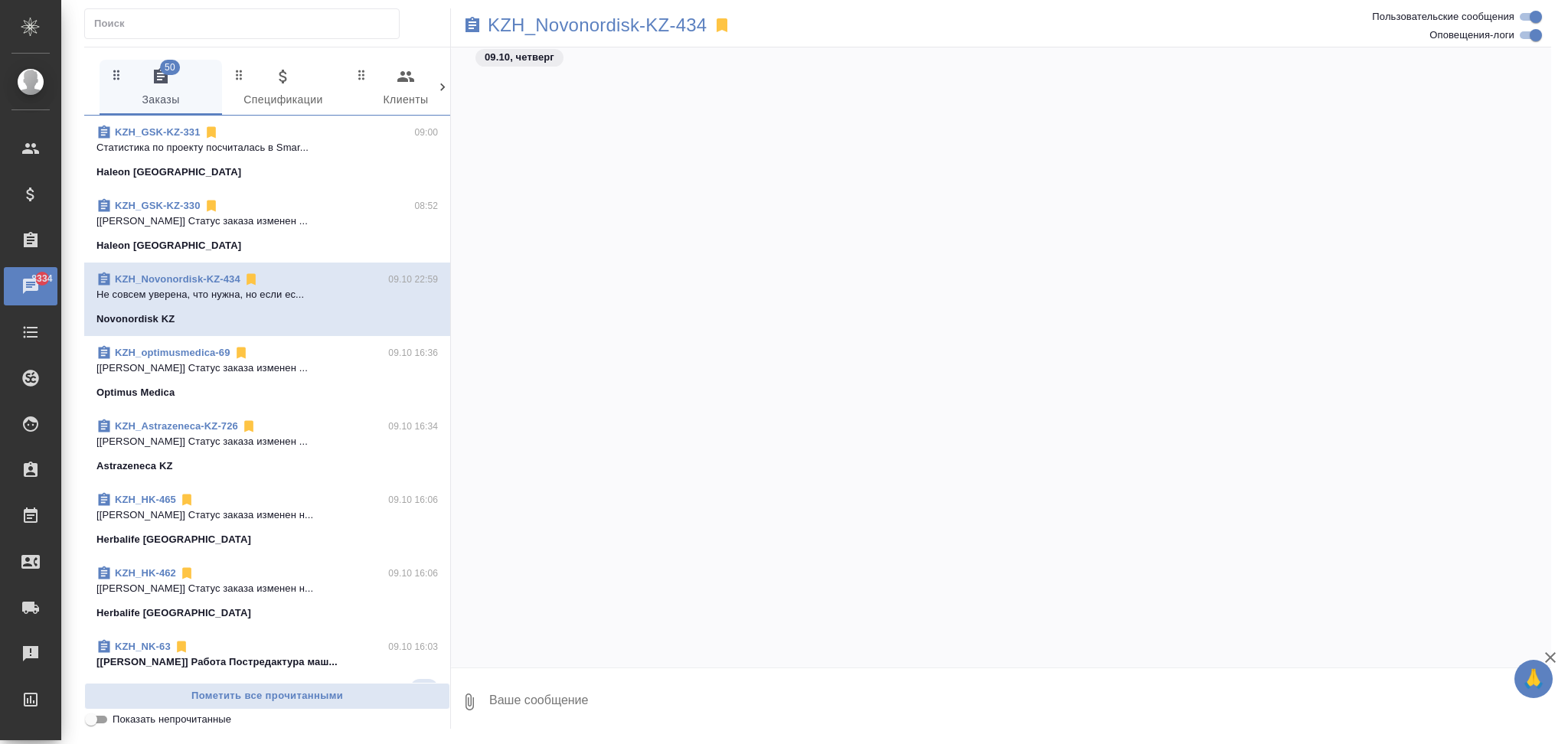
scroll to position [13645, 0]
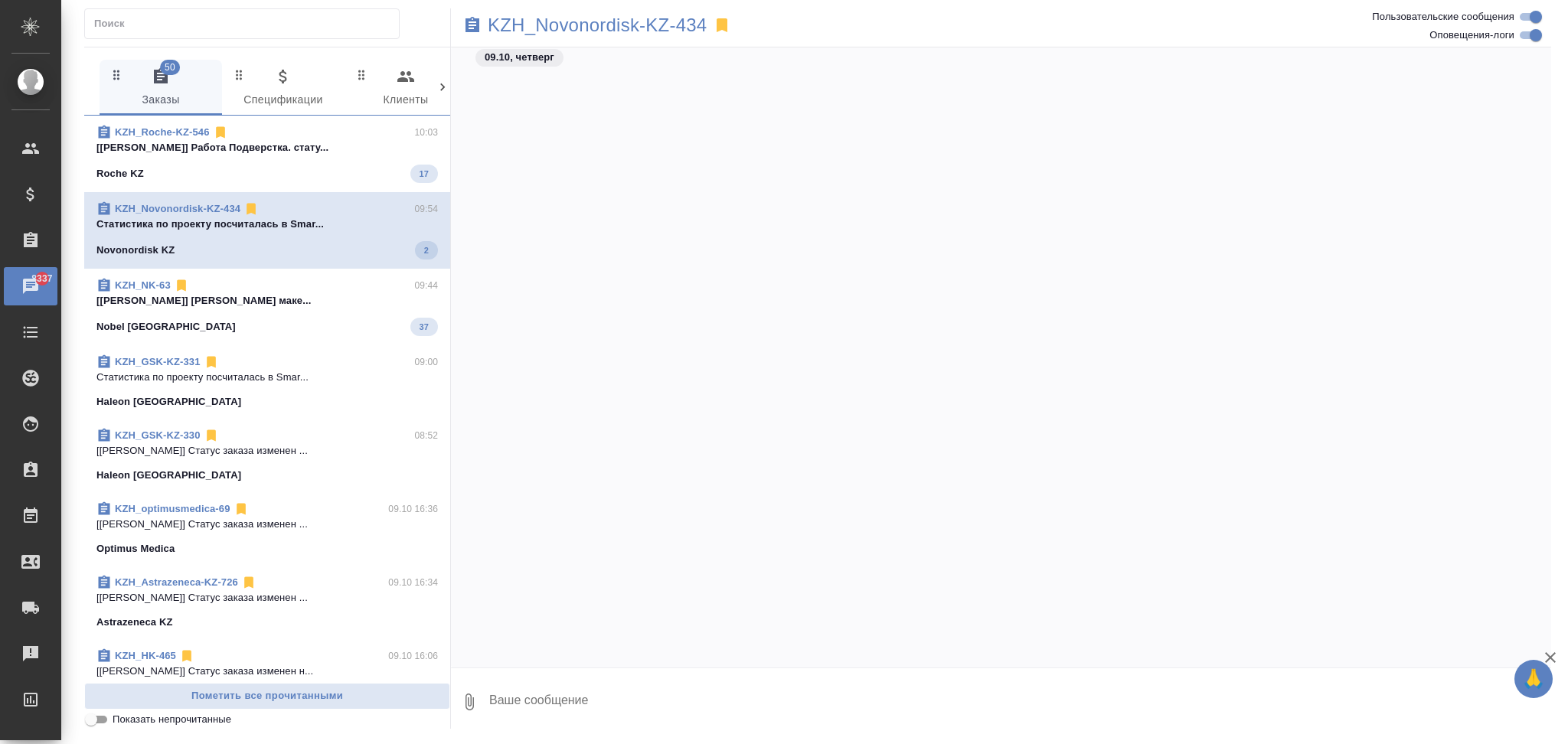
scroll to position [13748, 0]
